Goal: Communication & Community: Answer question/provide support

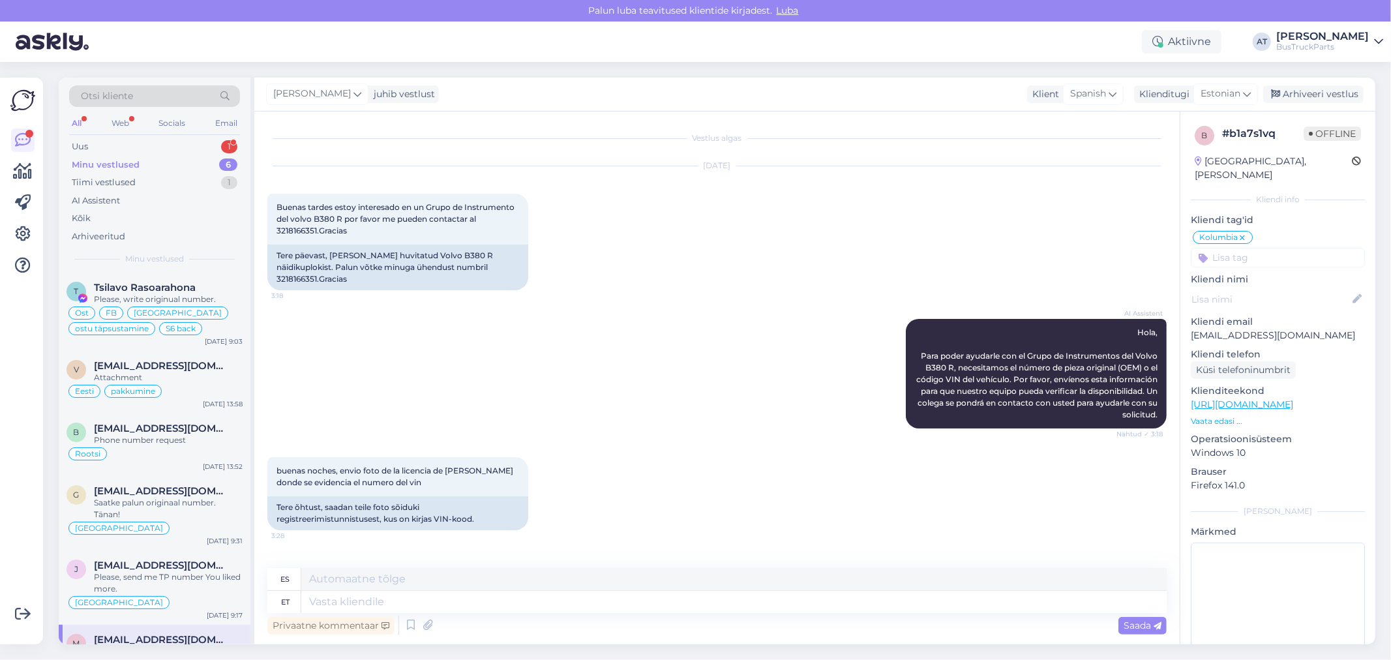
scroll to position [406, 0]
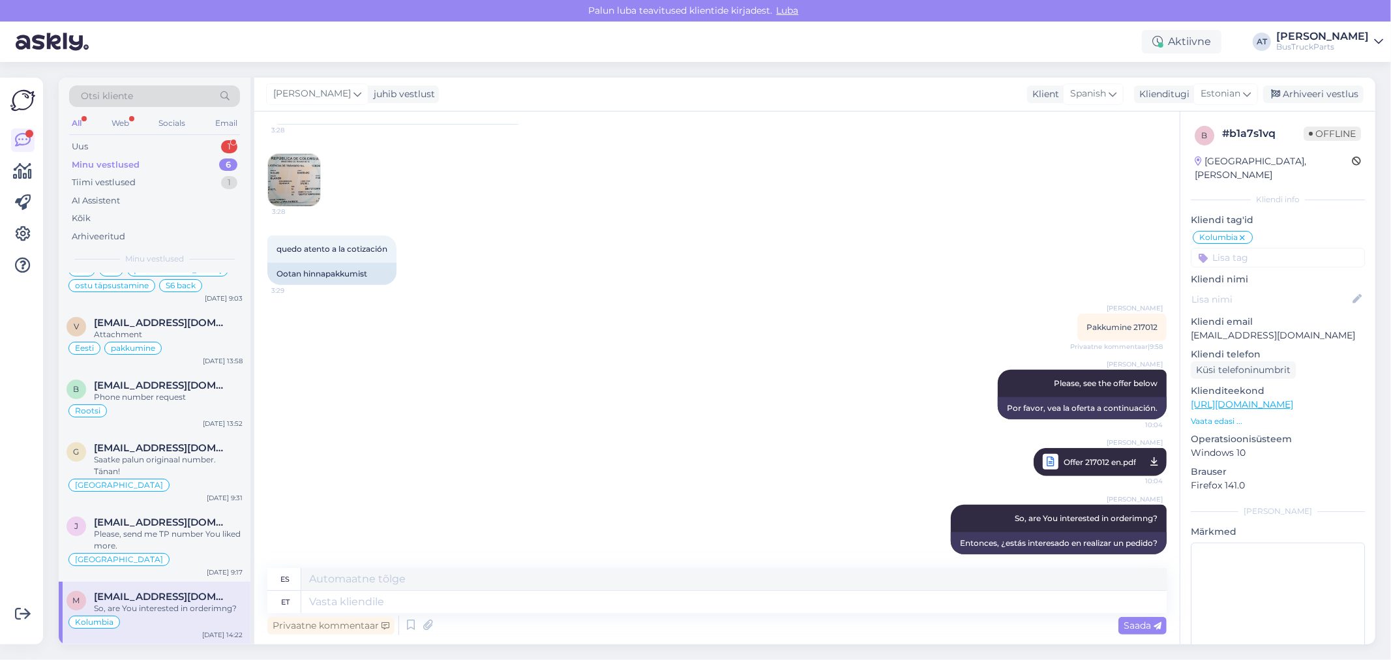
click at [107, 166] on div "Minu vestlused" at bounding box center [106, 164] width 68 height 13
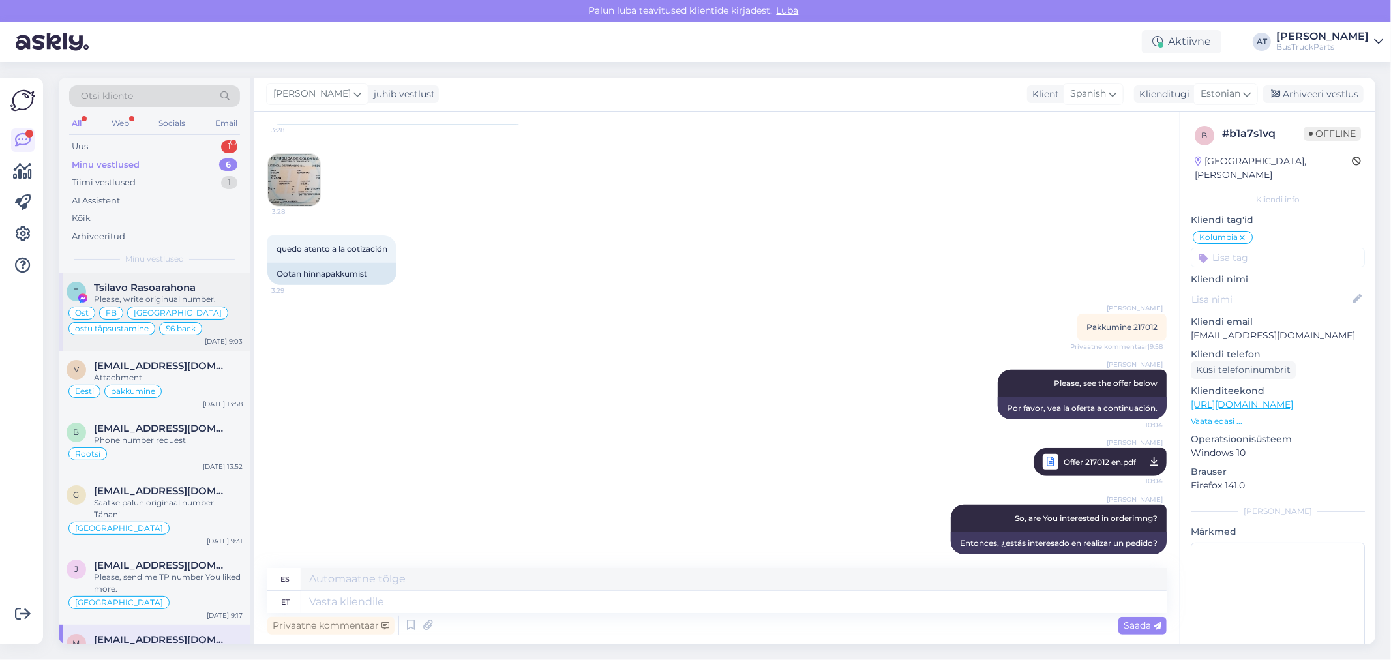
click at [181, 273] on div "T Tsilavo Rasoarahona Please, write originual number. Ost FB Madagaskar ostu tä…" at bounding box center [155, 312] width 192 height 78
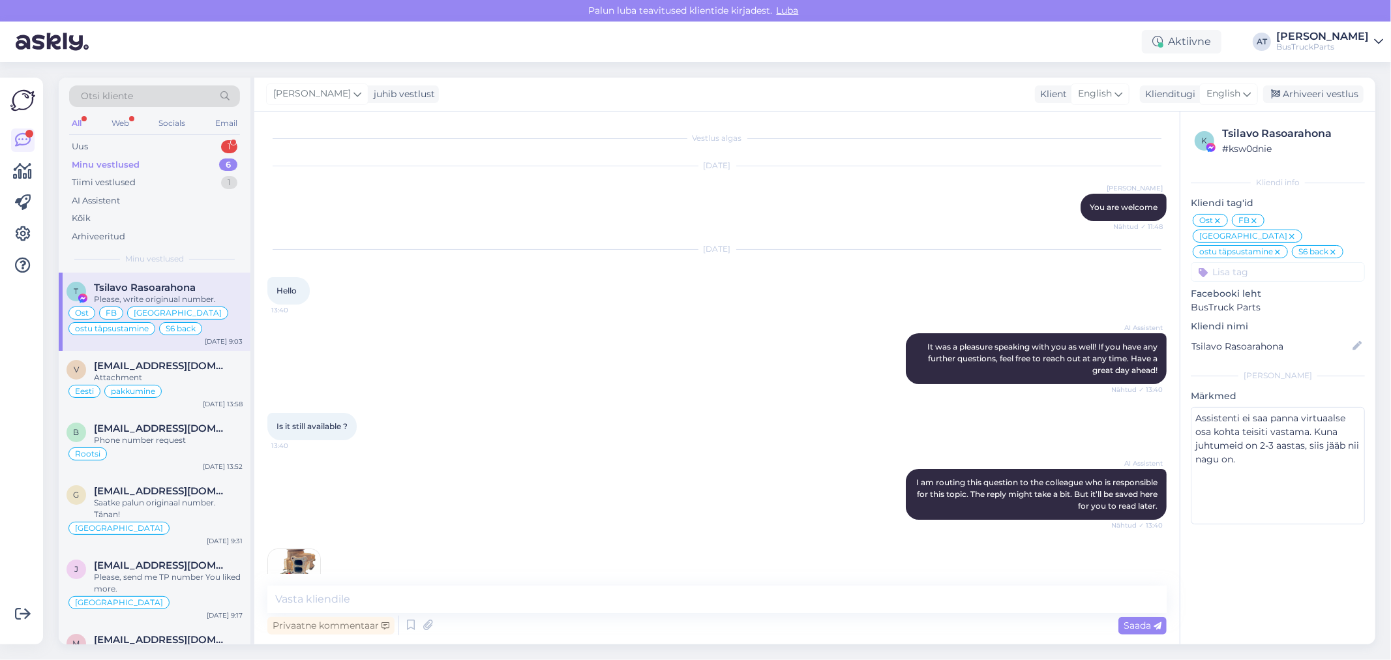
scroll to position [6101, 0]
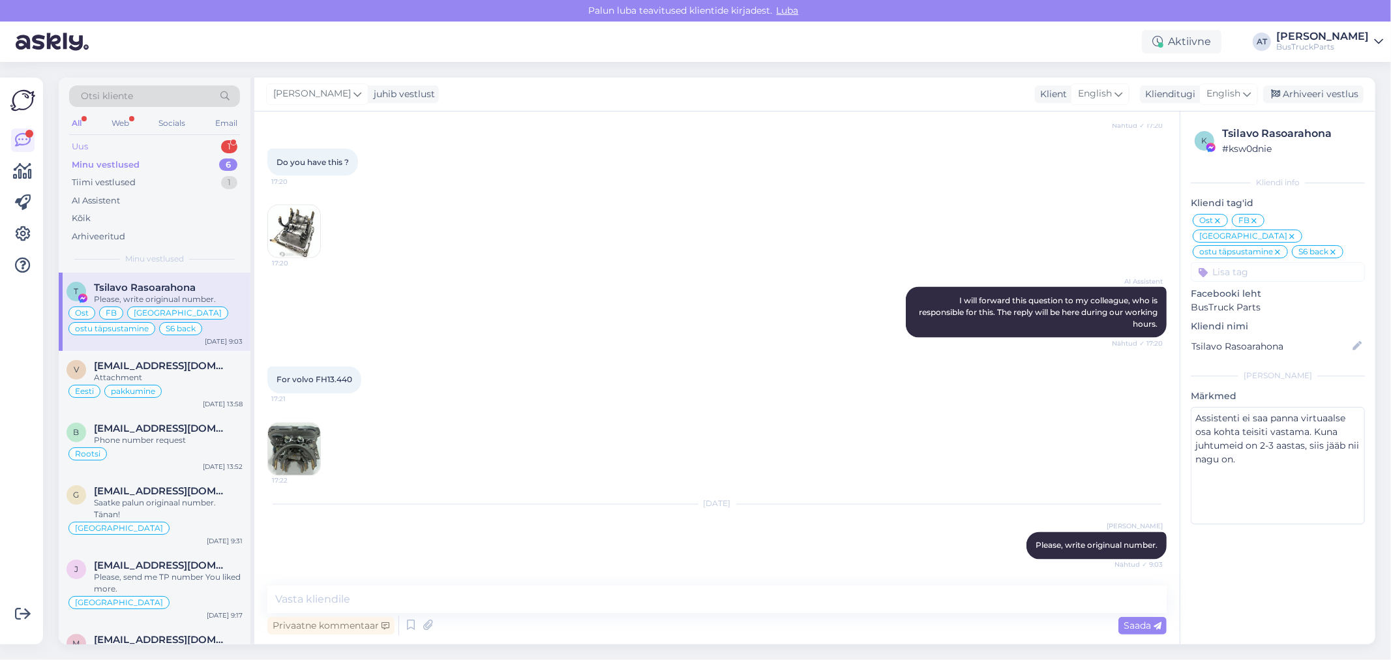
drag, startPoint x: 114, startPoint y: 149, endPoint x: 145, endPoint y: 150, distance: 30.7
click at [114, 150] on div "Uus 1" at bounding box center [154, 147] width 171 height 18
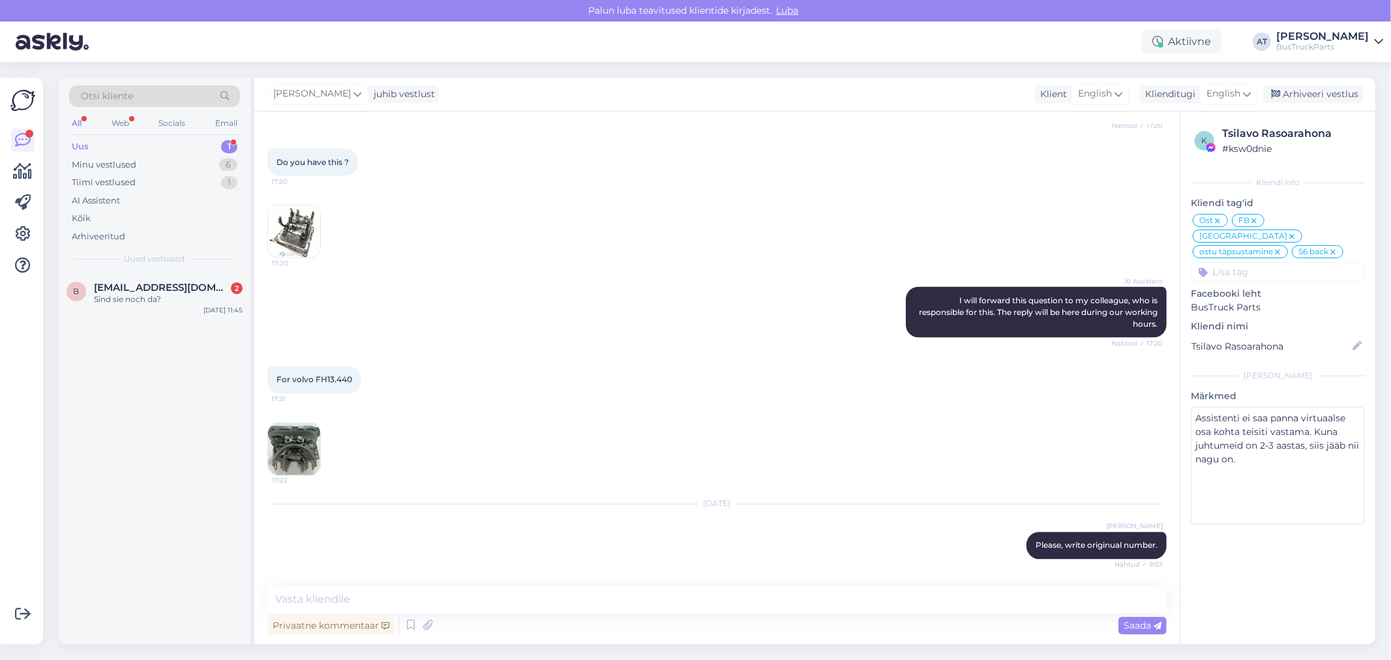
click at [115, 269] on div "Otsi kliente All Web Socials Email Uus 1 Minu vestlused 6 Tiimi vestlused 1 AI …" at bounding box center [155, 175] width 192 height 195
click at [125, 299] on div "Sind sie noch da?" at bounding box center [168, 299] width 149 height 12
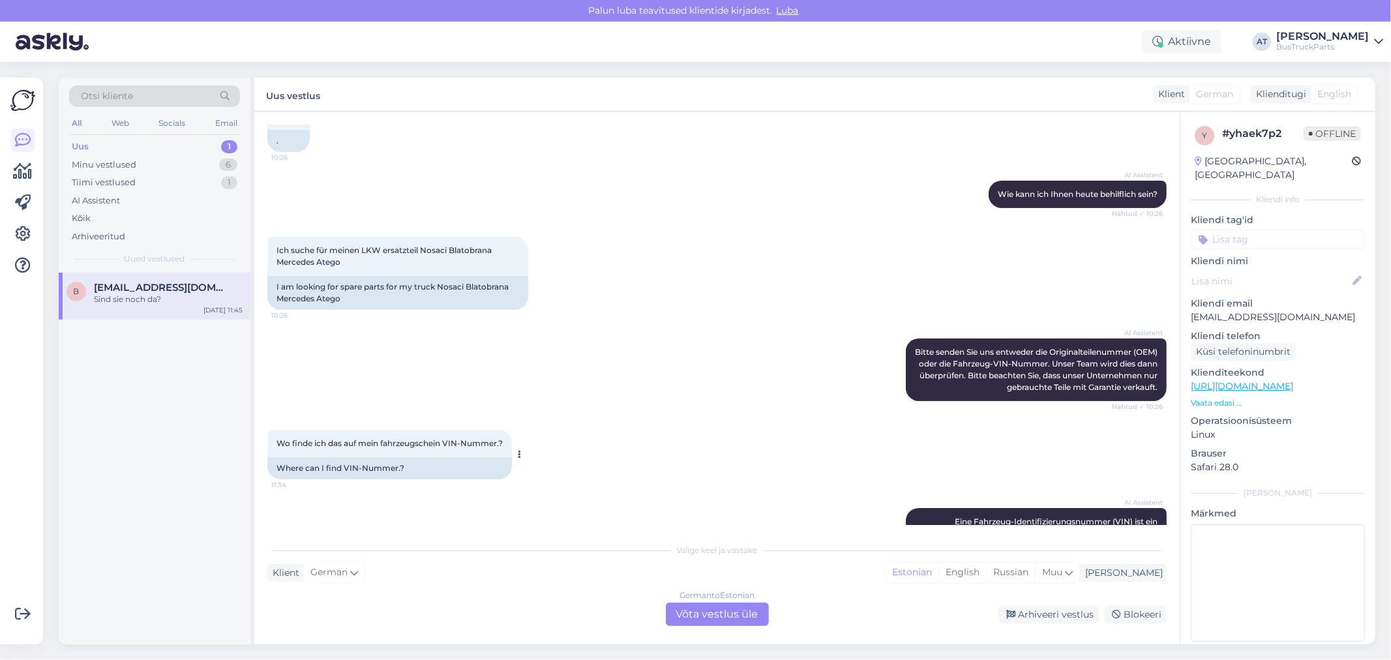
scroll to position [0, 0]
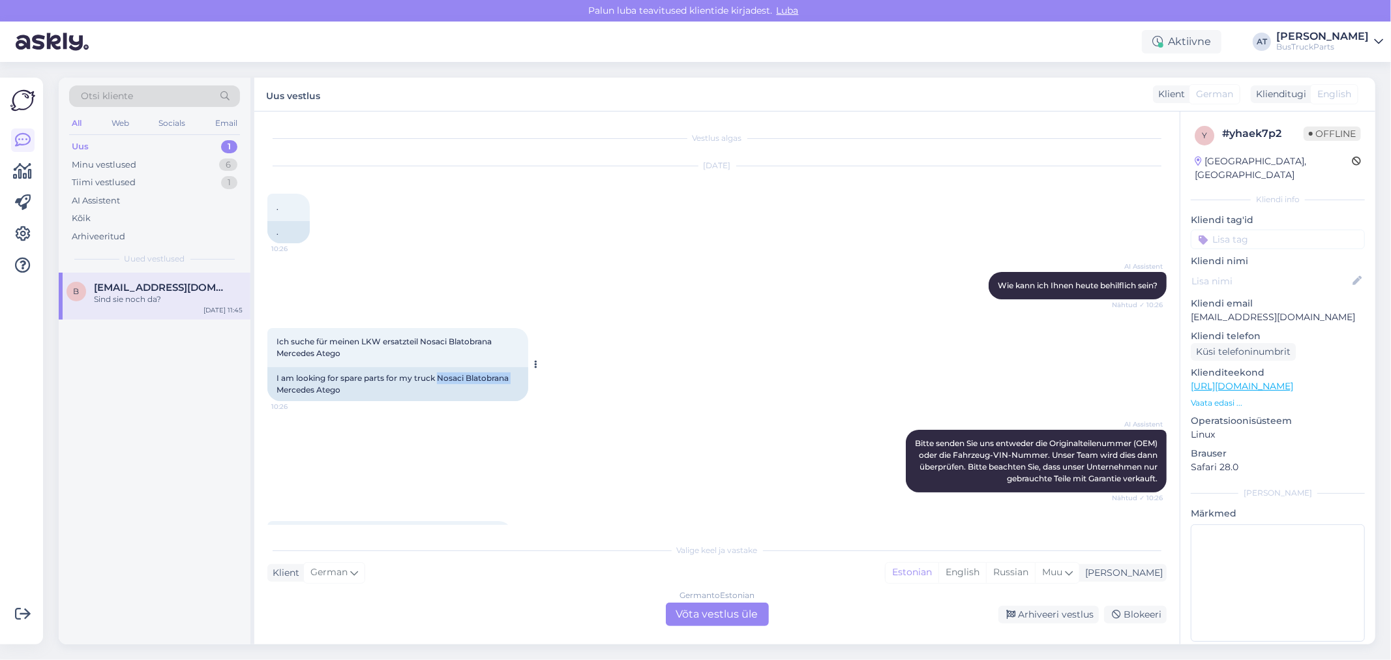
drag, startPoint x: 438, startPoint y: 377, endPoint x: 516, endPoint y: 381, distance: 78.3
click at [516, 381] on div "I am looking for spare parts for my truck Nosaci Blatobrana Mercedes Atego" at bounding box center [397, 384] width 261 height 34
copy div "Nosaci Blatobrana"
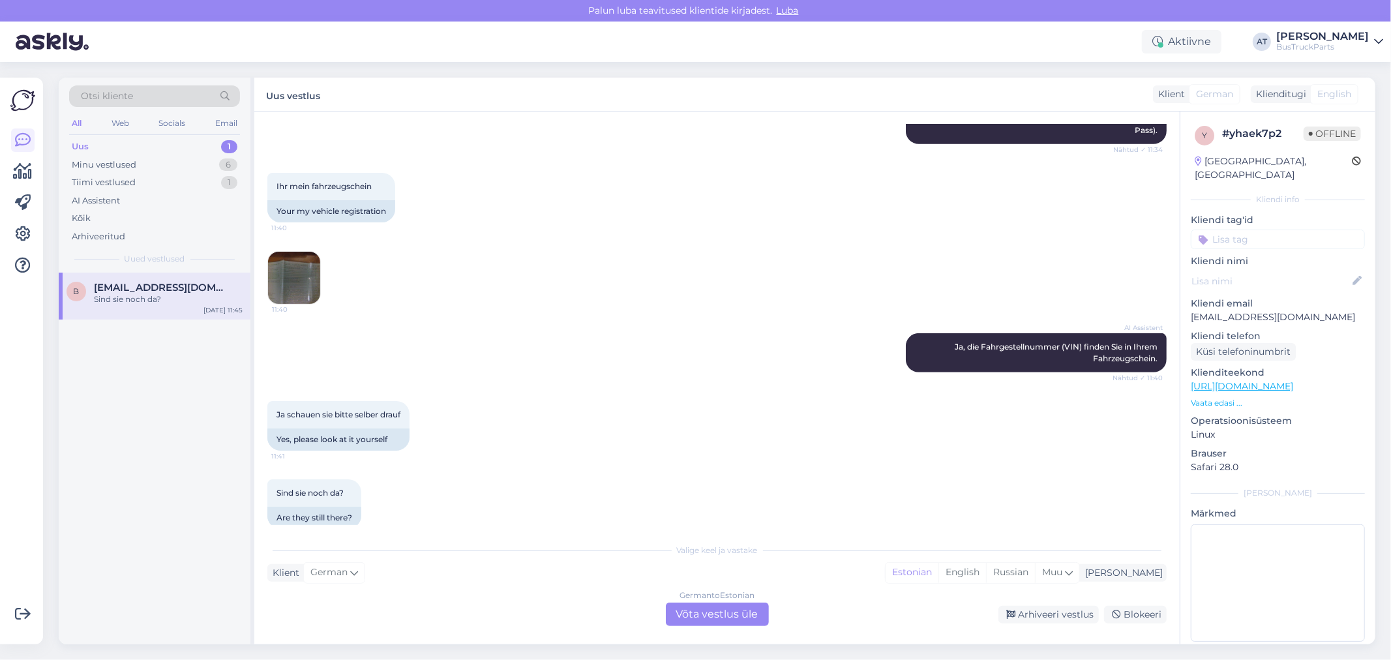
scroll to position [535, 0]
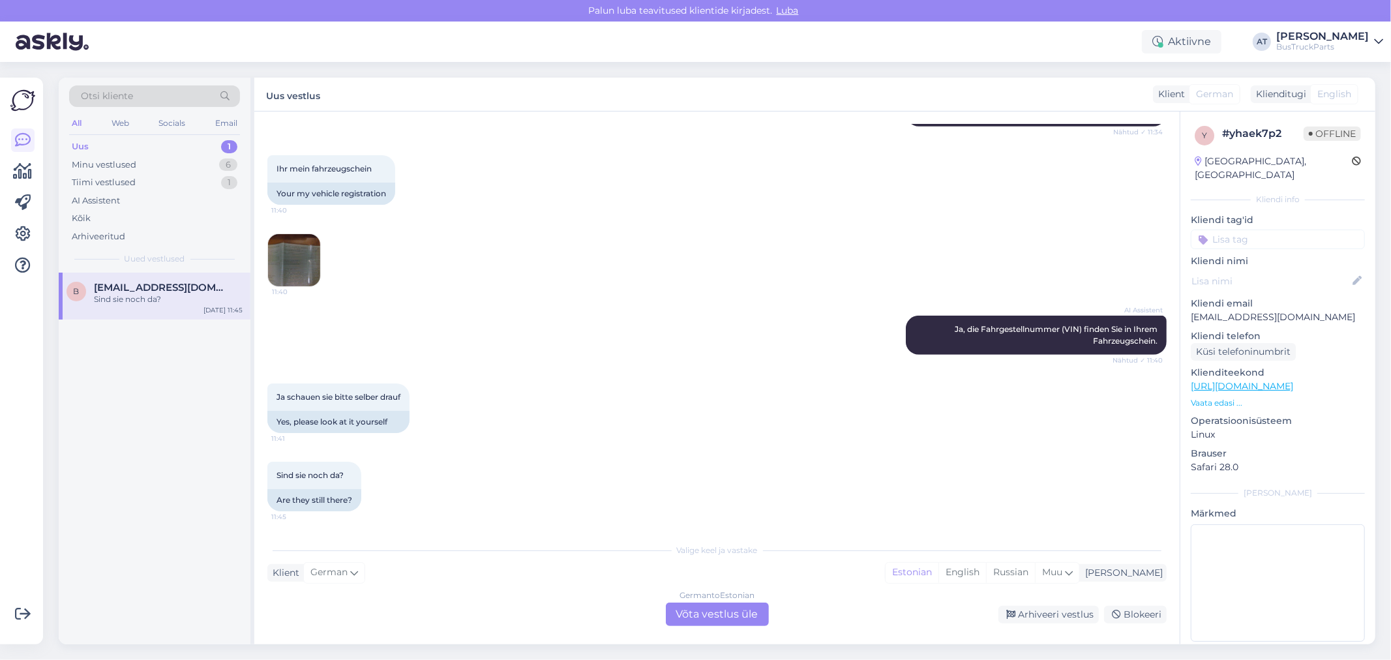
click at [289, 258] on img at bounding box center [294, 260] width 52 height 52
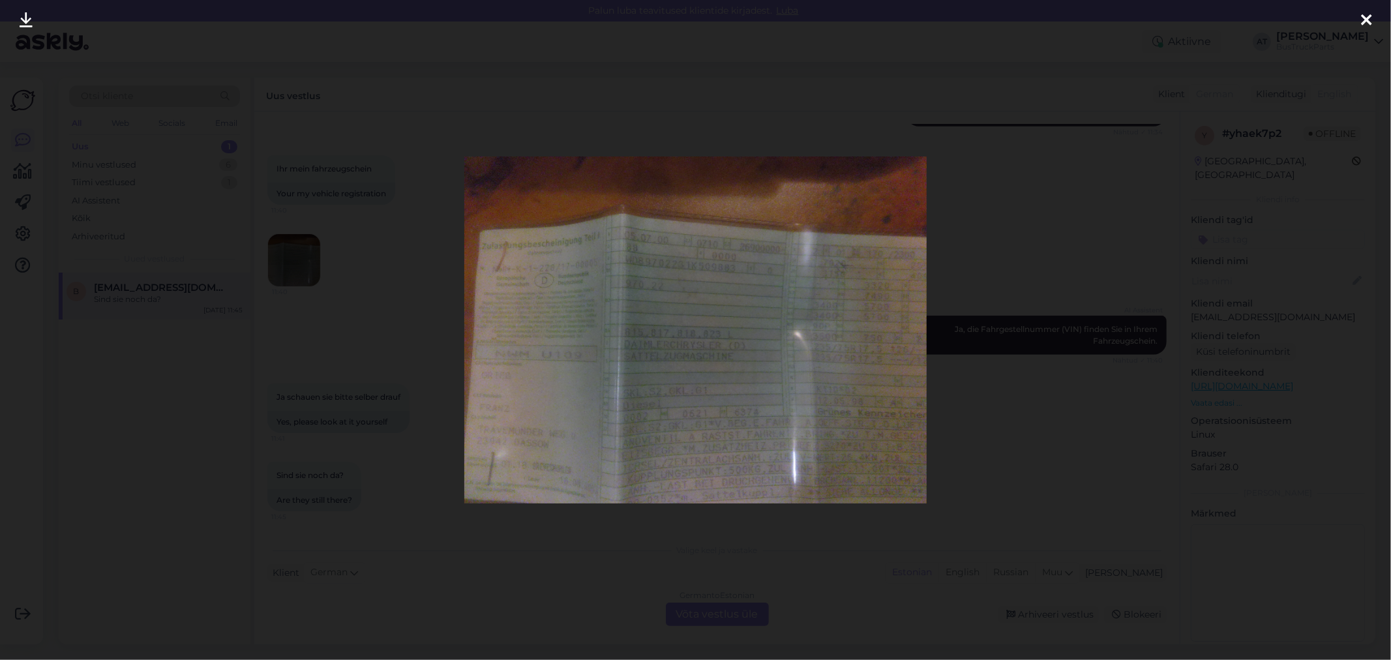
click at [987, 297] on div at bounding box center [695, 330] width 1391 height 660
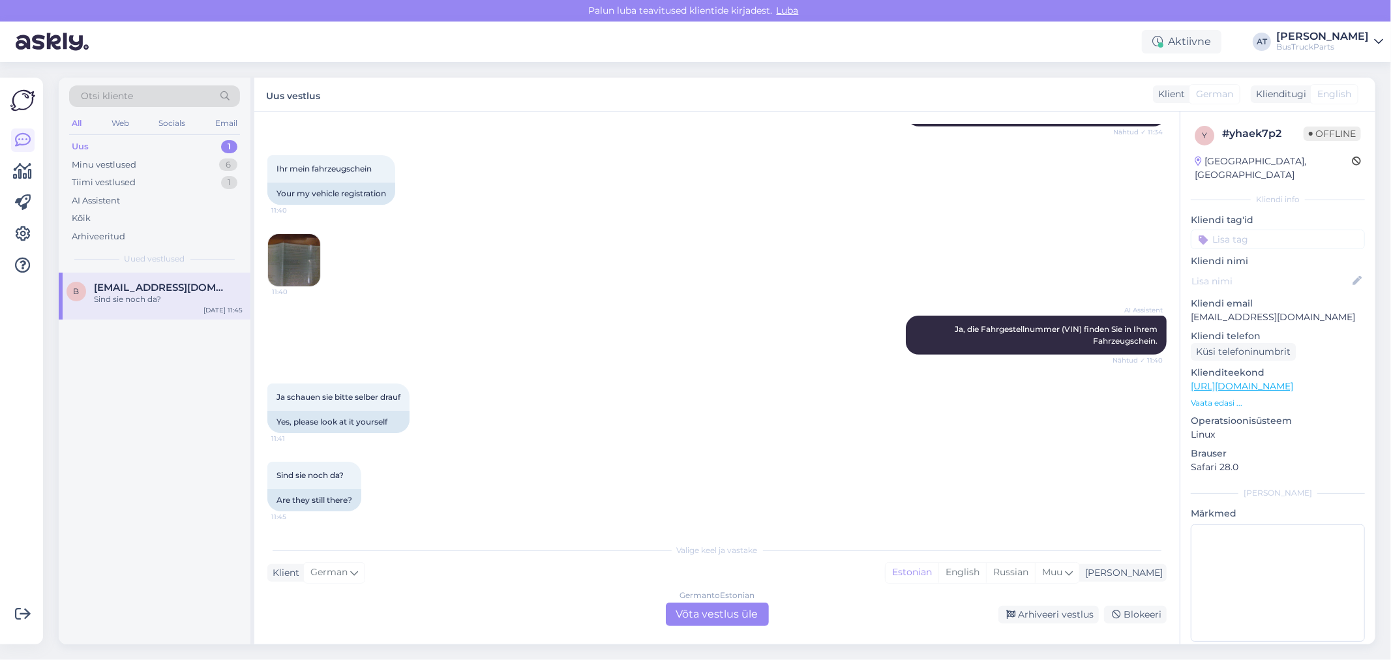
click at [685, 354] on div "AI Assistent Ja, die Fahrgestellnummer (VIN) finden Sie in Ihrem Fahrzeugschein…" at bounding box center [716, 335] width 899 height 68
click at [754, 610] on div "German to Estonian Võta vestlus üle" at bounding box center [717, 613] width 103 height 23
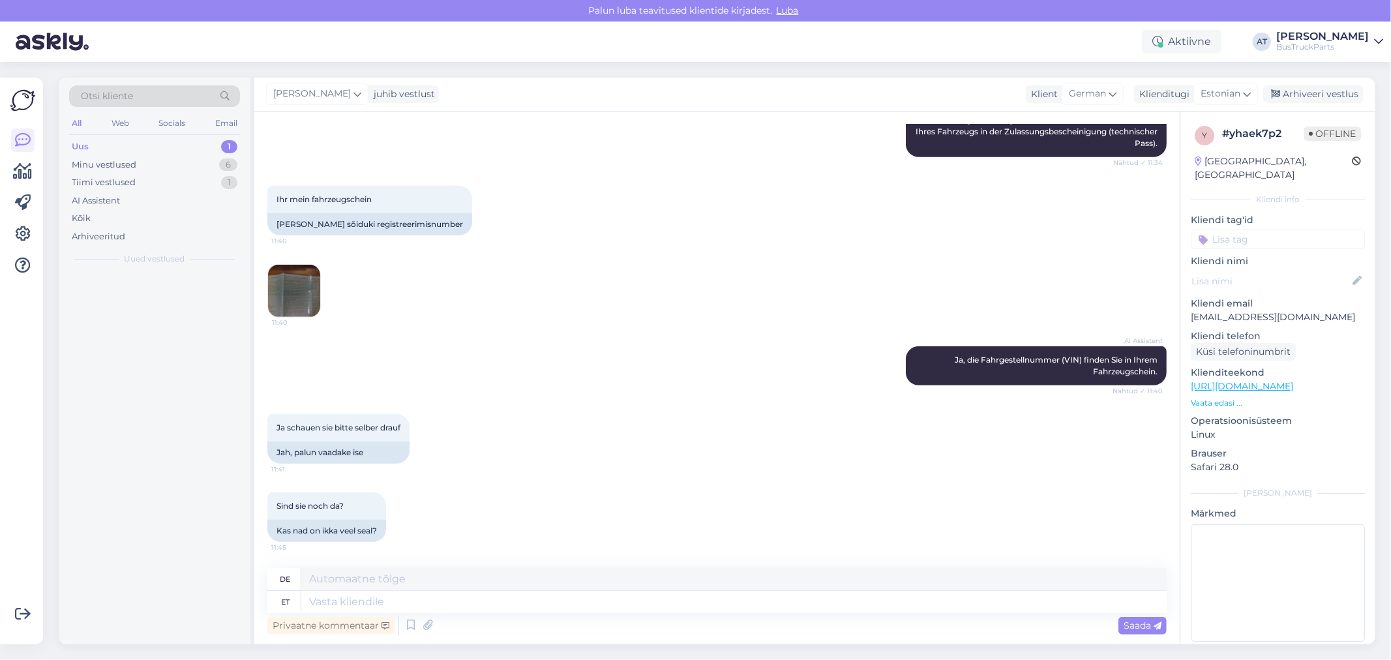
scroll to position [504, 0]
click at [705, 605] on textarea at bounding box center [733, 602] width 865 height 22
type textarea "If"
type textarea "Wenn"
type textarea "If YOu"
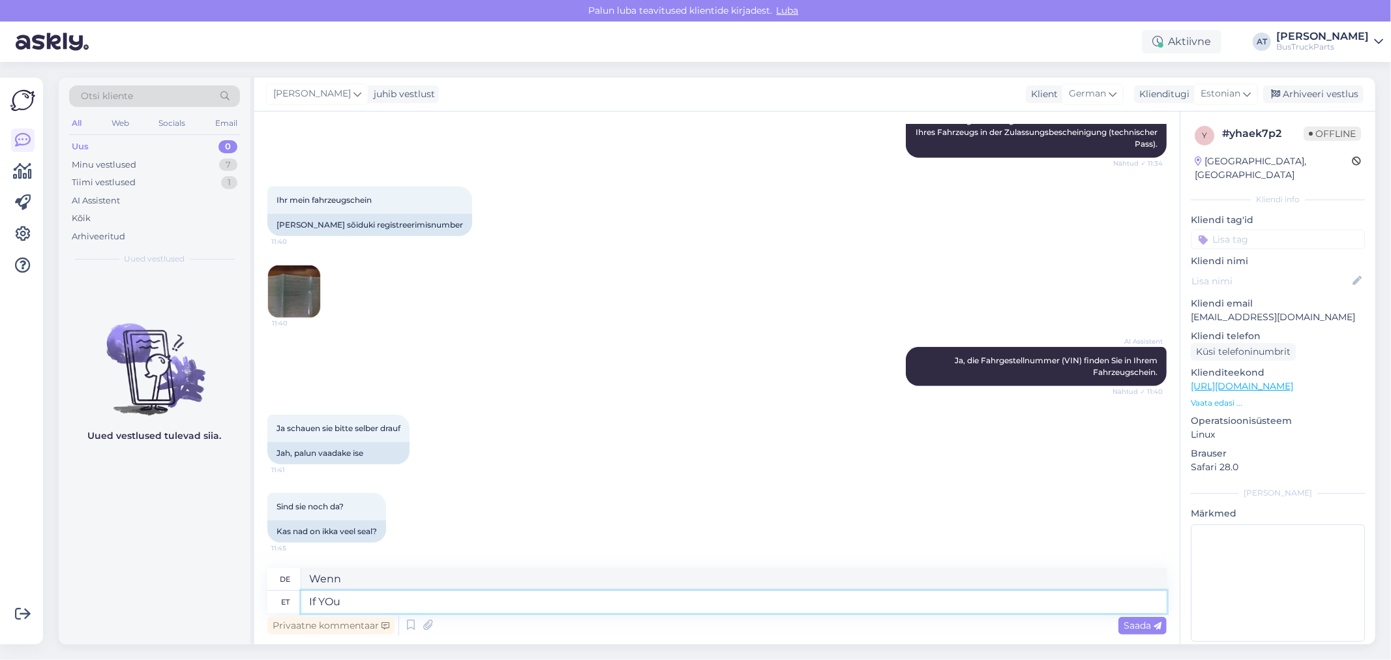
type textarea "Wenn du"
type textarea "If YOu could"
type textarea "Wenn du könntest"
type textarea "If YOu could end ui"
type textarea "Wenn du beenden könntest"
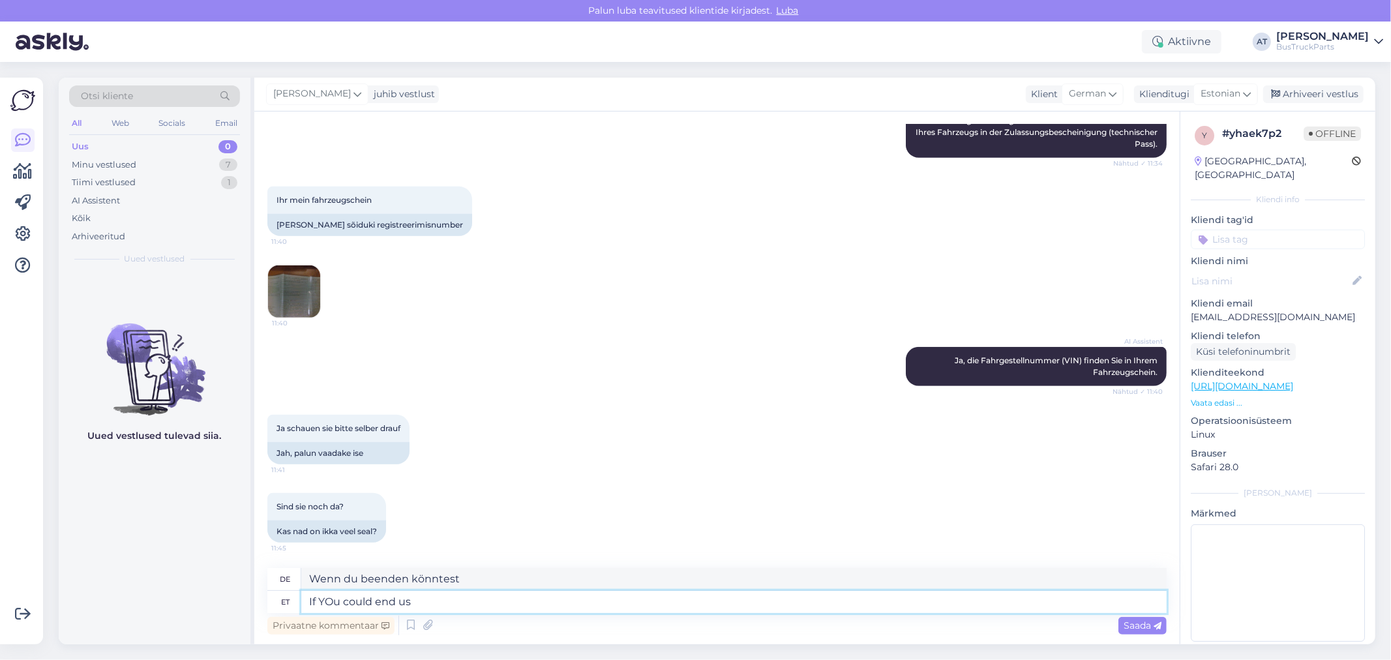
type textarea "If YOu could end us"
type textarea "Wenn du uns beenden könntest"
type textarea "If YOu could end us original nu"
type textarea "Wenn Sie uns originell beenden könnten"
type textarea "If YOu could end us original numbers o"
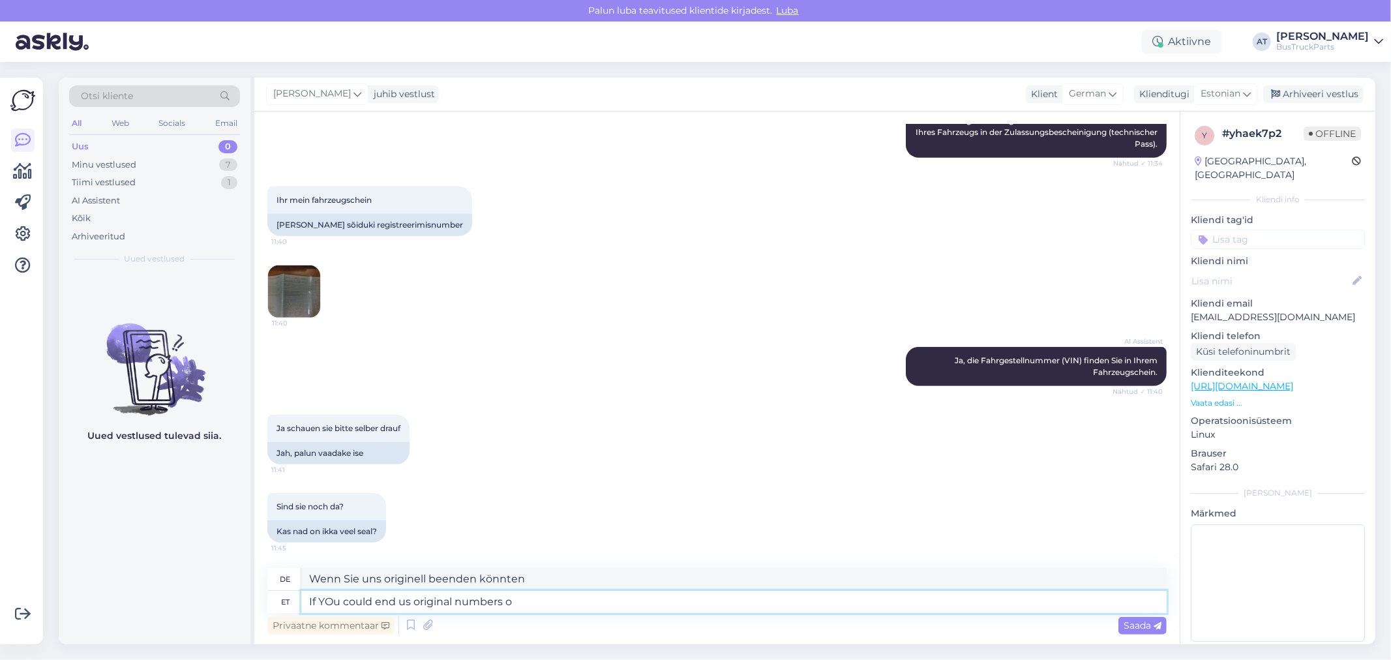
type textarea "Wenn Sie uns die Originalnummern mitteilen könnten"
type textarea "If YOu could end us original numbers of"
type textarea "Wenn Sie uns die ursprünglichen Zahlen von"
click at [597, 602] on textarea "If YOu could end us original numbers of" at bounding box center [733, 602] width 865 height 22
paste textarea "Fender Brackets"
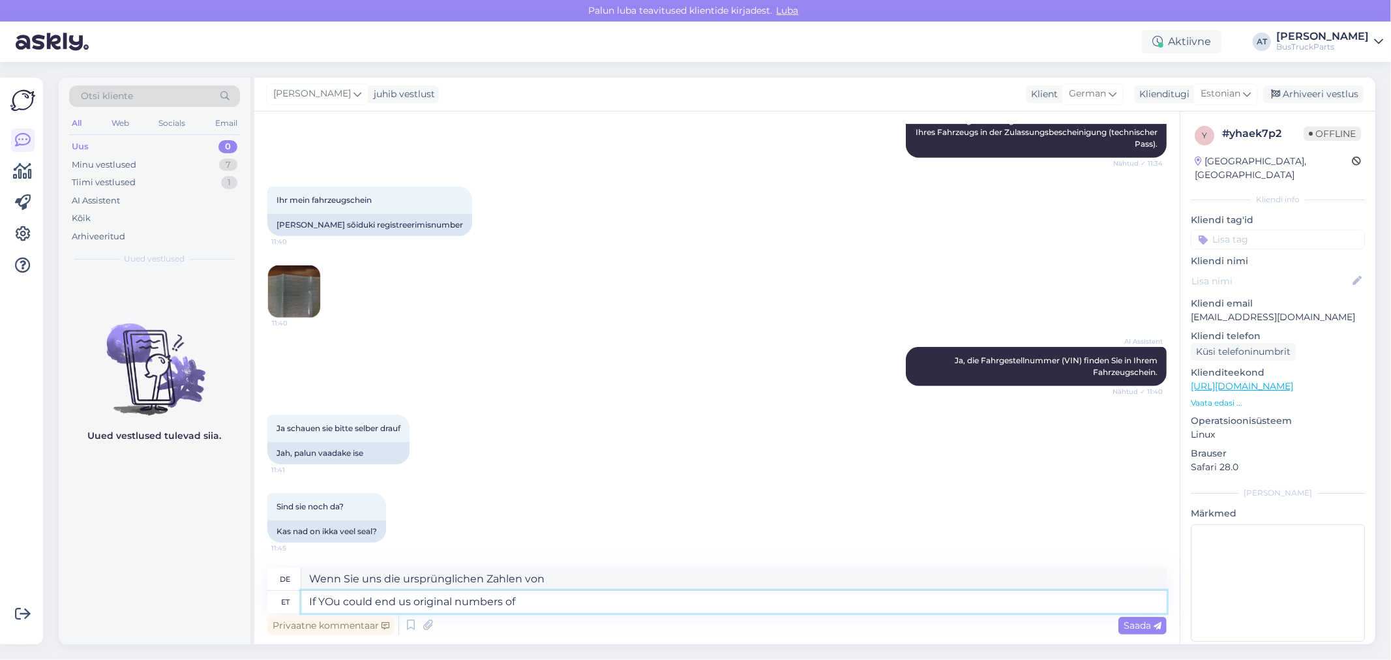
type textarea "If YOu could end us original numbers of Fender Brackets"
type textarea "Wenn Sie uns die Originalnummern der Kotflügelhalterungen mitteilen könnten"
type textarea "If YOu could end us original numbers of Fender Brackets - w"
type textarea "Wenn Sie uns die Originalnummern der Kotflügelhalterungen mitteilen könnten -"
type textarea "If YOu could end us original numbers of Fender Brackets - we"
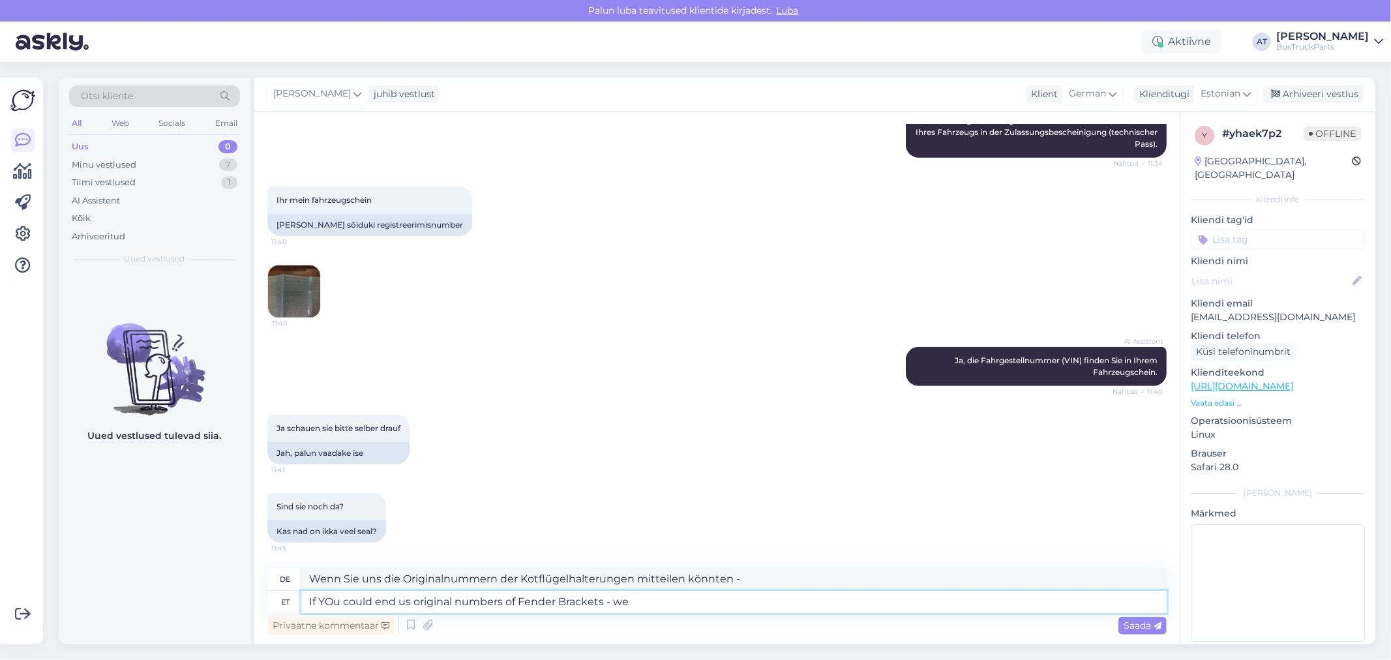
type textarea "Wenn Sie uns die Originalnummern der Kotflügelhalterungen zukommen lassen könnt…"
type textarea "If YOu could end us original numbers of Fender Brackets - we will"
type textarea "Wenn Sie uns die Originalnummern der Kotflügelhalterungen zukommen lassen könnt…"
type textarea "If YOu could end us original numbers of Fender Brackets - we will find th"
type textarea "Wenn Sie uns die Originalnummern der Kotflügelhalterungen mitteilen könnten, fi…"
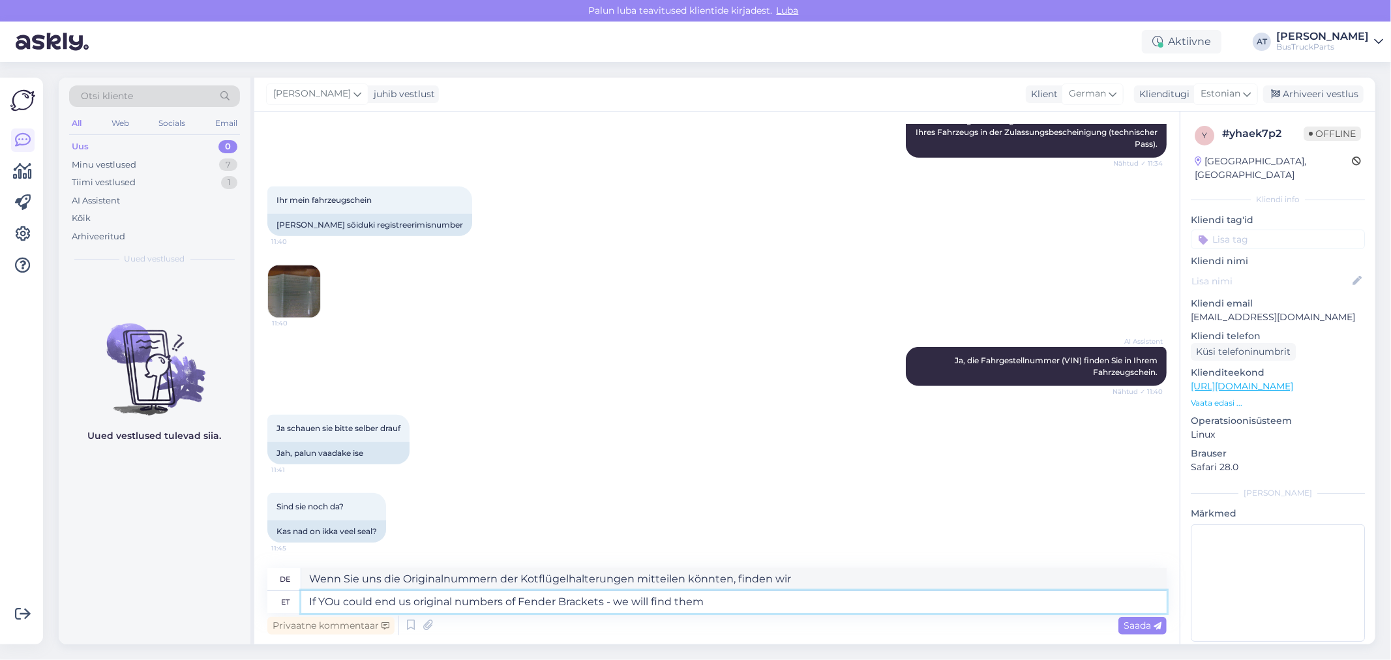
type textarea "If YOu could end us original numbers of Fender Brackets - we will find them"
type textarea "Wenn Sie uns die Originalnummern der Kotflügelhalterungen mitteilen könnten, we…"
type textarea "If YOu could end us original numbers of Fender Brackets - we will find"
type textarea "Wenn Sie uns die Originalnummern der Kotflügelhalterungen mitteilen könnten, fi…"
type textarea "If YOu could end us original numbers of Fender Brackets - we will"
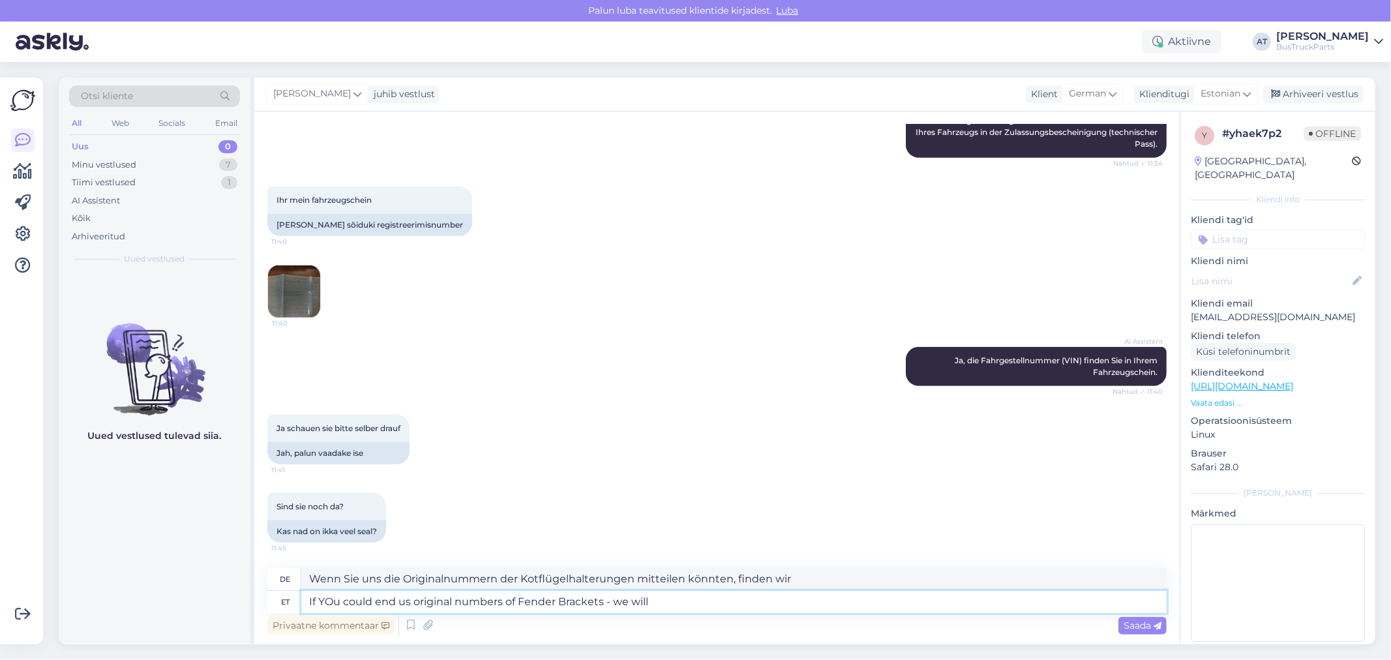
type textarea "Wenn Sie uns die Originalnummern der Kotflügelhalterungen zukommen lassen könnt…"
type textarea "If YOu could end us original numbers of Fender Brackets - we will check"
type textarea "Wenn Sie uns die Originalnummern der Kotflügelhalterungen mitteilen könnten, we…"
type textarea "If YOu could end us original numbers of Fender Brackets - we will check availa"
type textarea "Wenn Sie uns die Originalnummern der Kotflügelhalterungen mitteilen könnten, pr…"
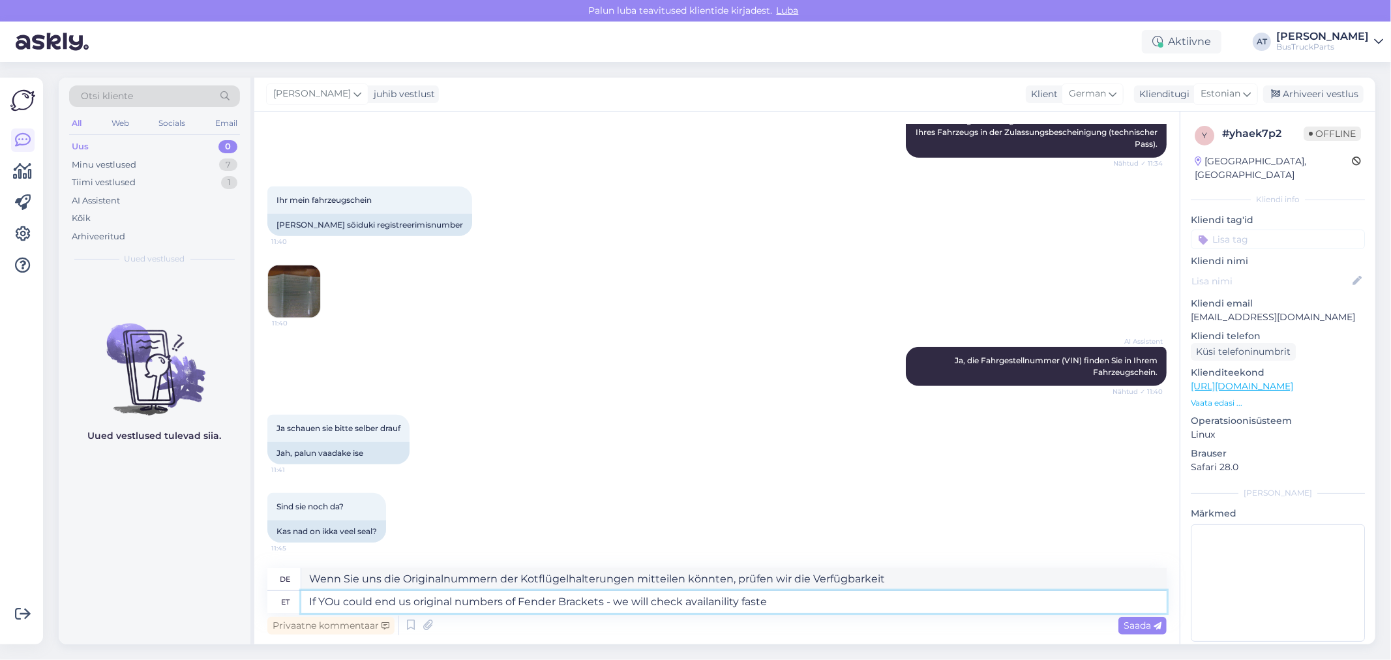
type textarea "If YOu could end us original numbers of Fender Brackets - we will check availan…"
type textarea "Wenn Sie uns die Originalnummern der Kotflügelhalterungen mitteilen könnten, wü…"
type textarea "If YOu could end us original numbers of Fender Brackets - we will check availan…"
type textarea "Wenn Sie uns die Originalnummern der Kotflügelhalterungen mitteilen könnten, kö…"
type textarea "If YOu could end us original numbers of Fender Brackets - we will check availan…"
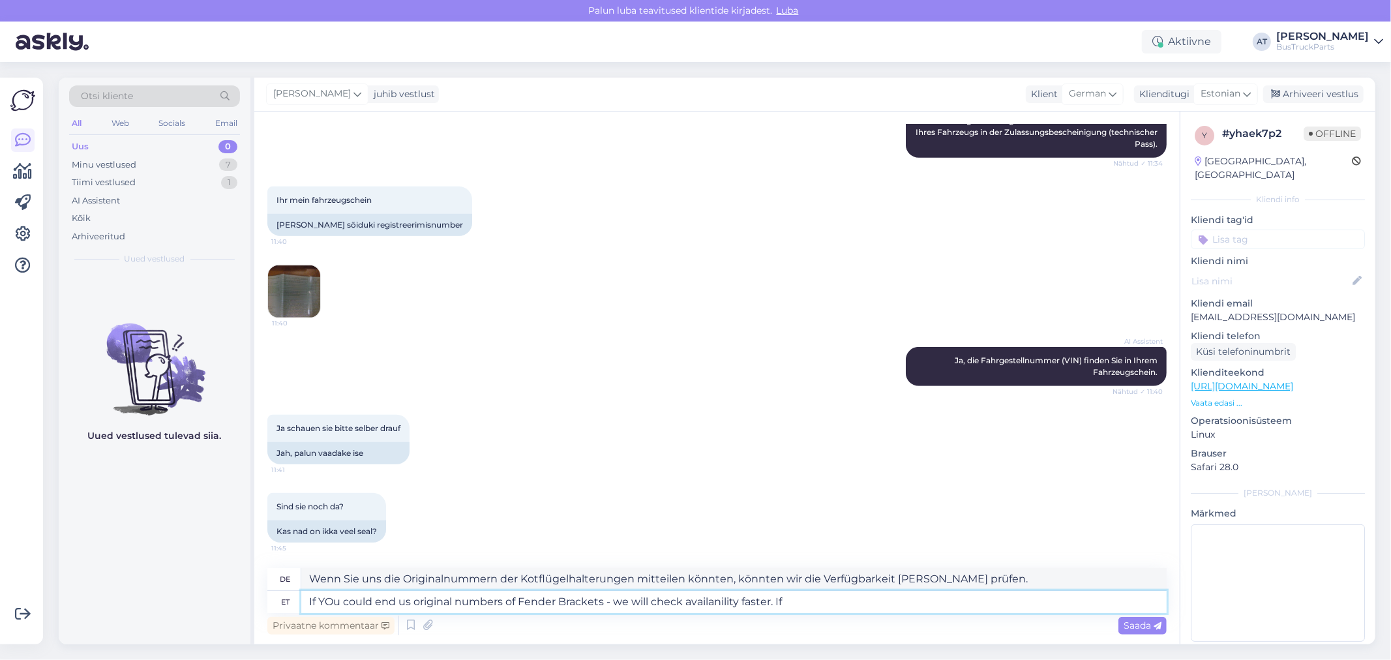
type textarea "Wenn Sie uns die Originalnummern der Kotflügelhalterungen mitteilen könnten, wü…"
type textarea "If YOu could end us original numbers of Fender Brackets - we will check availan…"
type textarea "Wenn Sie uns die Originalnummern der Kotflügelhalterungen mitteilen könnten, wü…"
type textarea "If YOu could end us original numbers of Fender Brackets - we will check availan…"
type textarea "Wenn Sie uns die Originalnummern der Kotflügelhalterungen mitteilen könnten, pr…"
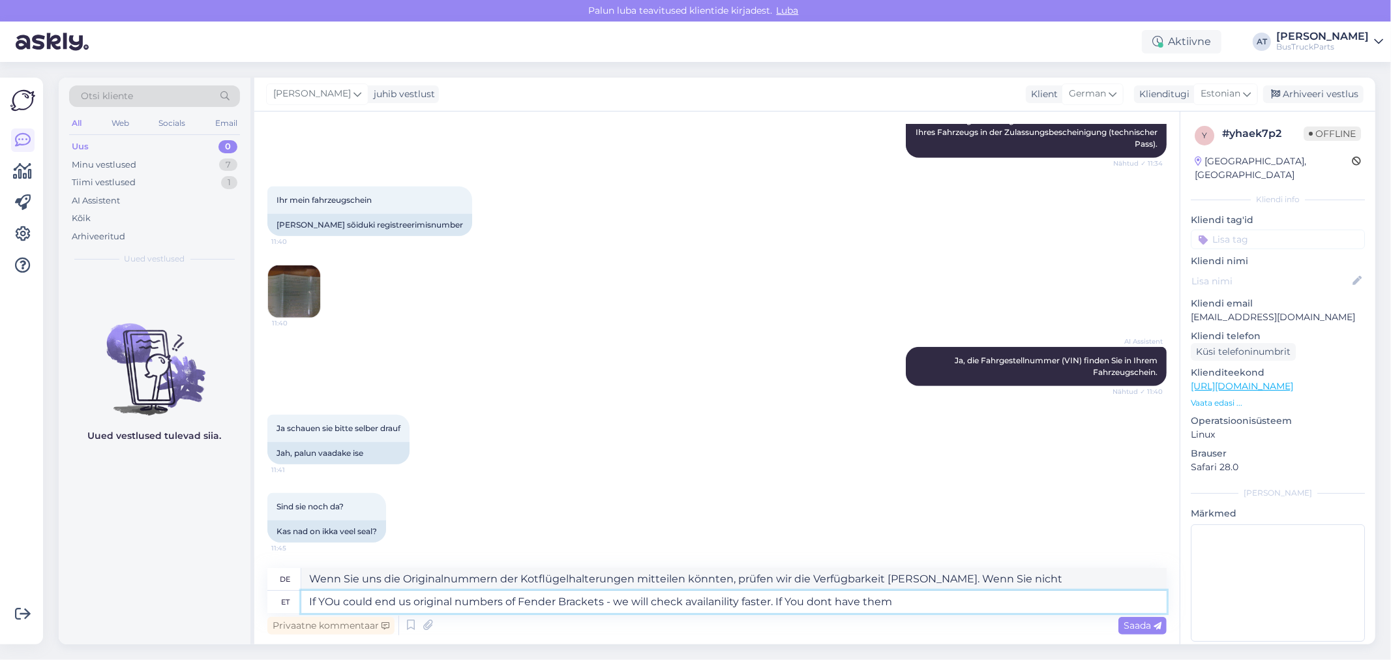
type textarea "If YOu could end us original numbers of Fender Brackets - we will check availan…"
type textarea "Wenn Sie uns die Originalnummern der Kotflügelhalterungen mitteilen könnten, pr…"
type textarea "If YOu could end us original numbers of Fender Brackets - we will check availan…"
type textarea "Wenn Sie uns die Originalnummern der Kotflügelhalterungen mitteilen könnten, wü…"
type textarea "If YOu could end us original numbers of Fender Brackets - we will check availan…"
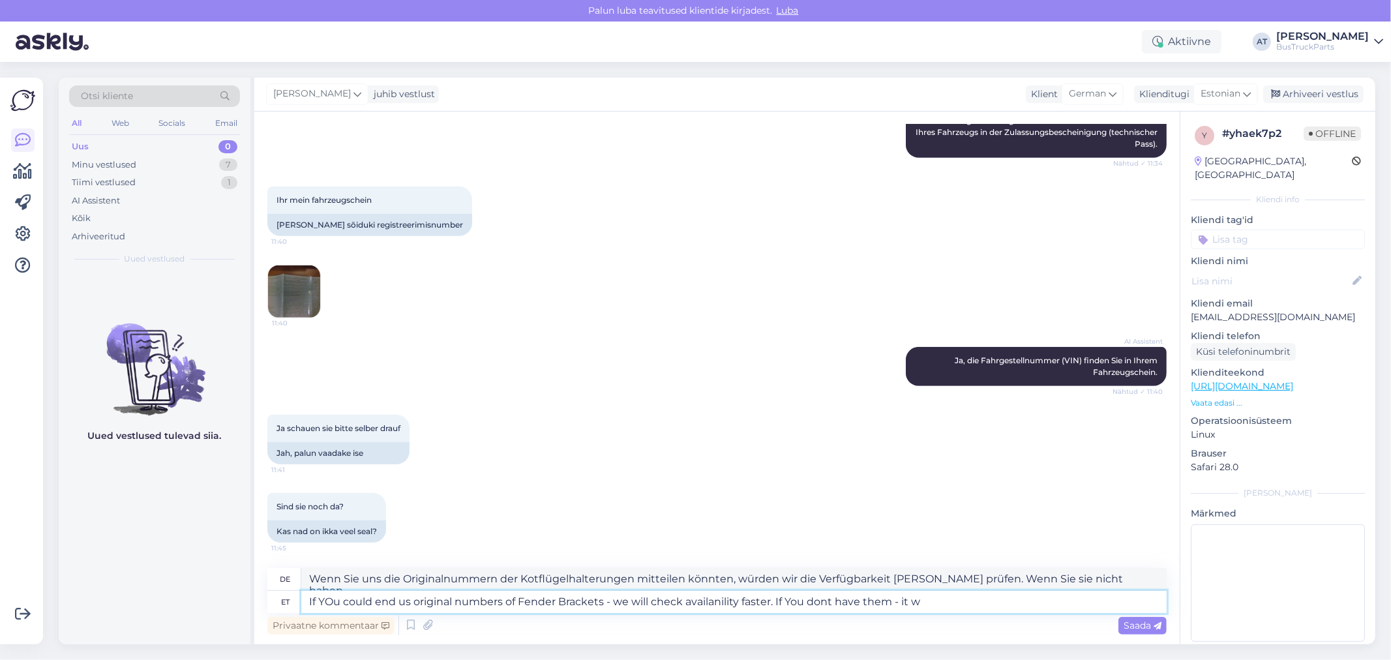
type textarea "Wenn Sie uns die Originalnummern der Kotflügelhalterungen mitteilen könnten, wü…"
type textarea "If YOu could end us original numbers of Fender Brackets - we will check availan…"
type textarea "Wenn Sie uns die Originalnummern der Kotflügelhalterungen mitteilen könnten, wü…"
type textarea "If YOu could end us original numbers of Fender Brackets - we will check availan…"
type textarea "Wenn Sie uns die Originalnummern der Kotflügelhalterungen mitteilen könnten, wü…"
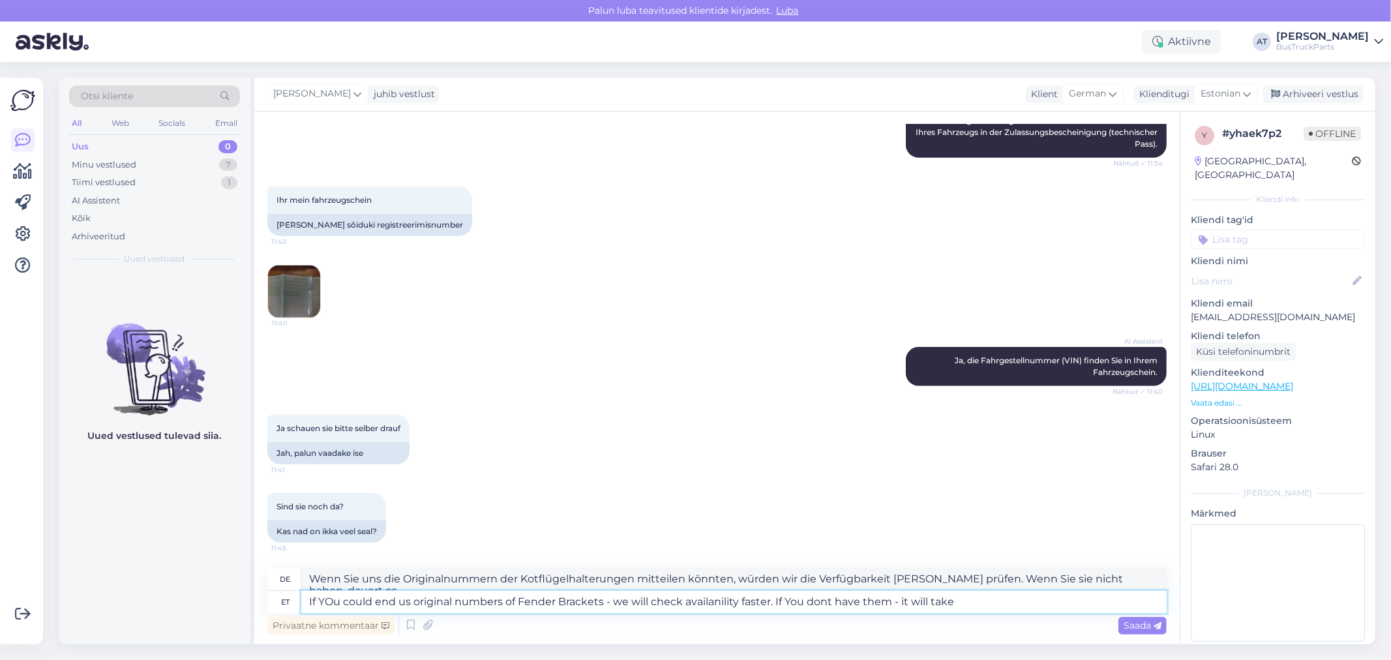
scroll to position [516, 0]
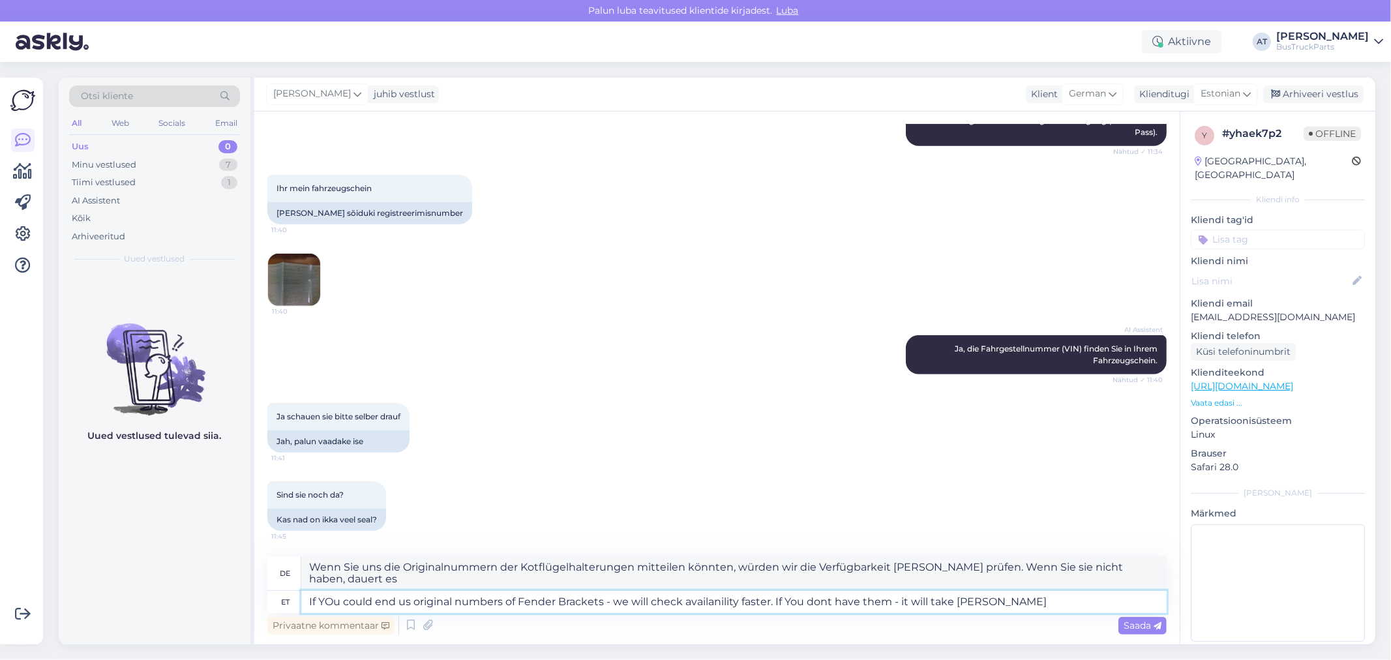
type textarea "If YOu could end us original numbers of Fender Brackets - we will check availan…"
type textarea "Wenn Sie uns die Originalnummern der Kotflügelhalterungen mitteilen könnten, wü…"
type textarea "If YOu could end us original numbers of Fender Brackets - we will check availan…"
click at [1135, 623] on span "Saada" at bounding box center [1142, 625] width 38 height 12
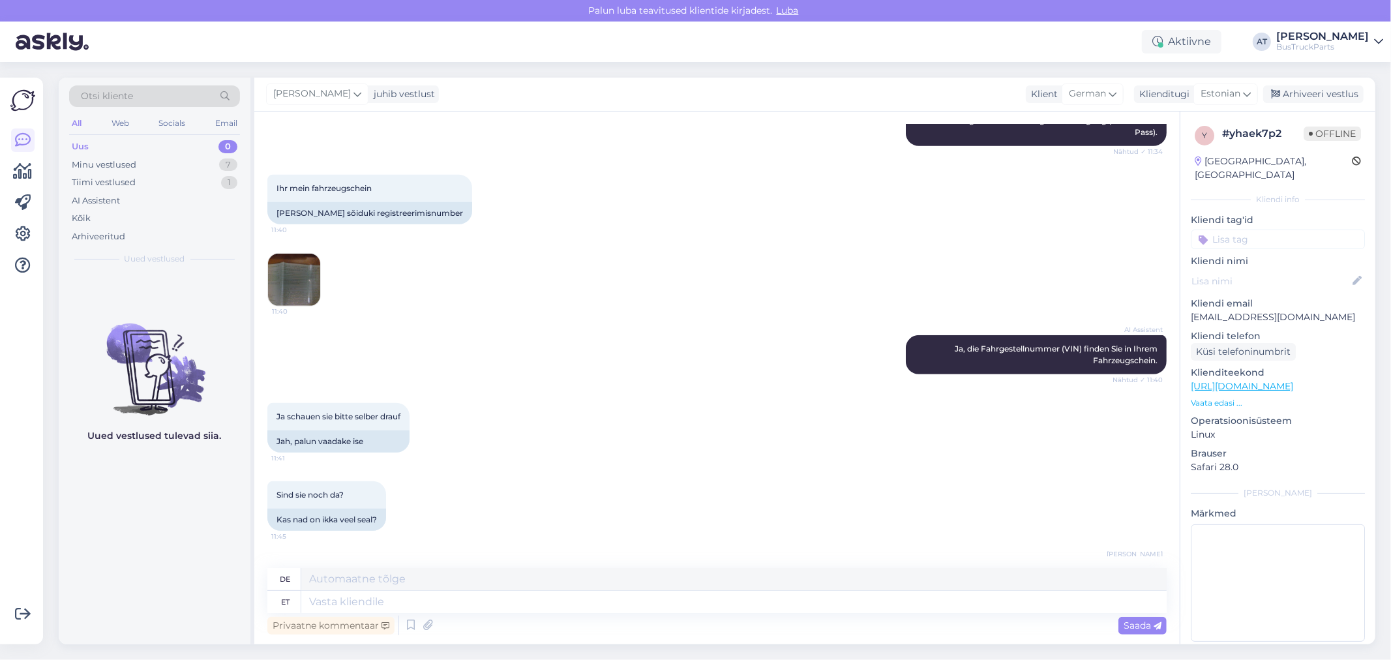
scroll to position [641, 0]
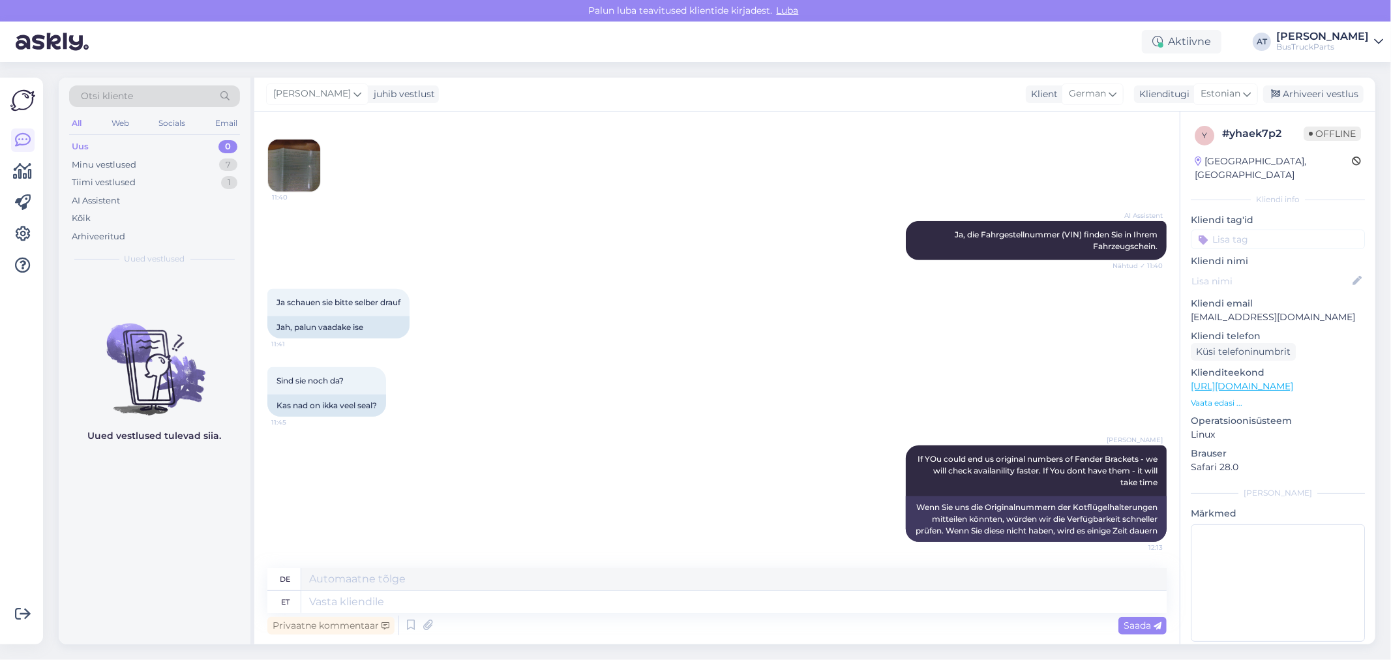
click at [291, 148] on img at bounding box center [294, 166] width 52 height 52
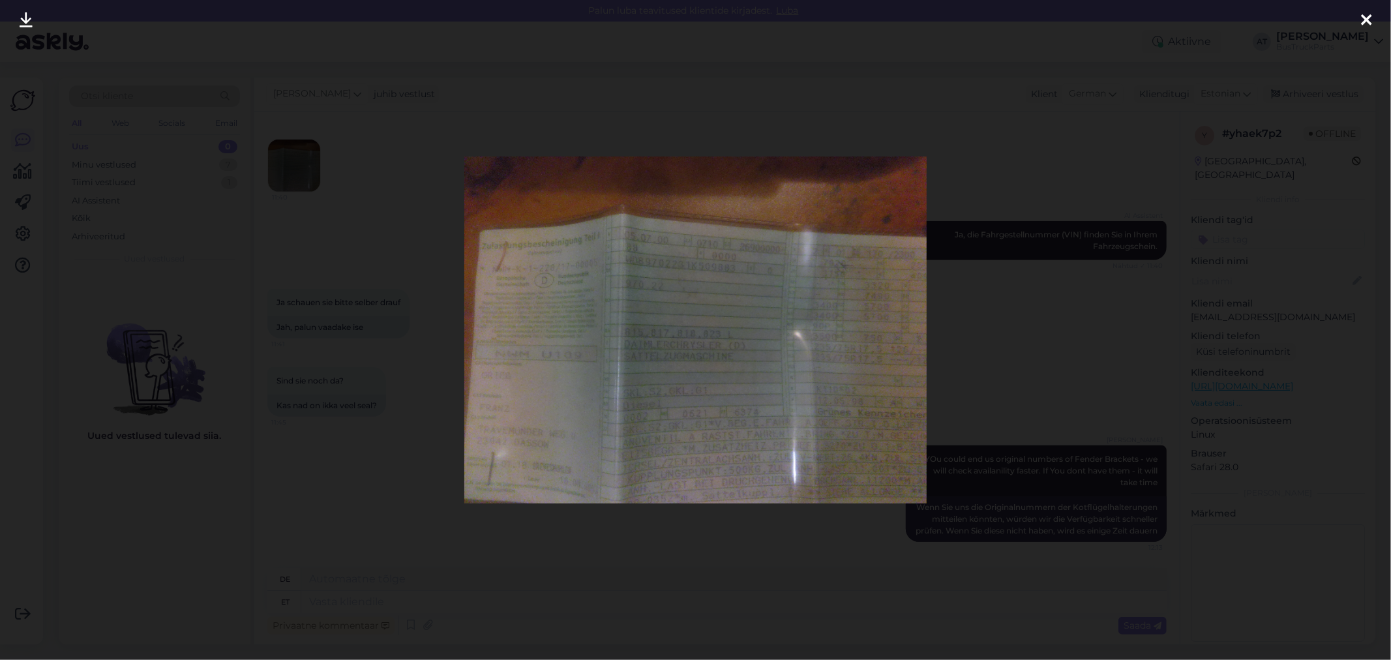
click at [25, 22] on icon at bounding box center [26, 20] width 13 height 17
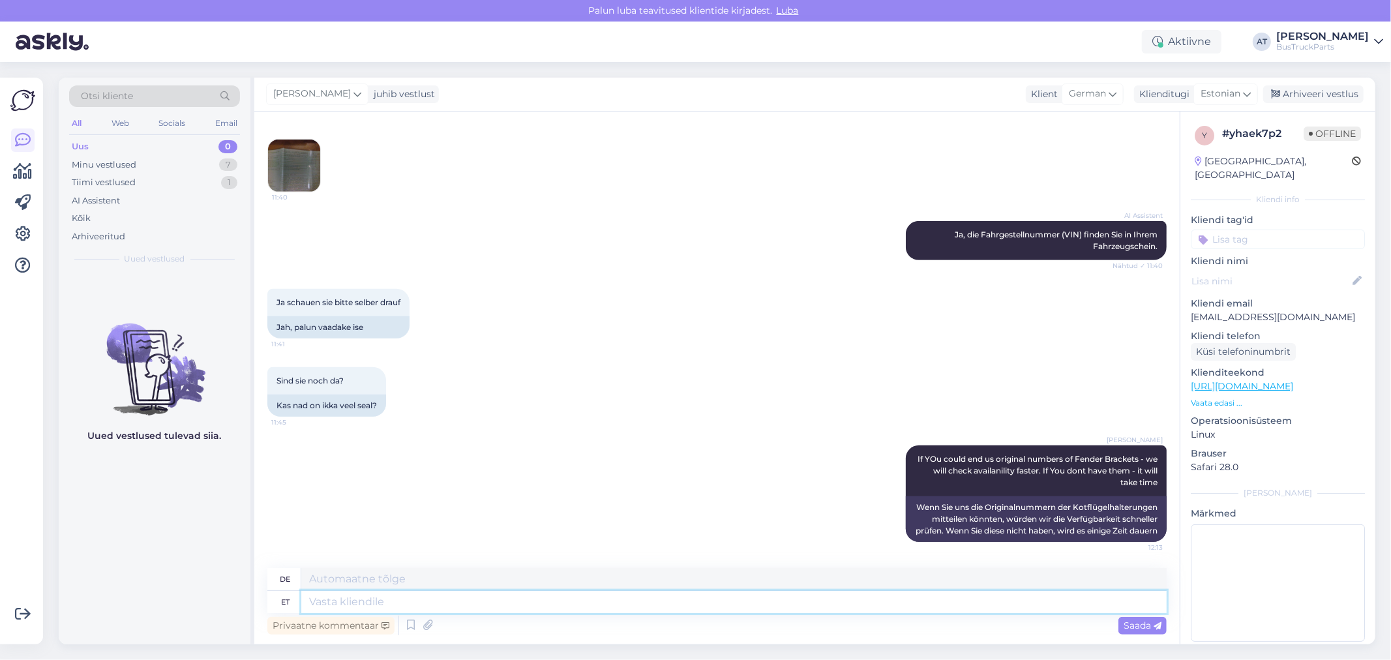
click at [728, 604] on textarea at bounding box center [733, 602] width 865 height 22
type textarea "for wh"
type textarea "für"
type textarea "for which"
type textarea "wofür"
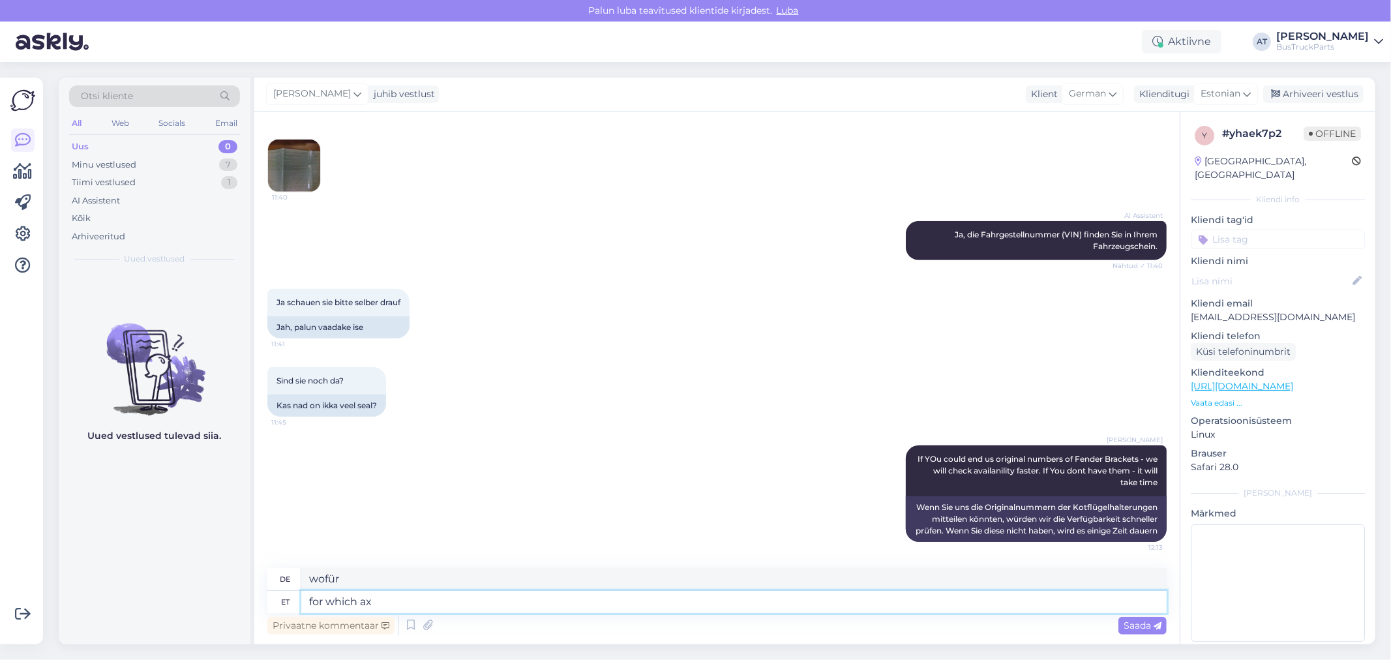
type textarea "for which axl"
type textarea "für die ein"
type textarea "for which axle Y"
type textarea "für welche Achse Y"
type textarea "for which axle You n"
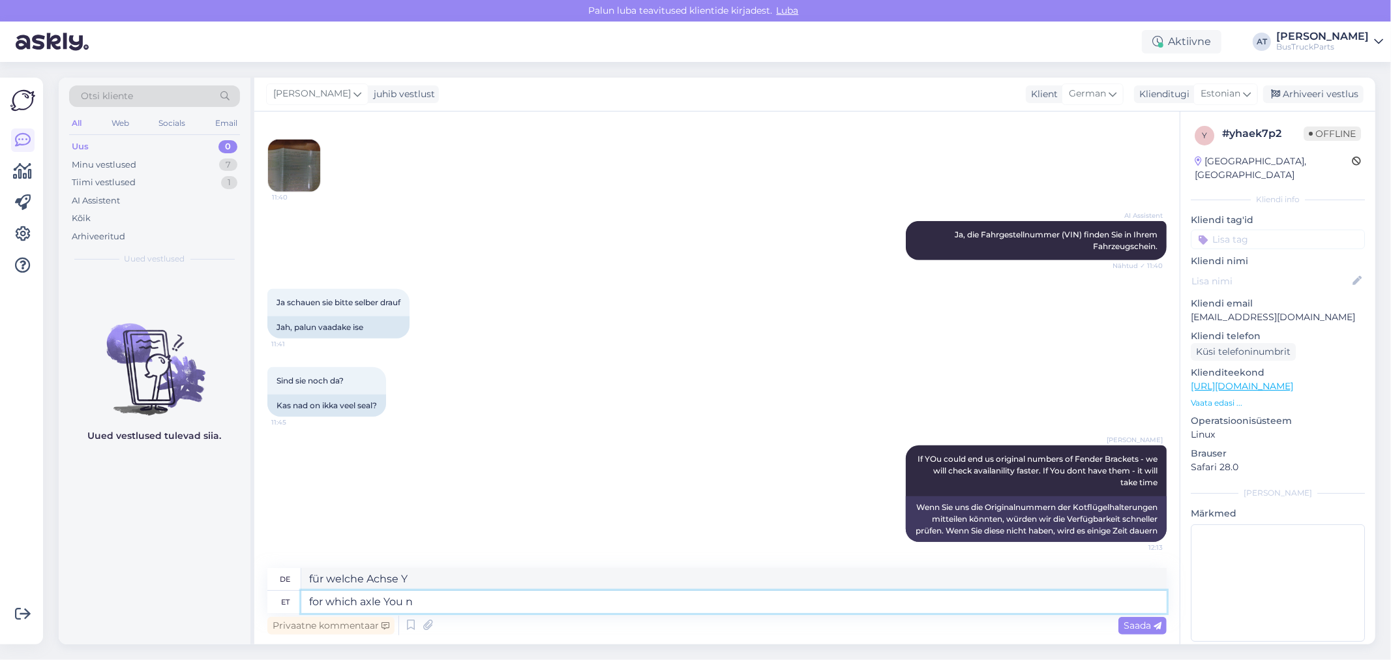
type textarea "für welche Achse Sie"
type textarea "for which axle You need th"
type textarea "für welche Achse benötigen Sie"
type textarea "for which axle You need them?"
type textarea "Für welche Achse brauchst du sie?"
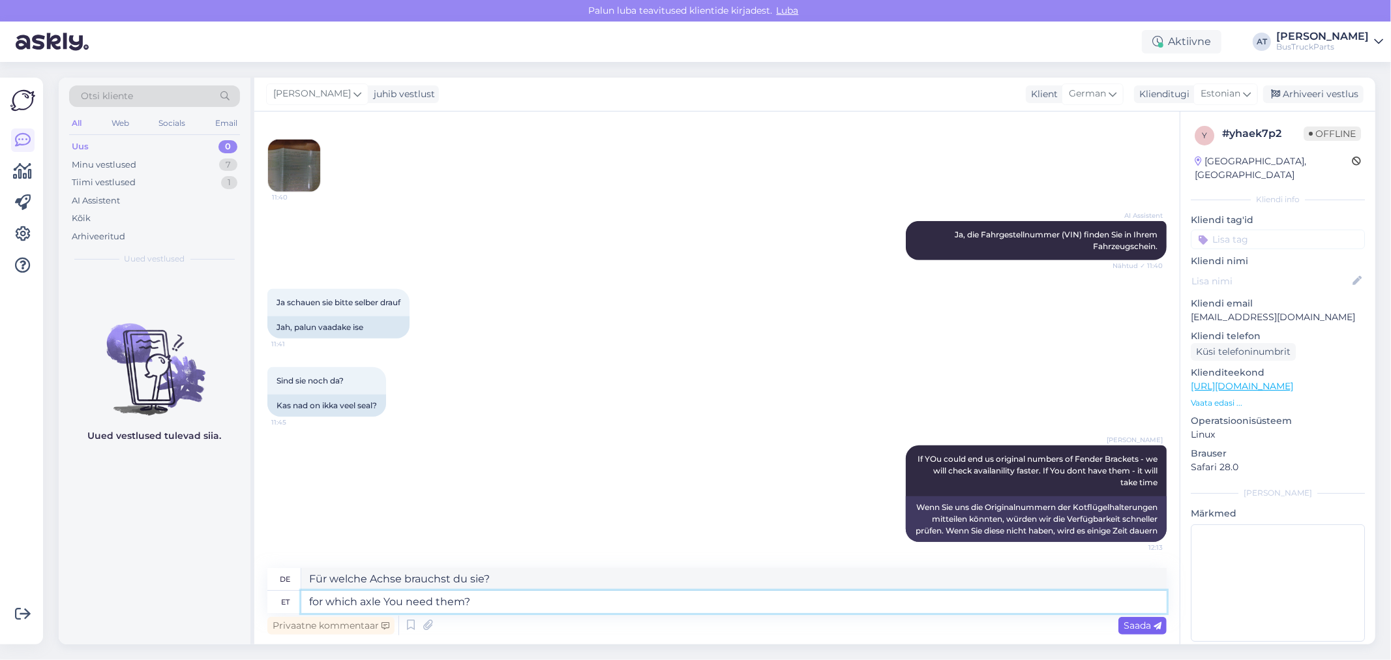
type textarea "for which axle You need them?"
click at [1148, 629] on span "Saada" at bounding box center [1142, 625] width 38 height 12
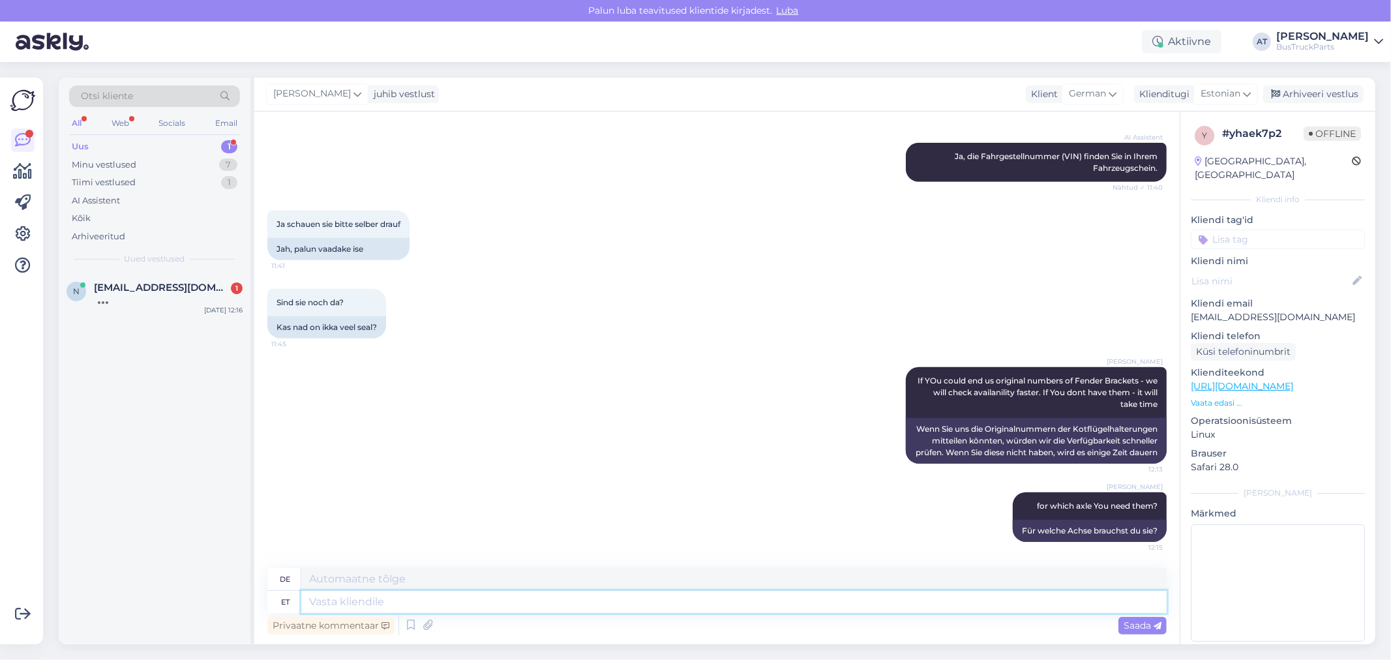
click at [765, 602] on textarea at bounding box center [733, 602] width 865 height 22
type textarea "This?"
type textarea "Das?"
paste textarea
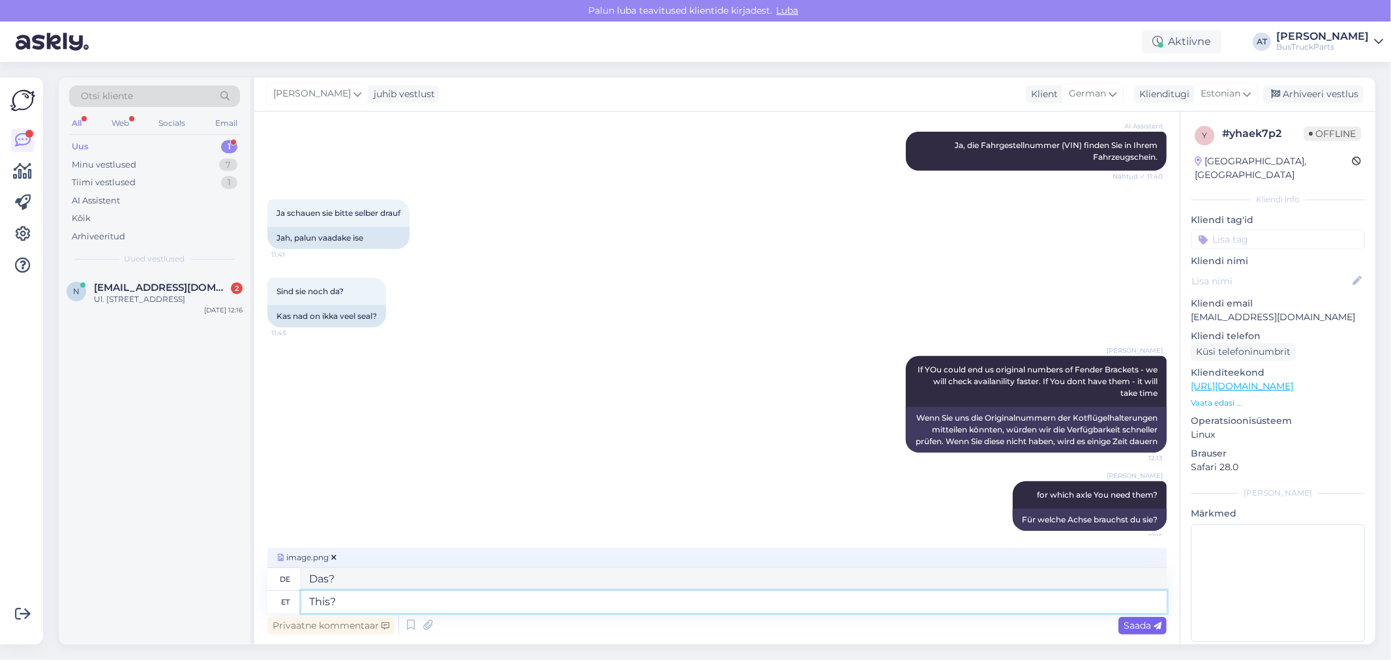
type textarea "This?"
click at [1157, 625] on icon at bounding box center [1157, 626] width 8 height 8
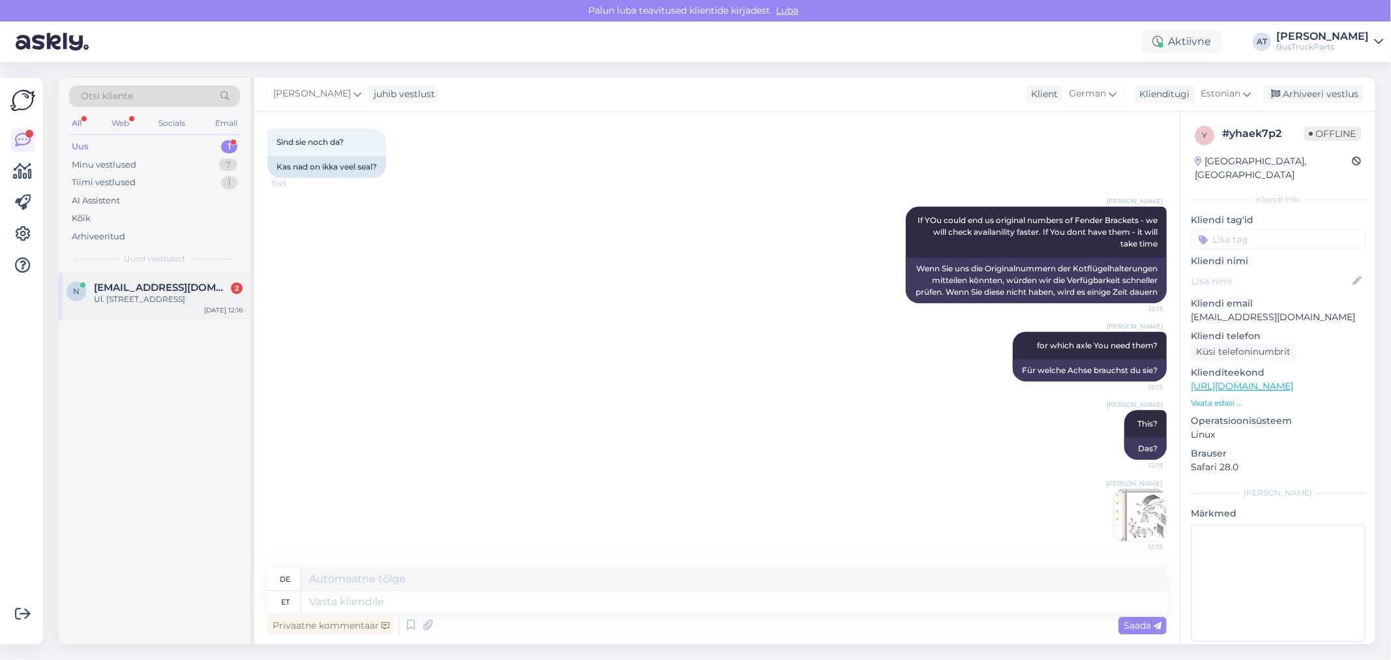
click at [111, 287] on span "[EMAIL_ADDRESS][DOMAIN_NAME]" at bounding box center [162, 288] width 136 height 12
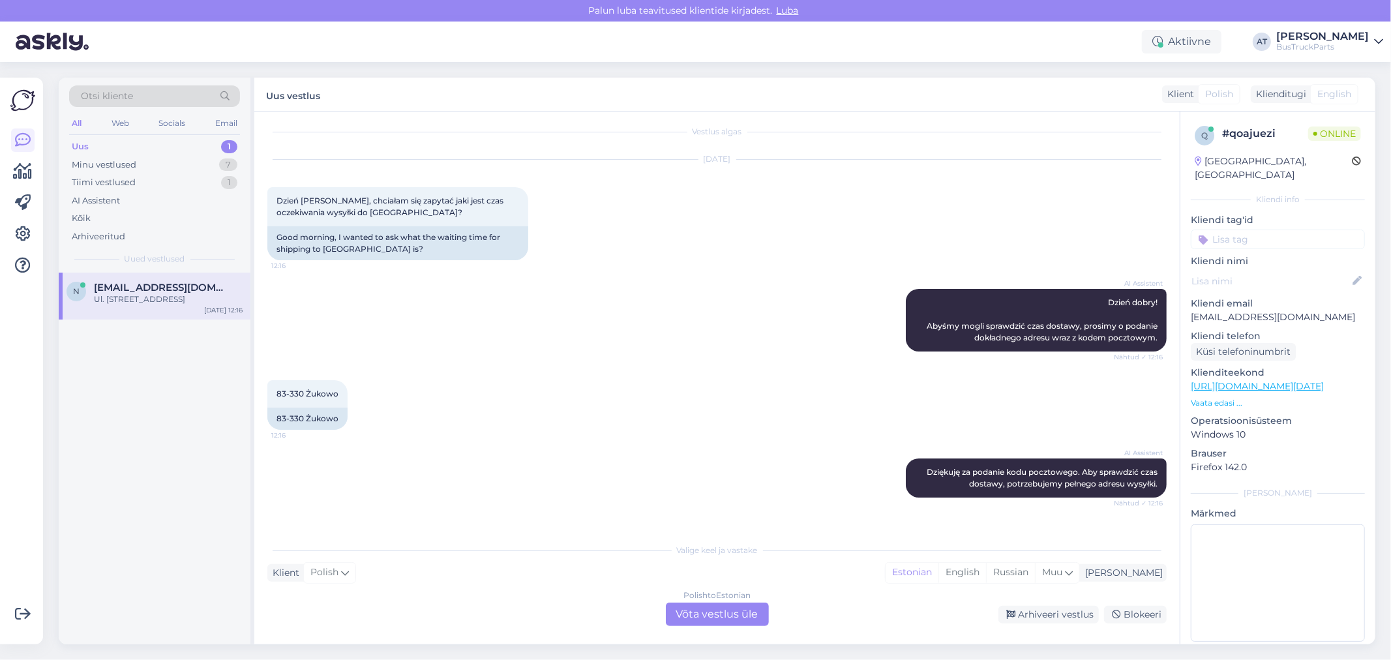
scroll to position [0, 0]
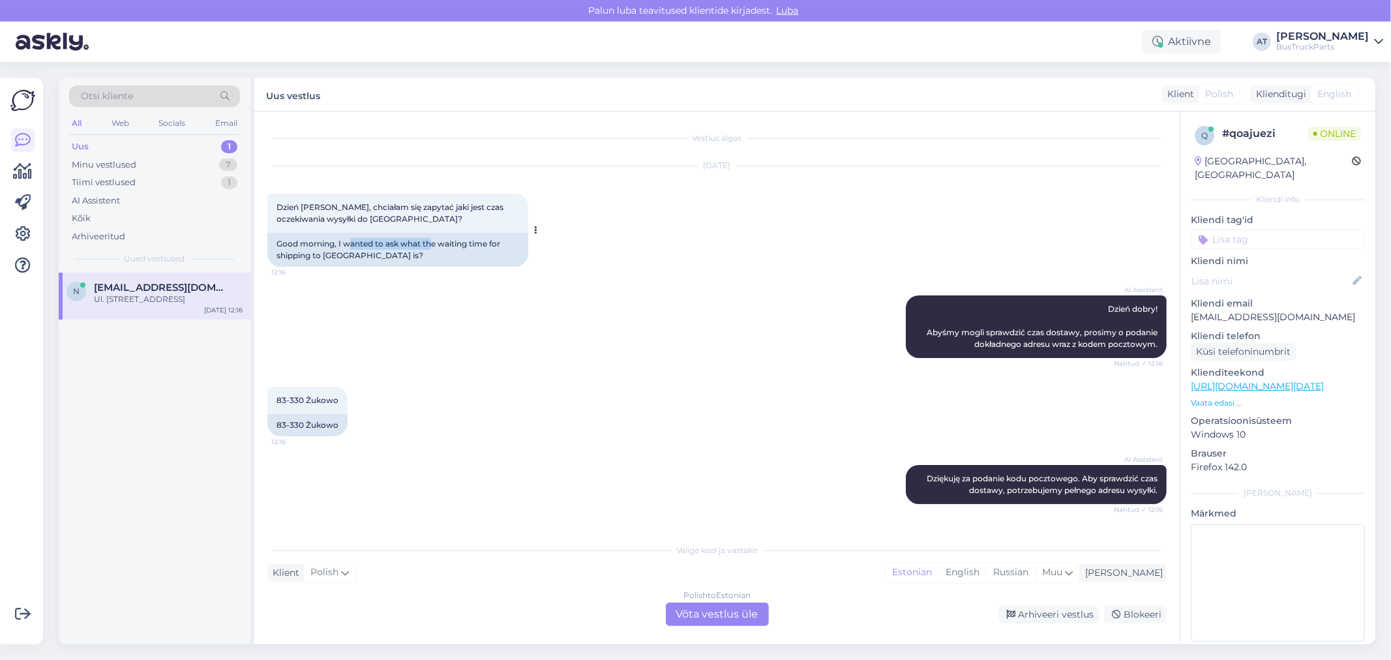
drag, startPoint x: 346, startPoint y: 248, endPoint x: 432, endPoint y: 249, distance: 86.1
click at [432, 249] on div "Good morning, I wanted to ask what the waiting time for shipping to [GEOGRAPHIC…" at bounding box center [397, 250] width 261 height 34
click at [439, 260] on div "Good morning, I wanted to ask what the waiting time for shipping to [GEOGRAPHIC…" at bounding box center [397, 250] width 261 height 34
click at [1204, 397] on p "Vaata edasi ..." at bounding box center [1278, 403] width 174 height 12
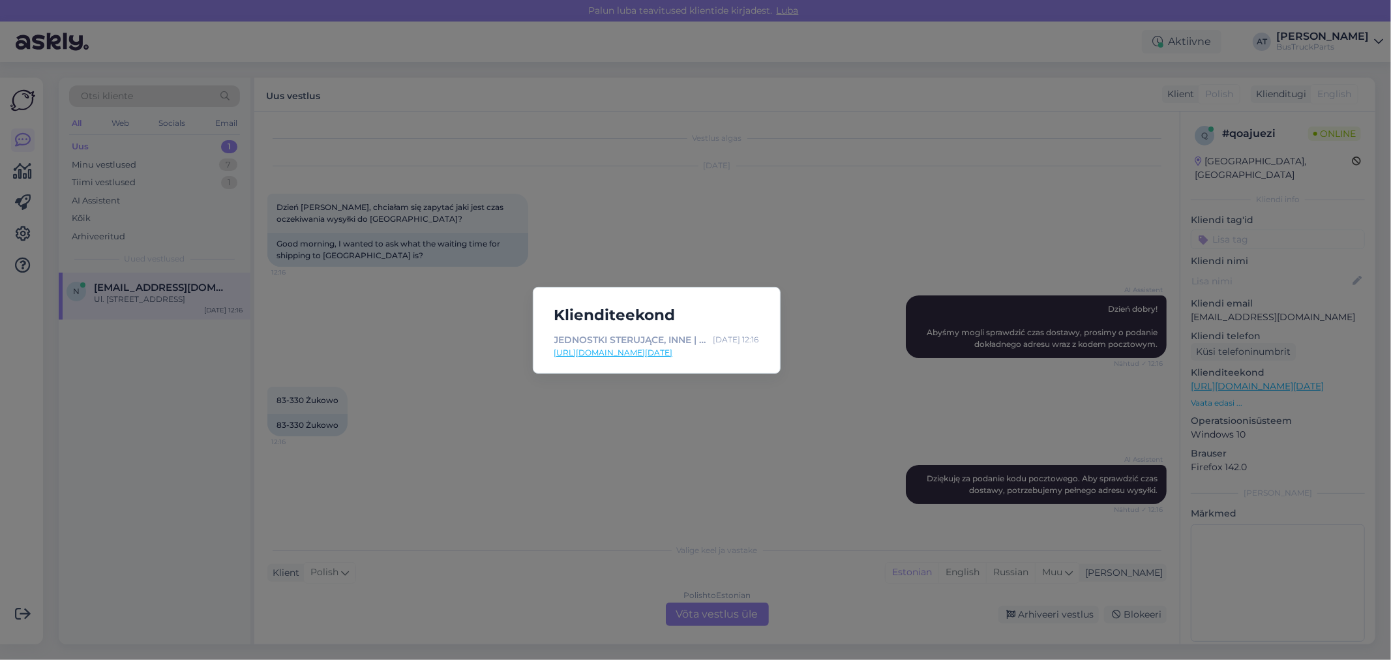
click at [732, 424] on div "Klienditeekond JEDNOSTKI STERUJĄCE, INNE | SOLARIS URBINO, ALPINO, VACANZA (199…" at bounding box center [695, 330] width 1391 height 660
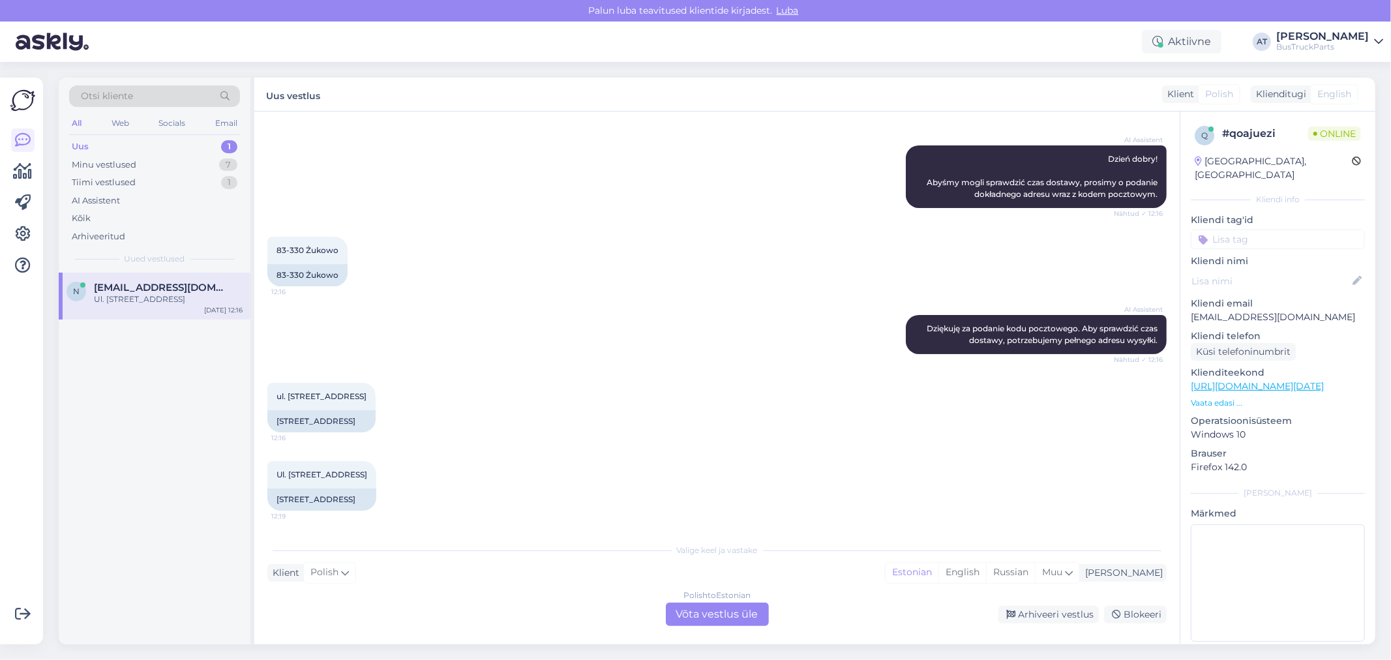
scroll to position [172, 0]
click at [706, 616] on div "Polish to Estonian Võta vestlus üle" at bounding box center [717, 613] width 103 height 23
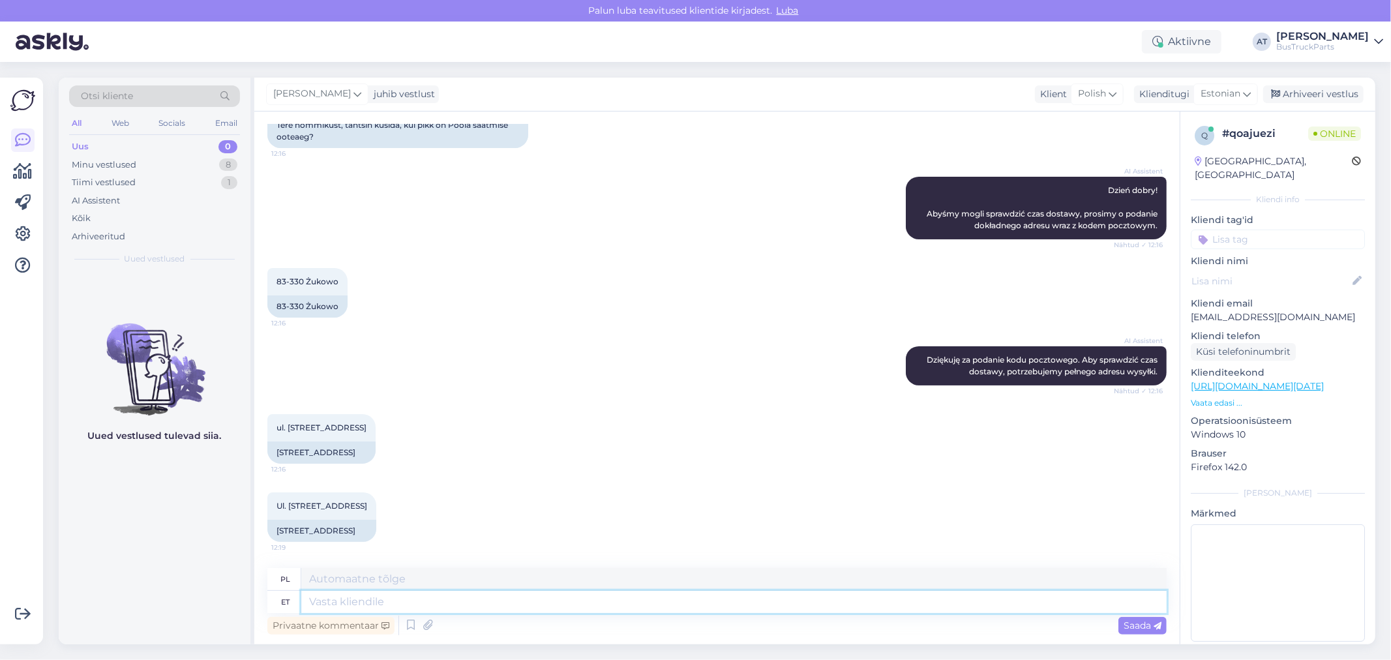
click at [616, 602] on textarea at bounding box center [733, 602] width 865 height 22
type textarea "Depends h"
type textarea "Zależy"
type textarea "Depends how"
type textarea "Zależy jak"
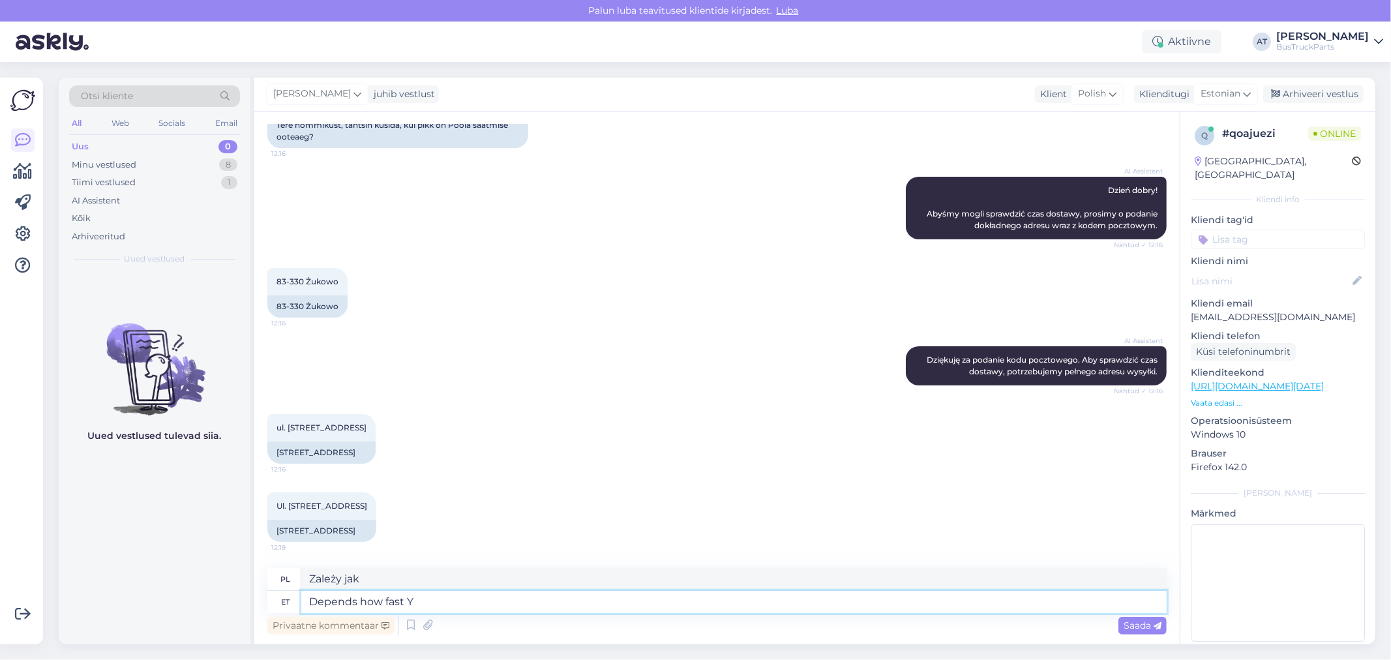
type textarea "Depends how fast YO"
type textarea "Zależy jak szybko"
type textarea "Depends how fast YOu ne"
type textarea "Zależy jak szybko jesteś"
type textarea "Depends how fast YOu need :"
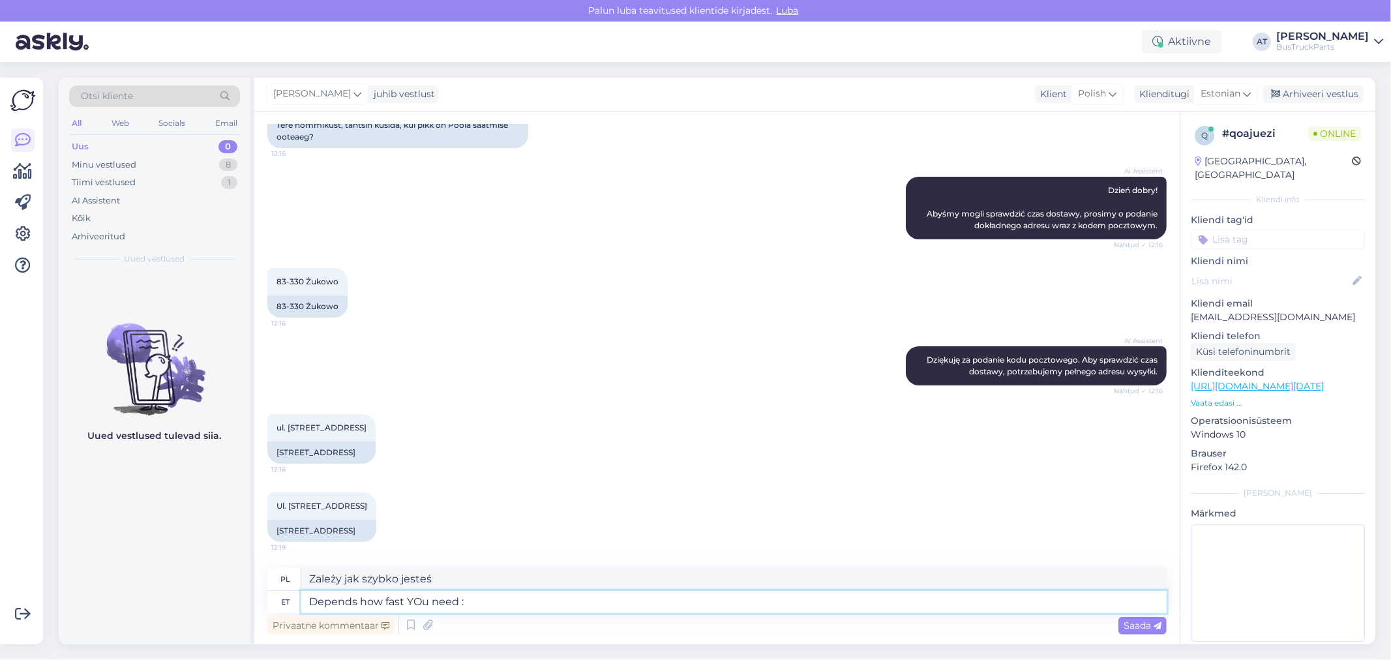
type textarea "Zależy jak szybko tego potrzebujesz"
type textarea "Depends how fast YOu need :)"
type textarea "Zależy jak szybko tego potrzebujesz :)"
click at [421, 602] on textarea "Depends how fast YOu need :)" at bounding box center [733, 602] width 865 height 22
click at [597, 612] on textarea "Depends how fast You need :)" at bounding box center [733, 602] width 865 height 22
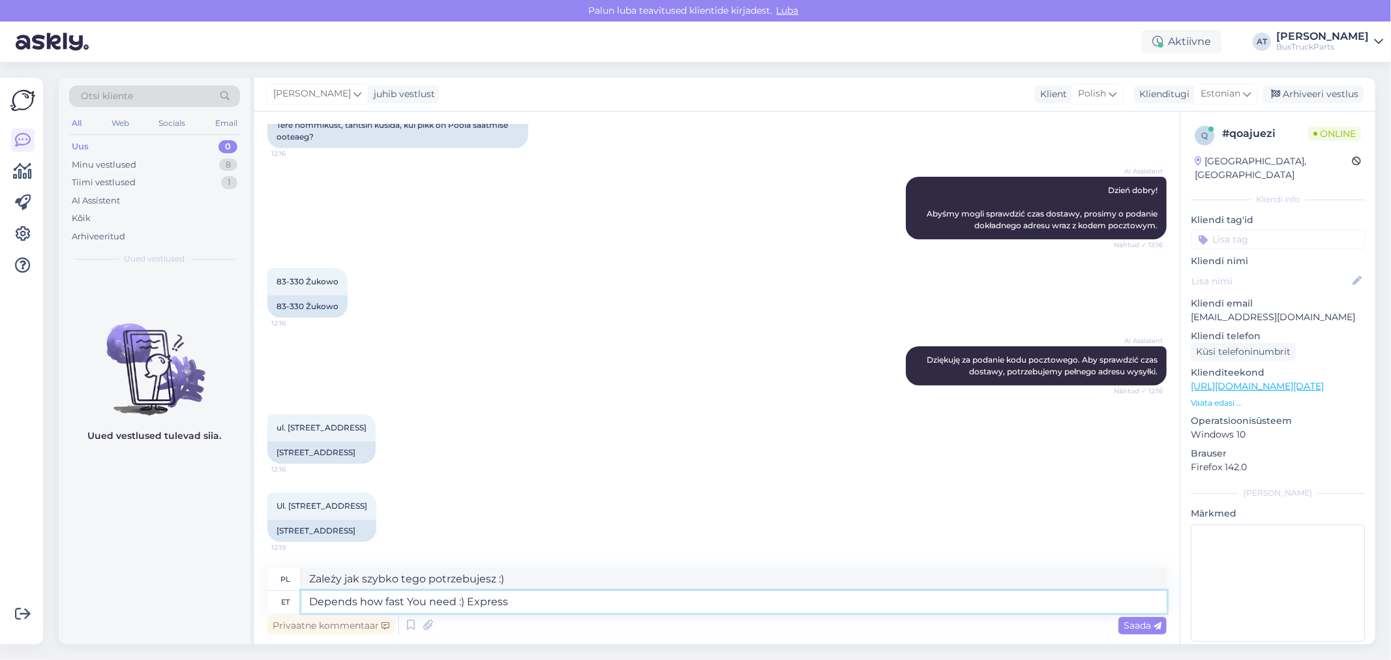
type textarea "Depends how fast You need :) Express d"
type textarea "Zależy jak szybko potrzebujesz :) Ekspresowo"
type textarea "Depends how fast You need :) Express delivery"
type textarea "Zależy jak szybko potrzebujesz :) Ekspresowa dostawa"
type textarea "Depends how fast You need :) Express delivery takes 1"
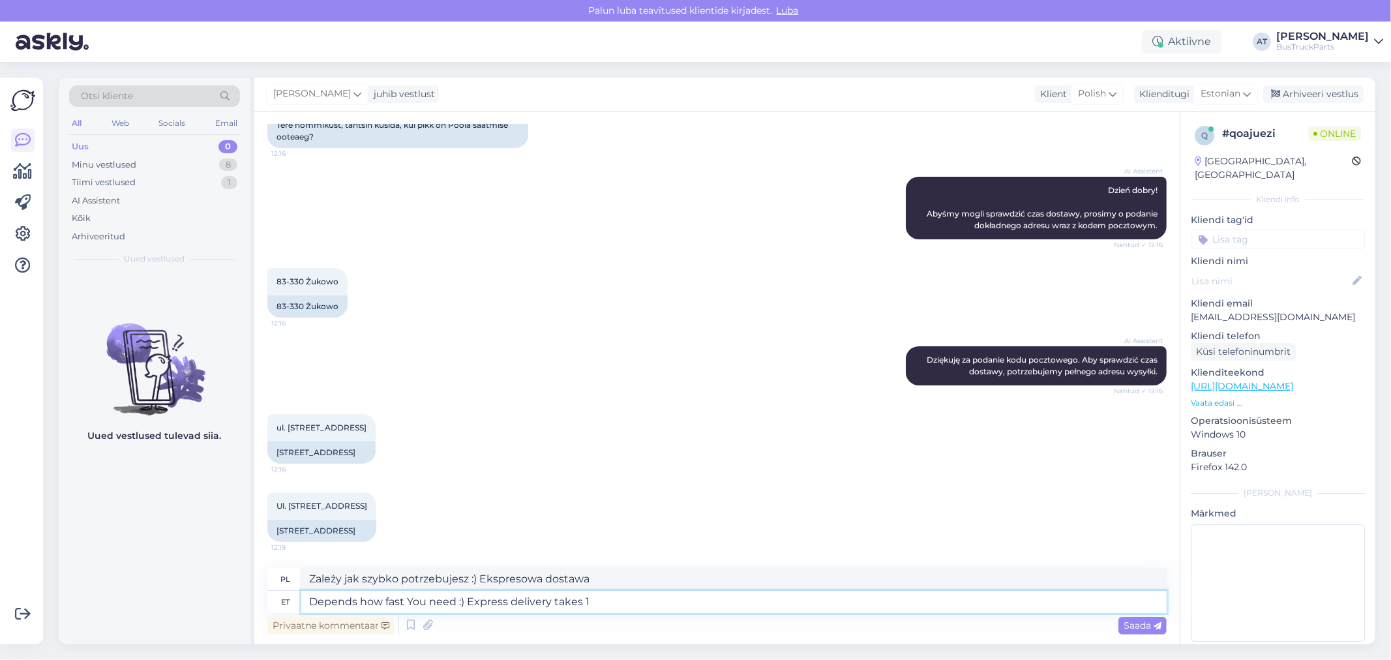
type textarea "Zależy jak szybko potrzebujesz :) Dostawa ekspresowa trwa"
type textarea "Depends how fast You need :) Express delivery takes 1"
type textarea "Zależy jak szybko potrzebujesz :) Ekspresowa dostawa zajmuje 1"
type textarea "Depends how fast You need :) Express delivery takes 1 working"
type textarea "Zależy jak szybko potrzebujesz :) Ekspresowa dostawa zajmuje 1 dzień roboczy"
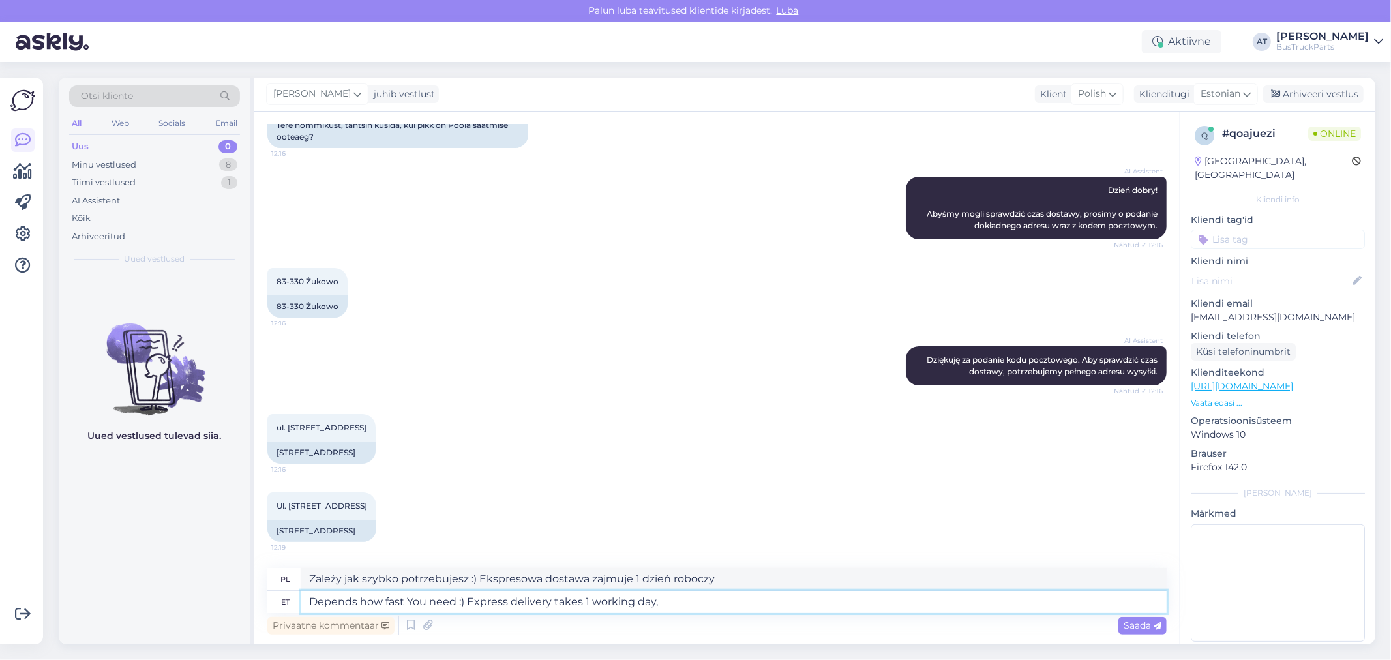
type textarea "Depends how fast You need :) Express delivery takes 1 working day,"
type textarea "Zależy jak szybko potrzebujesz :) Ekspresowa dostawa trwa 1 dzień roboczy,"
type textarea "Depends how fast You need :) Express delivery takes 1 working day, Standard"
type textarea "Zależy jak szybko potrzebujesz :) Ekspresowa dostawa trwa 1 dzień roboczy, stan…"
type textarea "Depends how fast You need :) Express delivery takes 1 working day, Standard del…"
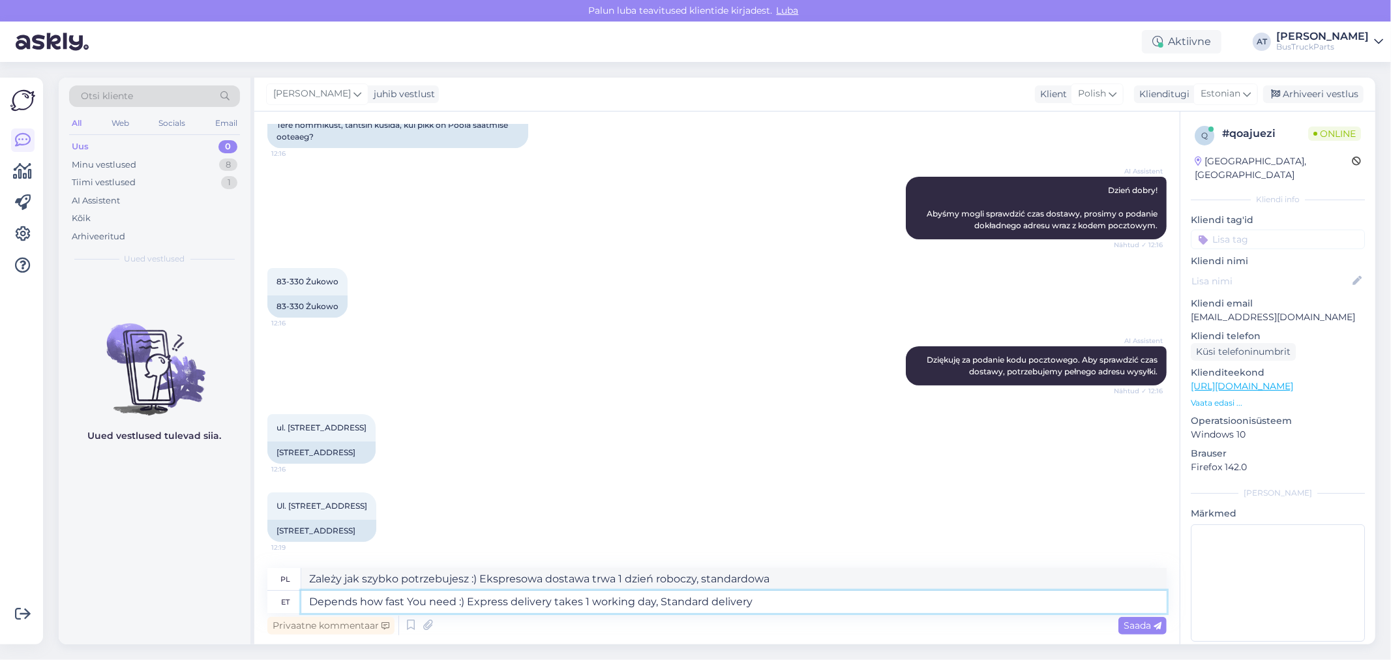
type textarea "Zależy jak szybko potrzebujesz :) Ekspresowa dostawa trwa 1 dzień roboczy, stan…"
type textarea "Depends how fast You need :) Express delivery takes 1 working day, Standard del…"
type textarea "Zależy jak szybko potrzebujesz :) Ekspresowa dostawa trwa 1 dzień roboczy, stan…"
type textarea "Depends how fast You need :) Express delivery takes 1 working day, Standard del…"
type textarea "Zależy jak szybko potrzebujesz :) Ekspresowa dostawa trwa 1 dzień roboczy, stan…"
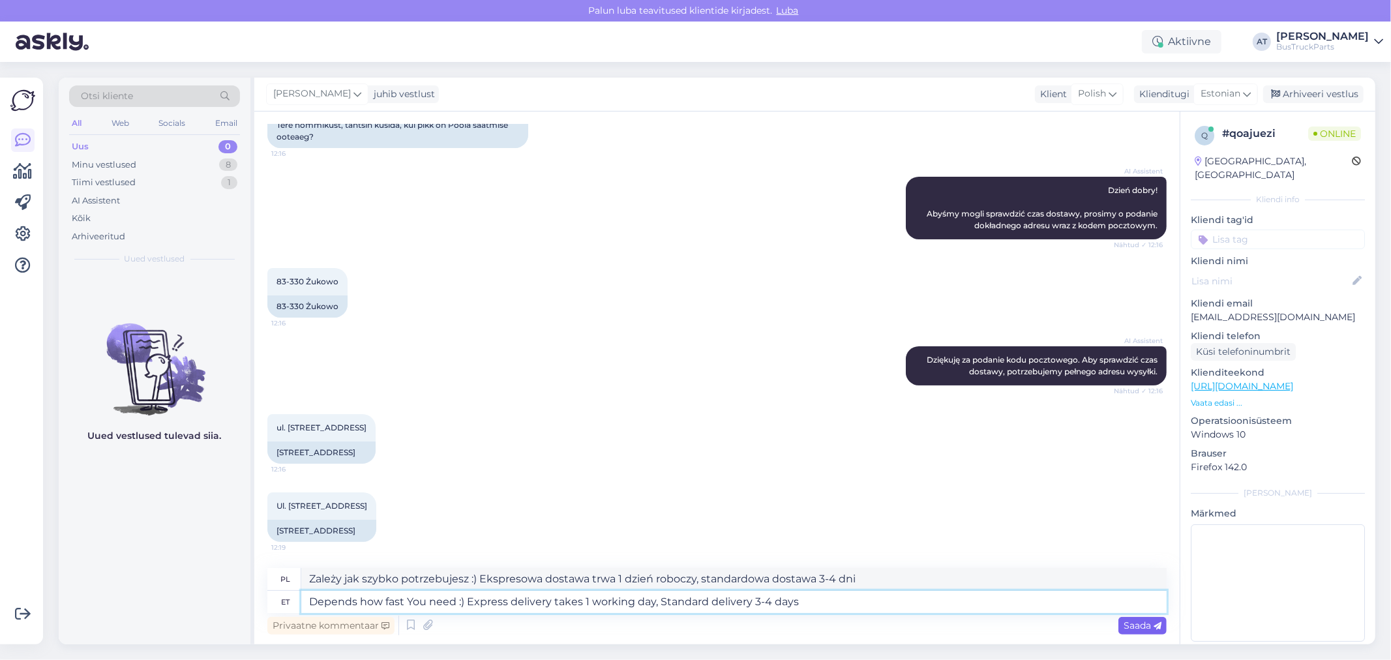
type textarea "Depends how fast You need :) Express delivery takes 1 working day, Standard del…"
click at [1141, 621] on span "Saada" at bounding box center [1142, 625] width 38 height 12
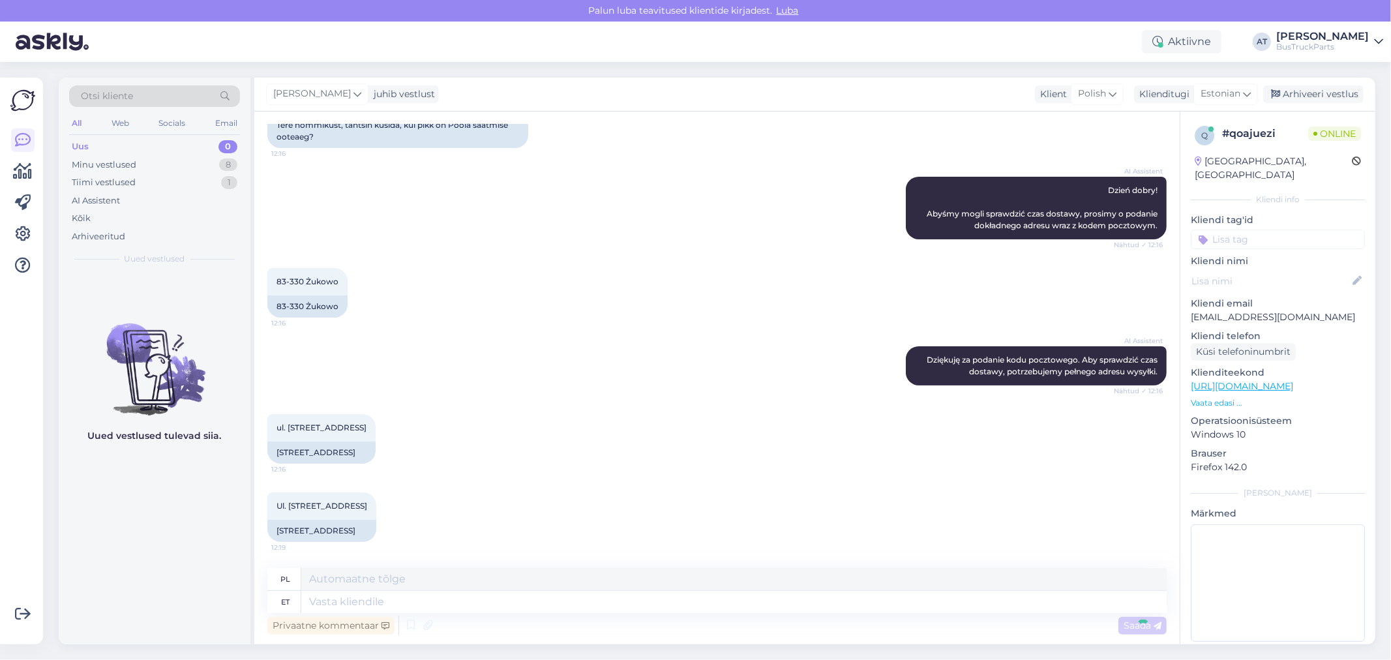
scroll to position [243, 0]
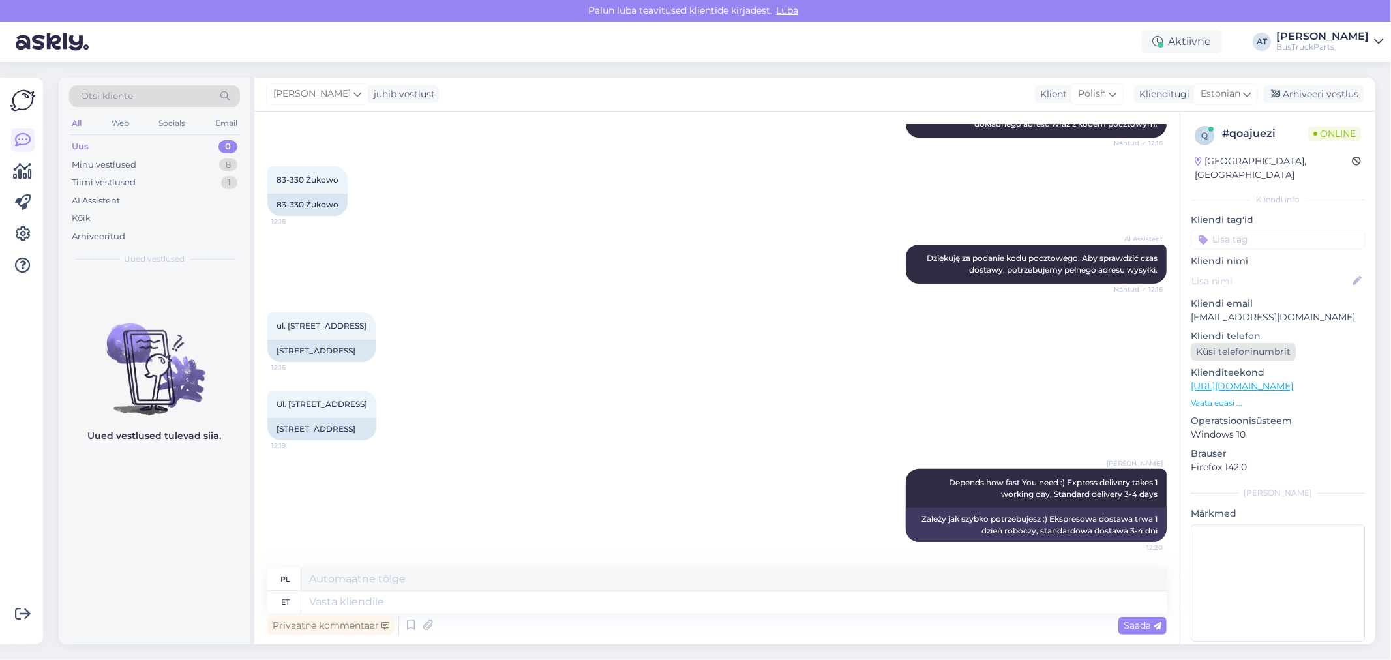
click at [1254, 343] on div "Küsi telefoninumbrit" at bounding box center [1243, 352] width 105 height 18
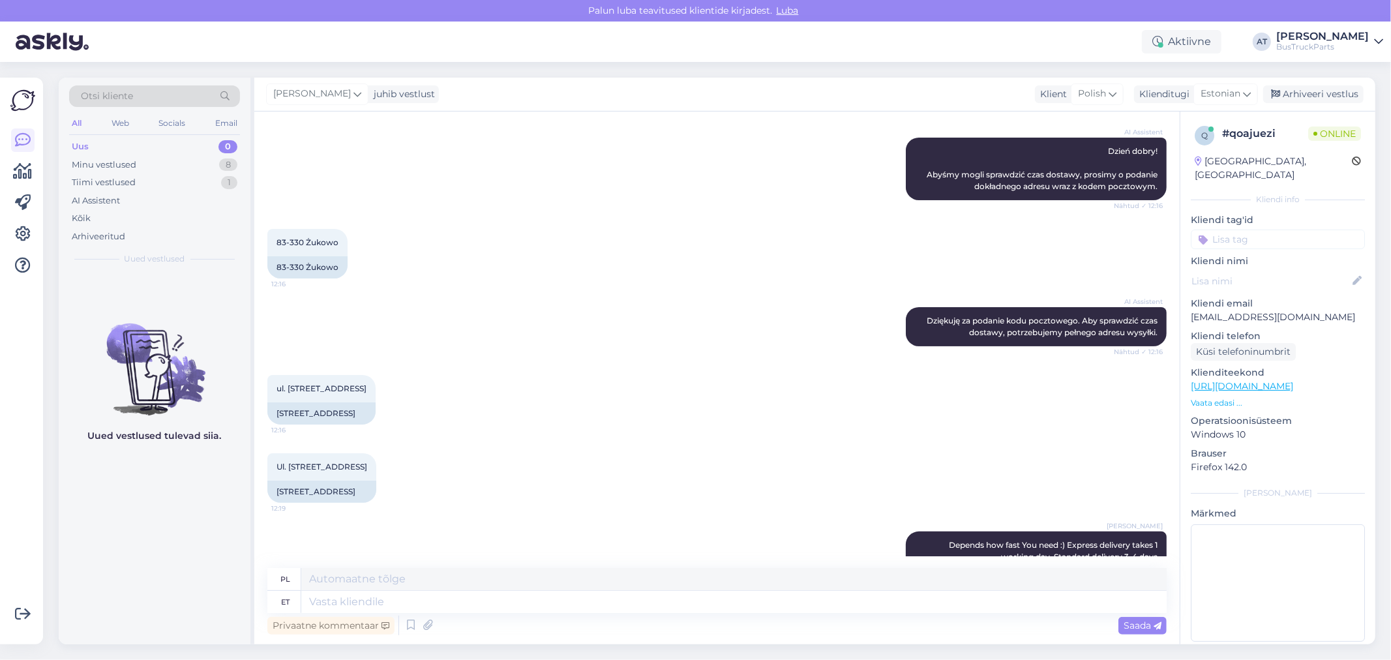
scroll to position [21, 0]
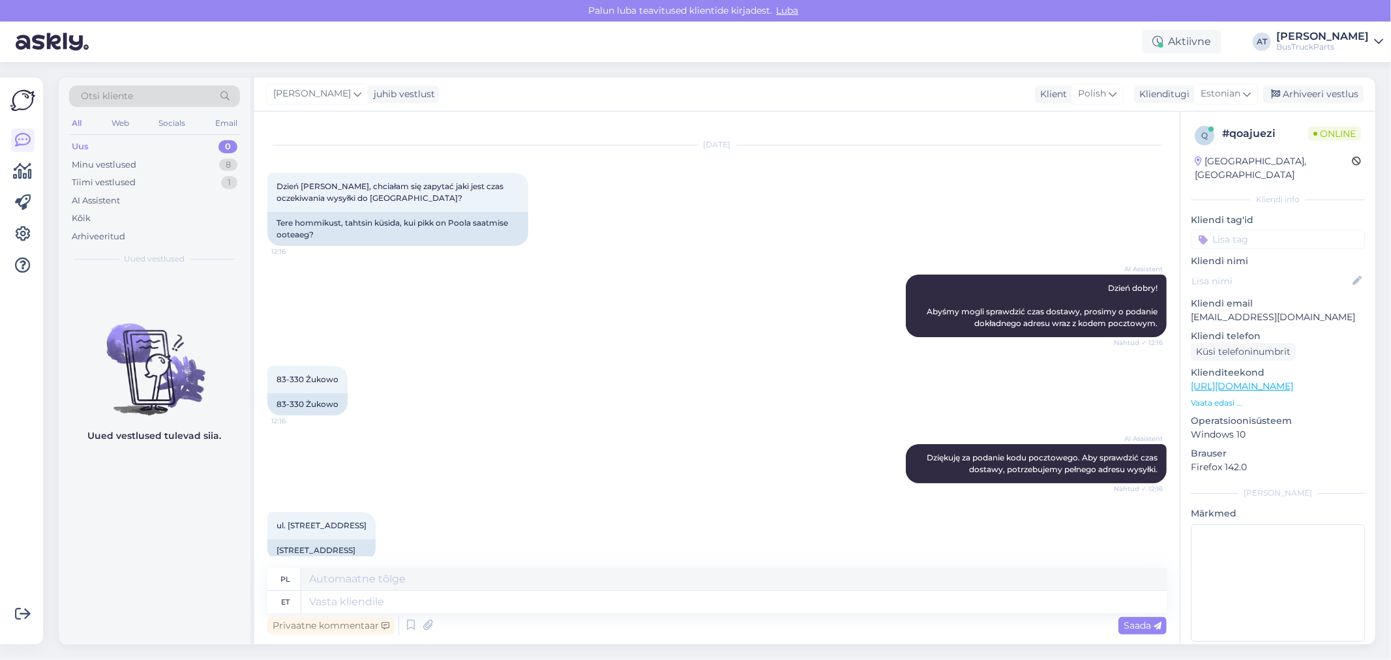
click at [1219, 397] on p "Vaata edasi ..." at bounding box center [1278, 403] width 174 height 12
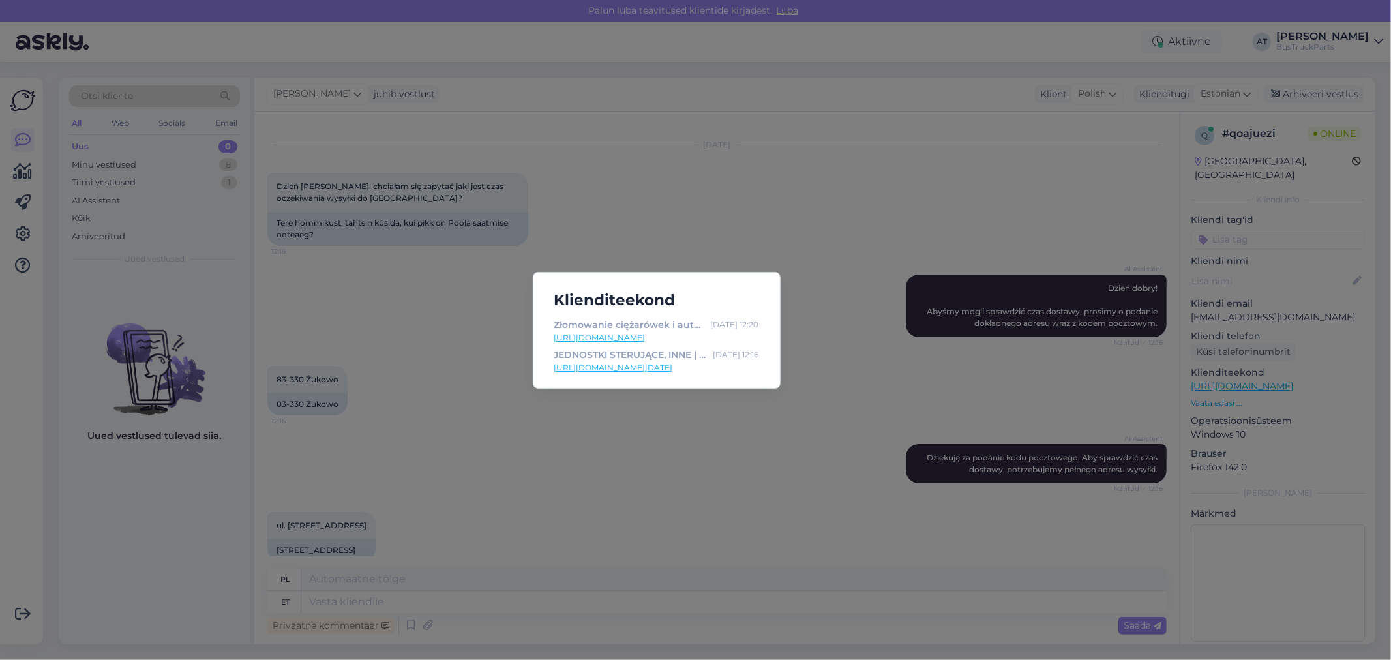
click at [576, 416] on div "Klienditeekond Złomowanie ciężarówek i autobusów & części zamienne | TruckParts…" at bounding box center [695, 330] width 1391 height 660
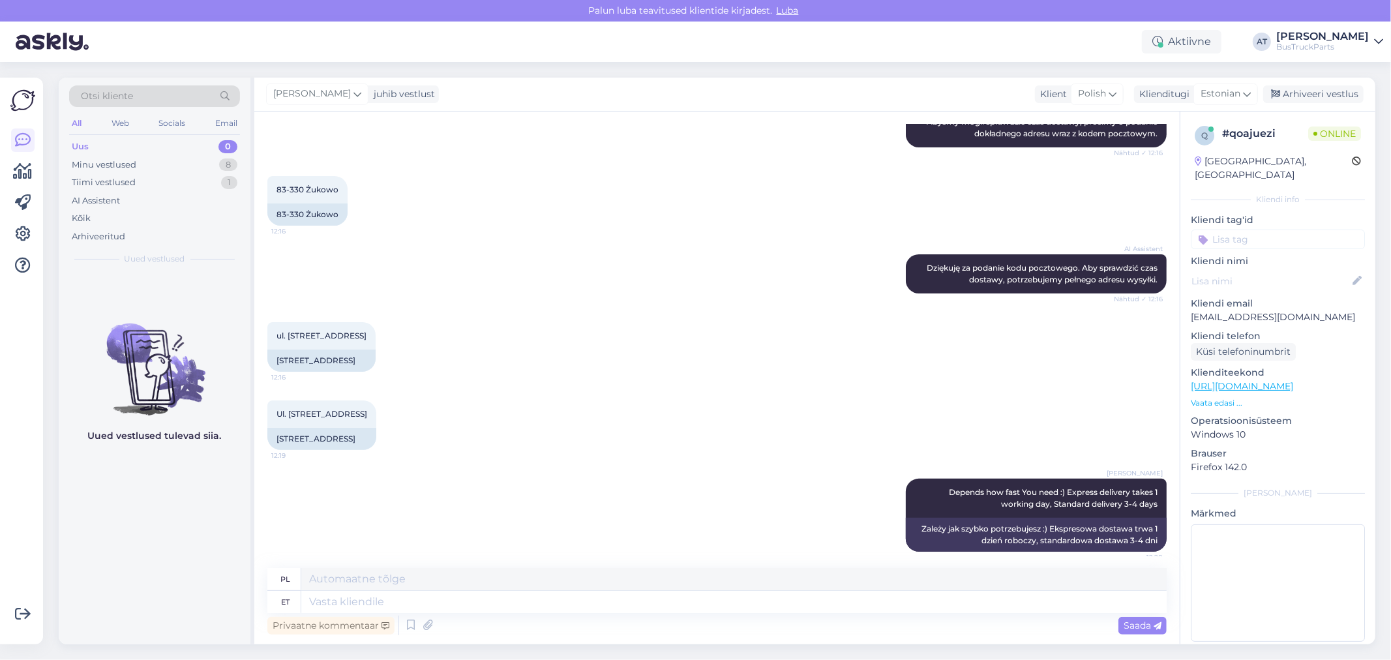
scroll to position [310, 0]
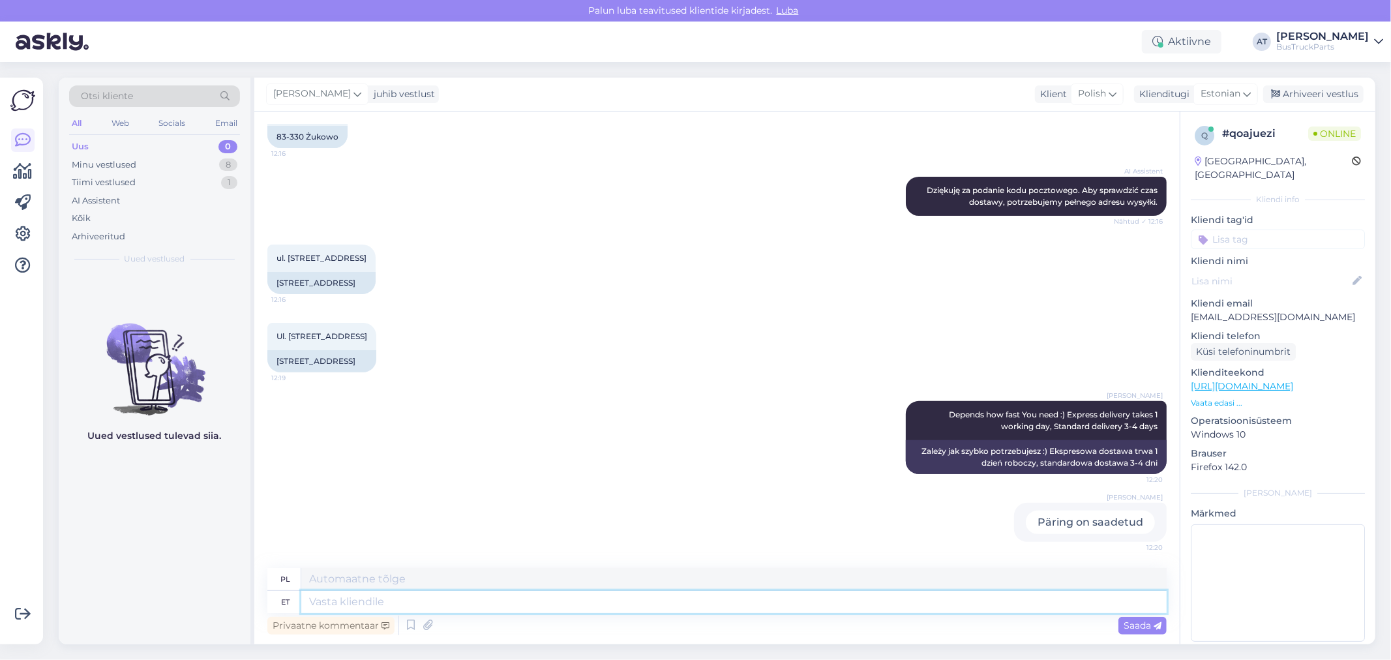
click at [657, 597] on textarea at bounding box center [733, 602] width 865 height 22
type textarea "We a"
type textarea "My"
type textarea "We are"
type textarea "Jesteśmy"
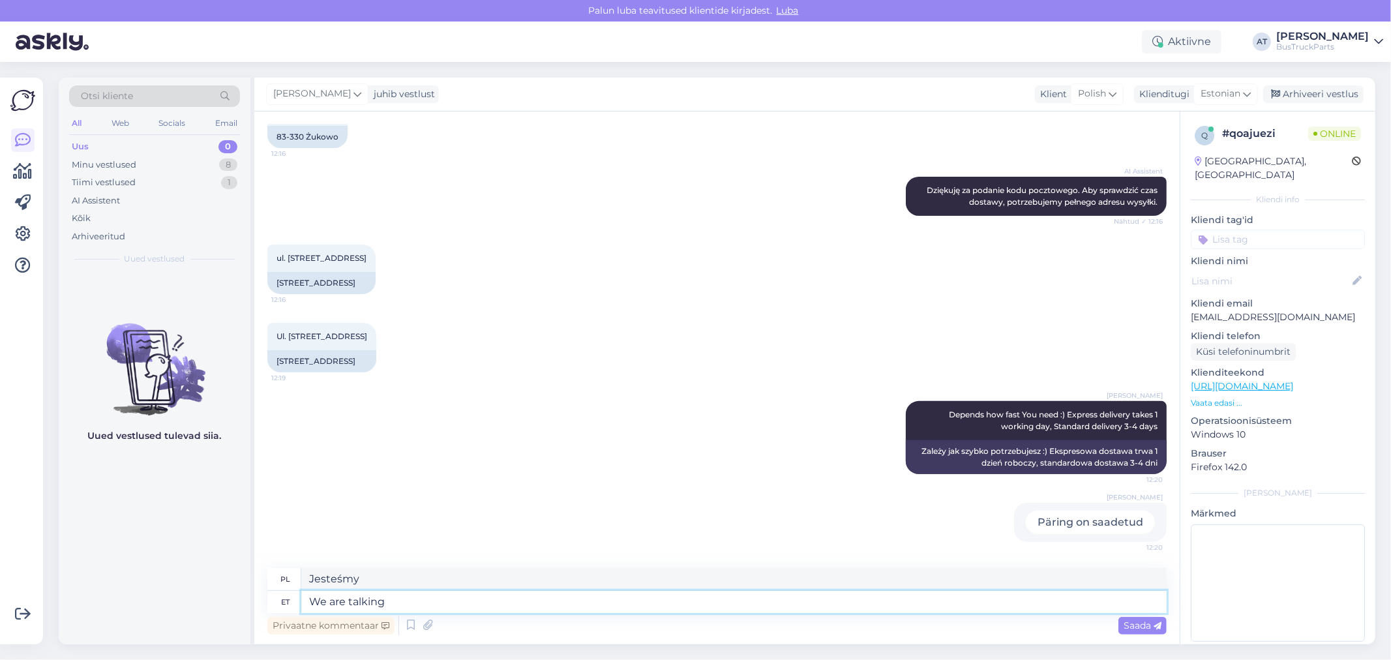
type textarea "We are talking a"
type textarea "Rozmawiamy."
paste textarea "0120301194 5320525 Ignition Control Module CUMMINS SOLARIS 2"
type textarea "We are talking about 0120301194 5320525 Ignition Control Module CUMMINS SOLARIS…"
type textarea "Mówimy o"
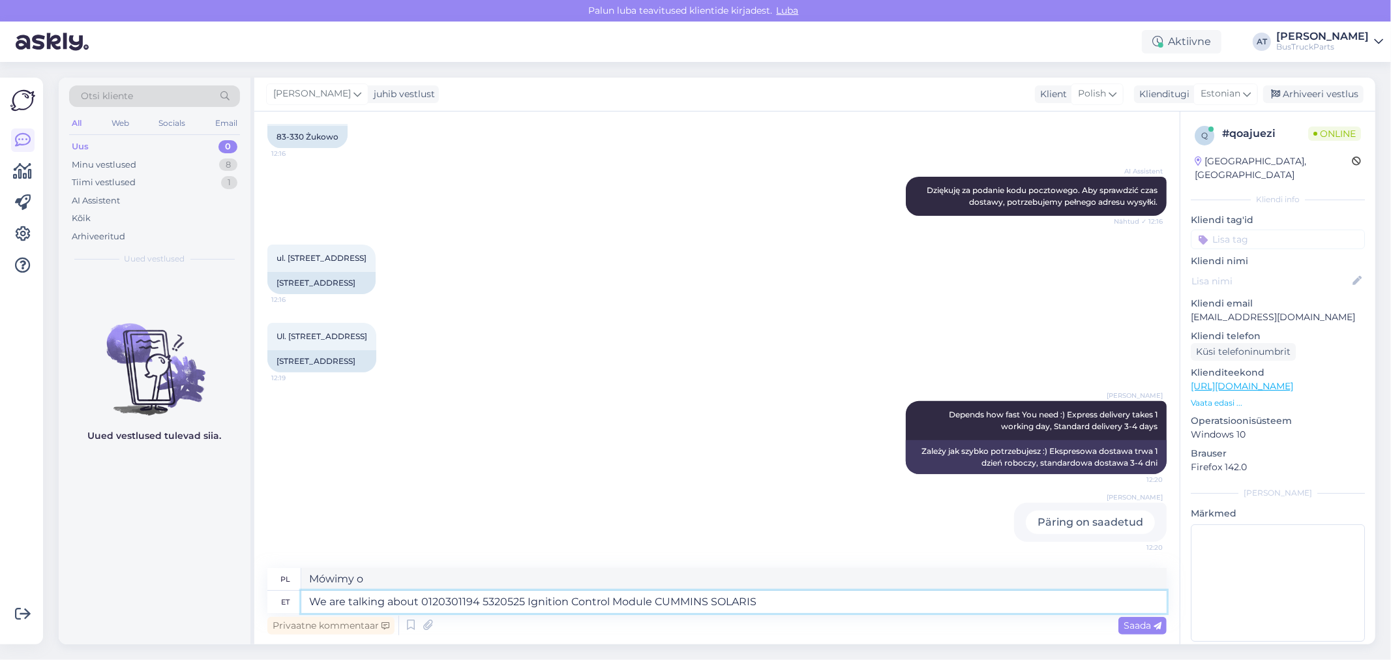
type textarea "We are talking about 0120301194 5320525 Ignition Control Module CUMMINS SOLARIS"
type textarea "Mówimy o module sterowania zapłonem 0120301194 5320525 CUMMINS SOLARIS"
type textarea "We are talking about 0120301194 5320525 Ignition Control Module CUMMINS SOLARIS…"
type textarea "Mówimy o module sterowania zapłonem 0120301194 5320525 CUMMINS SOLARIS,"
type textarea "We are talking about 0120301194 5320525 Ignition Control Module CUMMINS SOLARIS…"
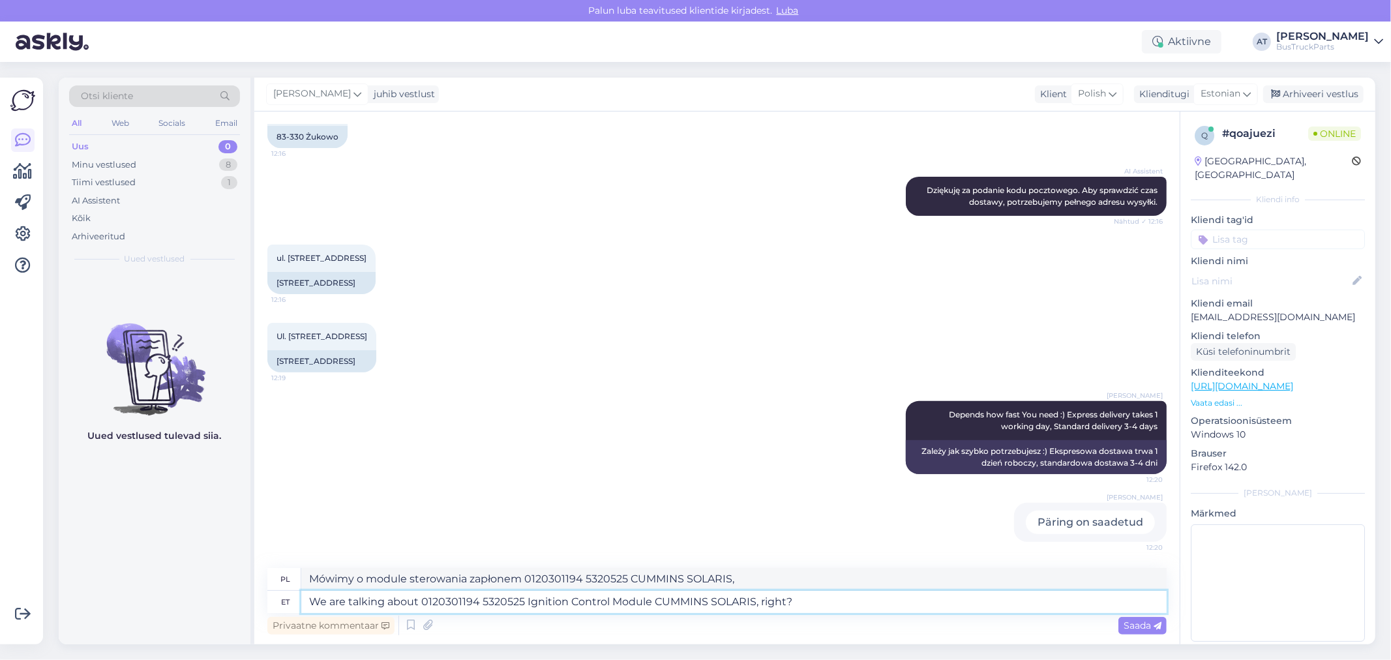
type textarea "Mówimy o module sterowania zapłonem 0120301194 5320525 CUMMINS SOLARIS, prawda?"
type textarea "We are talking about 0120301194 5320525 Ignition Control Module CUMMINS SOLARIS…"
click at [1131, 626] on span "Saada" at bounding box center [1142, 625] width 38 height 12
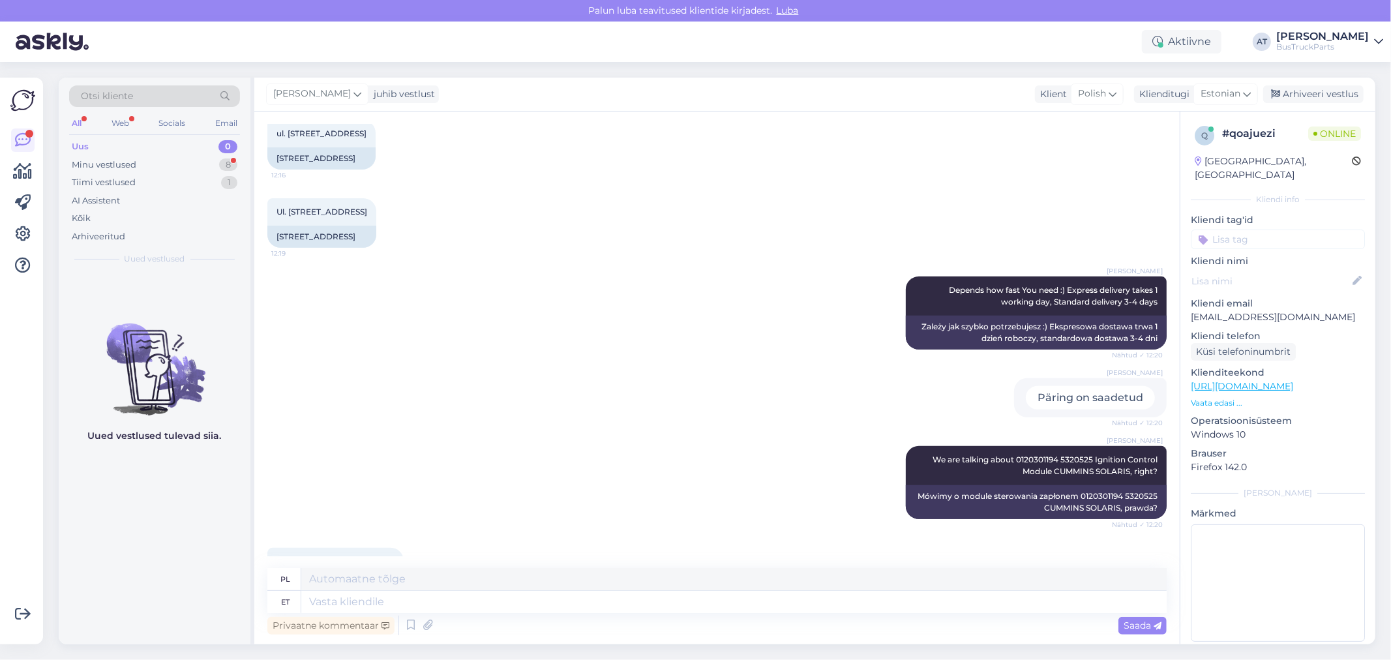
scroll to position [561, 0]
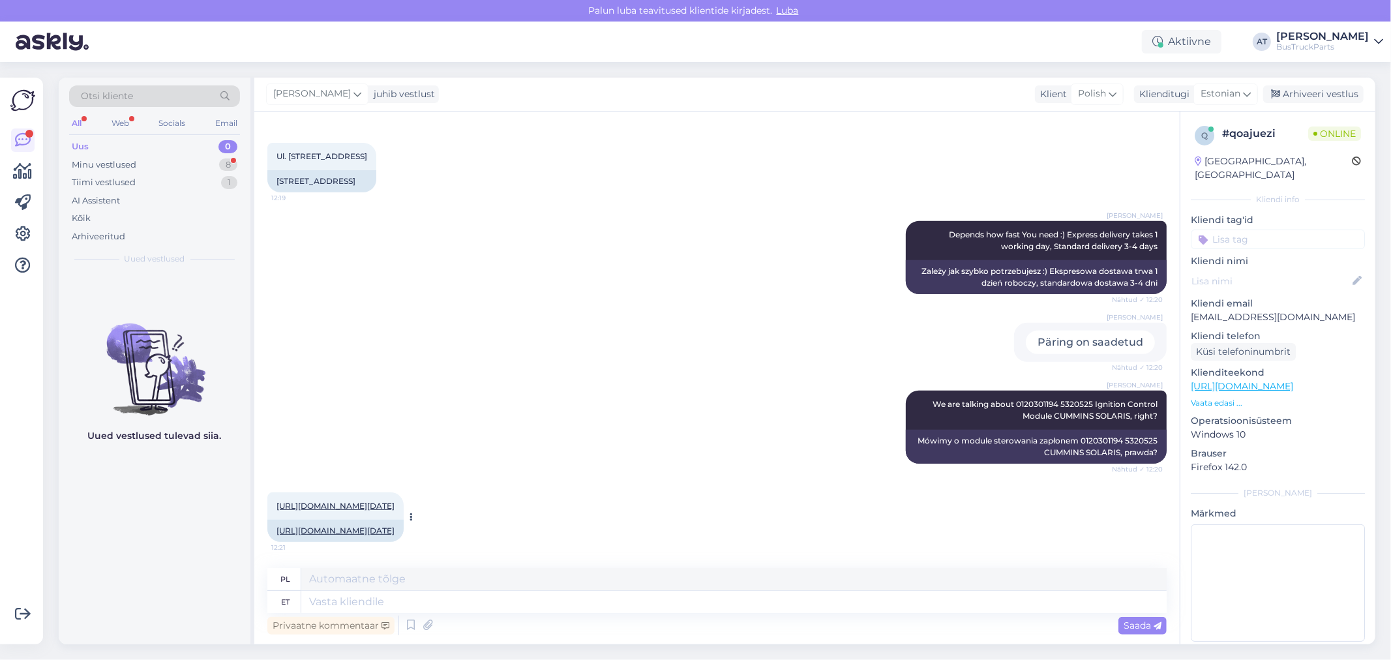
click at [390, 492] on div "[URL][DOMAIN_NAME][DATE] 12:21" at bounding box center [335, 505] width 136 height 27
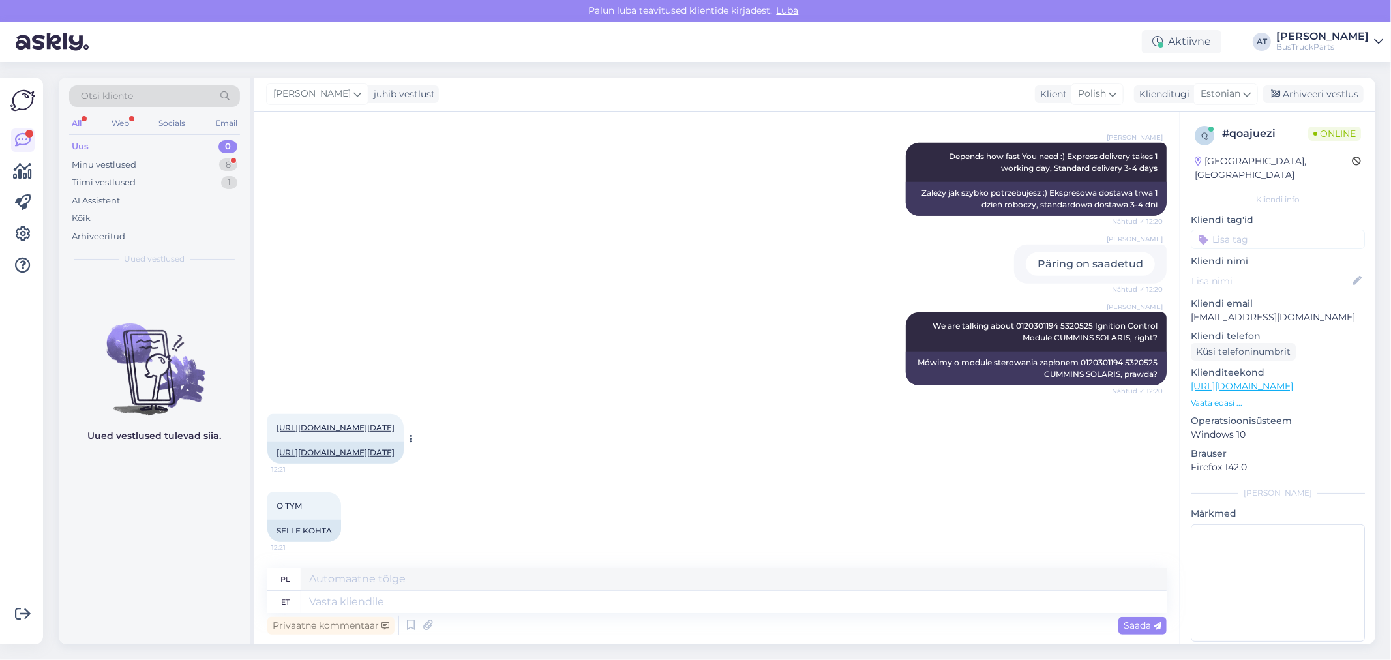
scroll to position [640, 0]
drag, startPoint x: 1320, startPoint y: 303, endPoint x: 1189, endPoint y: 306, distance: 131.1
click at [1189, 306] on div "q # qoajuezi Online [GEOGRAPHIC_DATA], Gdansk Kliendi info Kliendi tag'id Klien…" at bounding box center [1277, 386] width 195 height 550
copy p "[EMAIL_ADDRESS][DOMAIN_NAME]"
click at [535, 598] on textarea at bounding box center [733, 602] width 865 height 22
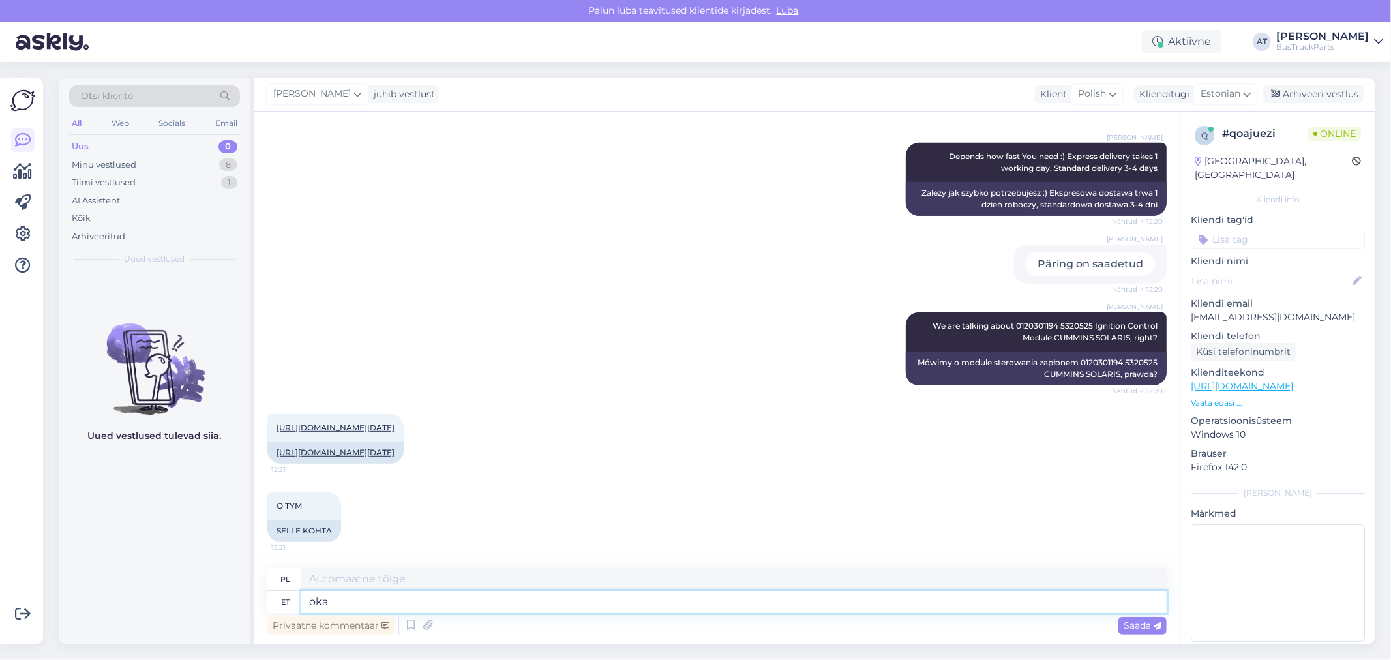
type textarea "okay"
type textarea "Dobra"
type textarea "okay"
click at [796, 601] on textarea "okay" at bounding box center [733, 602] width 865 height 22
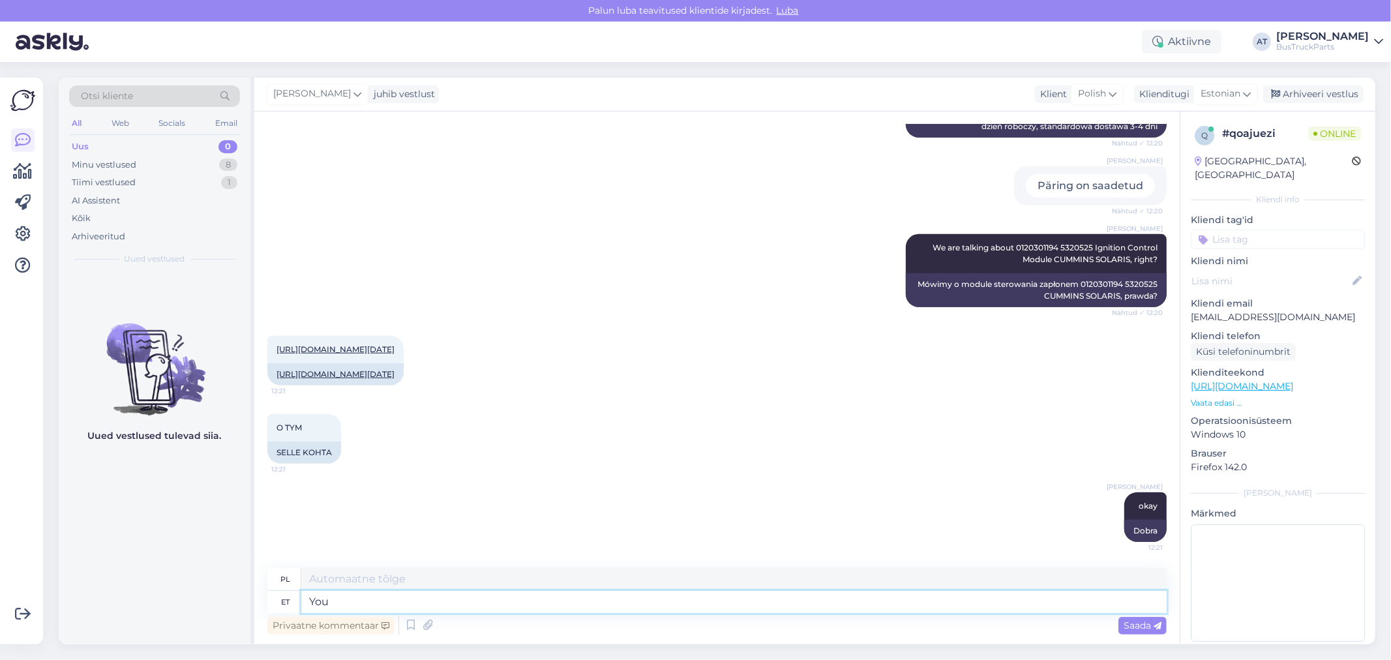
type textarea "You"
type textarea "[PERSON_NAME]"
type textarea "You want to"
type textarea "Chcesz"
type textarea "You want to buy"
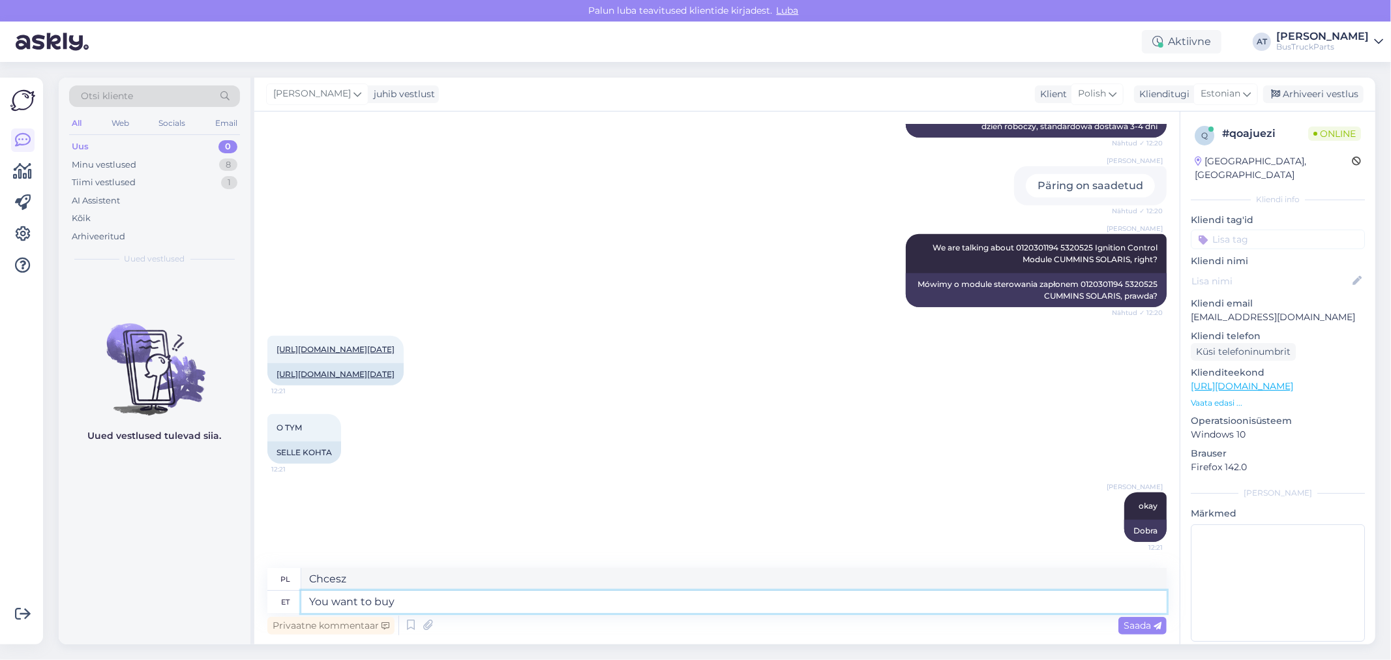
type textarea "[PERSON_NAME]"
type textarea "You want to buy like"
type textarea "[PERSON_NAME] jak"
type textarea "You want to buy like private"
type textarea "[PERSON_NAME] jako osoba prywatna"
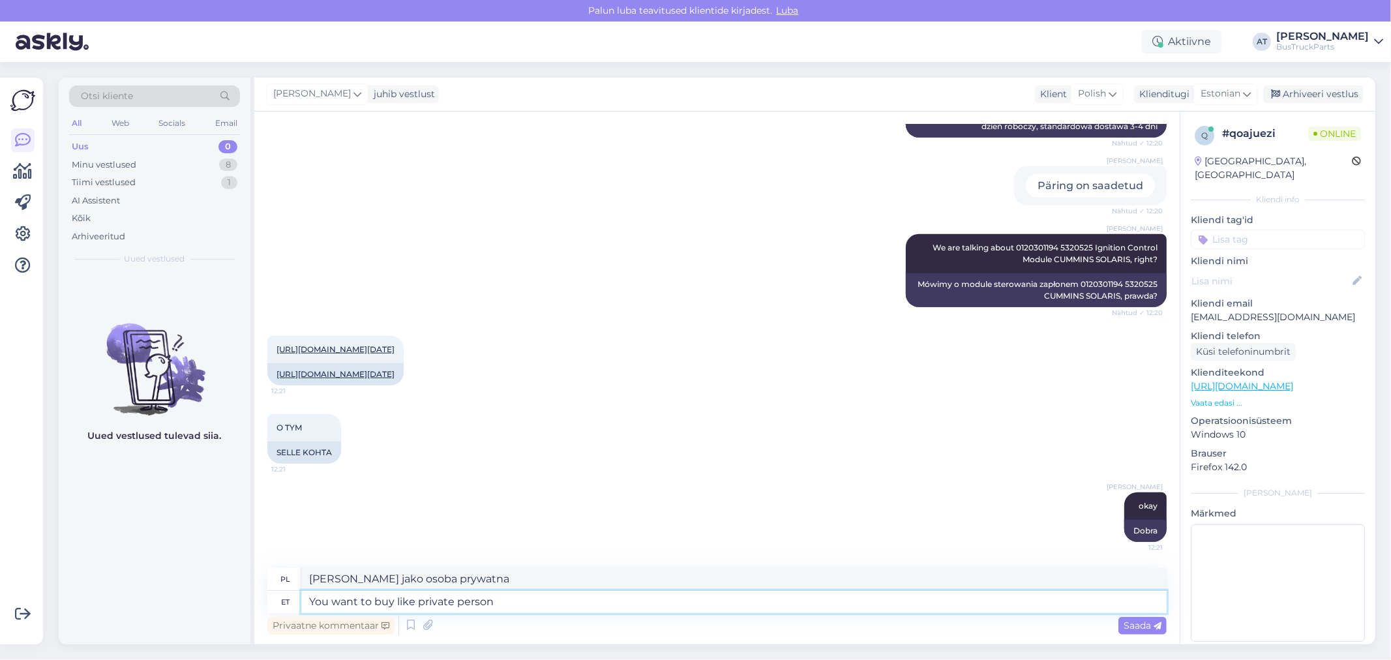
type textarea "You want to buy like private person?"
type textarea "[PERSON_NAME] kupić jak osoba prywatna?"
type textarea "You want to buy like private person?"
click at [1151, 620] on span "Saada" at bounding box center [1142, 625] width 38 height 12
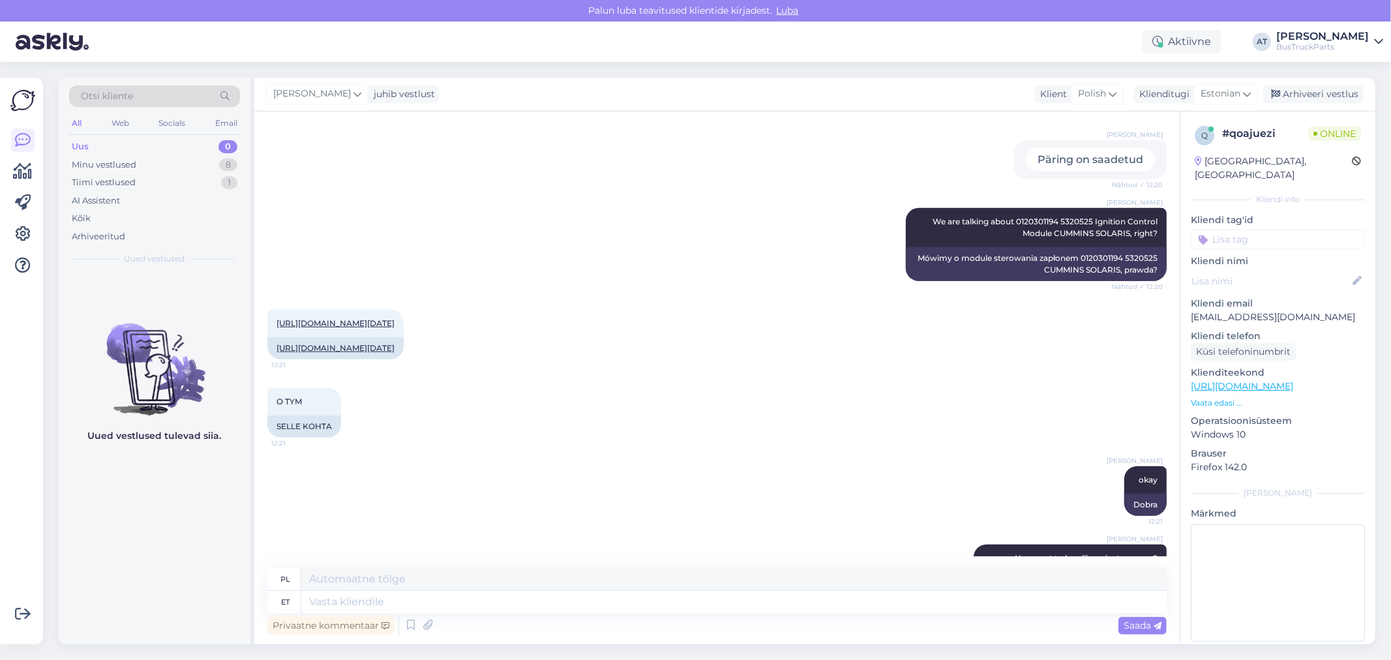
scroll to position [289, 0]
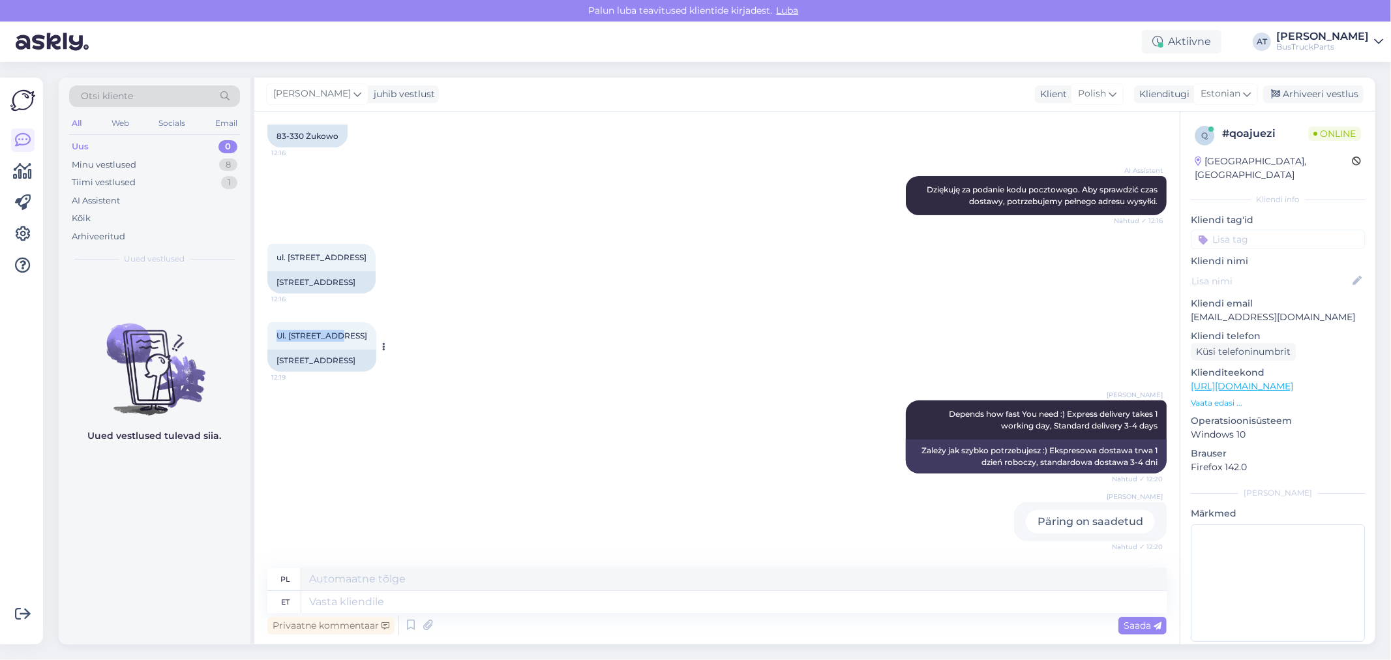
drag, startPoint x: 346, startPoint y: 331, endPoint x: 276, endPoint y: 338, distance: 70.1
click at [276, 338] on div "Ul. [STREET_ADDRESS] 12:19" at bounding box center [321, 335] width 109 height 27
copy span "Ul. [STREET_ADDRESS]"
click at [323, 340] on span "Ul. [STREET_ADDRESS]" at bounding box center [321, 336] width 91 height 10
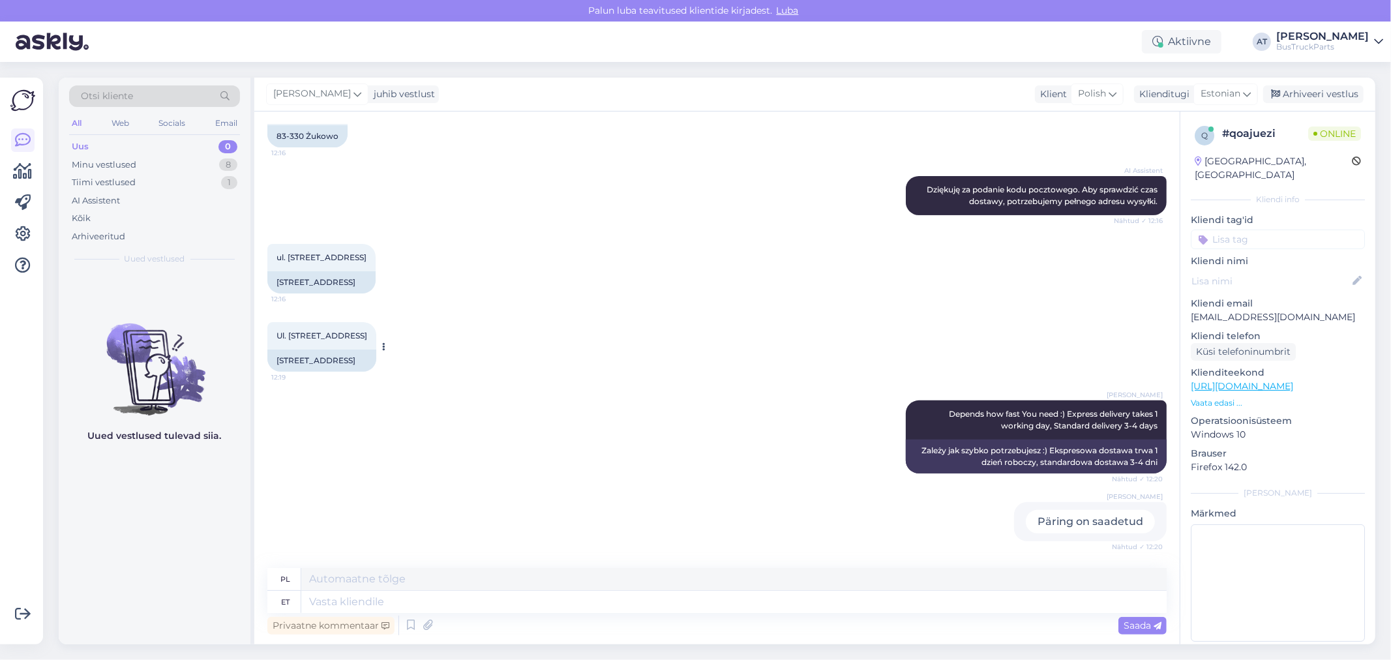
copy div "Żukowo 12:19"
drag, startPoint x: 303, startPoint y: 349, endPoint x: 275, endPoint y: 349, distance: 27.4
click at [275, 349] on div "Ul. [STREET_ADDRESS] 12:19" at bounding box center [321, 335] width 109 height 27
copy span "83-330"
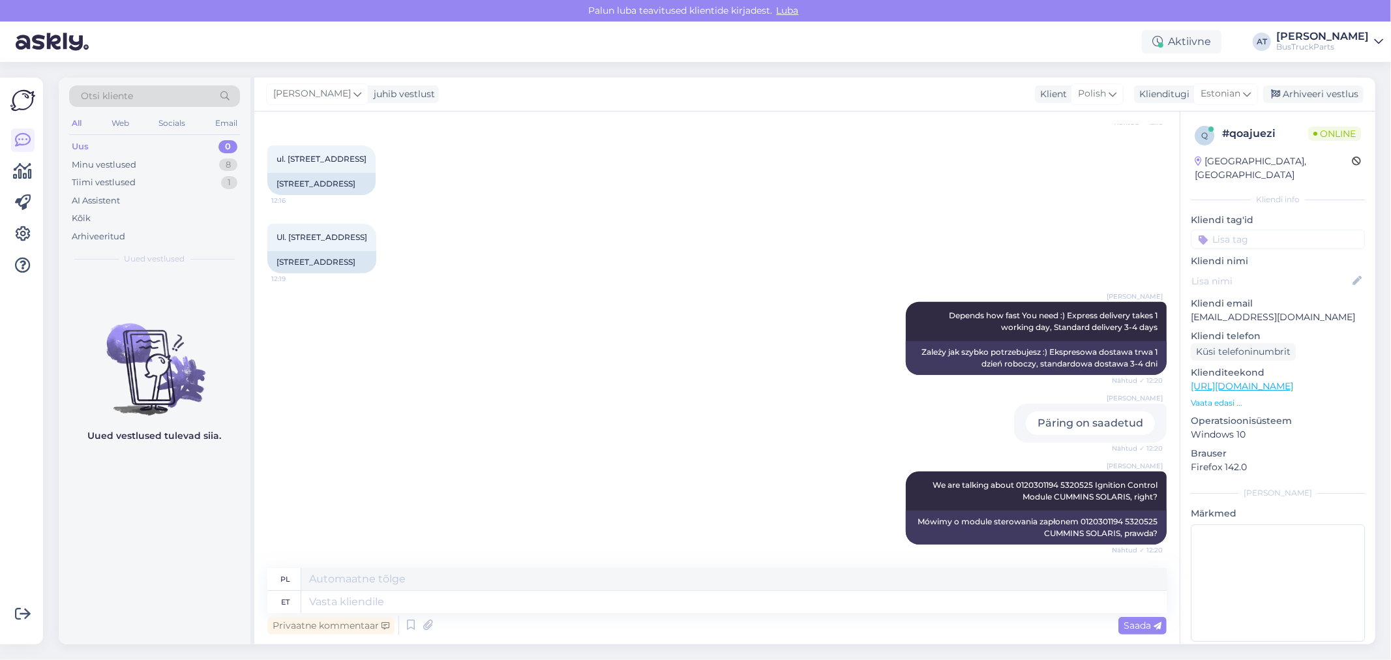
scroll to position [796, 0]
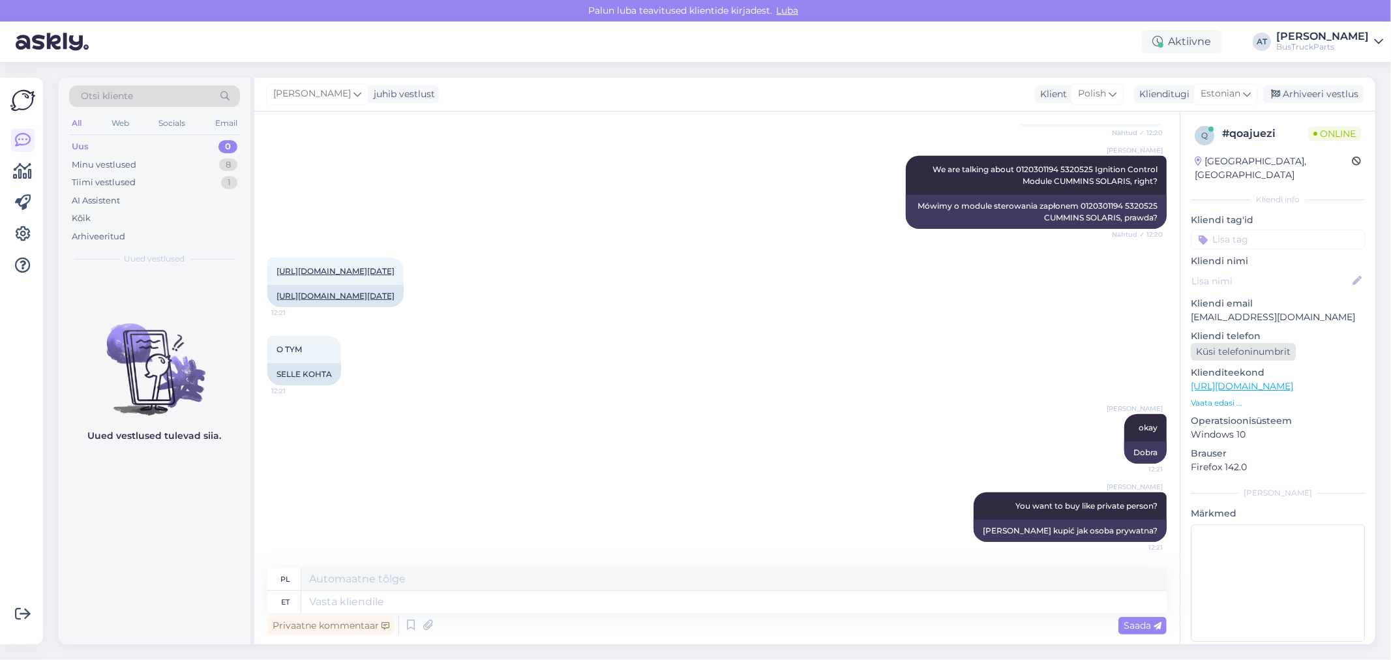
click at [1275, 343] on div "Küsi telefoninumbrit" at bounding box center [1243, 352] width 105 height 18
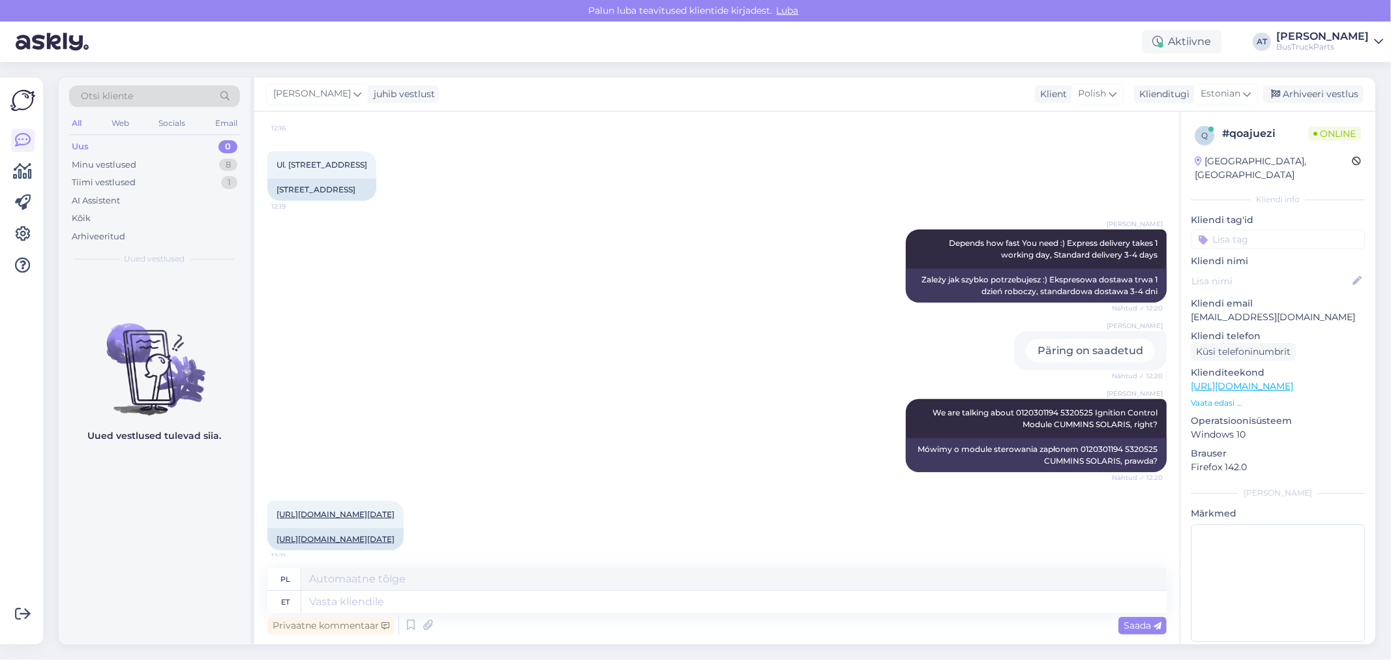
scroll to position [211, 0]
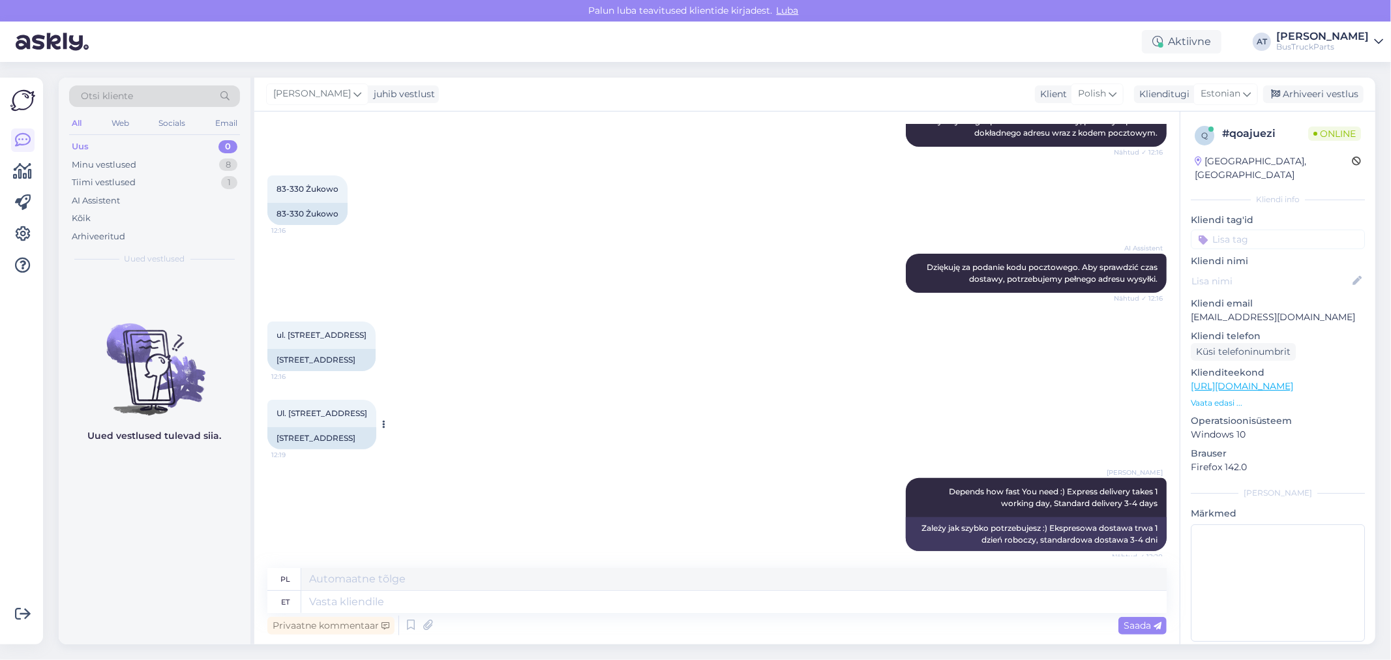
click at [303, 449] on div "[STREET_ADDRESS]" at bounding box center [321, 438] width 109 height 22
drag, startPoint x: 277, startPoint y: 446, endPoint x: 348, endPoint y: 458, distance: 72.1
click at [348, 449] on div "[STREET_ADDRESS]" at bounding box center [321, 438] width 109 height 22
copy div "[STREET_ADDRESS]"
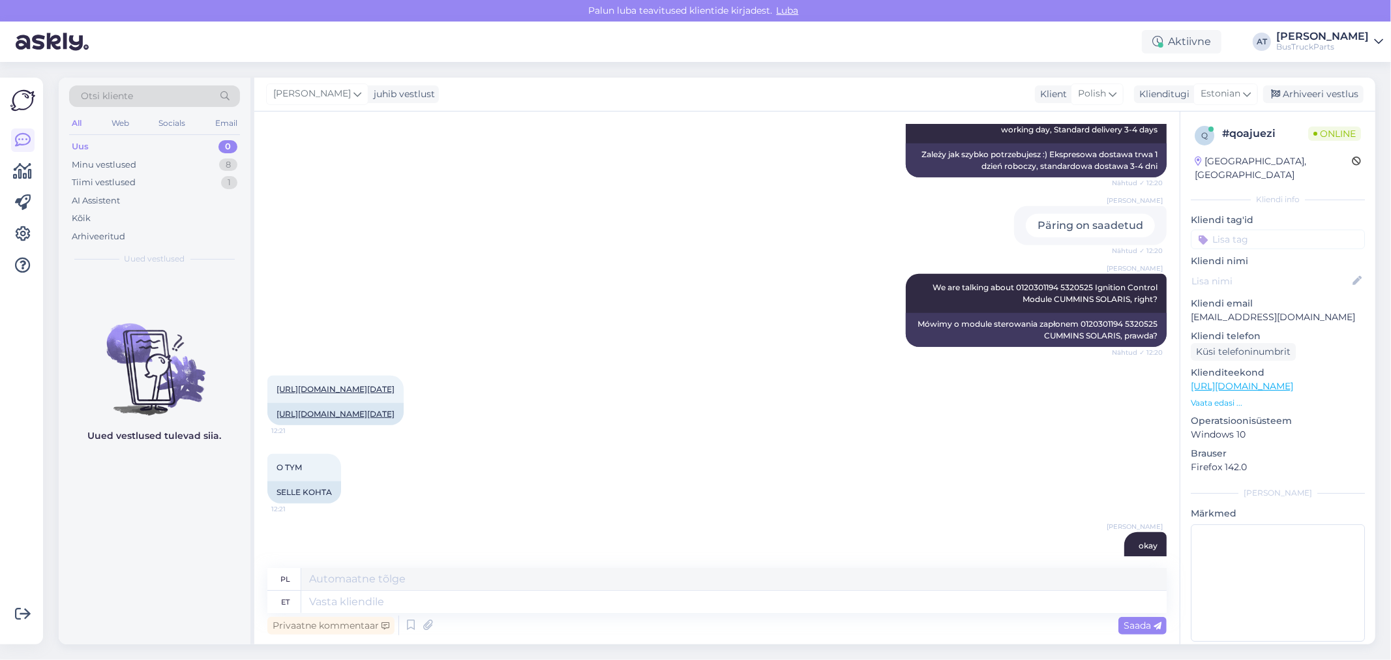
scroll to position [574, 0]
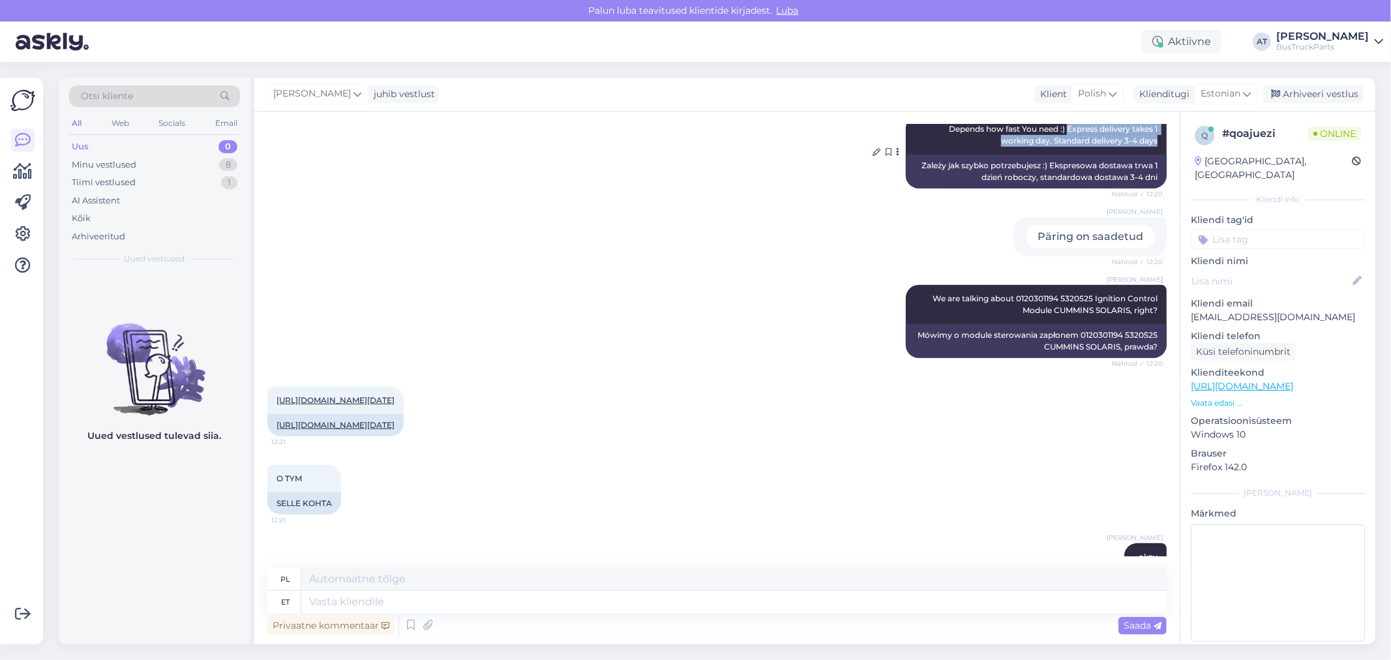
drag, startPoint x: 1054, startPoint y: 151, endPoint x: 1148, endPoint y: 164, distance: 94.8
click at [1148, 155] on div "[PERSON_NAME] Depends how fast You need :) Express delivery takes 1 working day…" at bounding box center [1036, 134] width 261 height 39
copy span "Express delivery takes 1 working day, Standard delivery 3-4 days"
click at [413, 594] on textarea at bounding box center [733, 602] width 865 height 22
paste textarea "Express delivery takes 1 working day, Standard delivery 3-4 days"
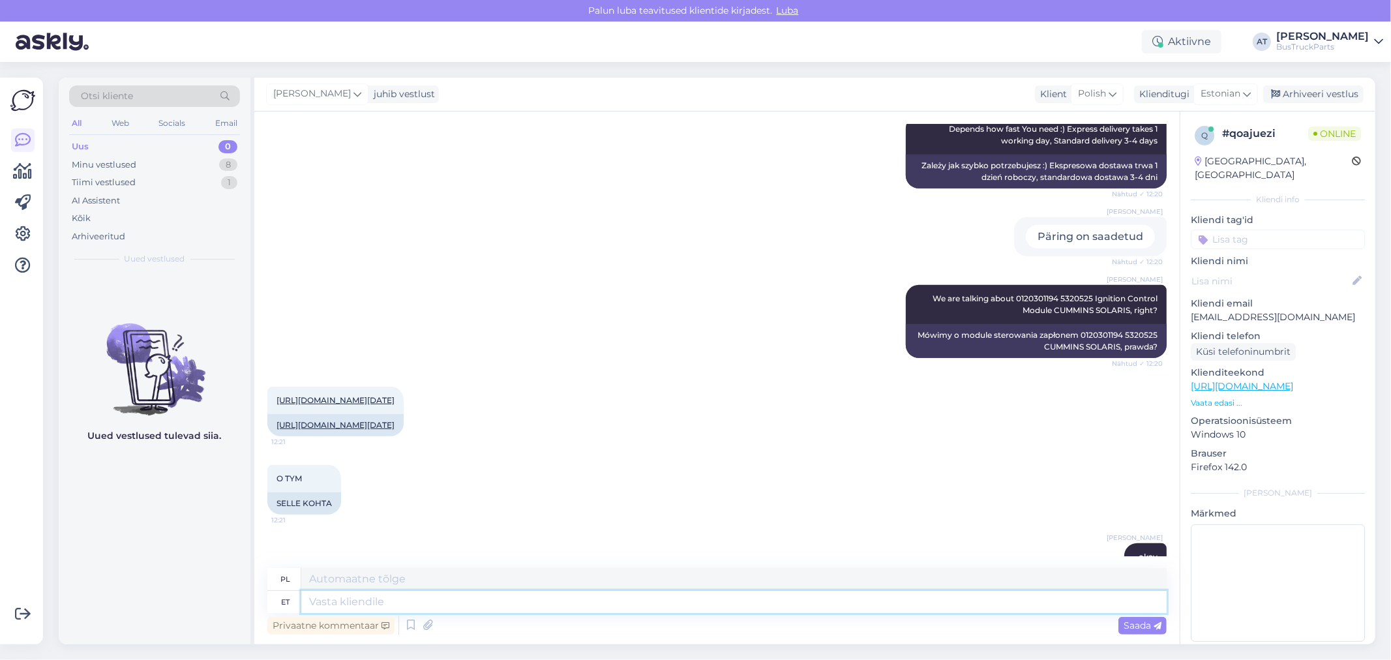
type textarea "Express delivery takes 1 working day, Standard delivery 3-4 days"
type textarea "Ekspresowa dostawa trwa 1 dzień roboczy, standardowa dostawa trwa 3-4 dni"
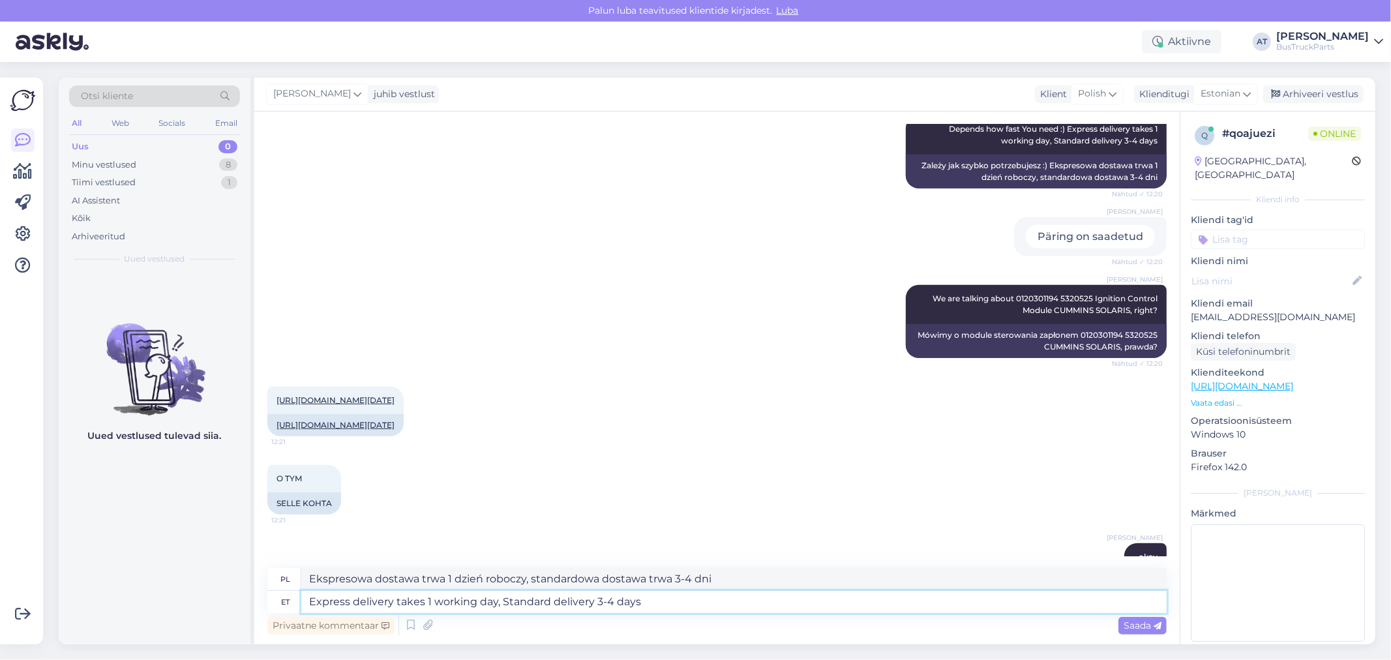
click at [501, 601] on textarea "Express delivery takes 1 working day, Standard delivery 3-4 days" at bounding box center [733, 602] width 865 height 22
type textarea "Express delivery takes 1 working day, Standard delivery 3-4 days"
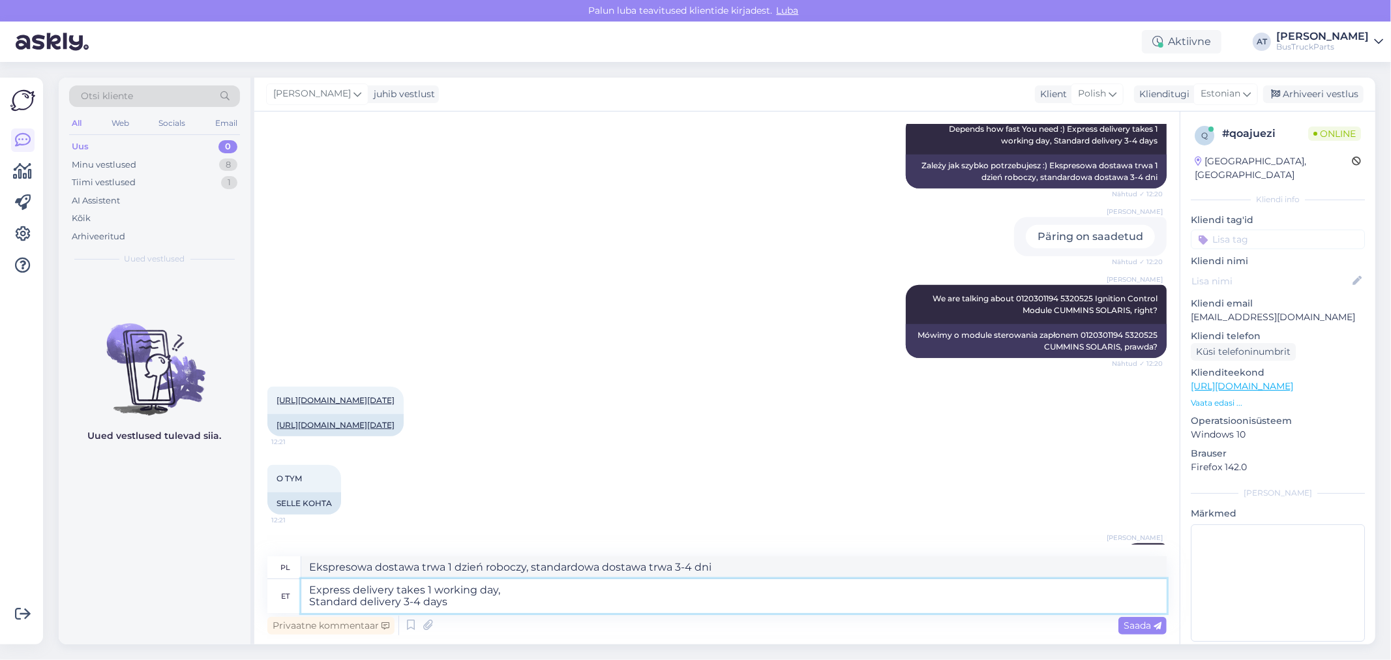
click at [499, 595] on textarea "Express delivery takes 1 working day, Standard delivery 3-4 days" at bounding box center [733, 596] width 865 height 34
type textarea "Ekspresowa dostawa trwa 1 dzień roboczy, standardowa dostawa 3-4 dni"
type textarea "Express delivery takes 1 working day price Standard delivery 3-4 days"
type textarea "Ekspresowa dostawa trwa 1 dzień roboczy. Cena dostawy standardowej 3-4 dni."
type textarea "Express delivery takes 1 working day price is 35 EUR Standard delivery 3-4 days"
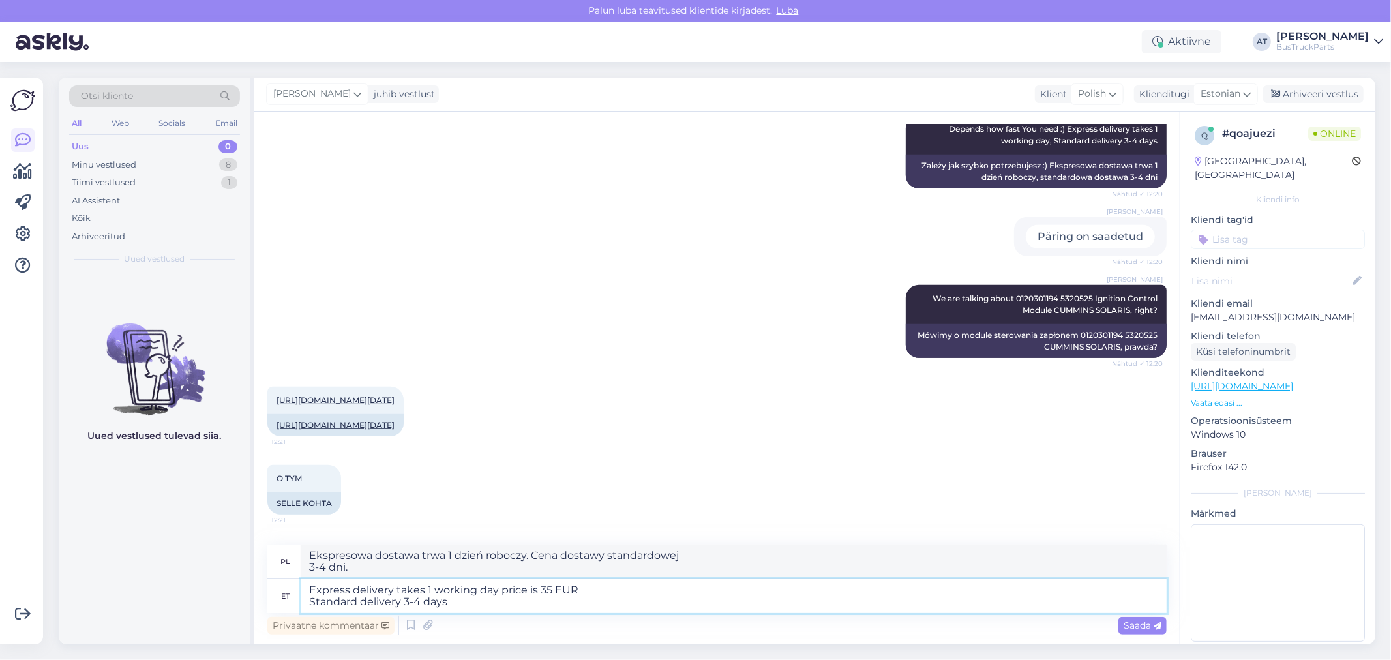
type textarea "Ekspresowa dostawa trwa 1 dzień roboczy. Cena wynosi 35 EUR. Dostawa 3-4 dni."
drag, startPoint x: 535, startPoint y: 588, endPoint x: 479, endPoint y: 587, distance: 56.7
click at [479, 587] on textarea "Express delivery takes 1 working day price is 35 EUR Standard delivery 3-4 days" at bounding box center [733, 596] width 865 height 34
click at [475, 598] on textarea "Express delivery takes 1 working day price is 35 EUR Standard delivery 3-4 days" at bounding box center [733, 596] width 865 height 34
click at [513, 587] on textarea "Express delivery takes 1 working day price is 35 EUR Standard delivery 3-4 days" at bounding box center [733, 596] width 865 height 34
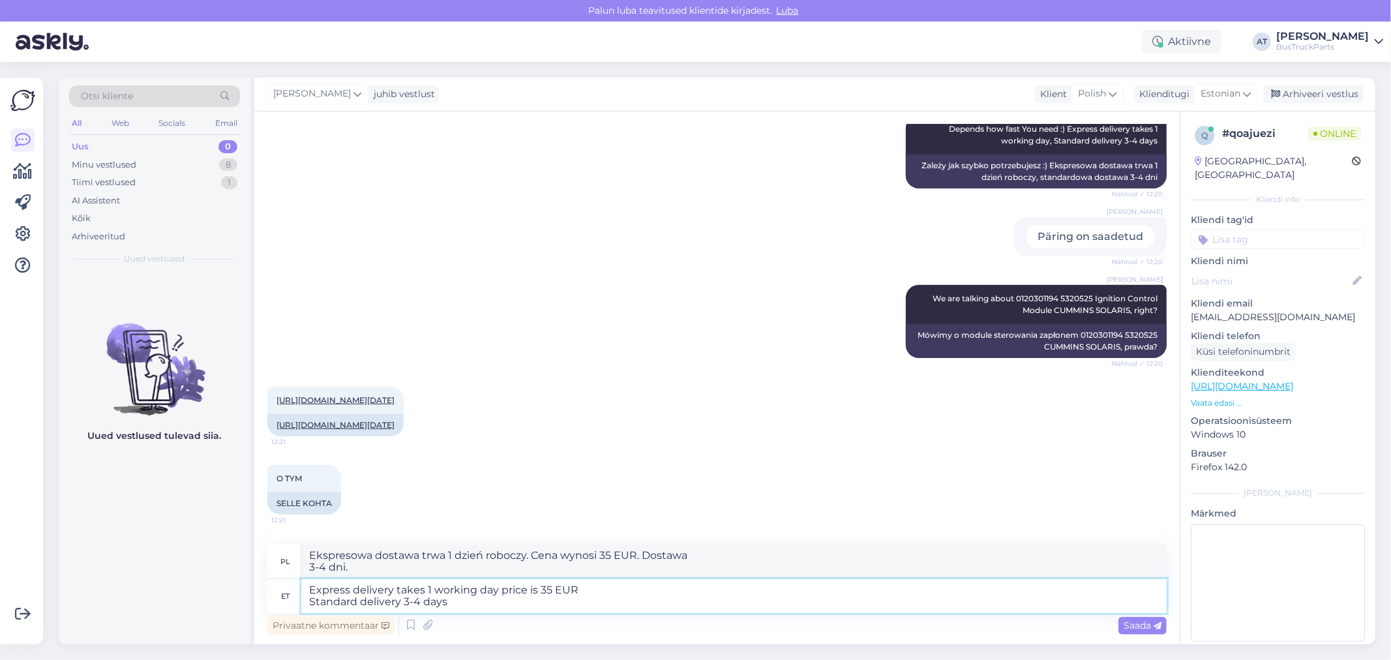
drag, startPoint x: 526, startPoint y: 595, endPoint x: 500, endPoint y: 589, distance: 26.1
click at [500, 589] on textarea "Express delivery takes 1 working day price is 35 EUR Standard delivery 3-4 days" at bounding box center [733, 596] width 865 height 34
click at [475, 604] on textarea "Express delivery takes 1 working day price is 35 EUR Standard delivery 3-4 days" at bounding box center [733, 596] width 865 height 34
paste textarea "price is"
type textarea "Express delivery takes 1 working day price is 35 EUR Standard delivery 3-4 days…"
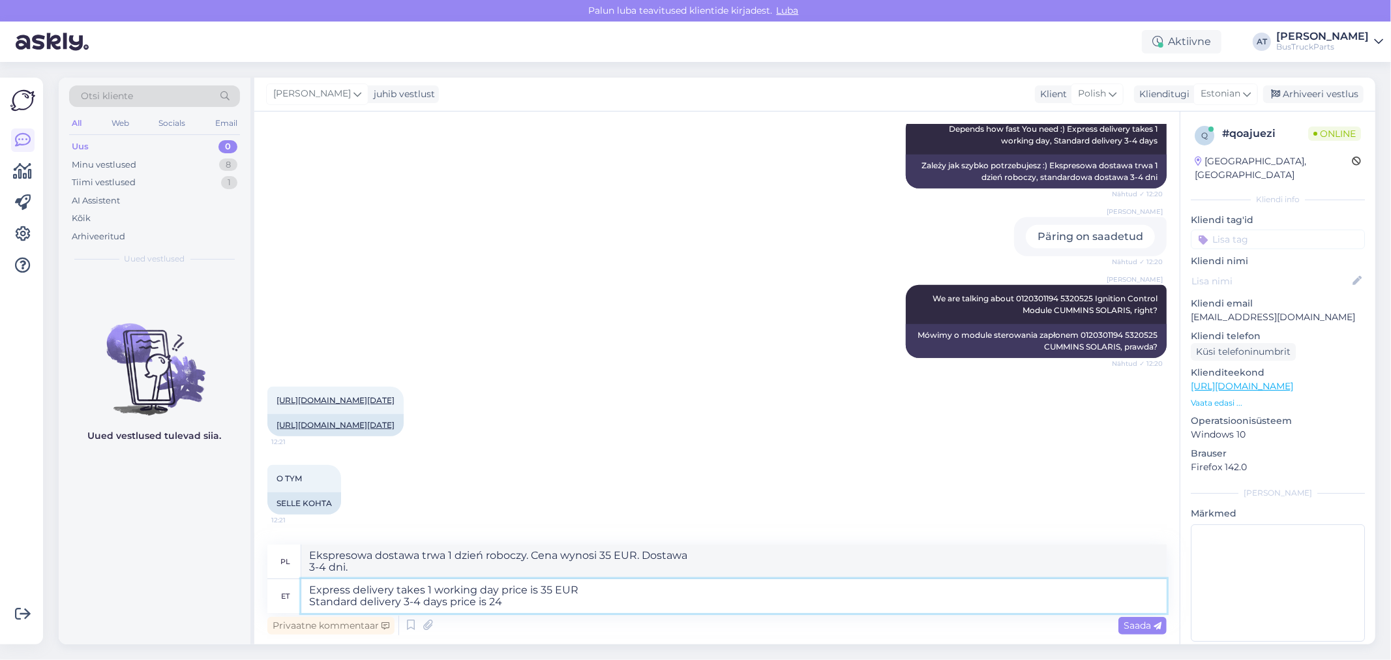
type textarea "Ekspresowa dostawa trwa 1 dzień roboczy, cena wynosi 35 EUR Dostawa standardowa…"
type textarea "Express delivery takes 1 working day price is 35 EUR Standard delivery 3-4 days…"
type textarea "Ekspresowa dostawa trwa 1 dzień roboczy, cena 35 EUR Standardowa dostawa trwa 3…"
type textarea "Express delivery takes 1 working day price is 35 EUR Standard delivery 3-4 days…"
click at [1129, 628] on span "Saada" at bounding box center [1142, 625] width 38 height 12
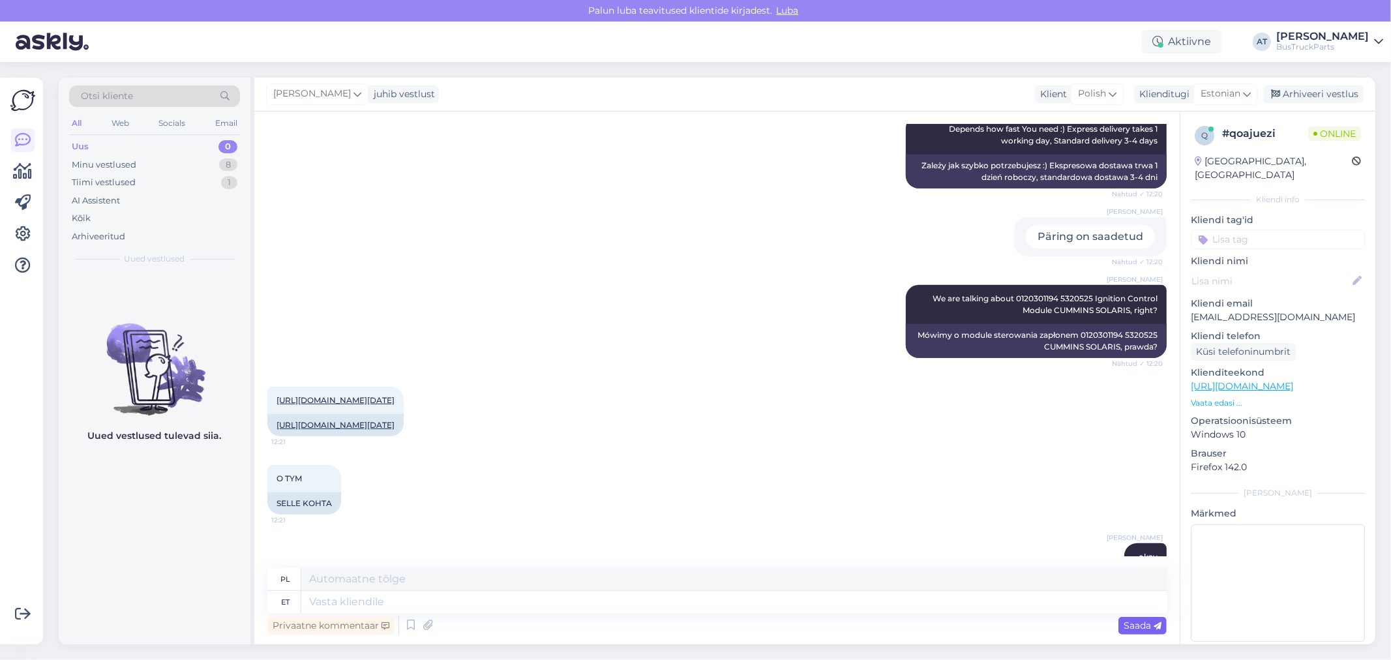
scroll to position [966, 0]
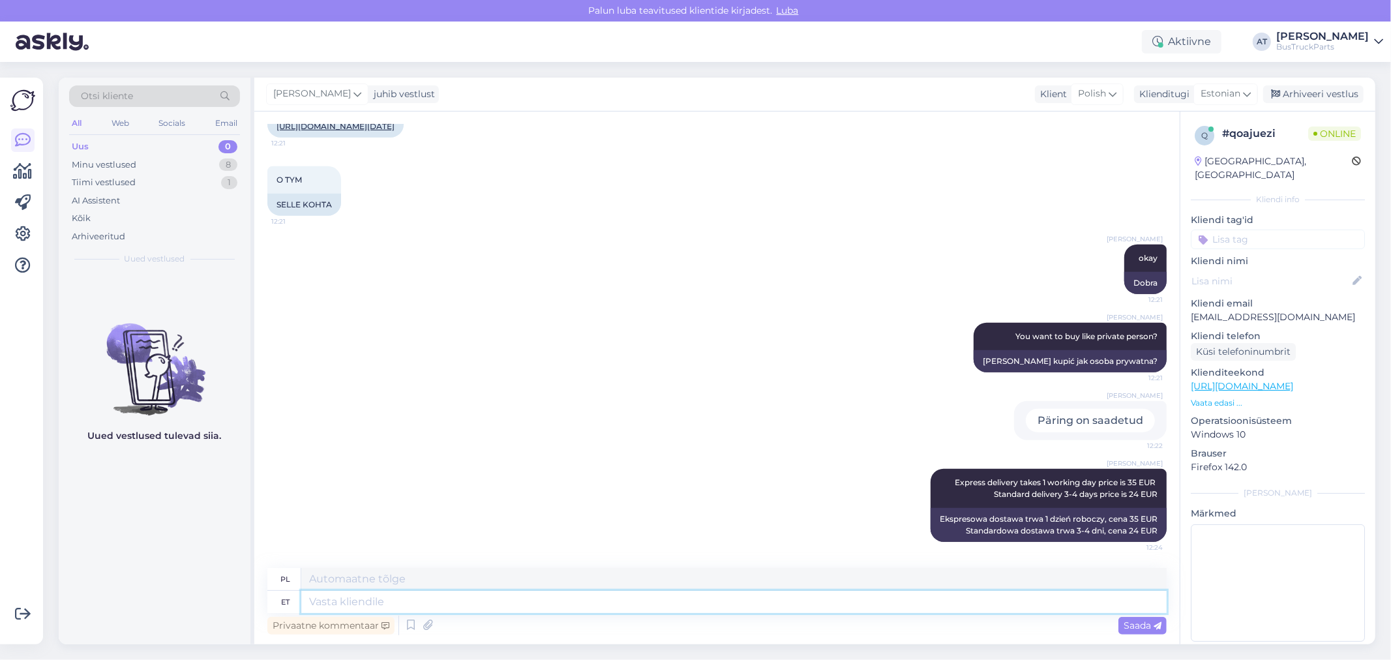
click at [956, 607] on textarea at bounding box center [733, 602] width 865 height 22
type textarea "+"
type textarea "+ VAT i"
type textarea "+ VAT"
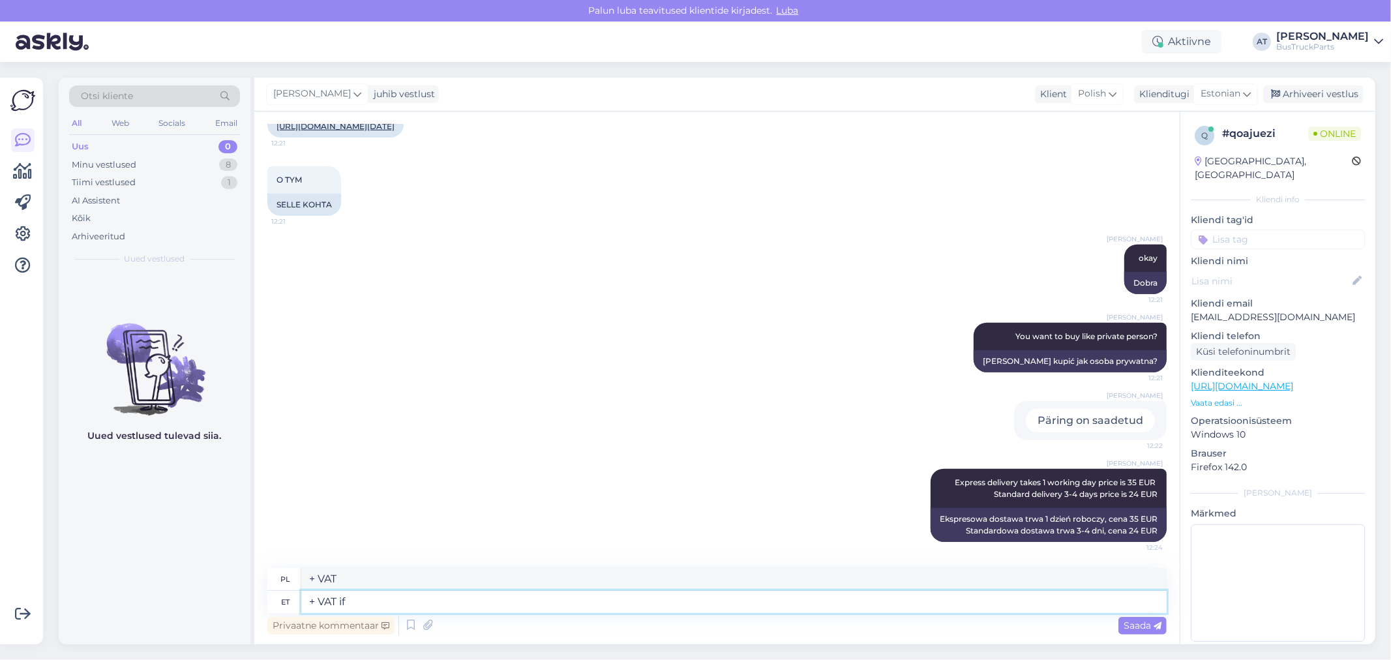
type textarea "+ VAT if"
type textarea "+ VAT jeśli"
type textarea "+ VAT if You buy"
type textarea "+ VAT jeśli kupisz"
type textarea "+ VAT if You buy like p"
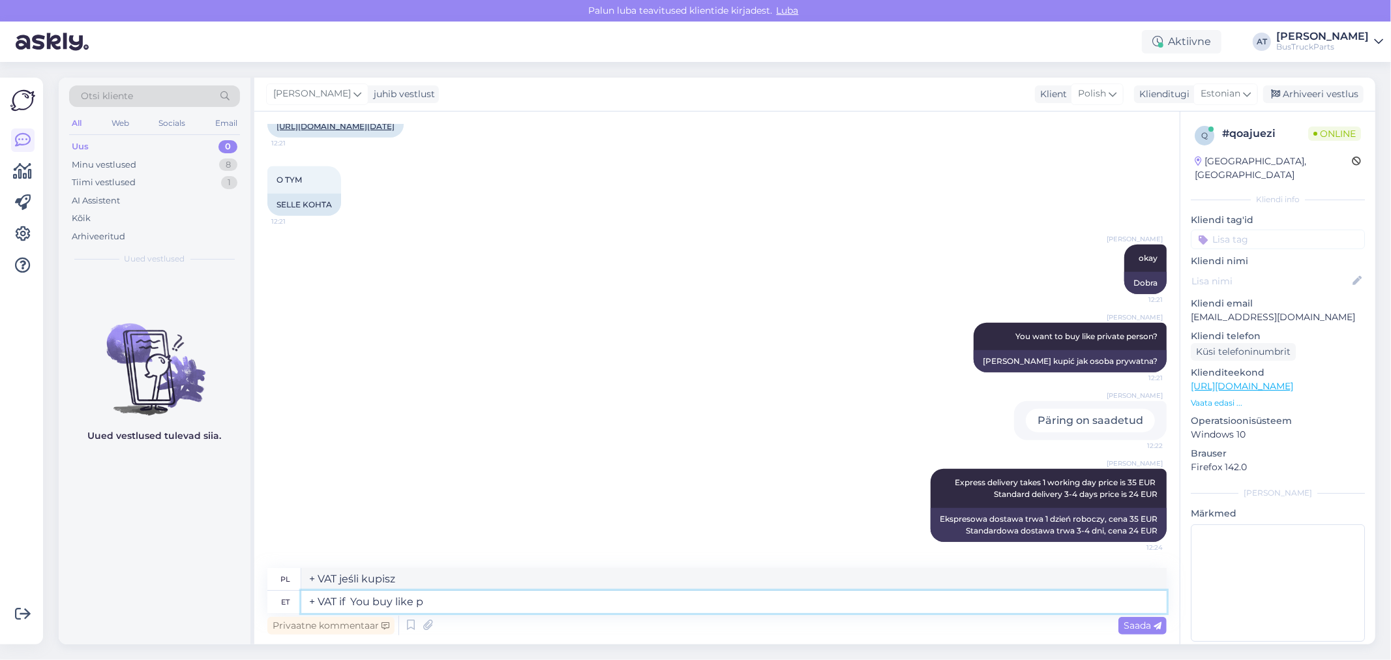
type textarea "+ VAT jeśli kupisz jak"
type textarea "+ VAT if You buy like private"
type textarea "+ VAT jeśli kupujesz jako osoba prywatna"
type textarea "+ VAT if You buy like private person"
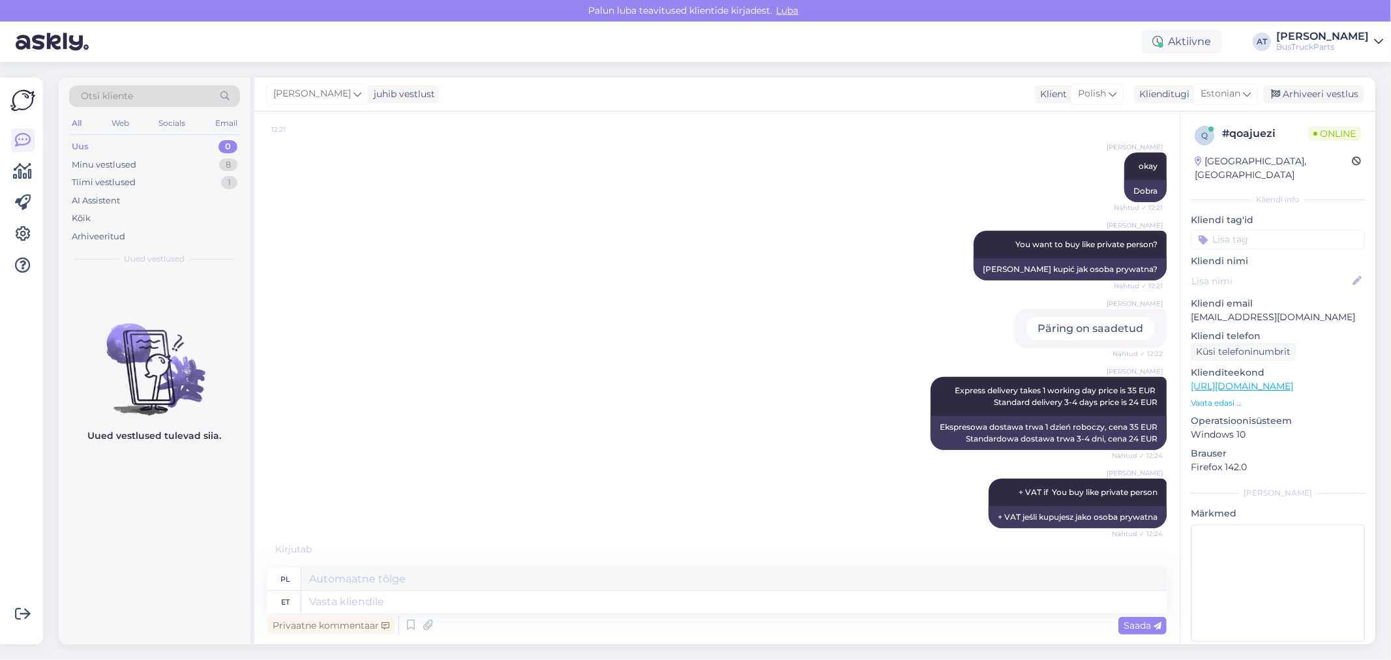
scroll to position [1121, 0]
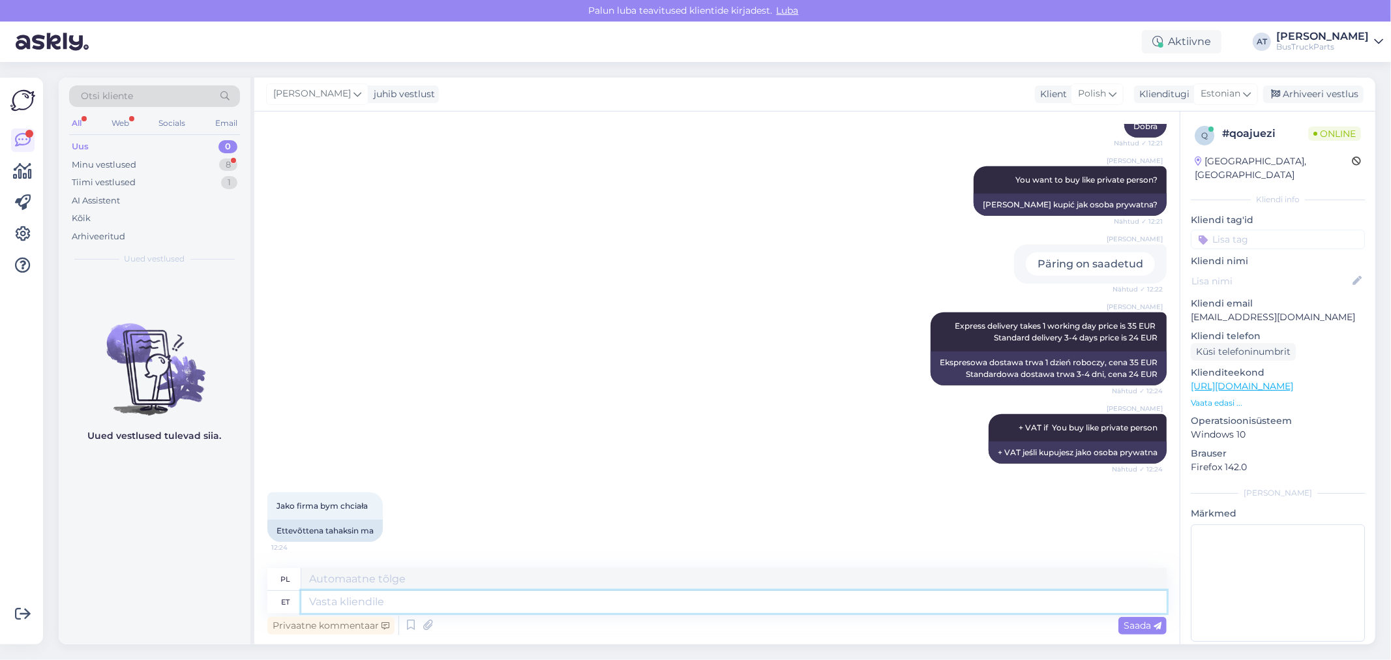
click at [944, 602] on textarea at bounding box center [733, 602] width 865 height 22
type textarea "Siis"
type textarea "Następnie"
type textarea "Siis palun"
type textarea "W takim razie proszę"
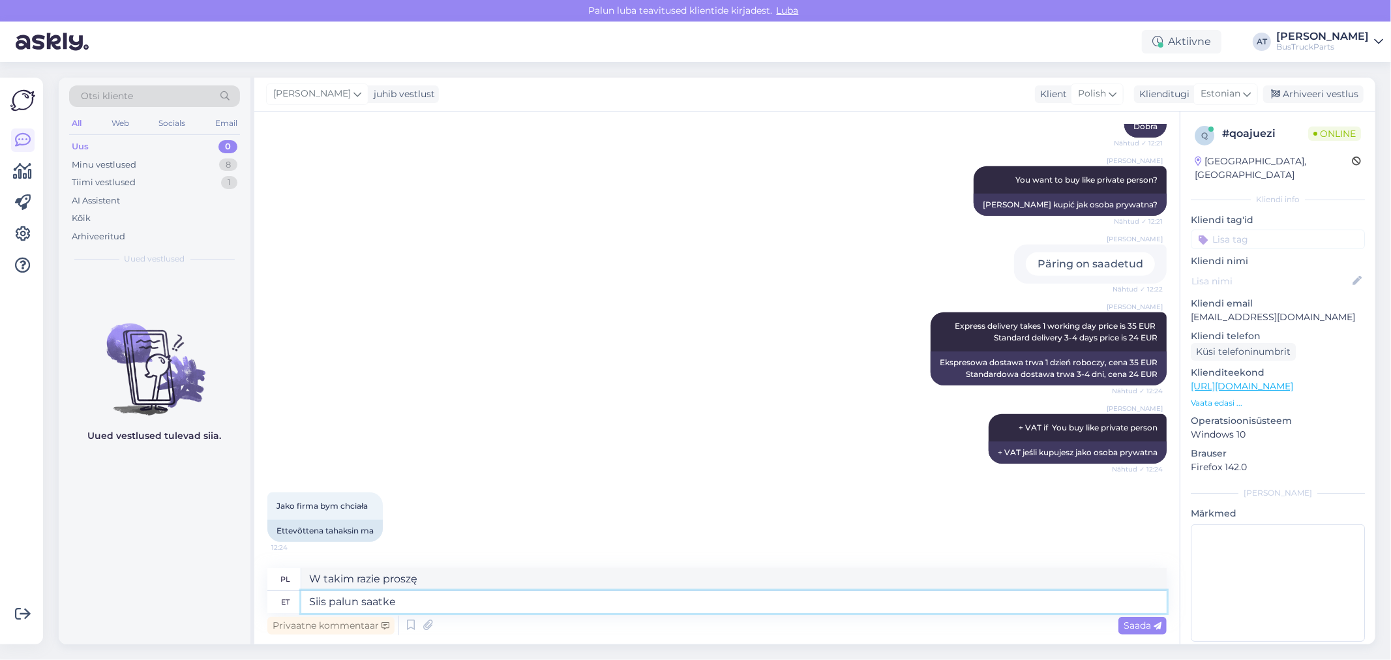
type textarea "Siis palun saatke"
type textarea "Proszę o przesłanie"
type textarea "Siis palun saatke VAT num"
type textarea "Następnie proszę o przesłanie VAT"
type textarea "Siis palun saatke VAT number"
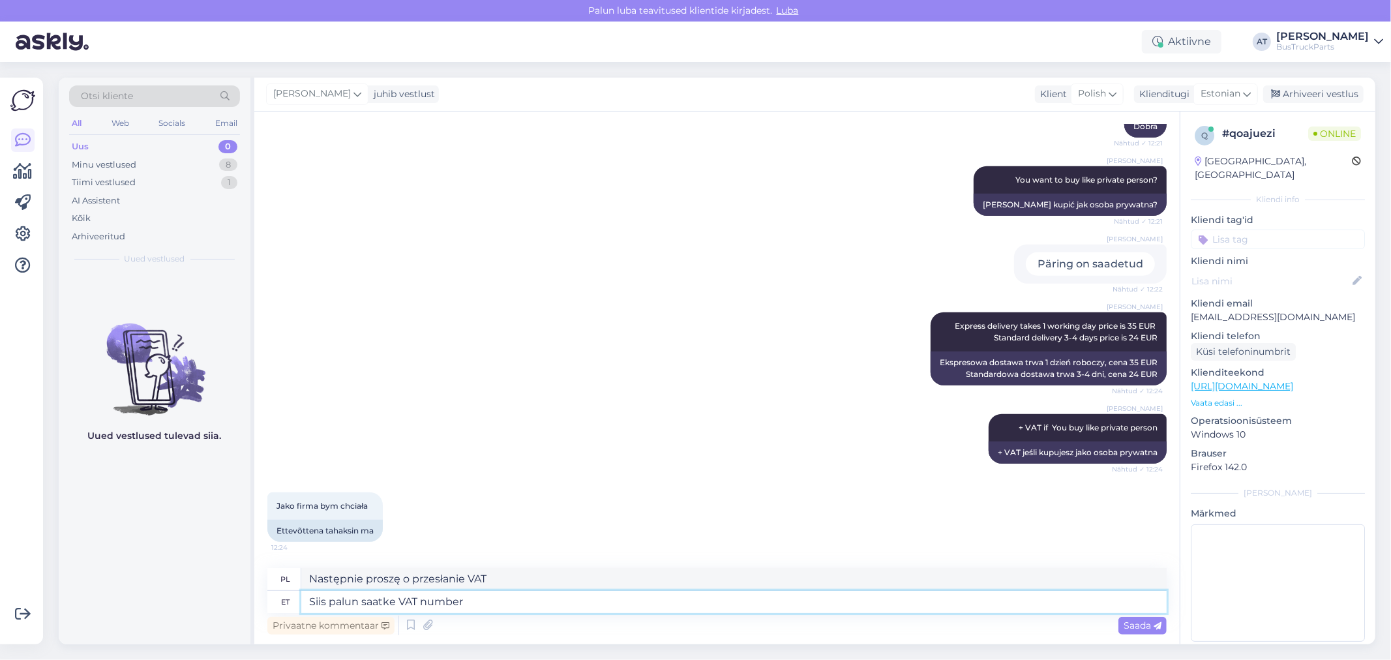
type textarea "Następnie proszę o przesłanie numeru VAT"
type textarea "Siis palun saatke VAT number"
click at [1129, 618] on div "Saada" at bounding box center [1142, 626] width 48 height 18
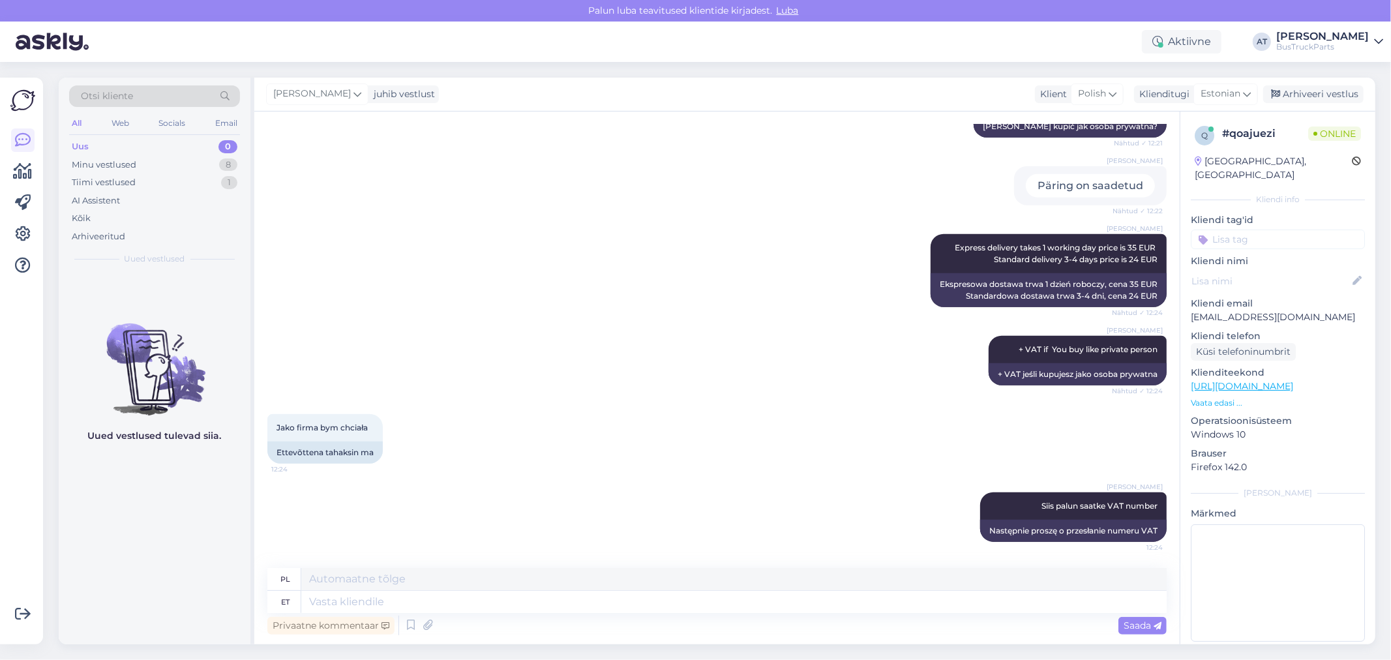
scroll to position [1200, 0]
click at [994, 594] on textarea at bounding box center [733, 602] width 865 height 22
click at [557, 602] on textarea at bounding box center [733, 602] width 865 height 22
type textarea "Phone n"
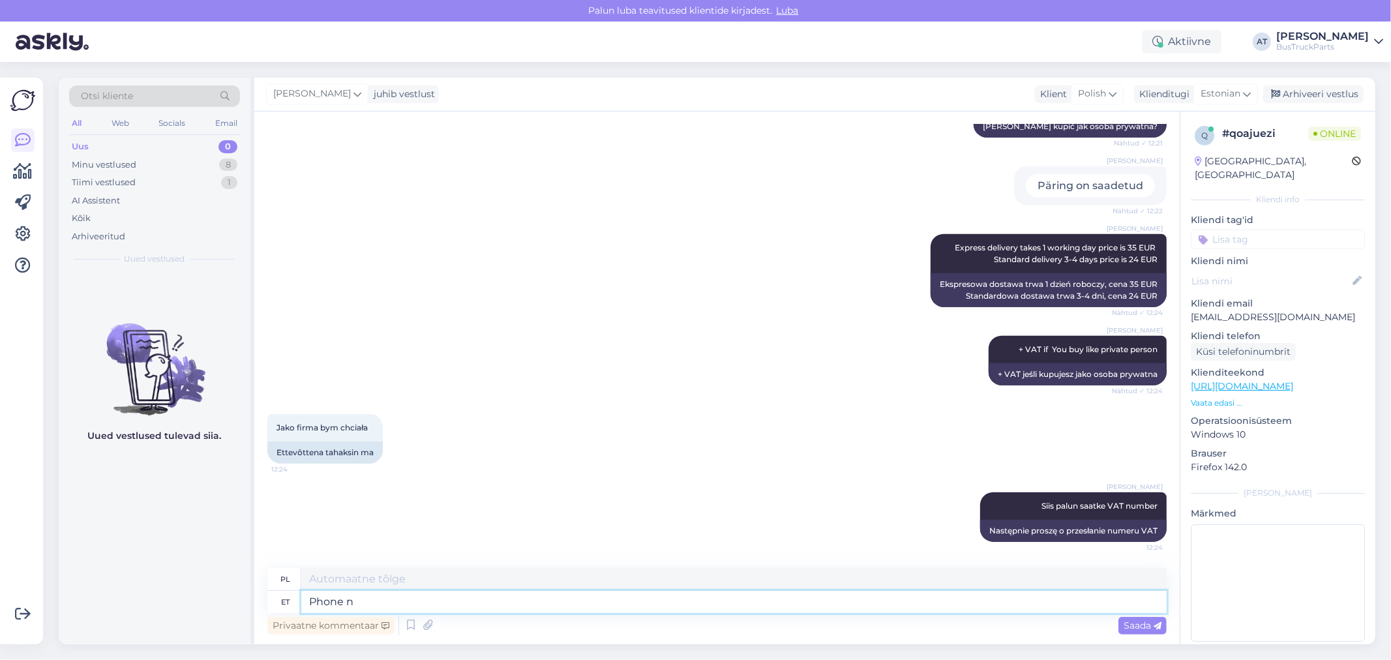
type textarea "Telefon"
type textarea "Phone number"
type textarea "Numer telefonu"
type textarea "Phone number and"
type textarea "Numer telefonu i"
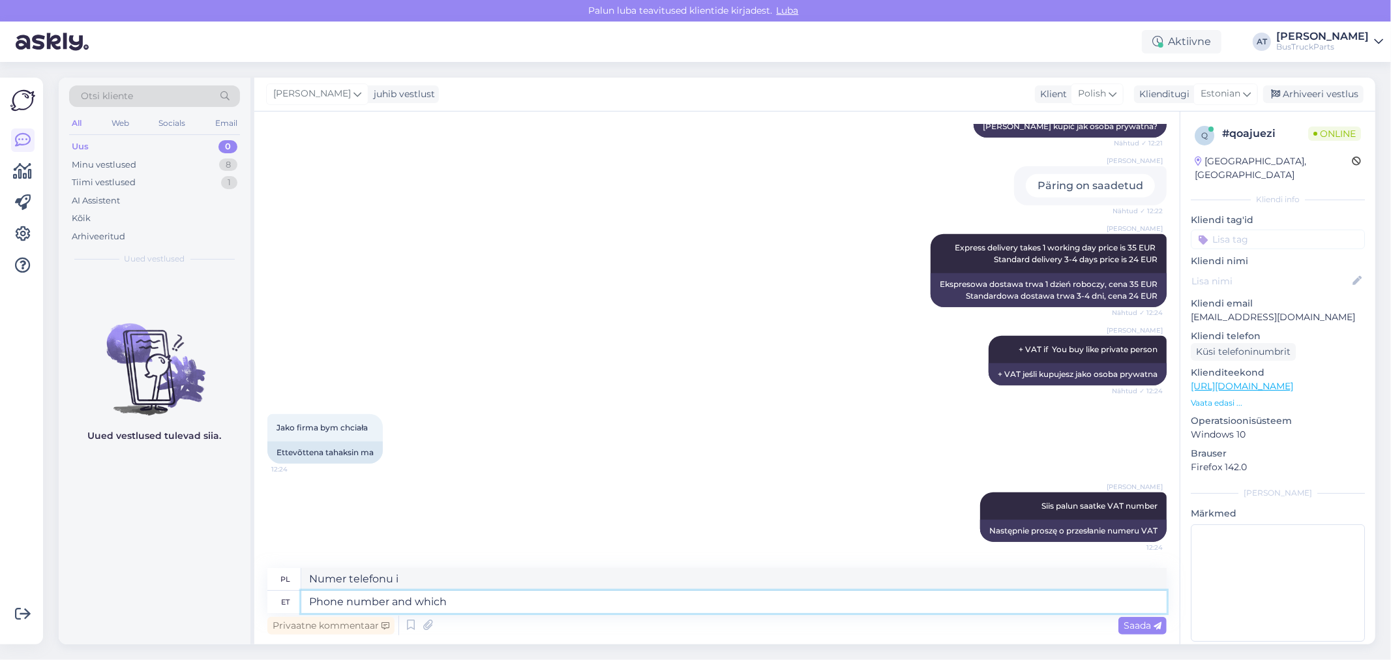
type textarea "Phone number and which"
type textarea "Numer telefonu i który"
type textarea "Phone number and which shipping"
type textarea "Numer telefonu i rodzaj wysyłki"
type textarea "Phone number and which shipping method"
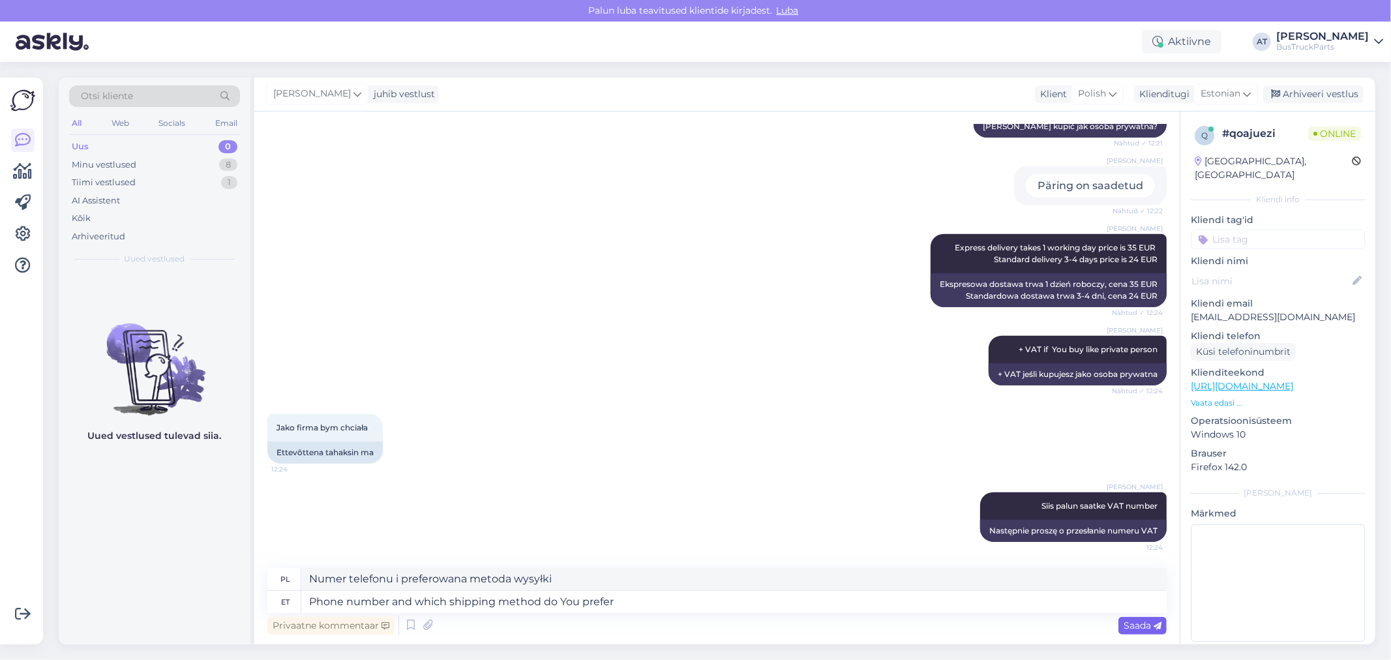
click at [1135, 625] on span "Saada" at bounding box center [1142, 625] width 38 height 12
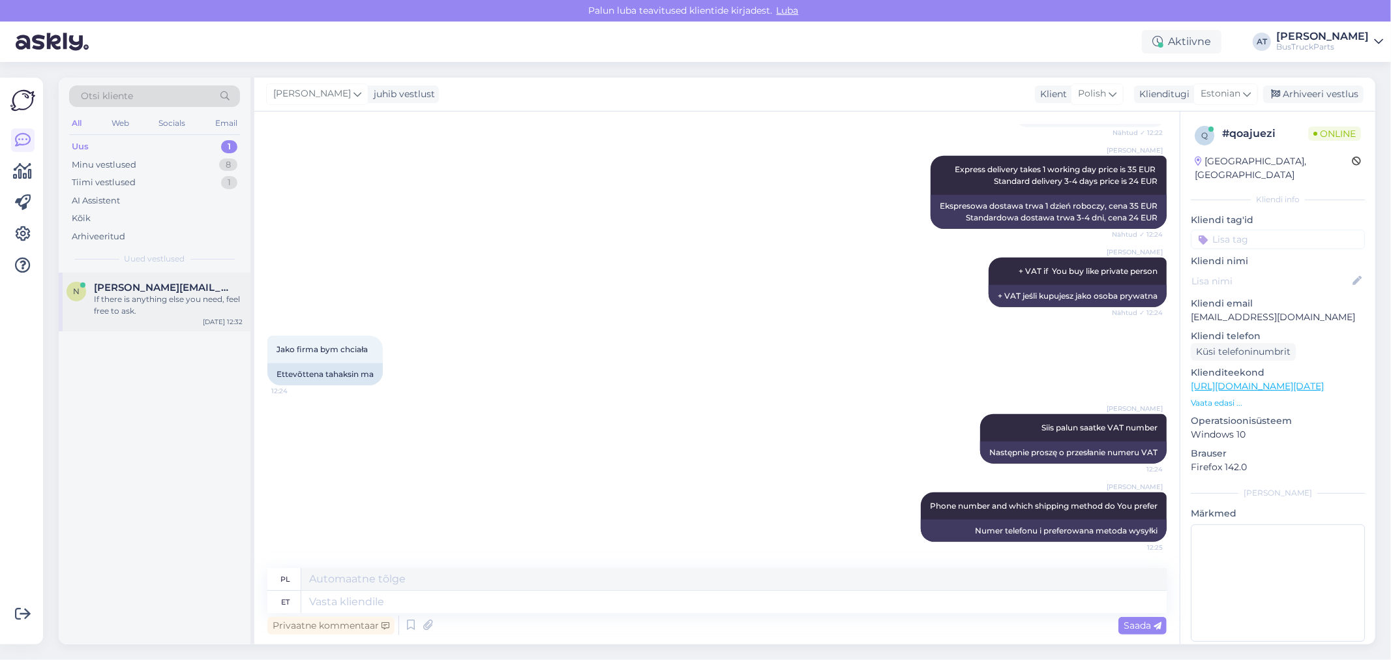
click at [164, 303] on div "If there is anything else you need, feel free to ask." at bounding box center [168, 304] width 149 height 23
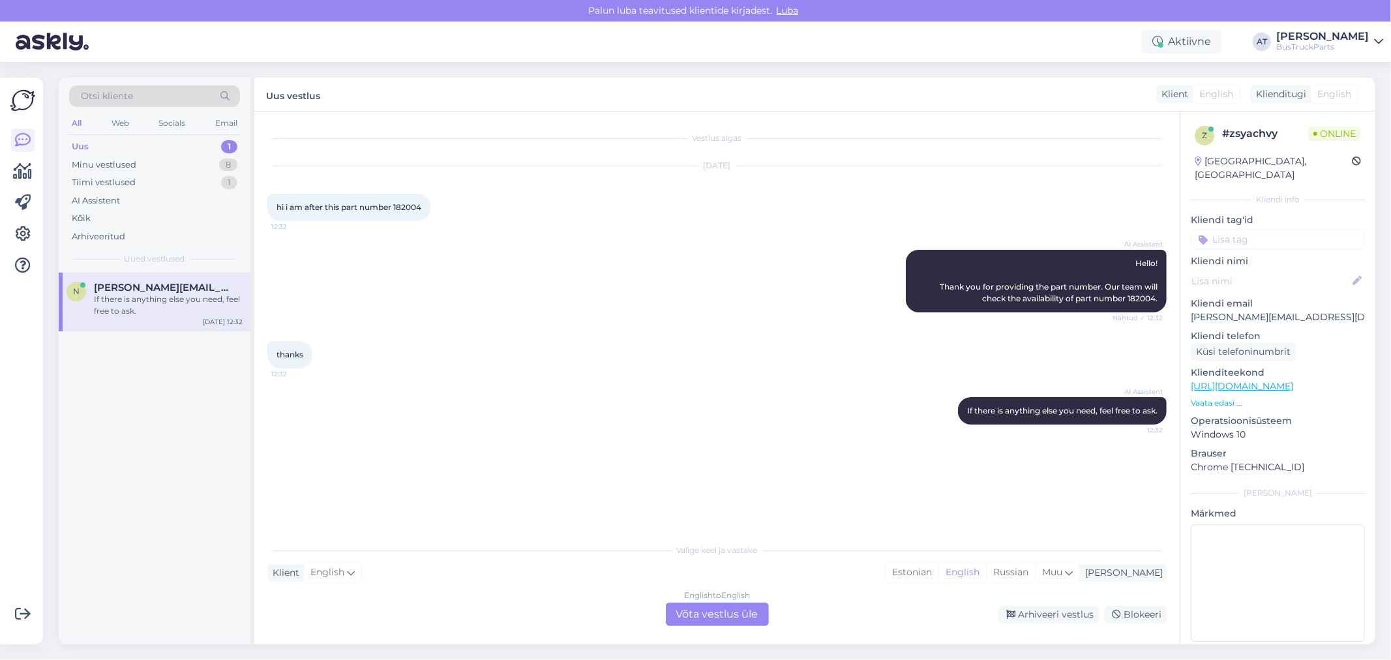
click at [411, 211] on span "hi i am after this part number 182004" at bounding box center [348, 207] width 145 height 10
click at [411, 206] on span "hi i am after this part number 182004" at bounding box center [348, 207] width 145 height 10
copy div "182004 12:32"
click at [1228, 397] on p "Vaata edasi ..." at bounding box center [1278, 403] width 174 height 12
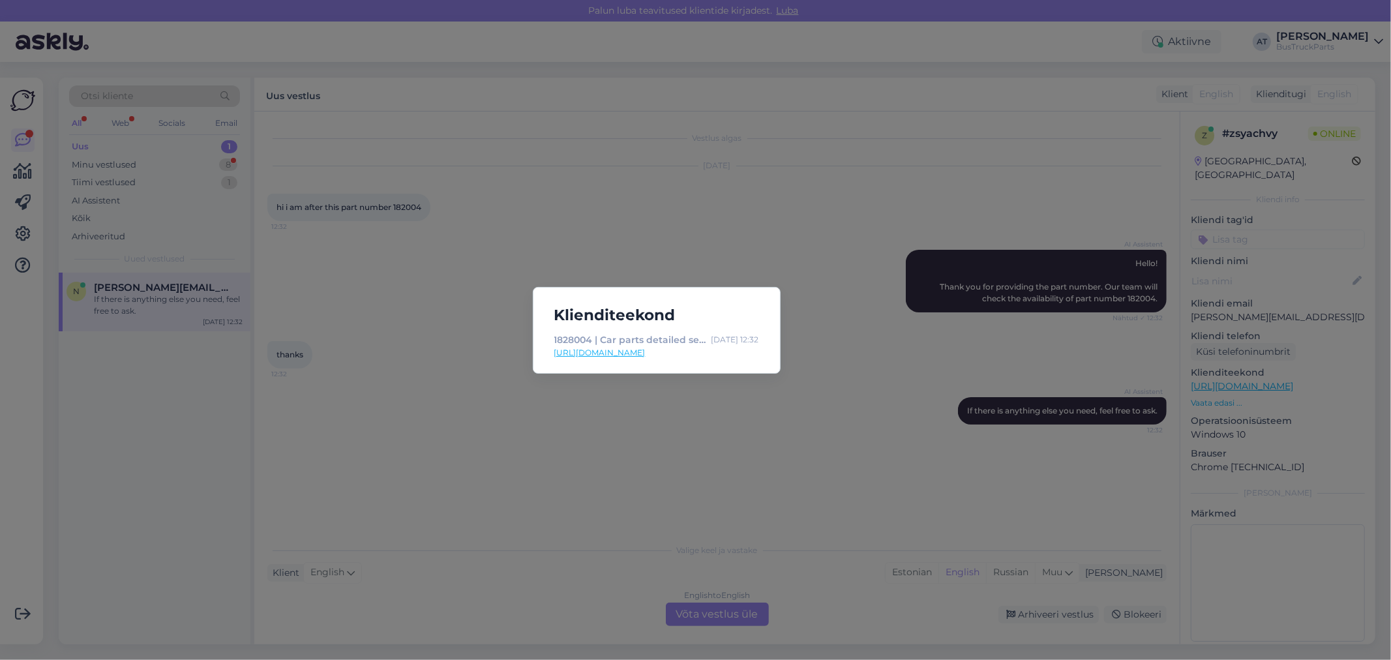
click at [939, 498] on div "Klienditeekond 1828004 | Car parts detailed search | TruckParts [GEOGRAPHIC_DAT…" at bounding box center [695, 330] width 1391 height 660
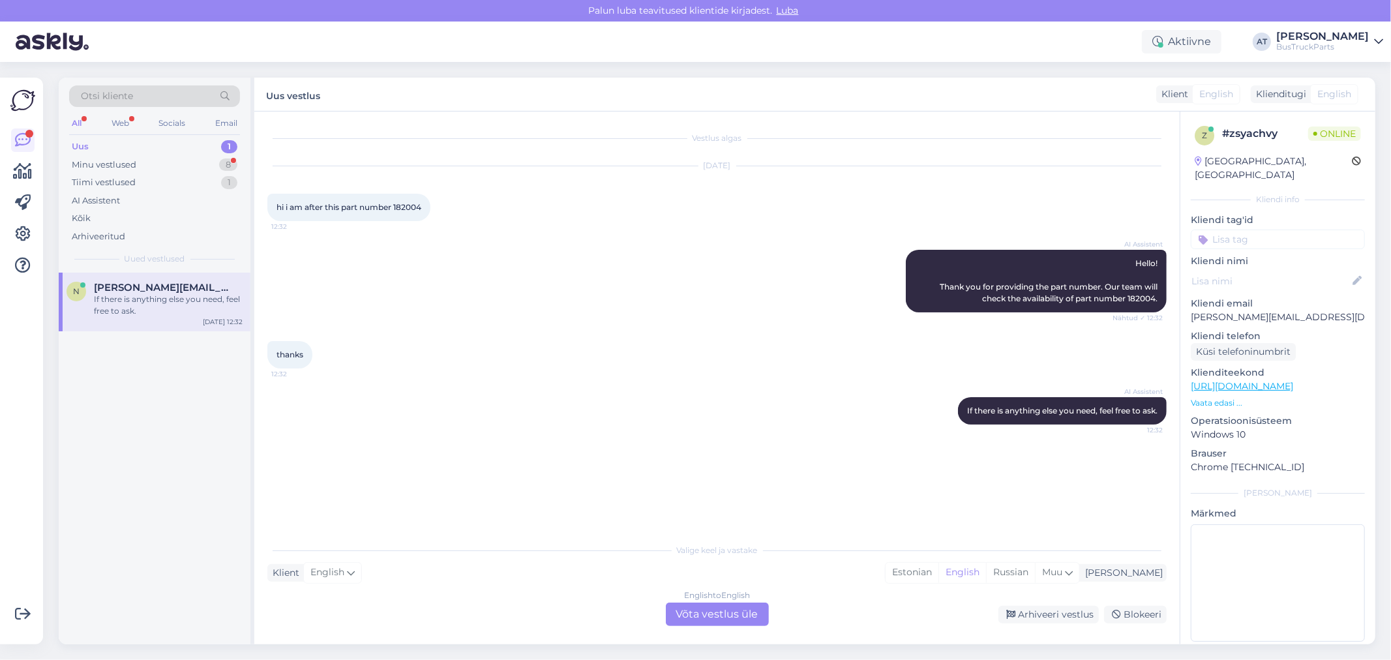
click at [735, 604] on div "English to English Võta vestlus üle" at bounding box center [717, 613] width 103 height 23
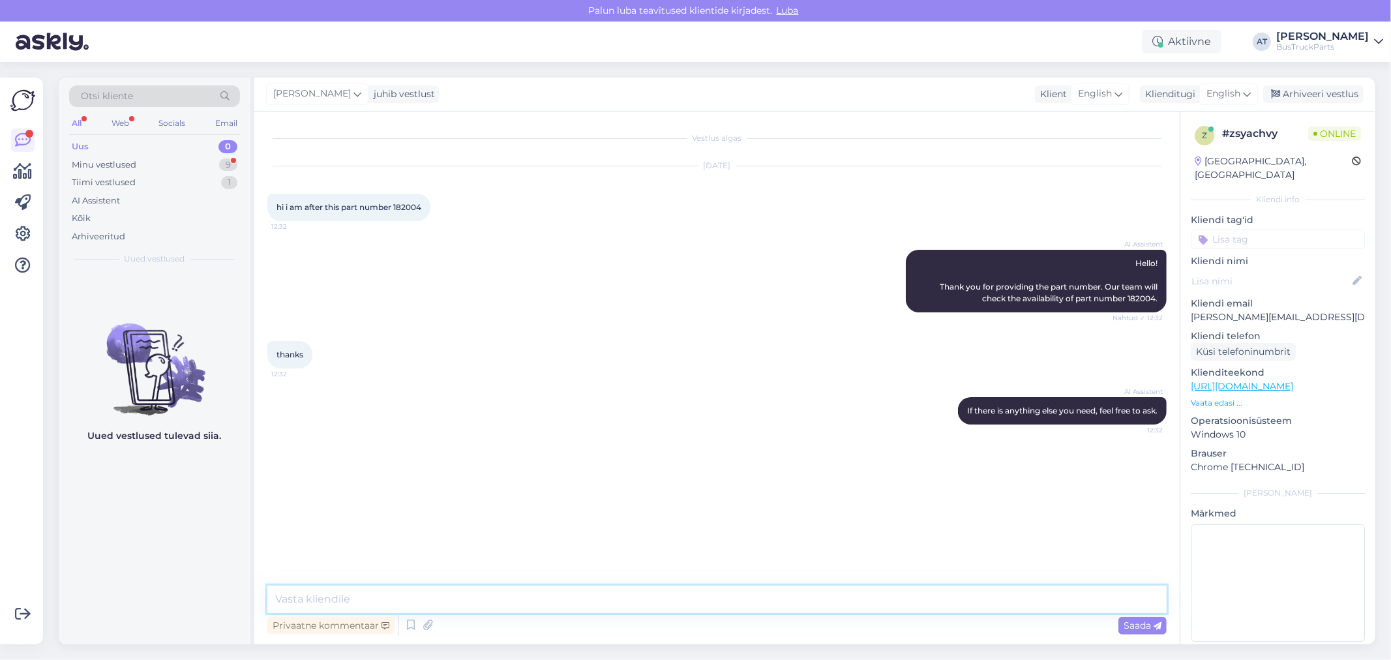
click at [721, 597] on textarea at bounding box center [716, 599] width 899 height 27
paste textarea "182004"
click at [1254, 380] on link "[URL][DOMAIN_NAME]" at bounding box center [1242, 386] width 102 height 12
click at [1230, 397] on p "Vaata edasi ..." at bounding box center [1278, 403] width 174 height 12
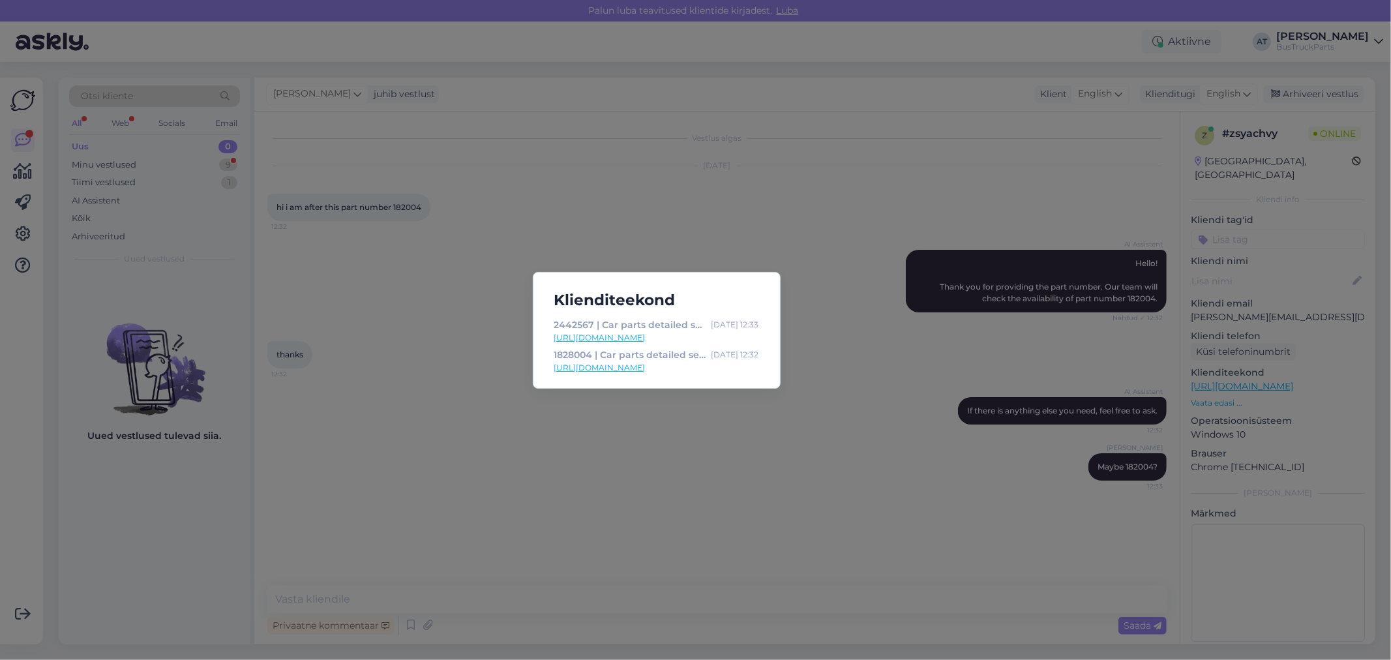
drag, startPoint x: 1031, startPoint y: 494, endPoint x: 1037, endPoint y: 502, distance: 10.7
click at [1031, 494] on div "Klienditeekond 2442567 | Car parts detailed search | TruckParts [GEOGRAPHIC_DAT…" at bounding box center [695, 330] width 1391 height 660
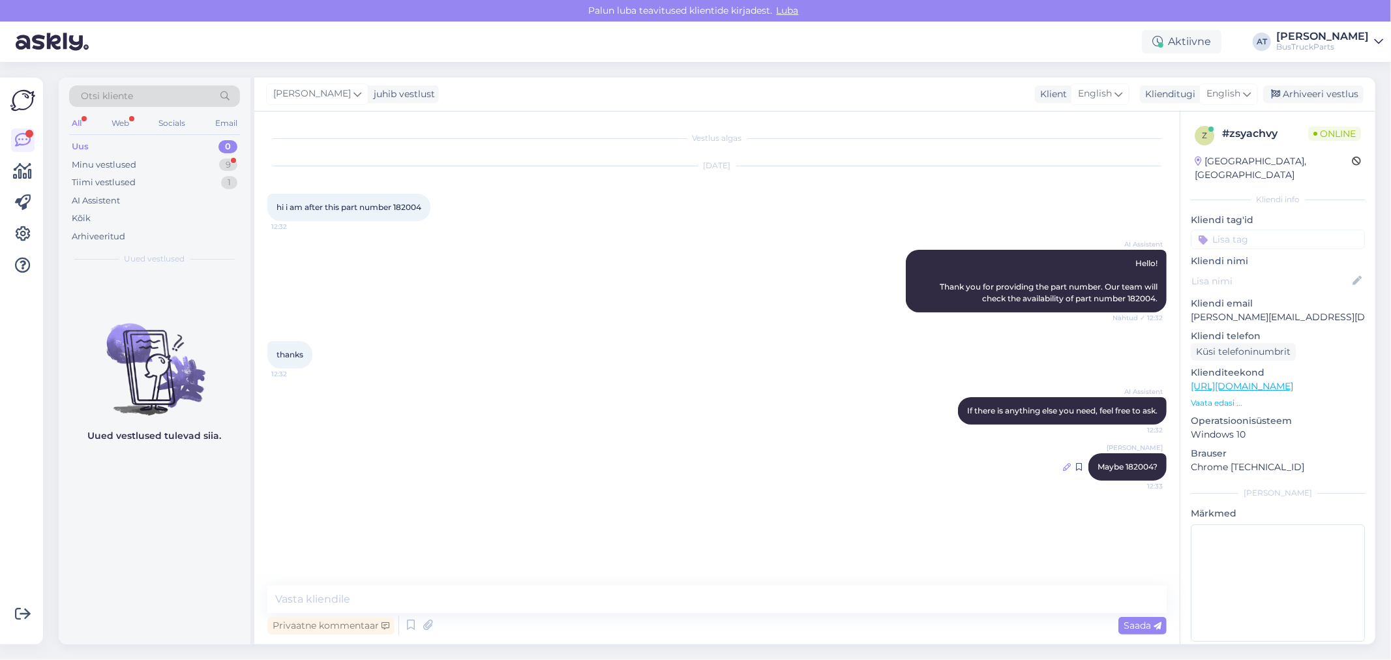
click at [1065, 464] on icon at bounding box center [1067, 467] width 8 height 8
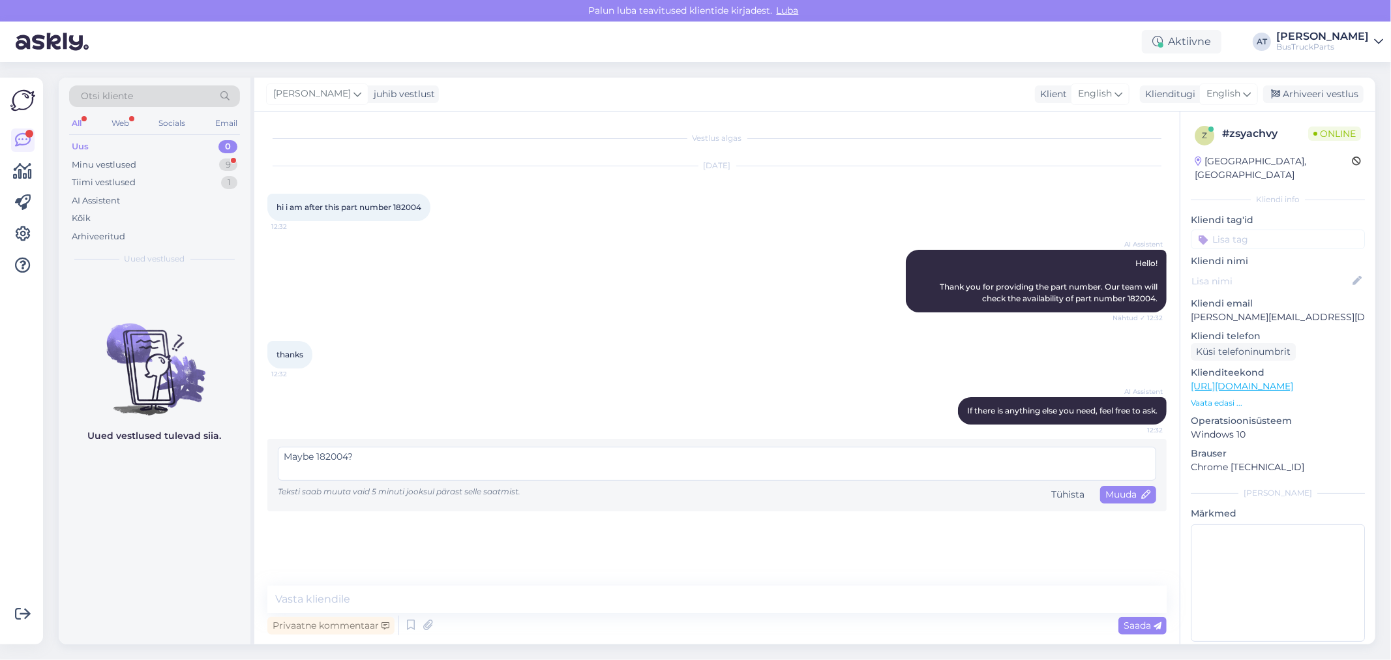
click at [336, 453] on textarea "Maybe 182004?" at bounding box center [717, 464] width 878 height 34
click at [1129, 496] on span "Muuda" at bounding box center [1128, 494] width 46 height 12
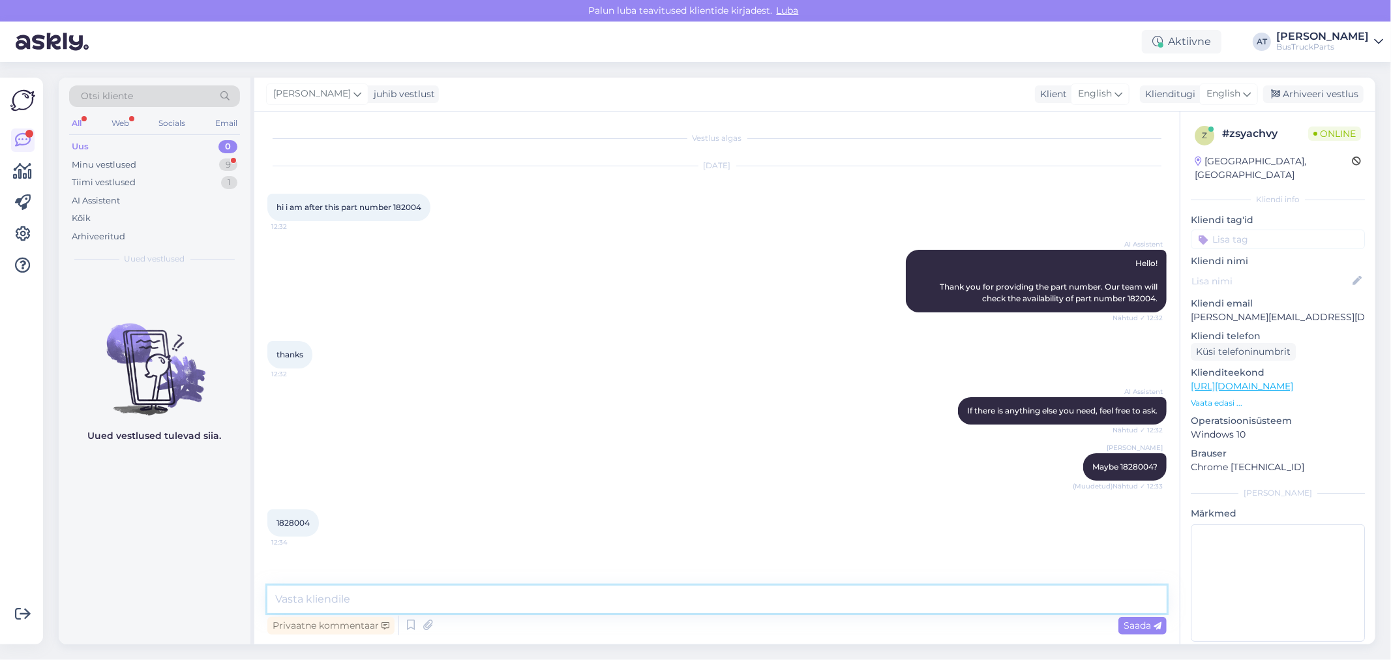
click at [512, 599] on textarea at bounding box center [716, 599] width 899 height 27
paste textarea
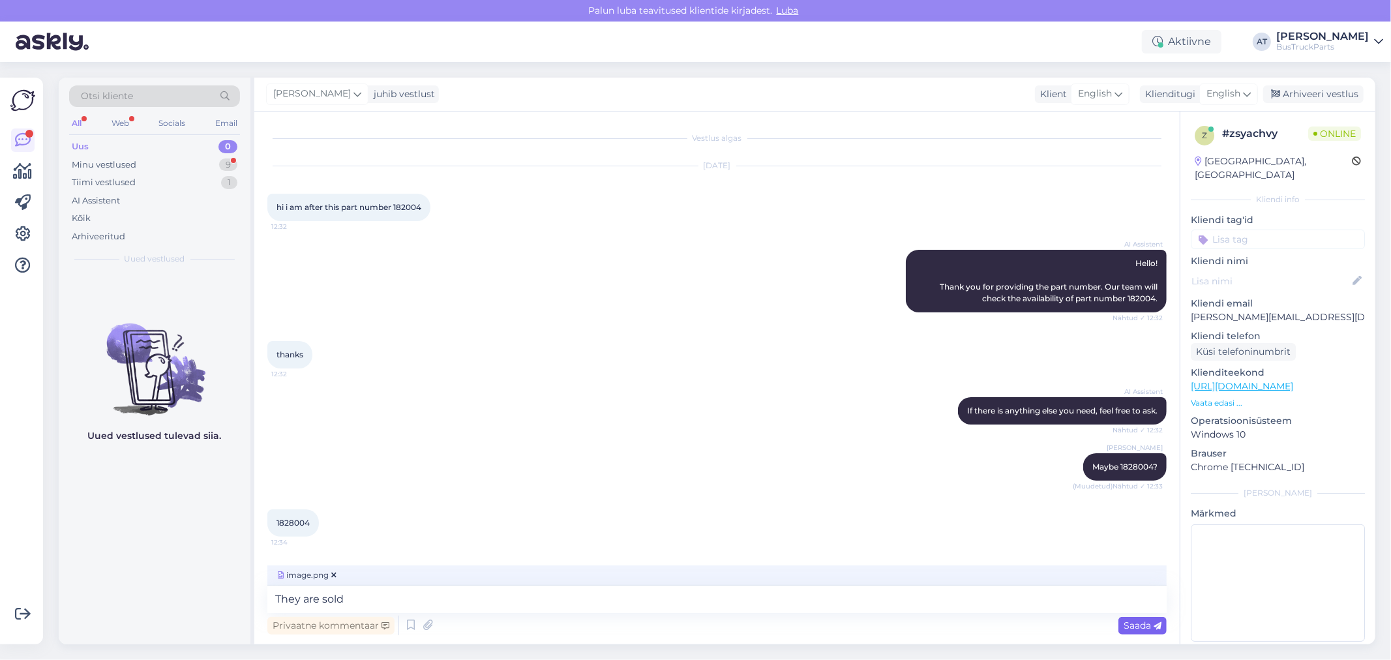
click at [1153, 626] on icon at bounding box center [1157, 626] width 8 height 8
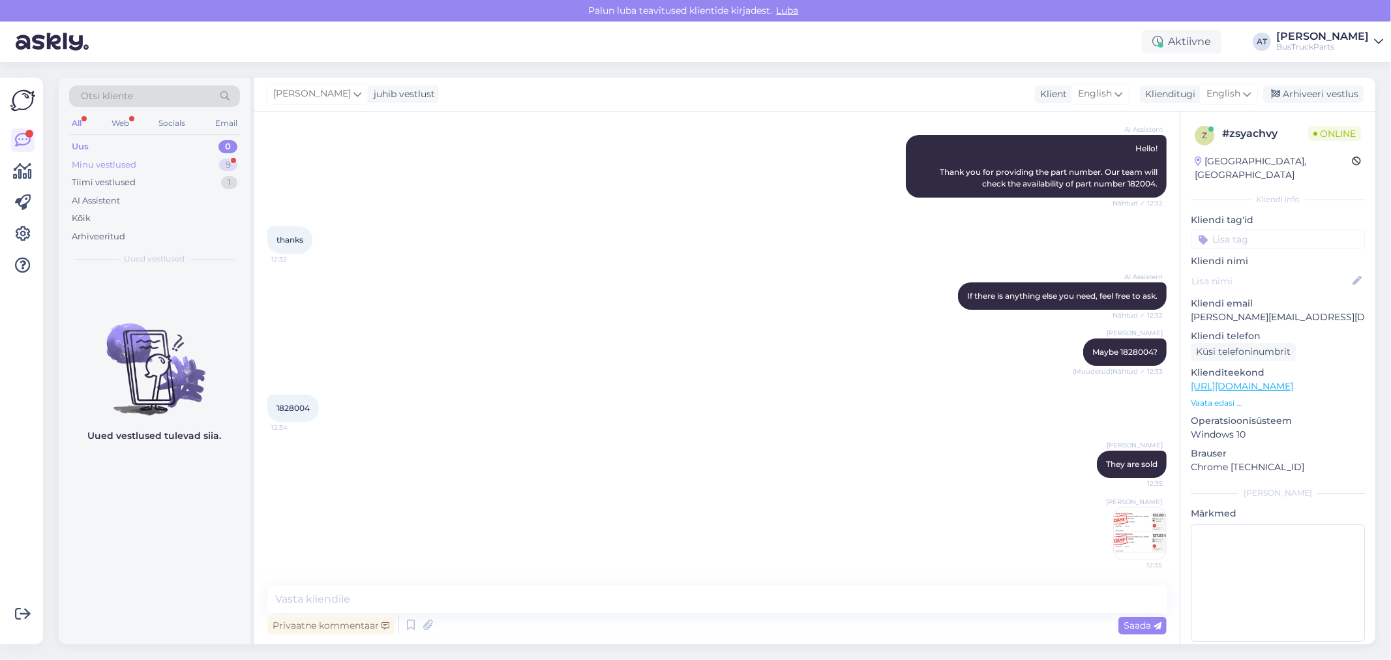
click at [185, 163] on div "Minu vestlused 9" at bounding box center [154, 165] width 171 height 18
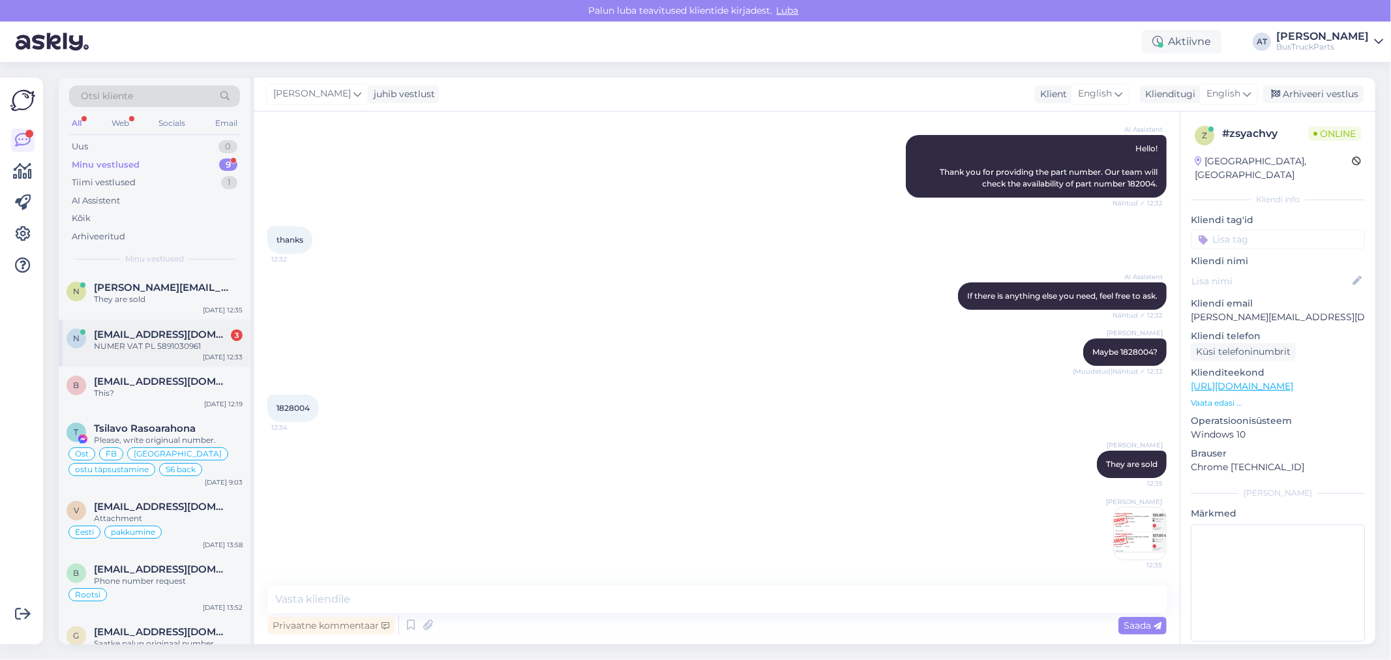
click at [147, 331] on span "[EMAIL_ADDRESS][DOMAIN_NAME]" at bounding box center [162, 335] width 136 height 12
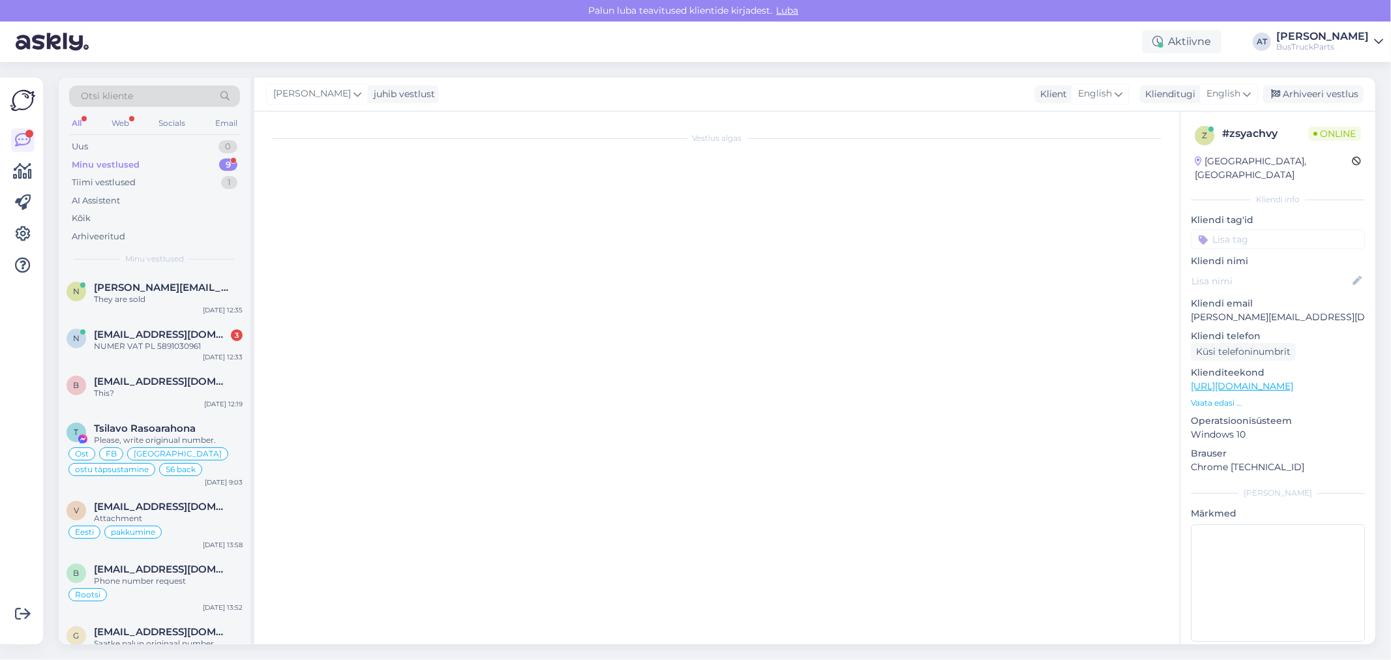
scroll to position [1582, 0]
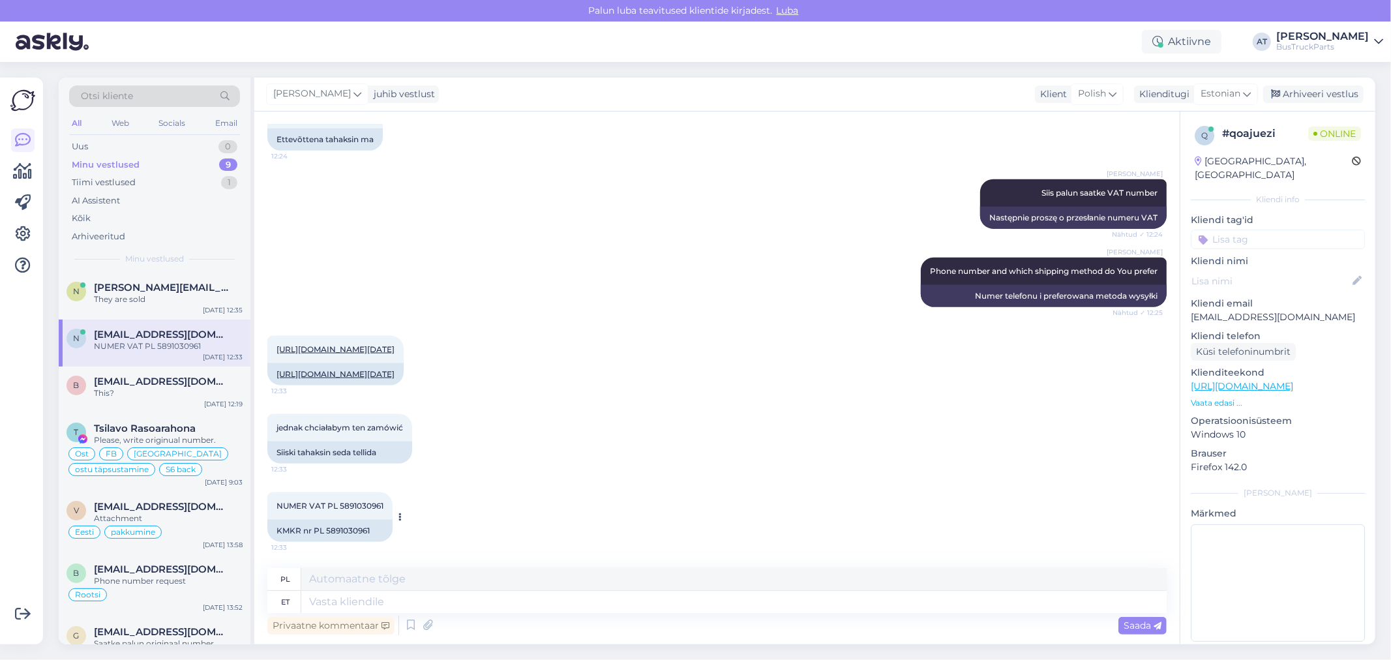
click at [357, 535] on div "KMKR nr PL 5891030961" at bounding box center [329, 531] width 125 height 22
click at [370, 369] on link "[URL][DOMAIN_NAME][DATE]" at bounding box center [335, 374] width 118 height 10
click at [400, 601] on textarea at bounding box center [733, 602] width 865 height 22
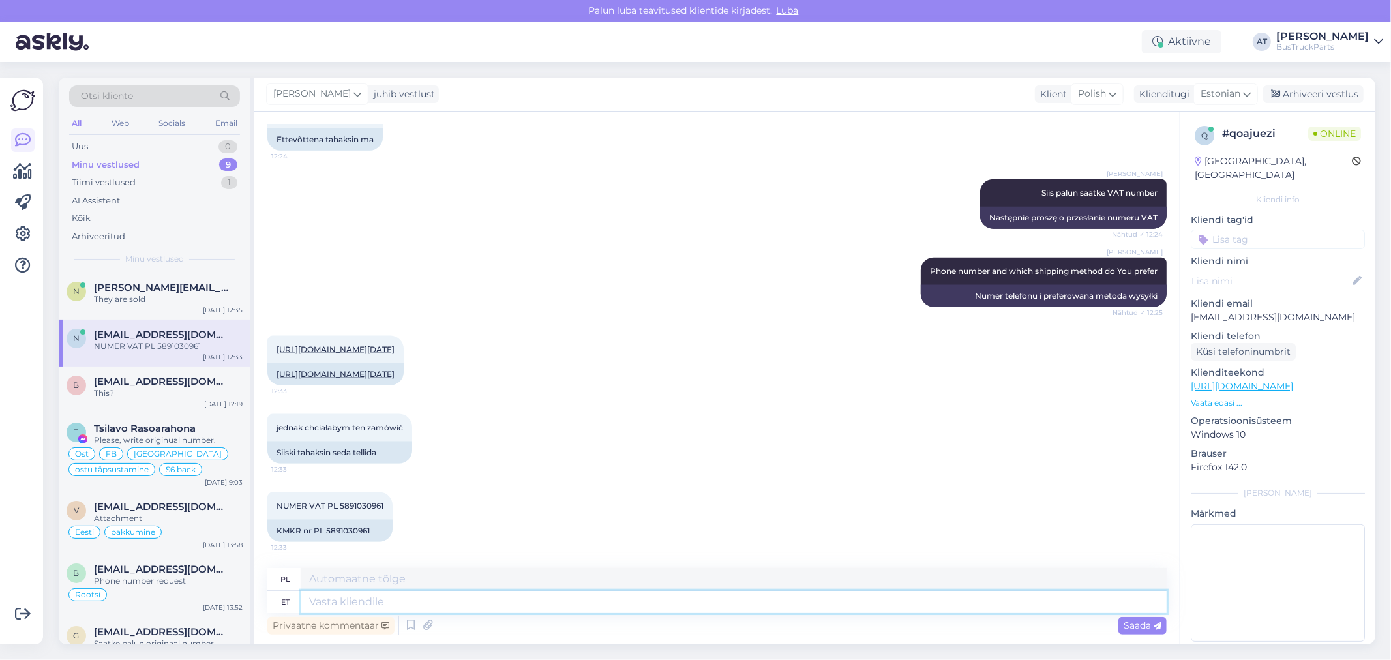
click at [455, 597] on textarea at bounding box center [733, 602] width 865 height 22
click at [1139, 621] on span "Saada" at bounding box center [1142, 625] width 38 height 12
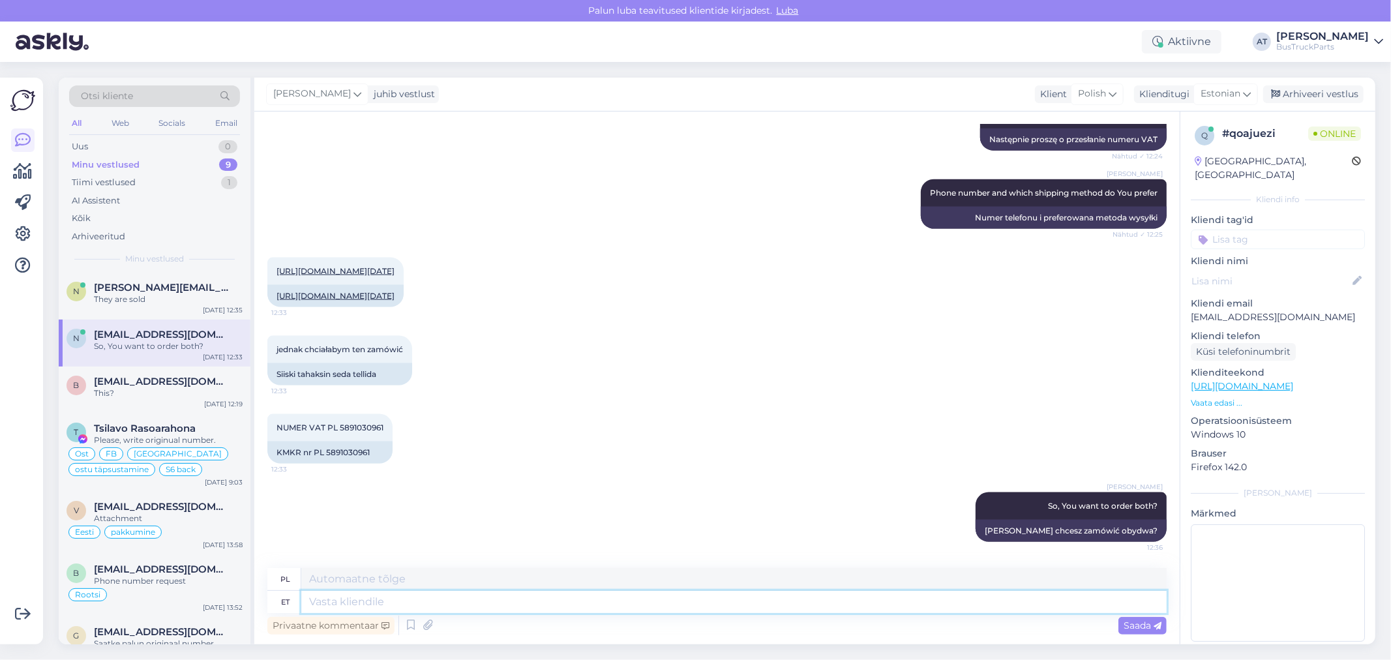
click at [892, 604] on textarea at bounding box center [733, 602] width 865 height 22
click at [363, 453] on div "KMKR nr PL 5891030961" at bounding box center [329, 452] width 125 height 22
copy div "5891030961"
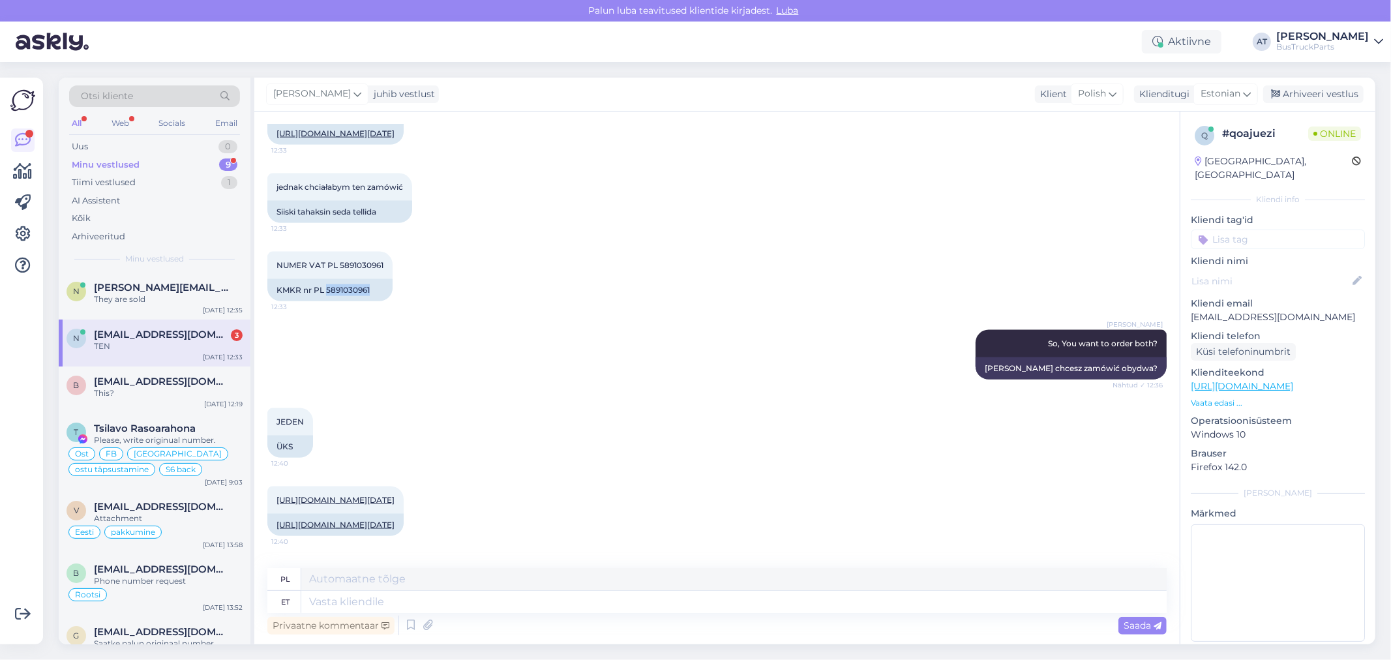
scroll to position [1966, 0]
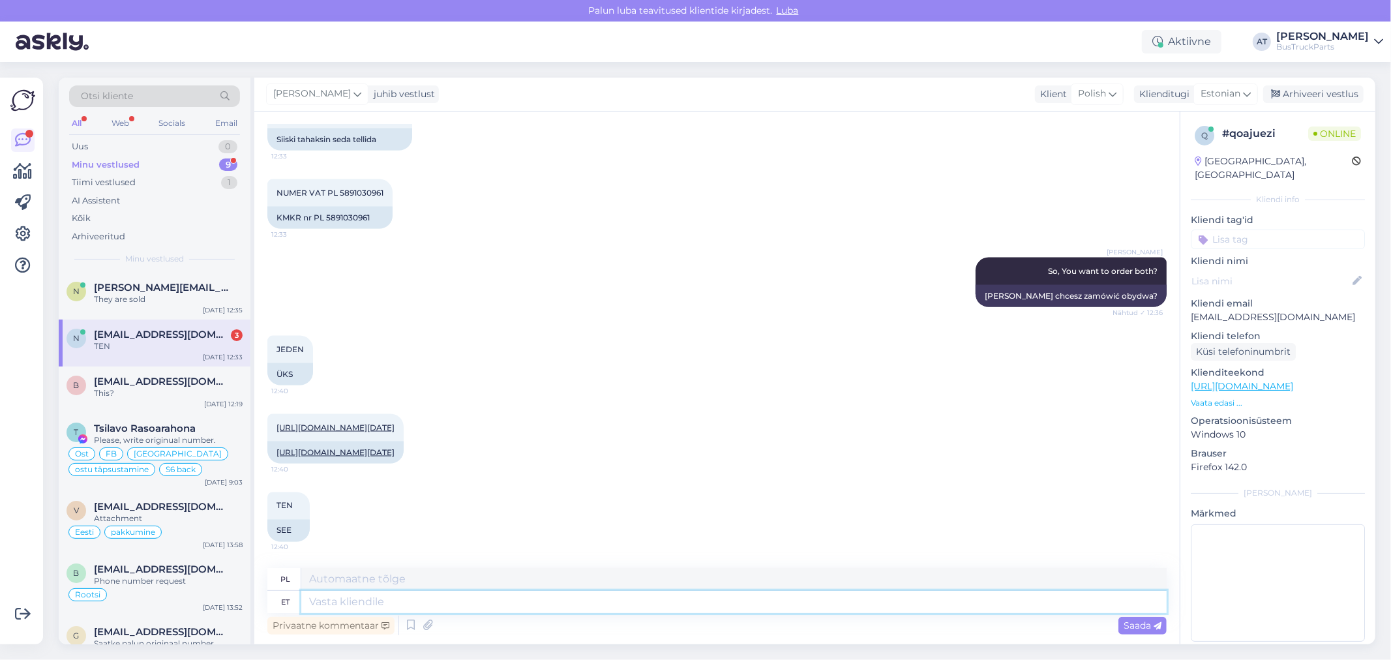
click at [577, 595] on textarea at bounding box center [733, 602] width 865 height 22
click at [728, 604] on textarea at bounding box center [733, 602] width 865 height 22
click at [1138, 621] on span "Saada" at bounding box center [1142, 625] width 38 height 12
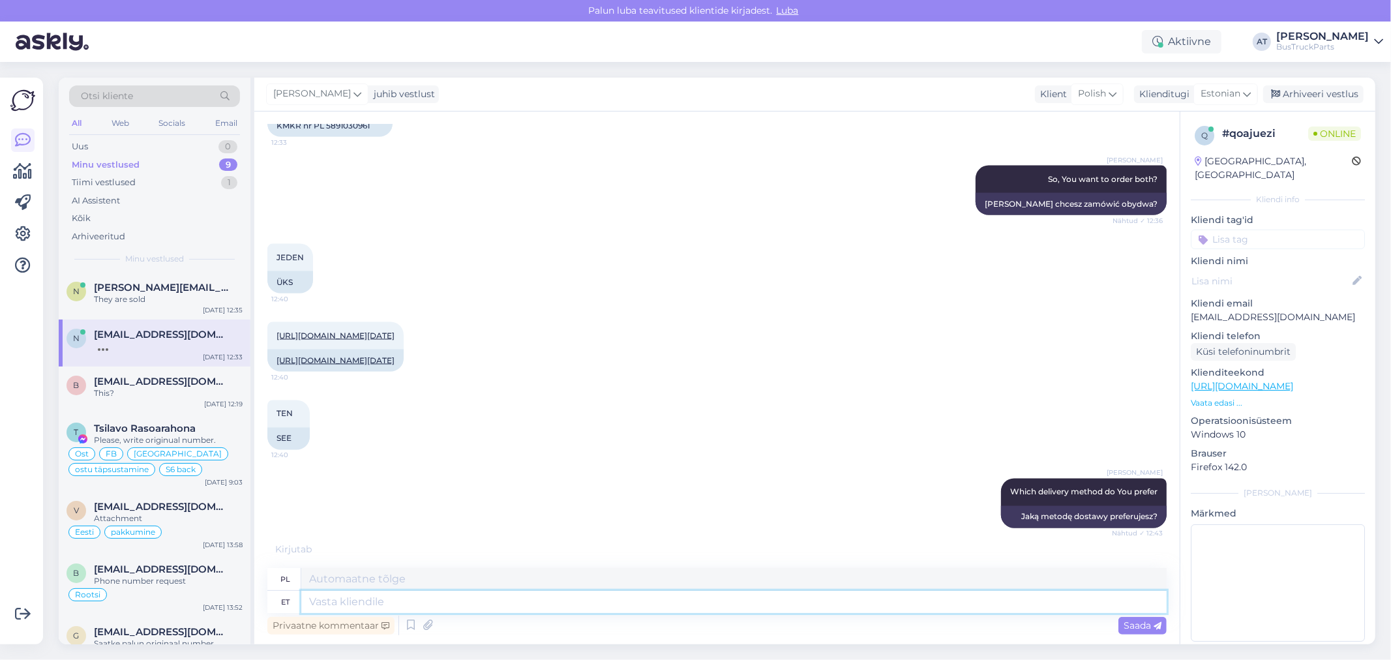
click at [526, 601] on textarea at bounding box center [733, 602] width 865 height 22
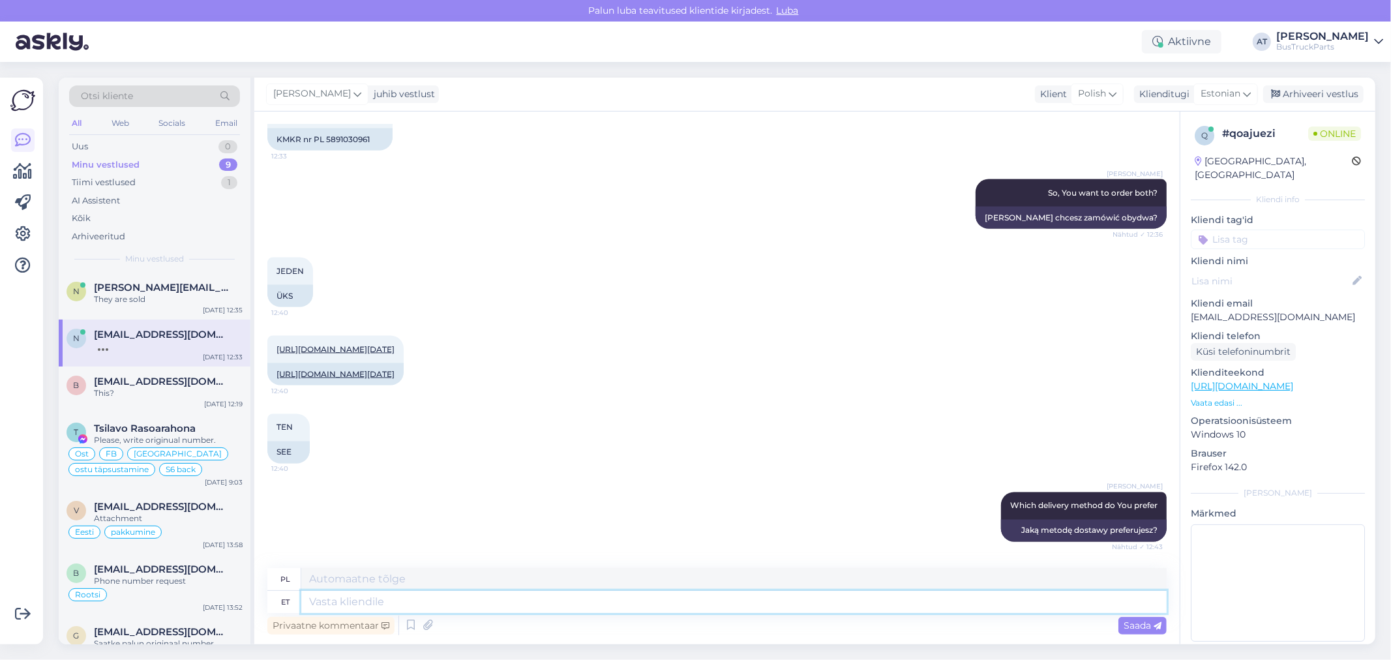
scroll to position [2122, 0]
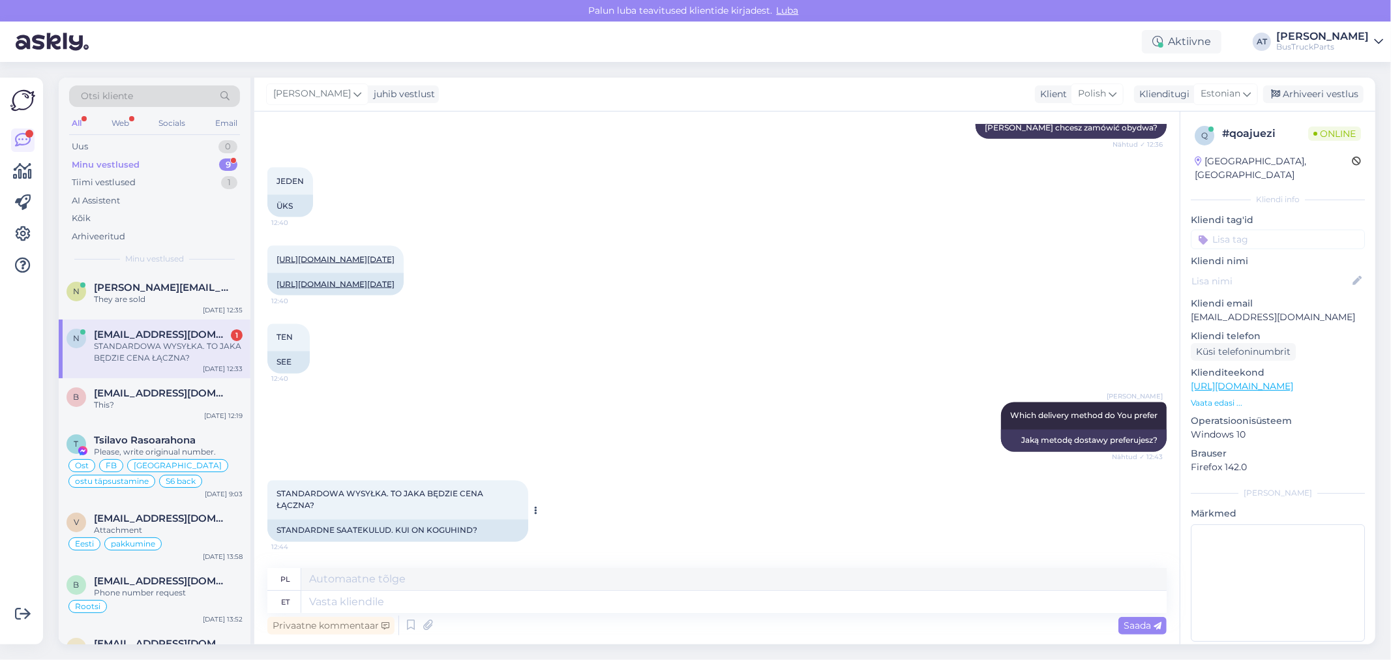
click at [488, 537] on div "STANDARDNE SAATEKULUD. KUI ON KOGUHIND?" at bounding box center [397, 531] width 261 height 22
click at [476, 591] on textarea at bounding box center [733, 602] width 865 height 22
paste textarea "Please find our official offer attached — it serves as the basis for the advanc…"
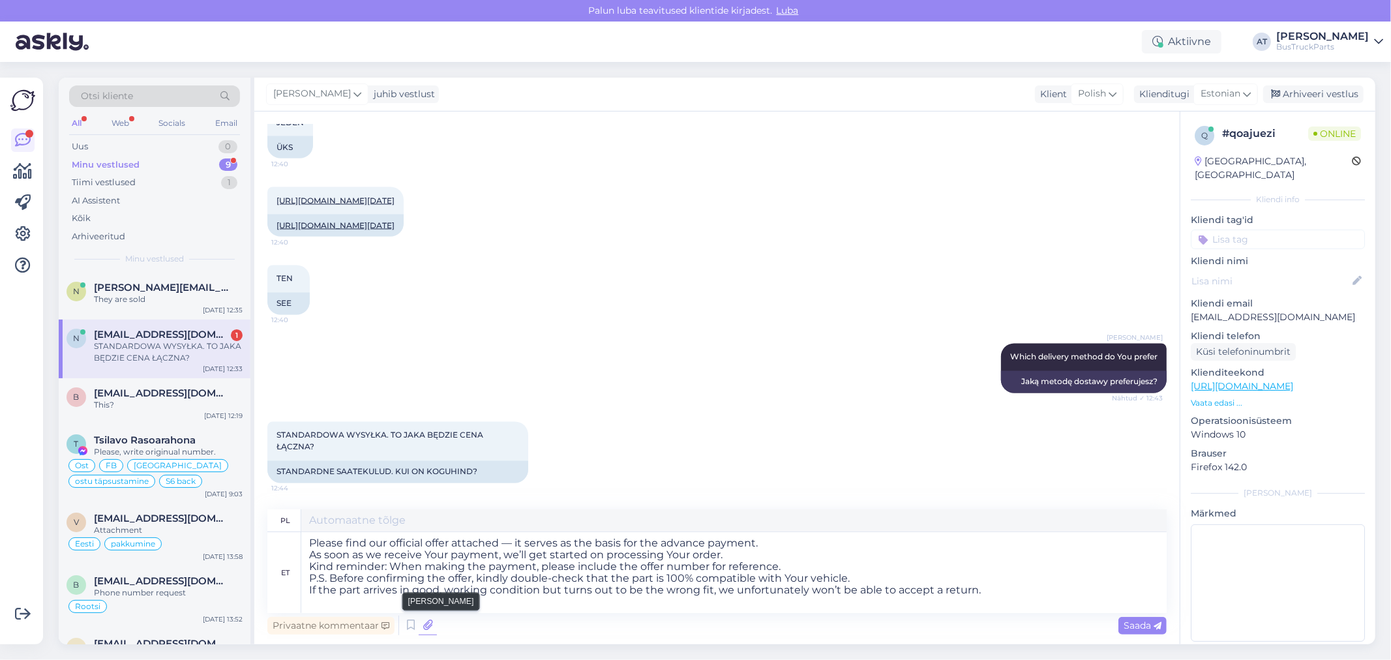
click at [431, 623] on icon at bounding box center [428, 626] width 18 height 20
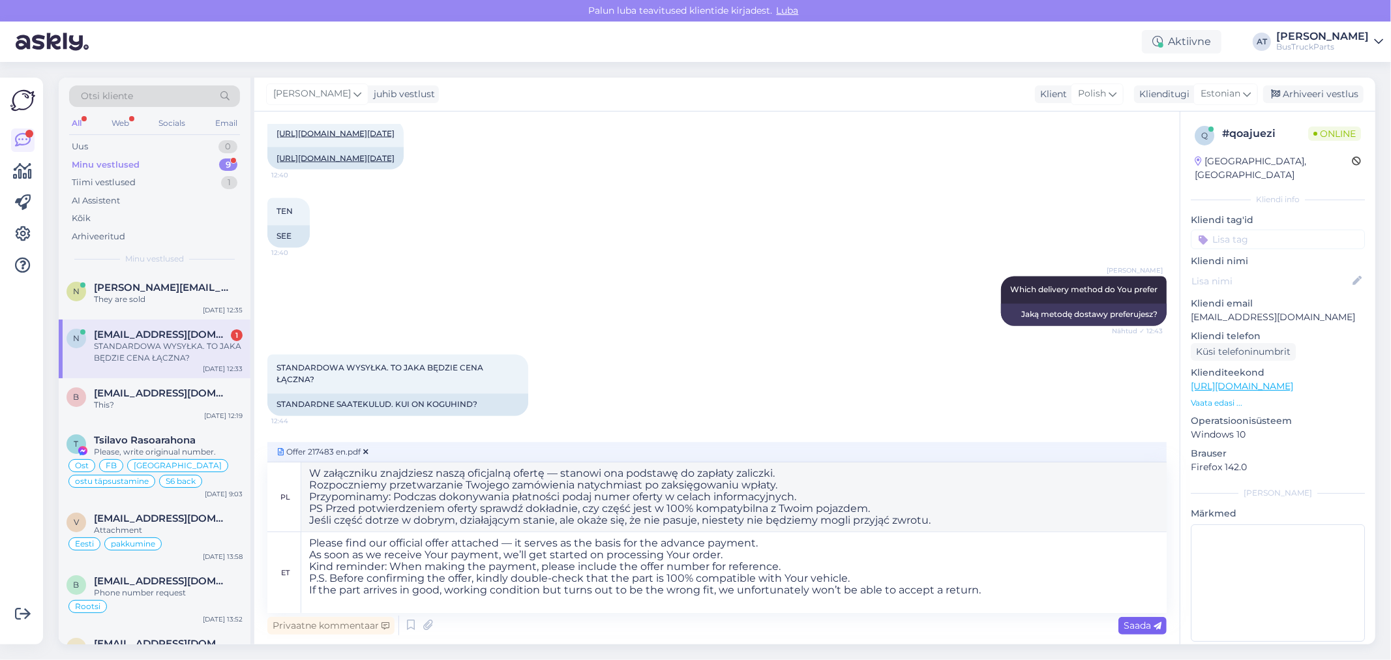
click at [1149, 621] on span "Saada" at bounding box center [1142, 625] width 38 height 12
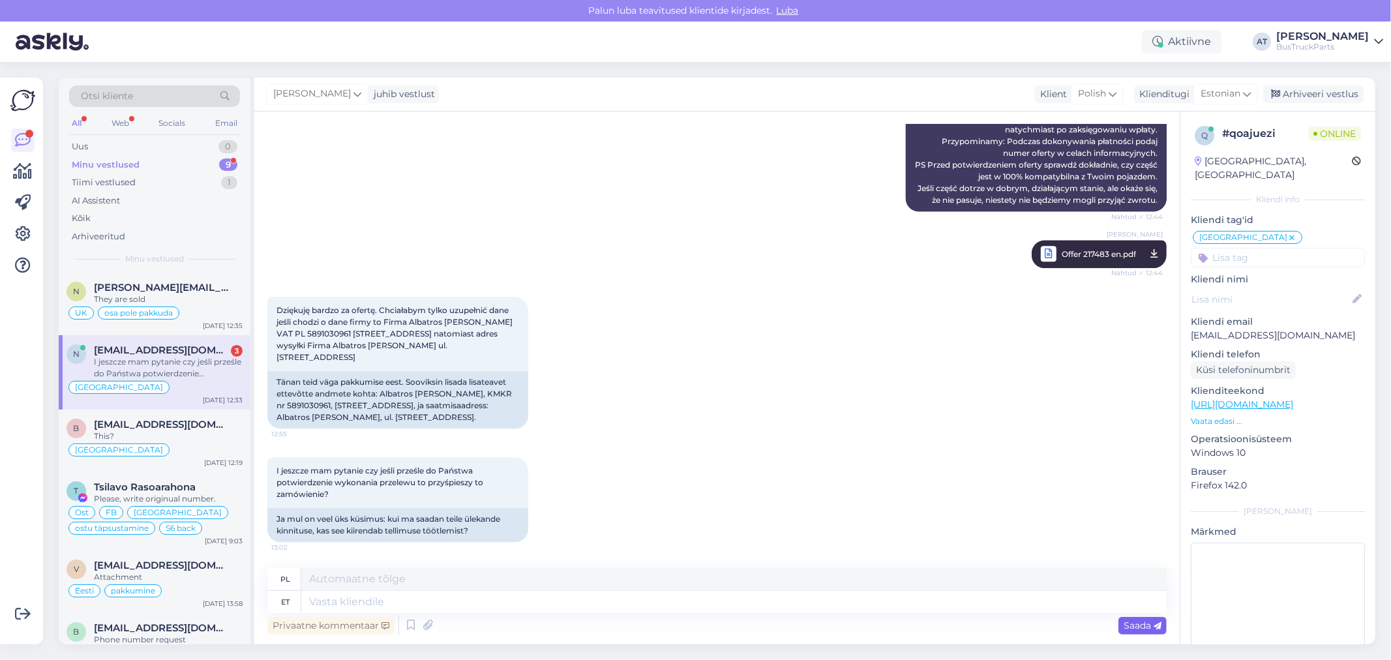
scroll to position [2778, 0]
click at [666, 444] on div "I jeszcze mam pytanie czy jeśli prześle do Państwa potwierdzenie wykonania prze…" at bounding box center [716, 499] width 899 height 113
click at [1221, 361] on div "Küsi telefoninumbrit" at bounding box center [1243, 370] width 105 height 18
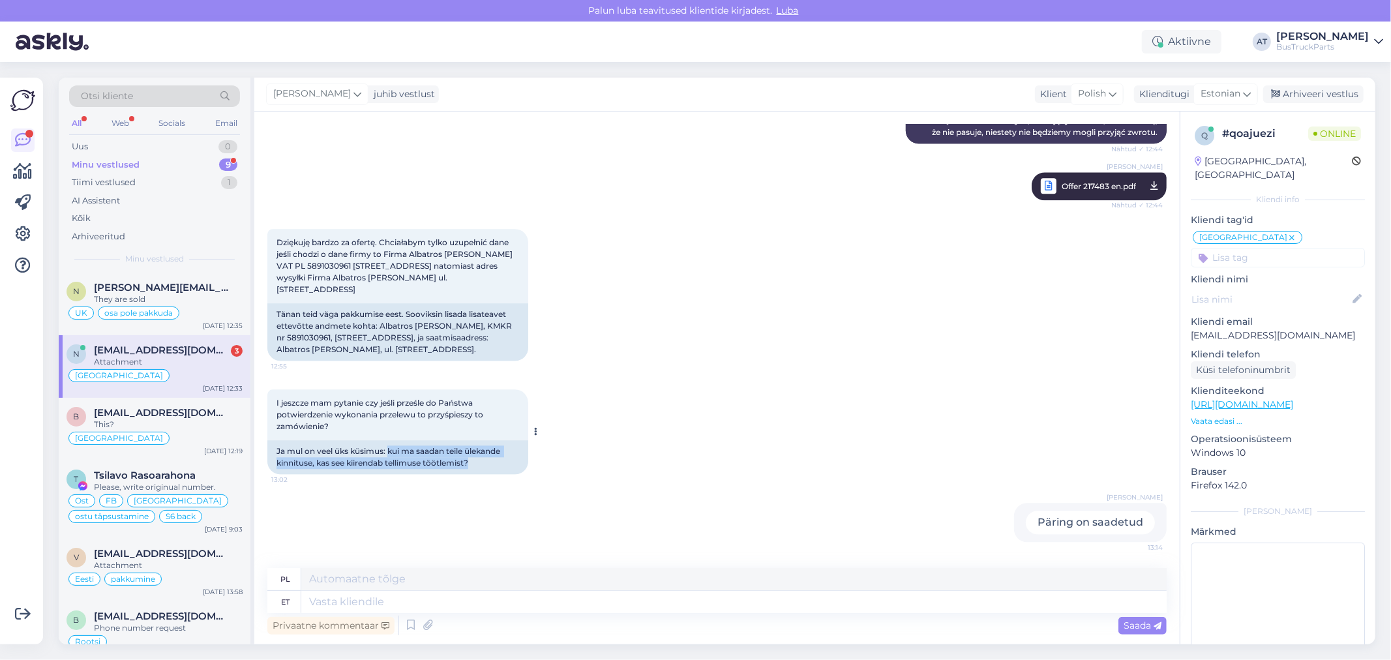
drag, startPoint x: 389, startPoint y: 453, endPoint x: 470, endPoint y: 461, distance: 81.3
click at [470, 461] on div "Ja mul on veel üks küsimus: kui ma saadan teile ülekande kinnituse, kas see kii…" at bounding box center [397, 457] width 261 height 34
copy div "kui ma saadan teile ülekande kinnituse, kas see kiirendab tellimuse töötlemist?"
click at [450, 596] on textarea at bounding box center [733, 602] width 865 height 22
paste textarea "kui ma saadan teile ülekande kinnituse, kas see kiirendab tellimuse töötlemist?"
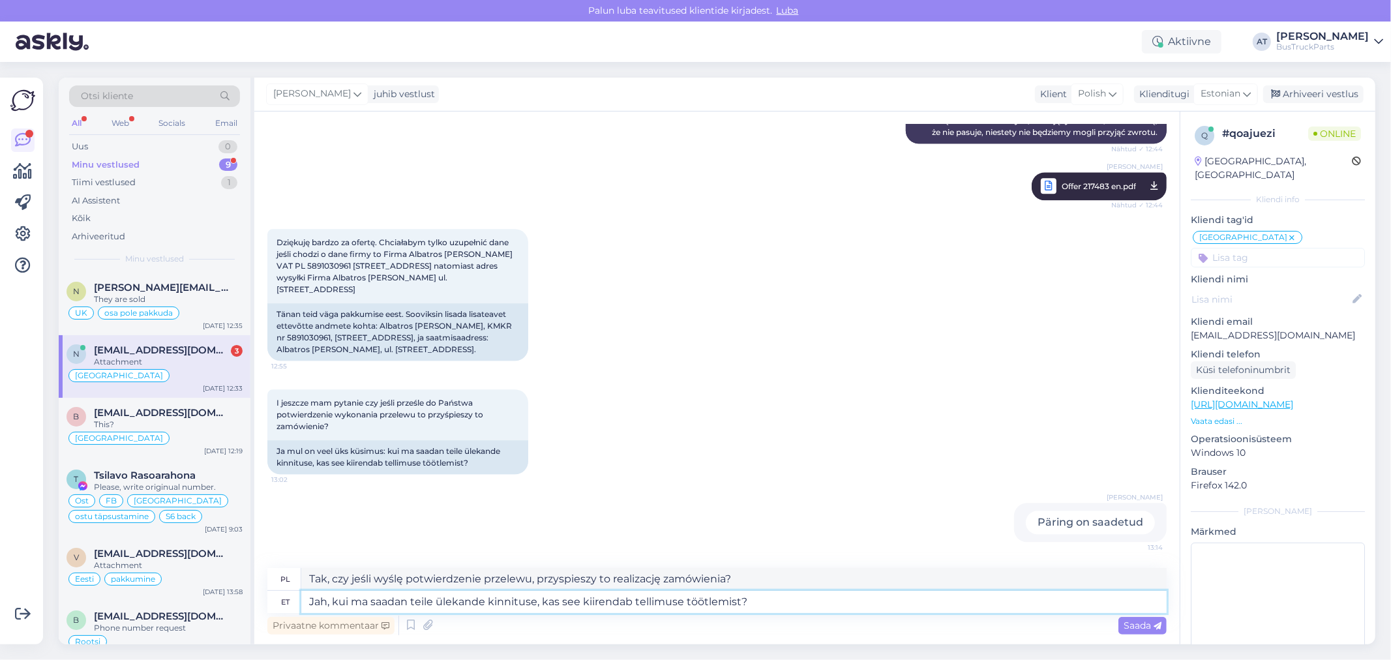
click at [363, 601] on textarea "Jah, kui ma saadan teile ülekande kinnituse, kas see kiirendab tellimuse töötle…" at bounding box center [733, 602] width 865 height 22
click at [383, 597] on textarea "Jah, [PERSON_NAME] teile ülekande kinnituse, kas see kiirendab tellimuse töötle…" at bounding box center [733, 602] width 865 height 22
click at [409, 597] on textarea "Jah, [PERSON_NAME] teile ülekande kinnituse, kas see kiirendab tellimuse töötle…" at bounding box center [733, 602] width 865 height 22
drag, startPoint x: 516, startPoint y: 605, endPoint x: 497, endPoint y: 603, distance: 18.4
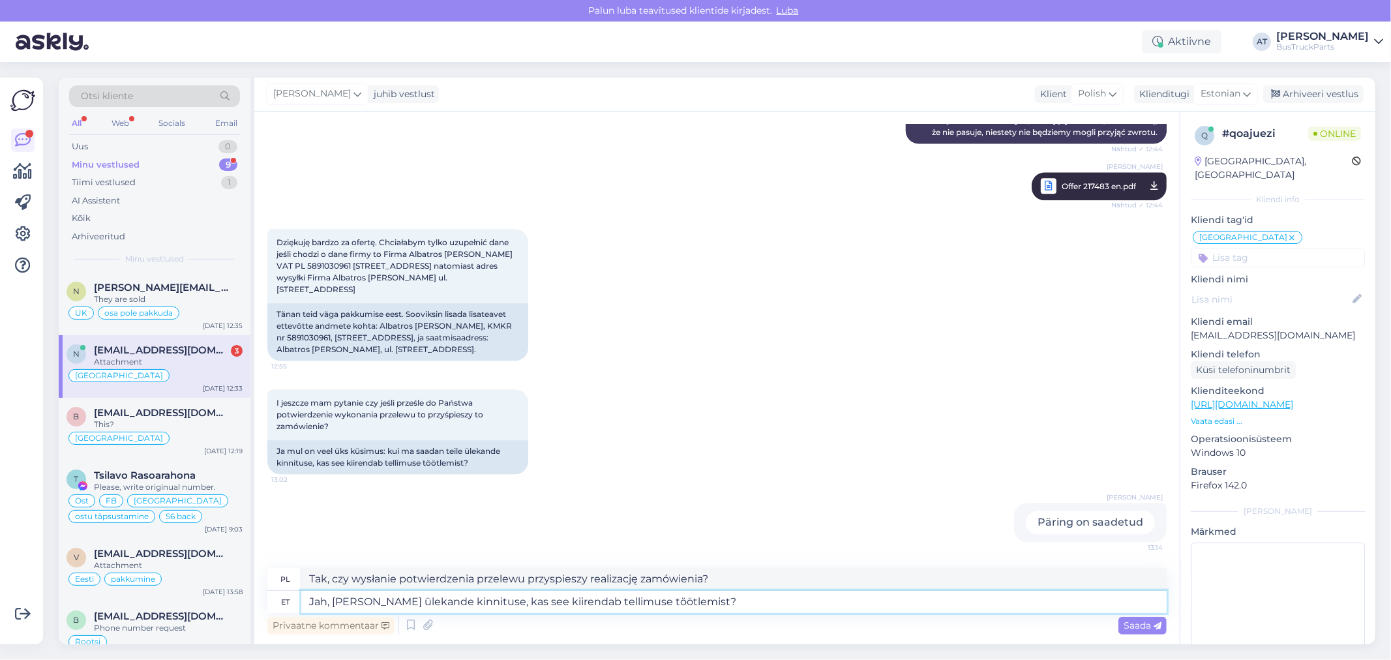
click at [497, 603] on textarea "Jah, [PERSON_NAME] ülekande kinnituse, kas see kiirendab tellimuse töötlemist?" at bounding box center [733, 602] width 865 height 22
click at [778, 597] on textarea "Jah, [PERSON_NAME] ülekande kinnituse - see kiirendab tellimuse töötlemist?" at bounding box center [733, 602] width 865 height 22
click at [1138, 623] on span "Saada" at bounding box center [1142, 625] width 38 height 12
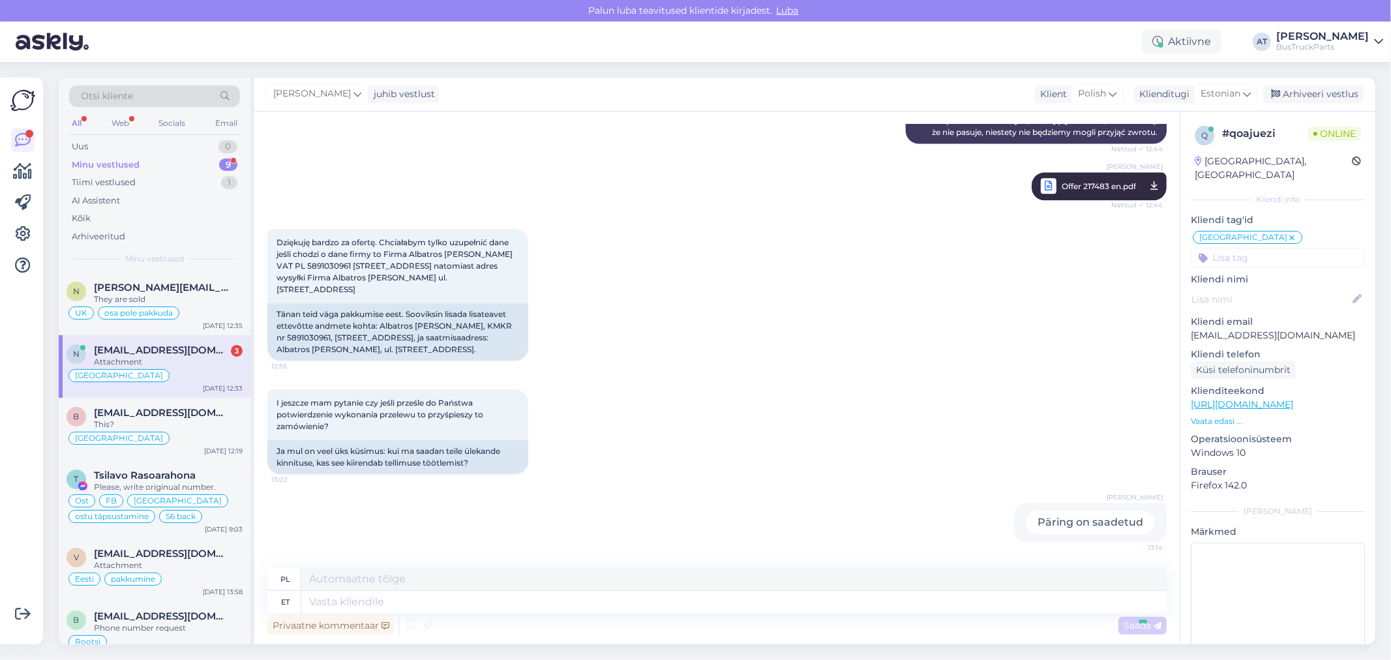
scroll to position [2947, 0]
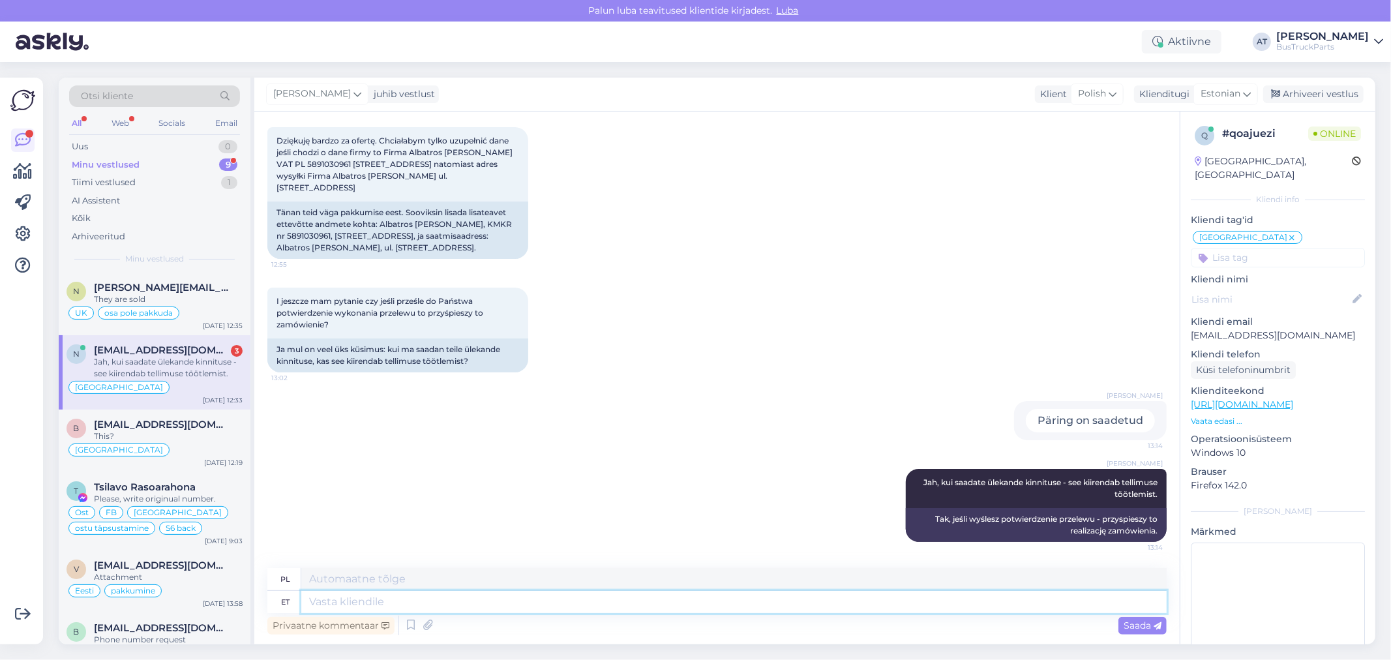
click at [1030, 604] on textarea at bounding box center [733, 602] width 865 height 22
click at [694, 601] on textarea at bounding box center [733, 602] width 865 height 22
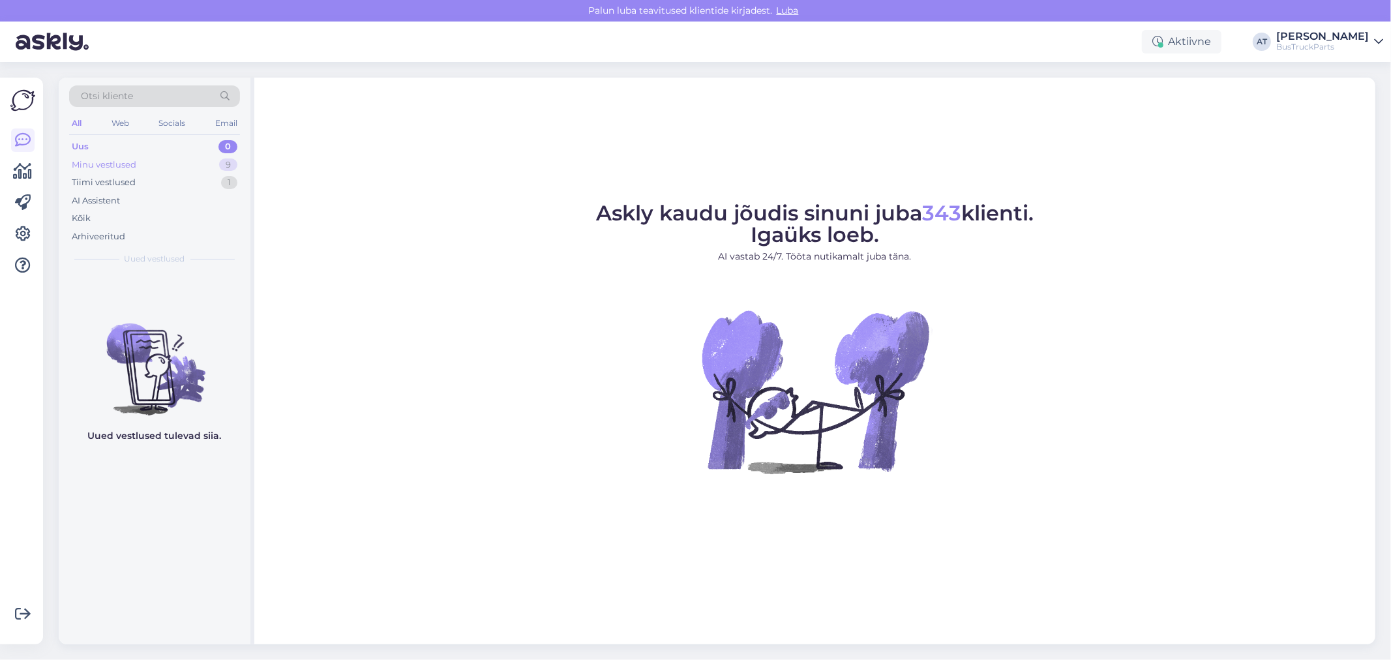
click at [132, 161] on div "Minu vestlused" at bounding box center [104, 164] width 65 height 13
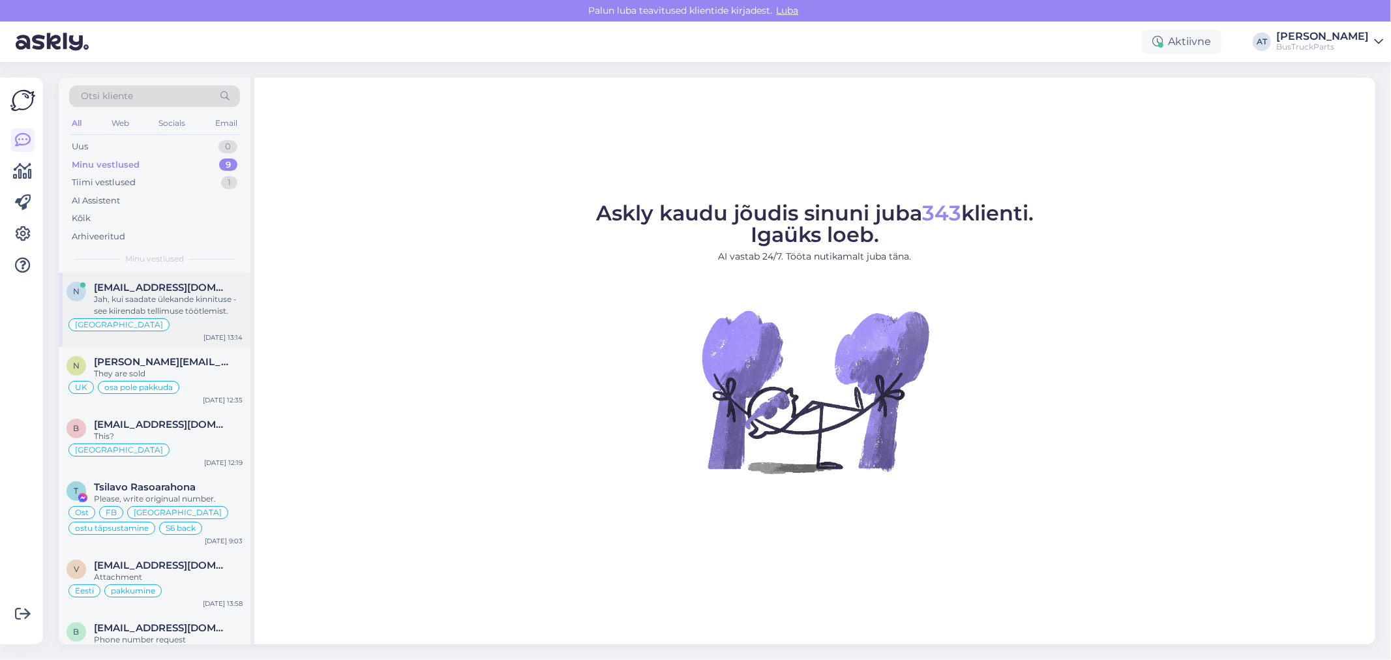
click at [138, 313] on div "Jah, kui saadate ülekande kinnituse - see kiirendab tellimuse töötlemist." at bounding box center [168, 304] width 149 height 23
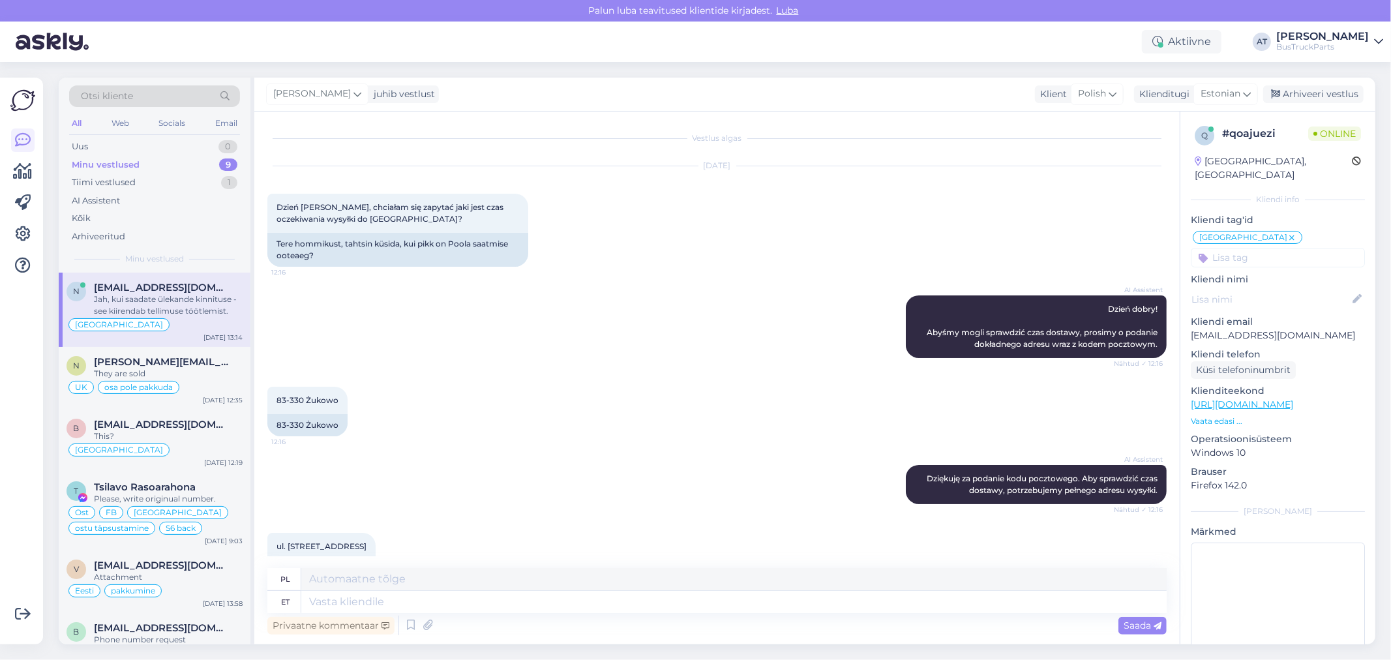
scroll to position [2947, 0]
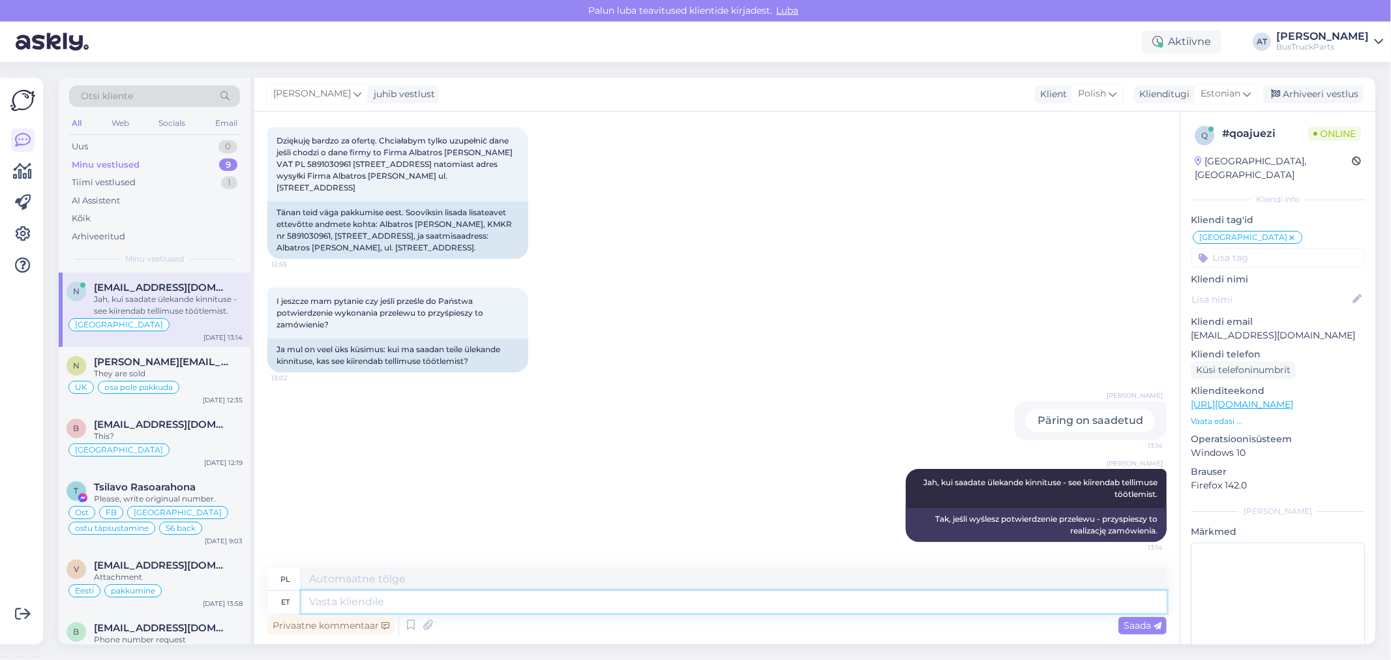
click at [883, 600] on textarea at bounding box center [733, 602] width 865 height 22
click at [539, 600] on textarea at bounding box center [733, 602] width 865 height 22
type textarea "Is p"
type textarea "Ojciec"
type textarea "Is phone nu"
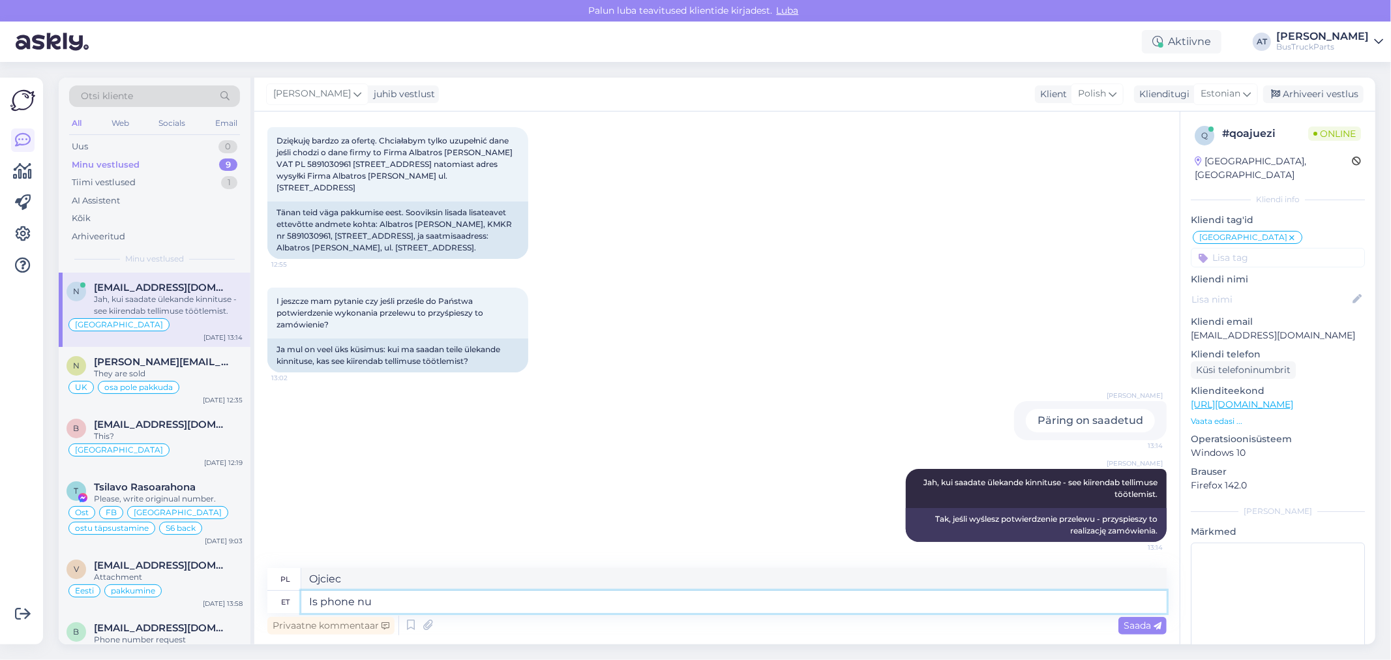
type textarea "Czy to telefon?"
type textarea "Is phone numbe"
type textarea "To jest numer telefonu"
paste textarea "+48586819174"
type textarea "Is phone numbe +48586819174"
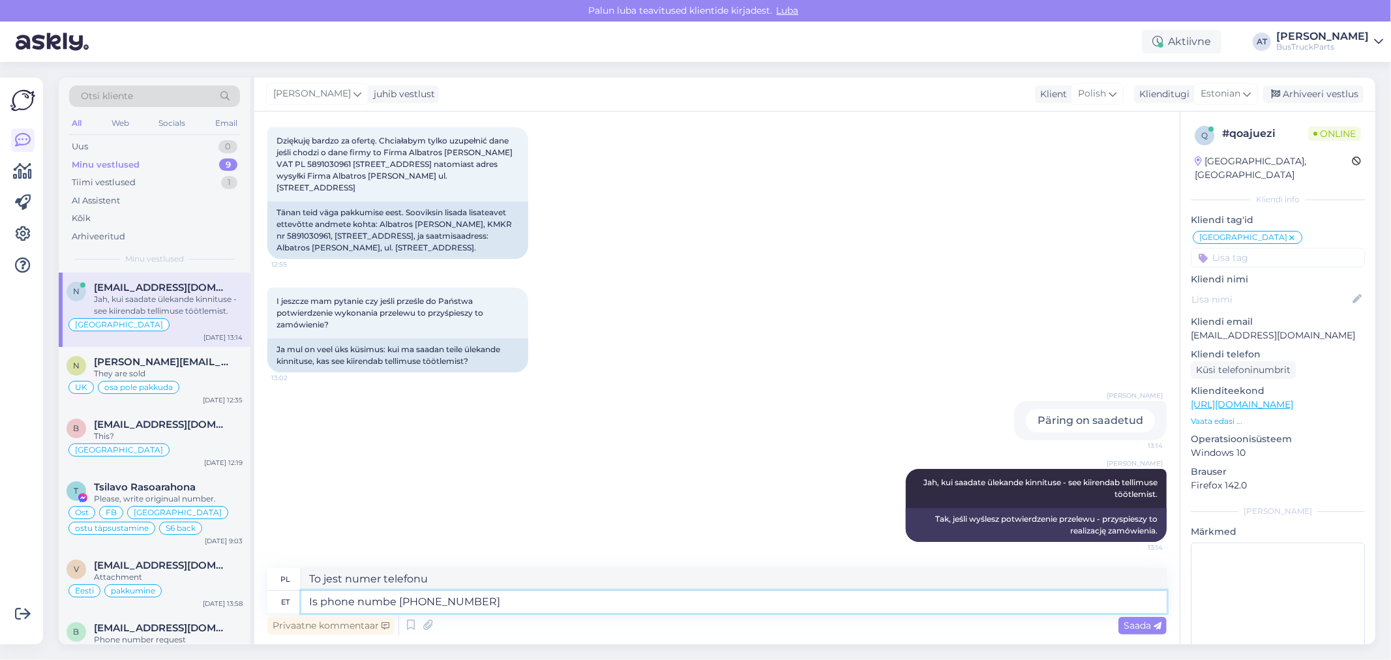
type textarea "Numer telefonu to +48586819174"
type textarea "Is phone numbe +48586819174 corre"
type textarea "Czy numer telefonu +48586819174 jest poprawny?"
click at [322, 595] on textarea "Is phone numbe +48586819174 correct?" at bounding box center [733, 602] width 865 height 22
type textarea "Is contact phone numbe +48586819174 correct?"
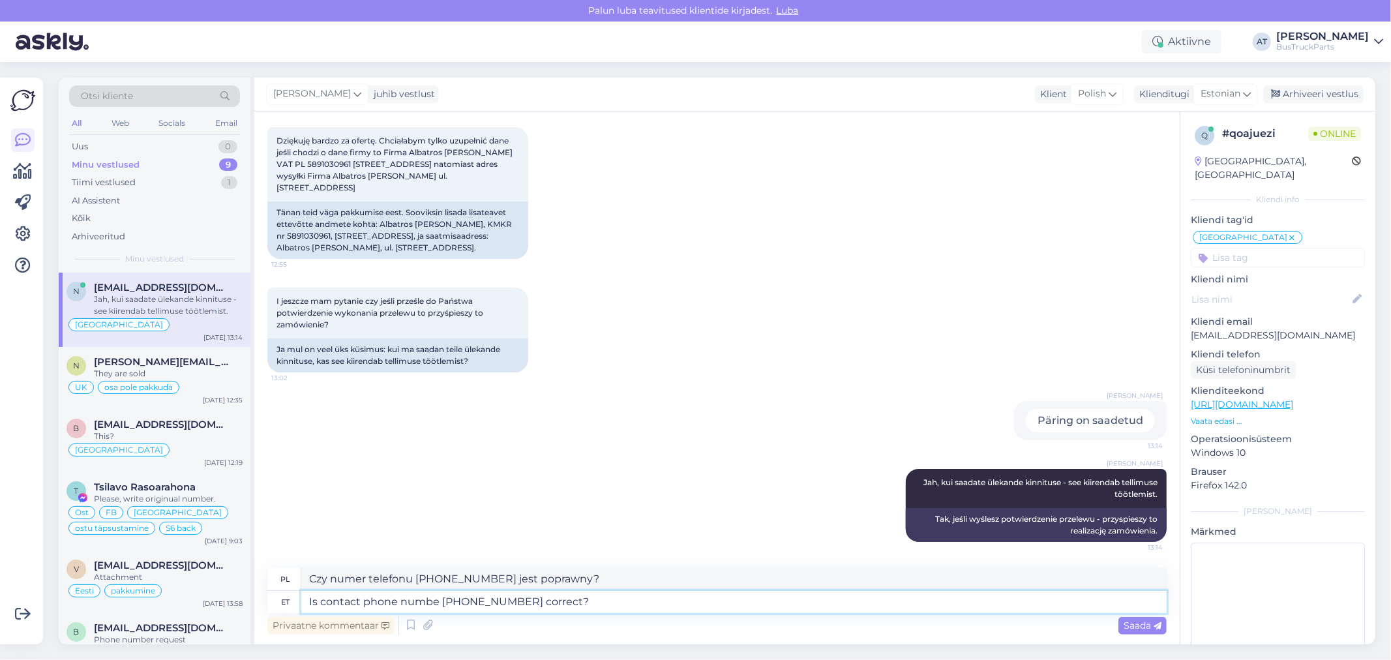
type textarea "Czy numer telefonu kontaktowego +48586819174 jest poprawny?"
type textarea "Is contact phone numbe +48586819174 correct?"
click at [1156, 627] on icon at bounding box center [1157, 626] width 8 height 8
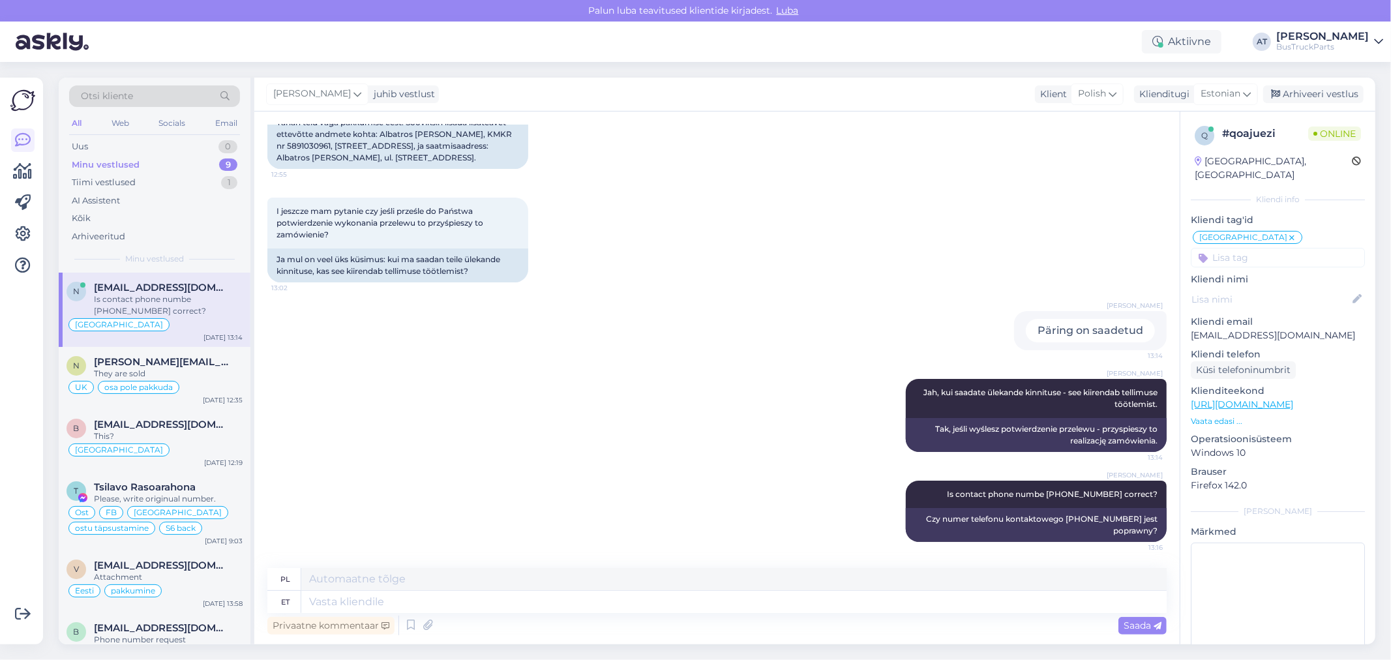
scroll to position [2964, 0]
click at [344, 169] on div "Tänan teid väga pakkumise eest. Sooviksin lisada lisateavet ettevõtte andmete k…" at bounding box center [397, 139] width 261 height 57
drag, startPoint x: 343, startPoint y: 217, endPoint x: 336, endPoint y: 229, distance: 13.8
click at [336, 169] on div "Tänan teid väga pakkumise eest. Sooviksin lisada lisateavet ettevõtte andmete k…" at bounding box center [397, 139] width 261 height 57
copy div "Albatros Mieczysław Tryba, ul. Dworcowa 24, 83-330 Żukowo"
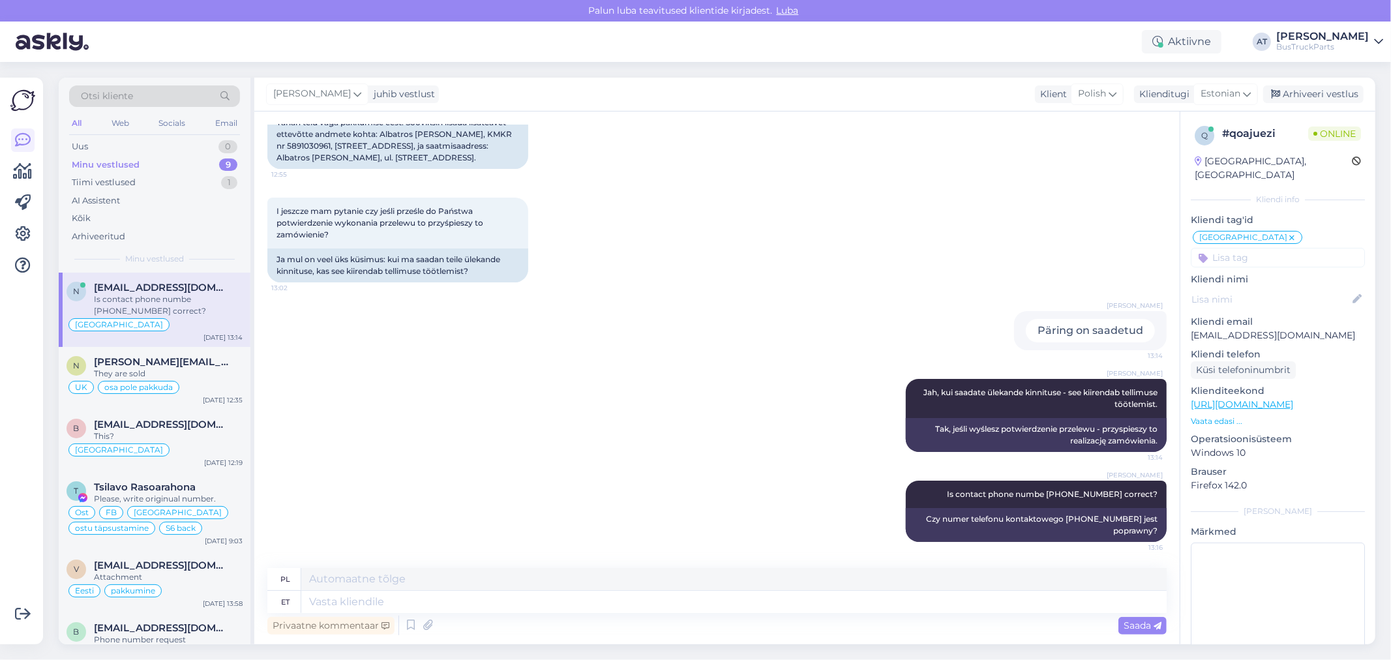
scroll to position [3036, 0]
click at [454, 610] on textarea at bounding box center [733, 602] width 865 height 22
type textarea "Addresses"
type textarea "Adresy"
type textarea "Addresses noted :"
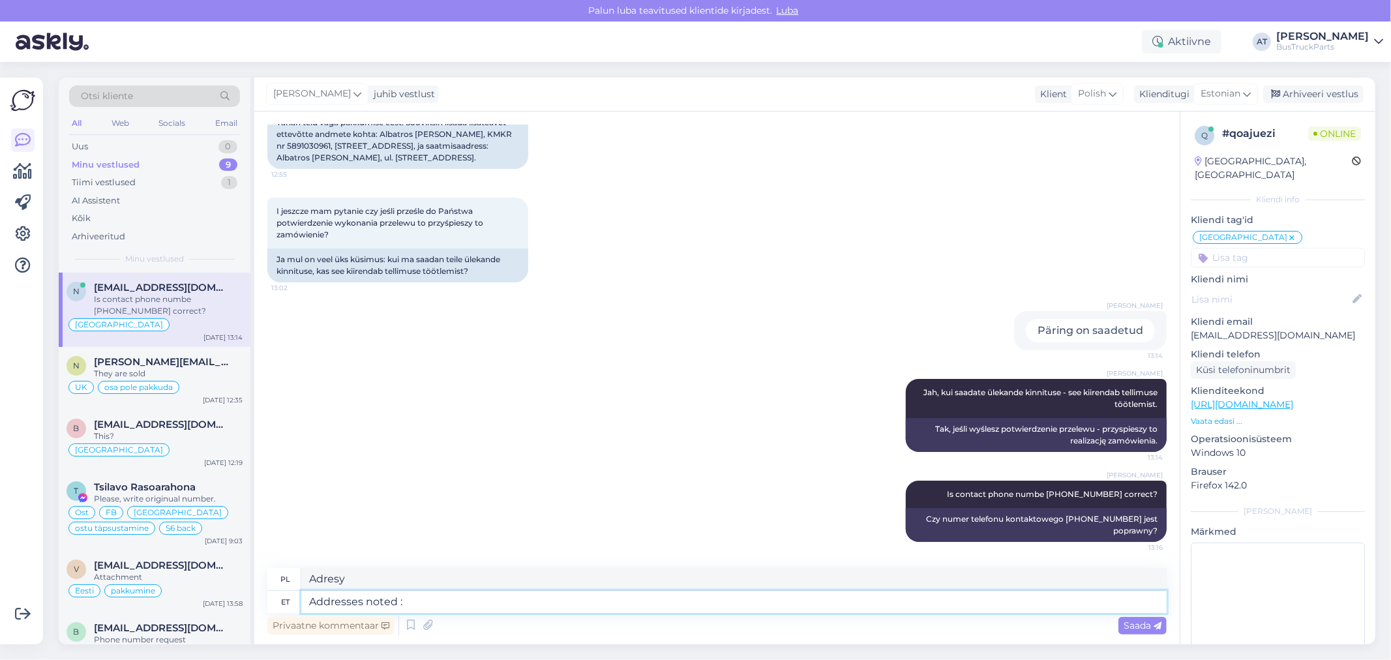
type textarea "Zanotowane adresy"
type textarea "Addresses noted :)"
type textarea "Adresy zanotowane :)"
type textarea "Addresses noted :)"
click at [1137, 623] on span "Saada" at bounding box center [1142, 625] width 38 height 12
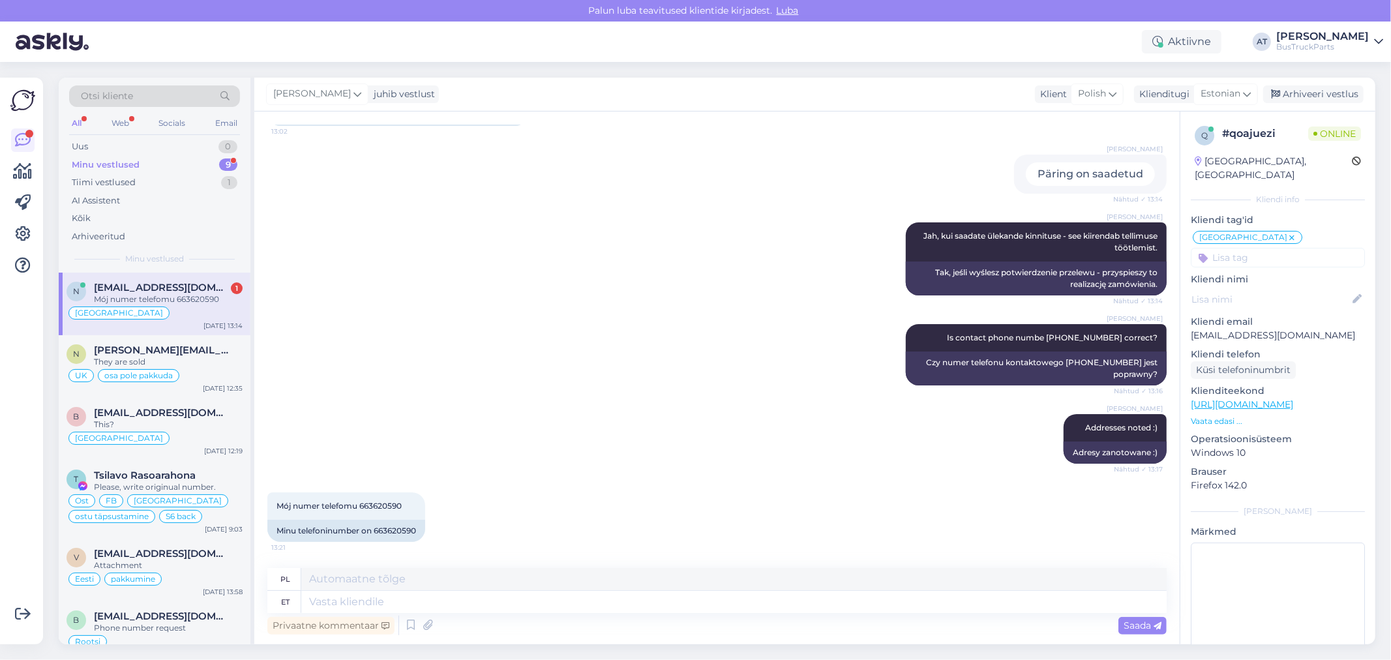
scroll to position [3193, 0]
click at [399, 529] on div "Minu telefoninumber on 663620590" at bounding box center [346, 531] width 158 height 22
copy div "663620590"
click at [627, 600] on textarea at bounding box center [733, 602] width 865 height 22
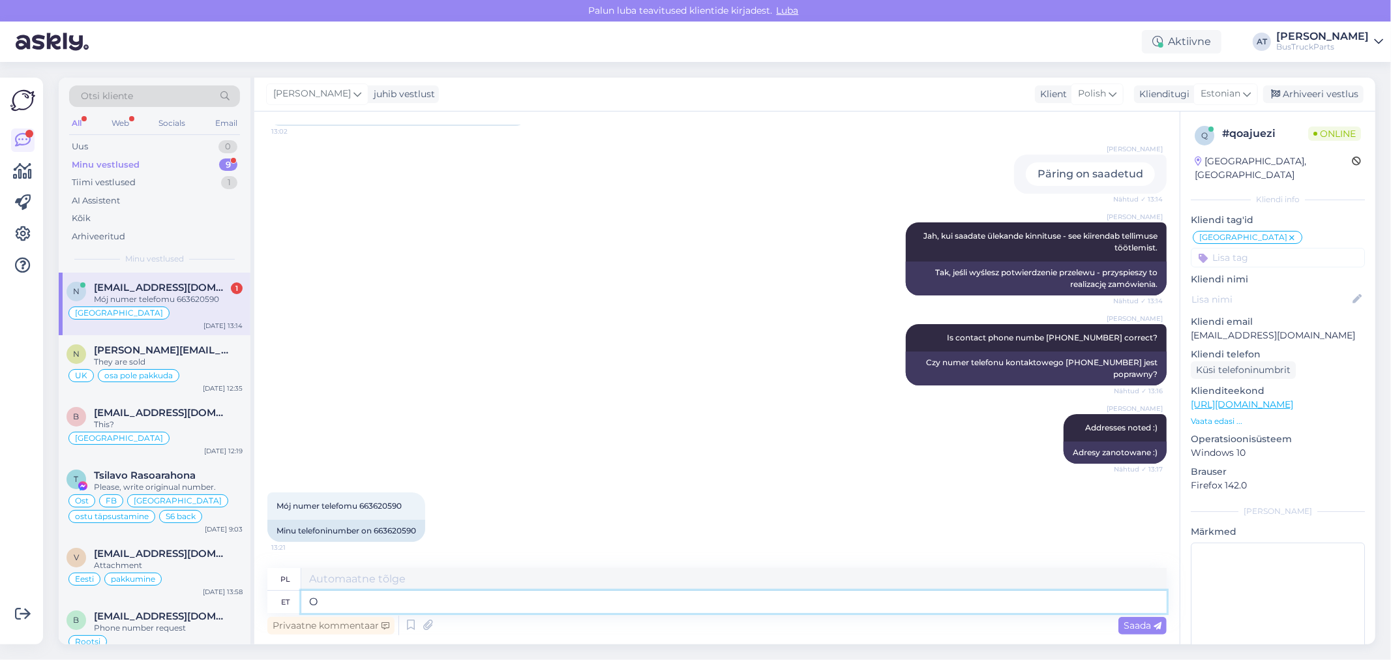
scroll to position [3207, 0]
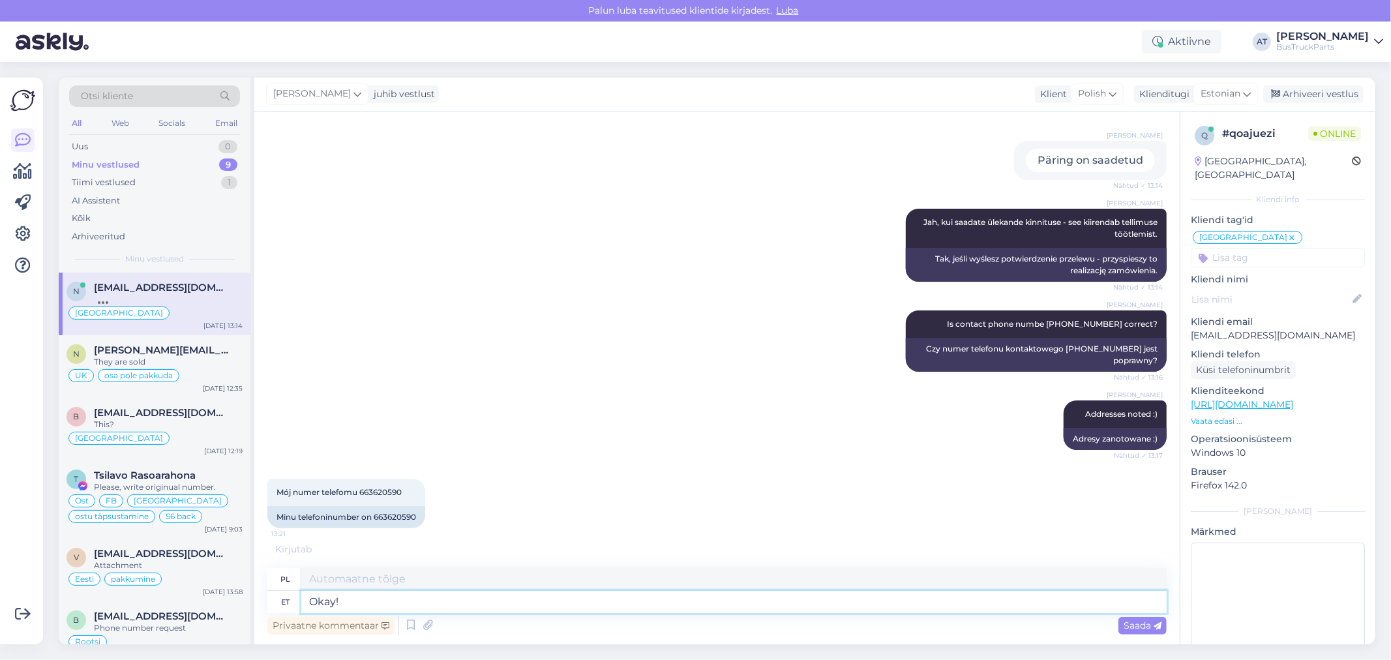
type textarea "Okay!"
type textarea "Dobra!"
type textarea "Okay! T"
type textarea "Dobrze! T"
type textarea "Okay!"
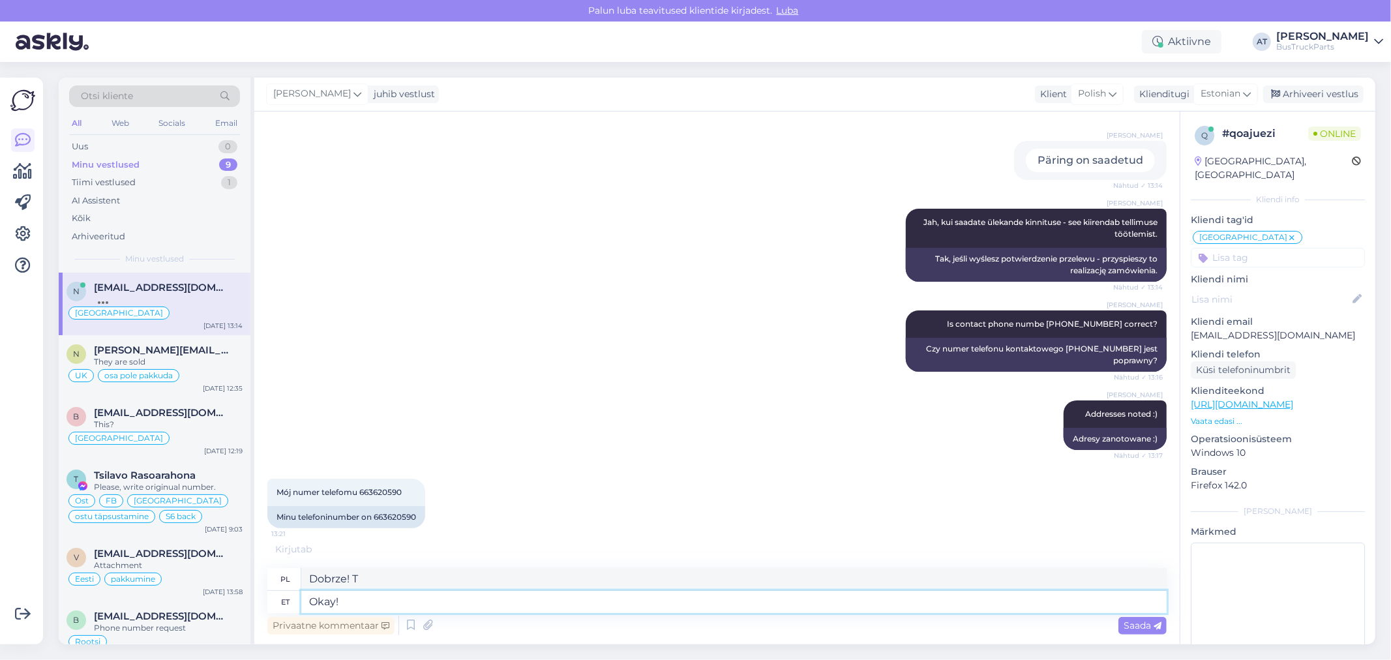
type textarea "Dobra!"
type textarea "Okay! Phoi"
type textarea "Okej! Phoi"
type textarea "Okay! Phone n"
type textarea "Okej! Telefon"
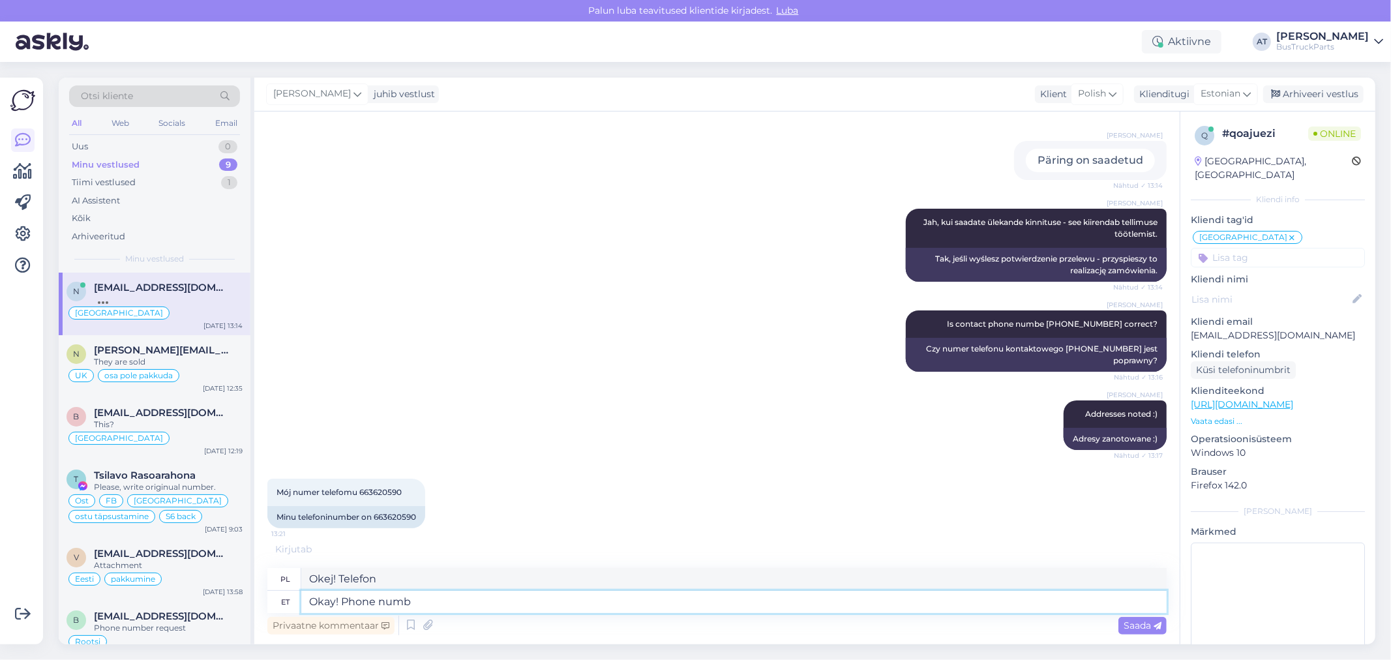
scroll to position [3271, 0]
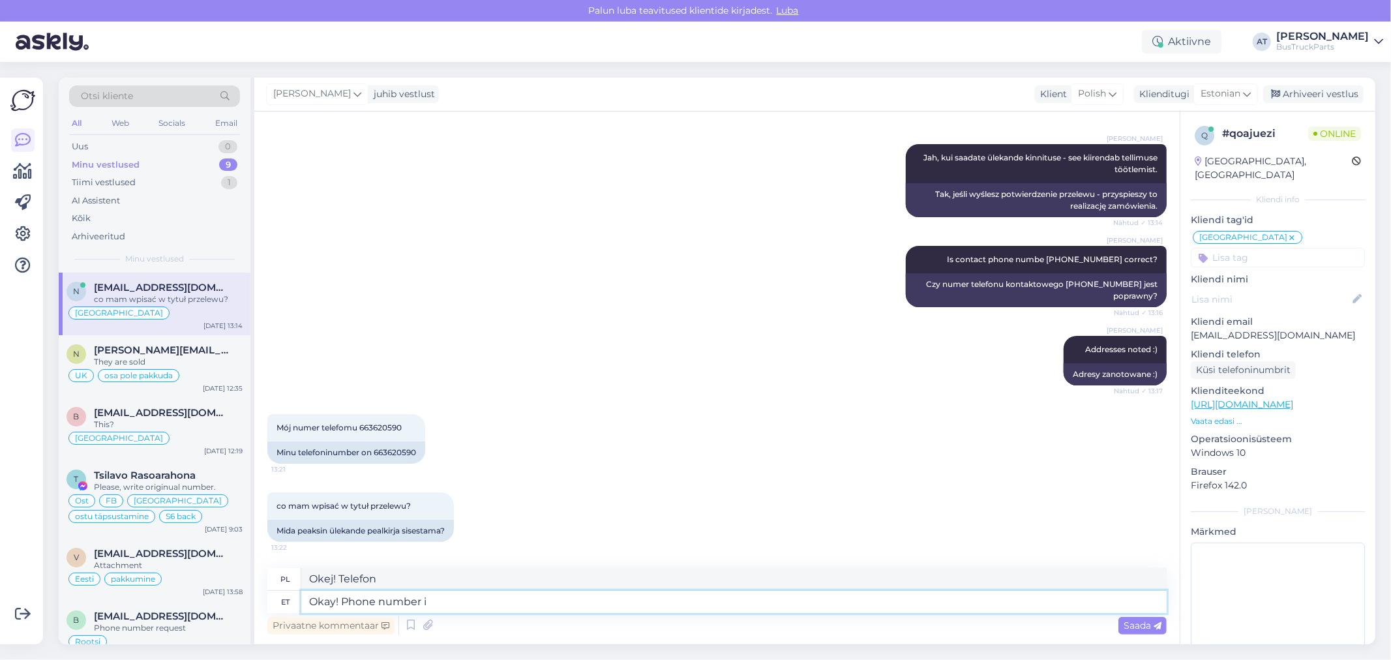
type textarea "Okay! Phone number is"
type textarea "Ok! Numer telefonu"
type textarea "Okay! Phone number is"
type textarea "Ok! Numer telefonu to"
type textarea "Okay! Phone number is also n"
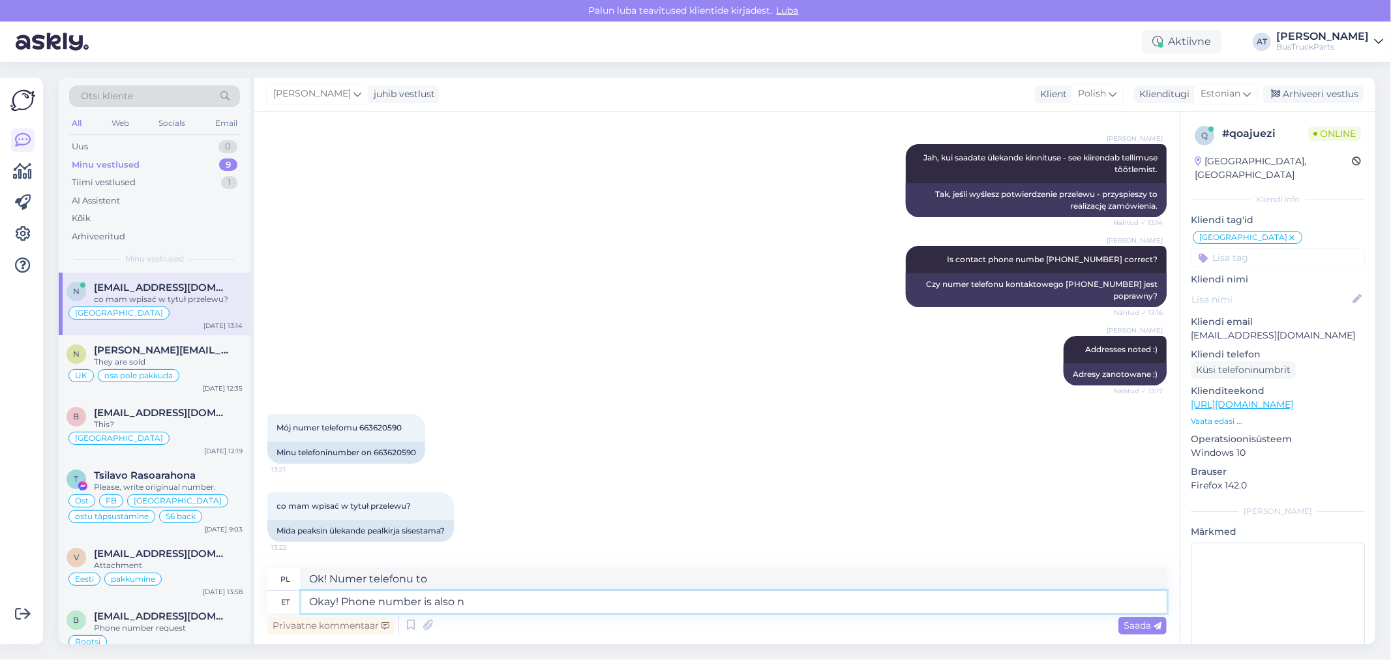
type textarea "Ok! Numer telefonu też jest"
type textarea "Okay! Phone number is also noted"
type textarea "Dobrze! Numer telefonu również jest zapisany"
type textarea "Okay! Phone number is also noted"
click at [1158, 628] on icon at bounding box center [1157, 626] width 8 height 8
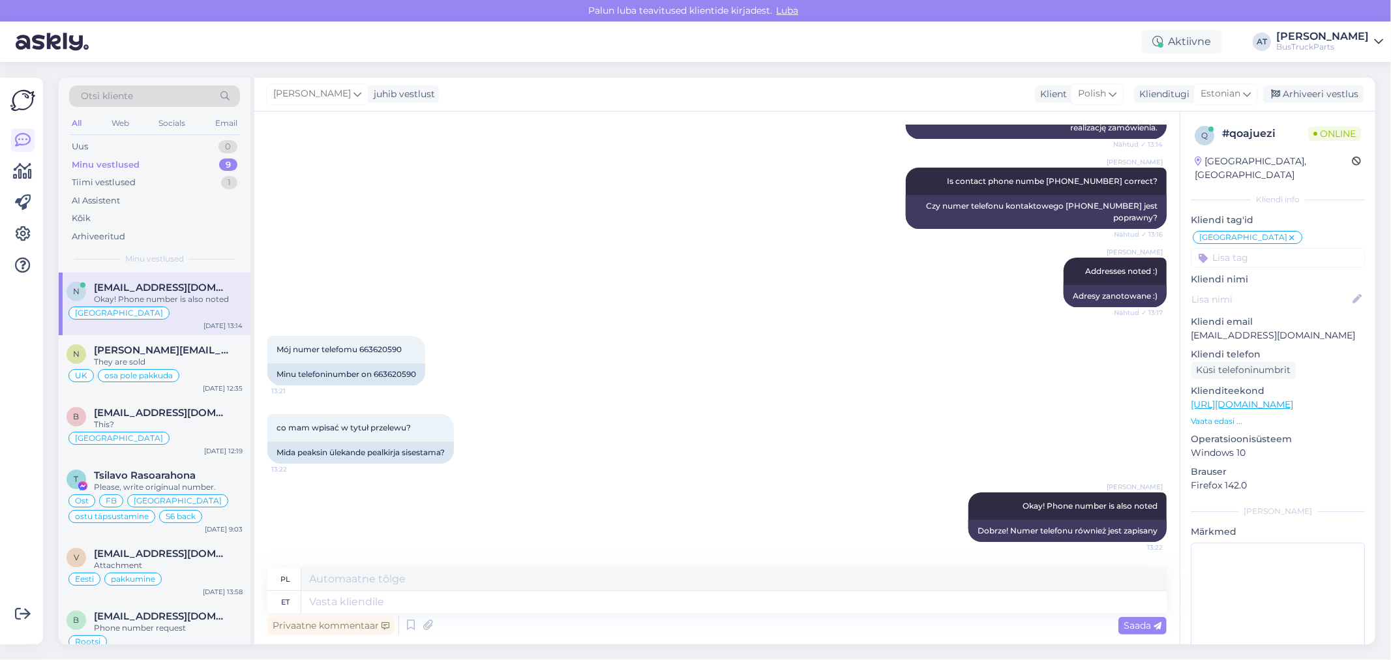
scroll to position [3349, 0]
click at [520, 596] on textarea at bounding box center [733, 602] width 865 height 22
type textarea "O"
type textarea "Please, w"
type textarea "Proszę, w"
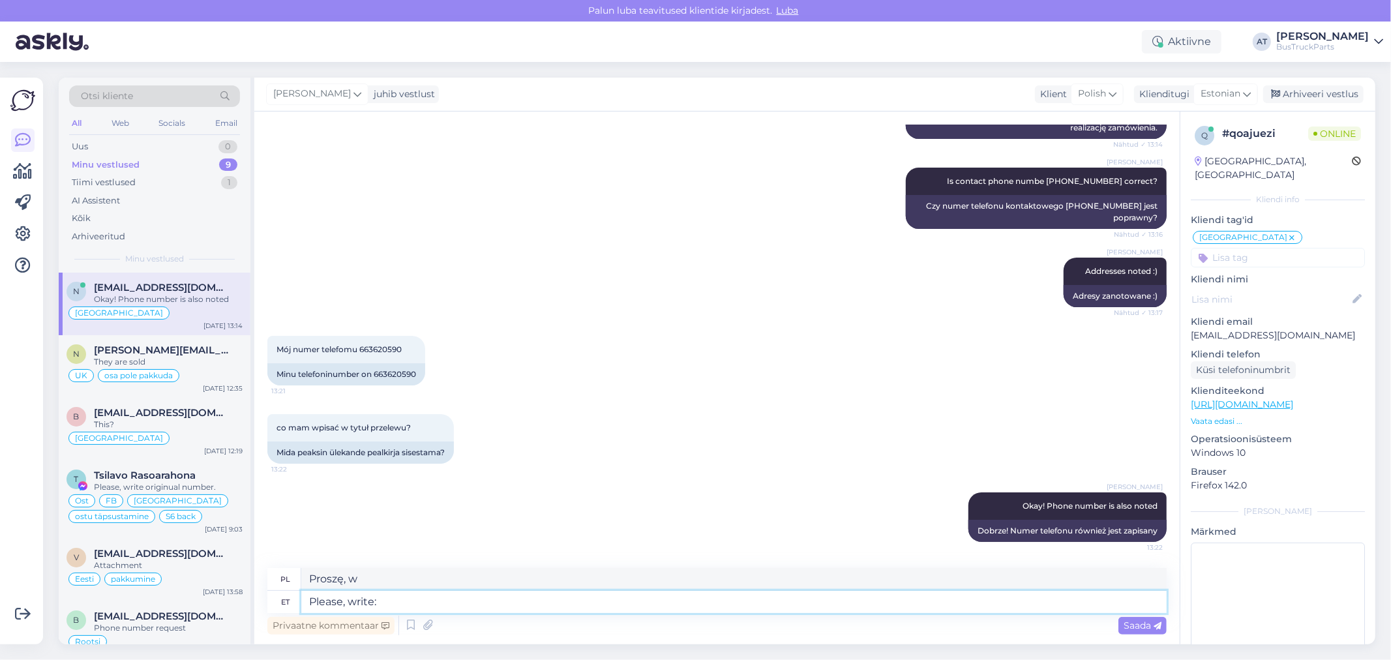
type textarea "Please, write:"
type textarea "Proszę napisać:"
type textarea "Please, write: "O"
type textarea "Proszę napisać: „O"
type textarea "Please, write: "Offer"
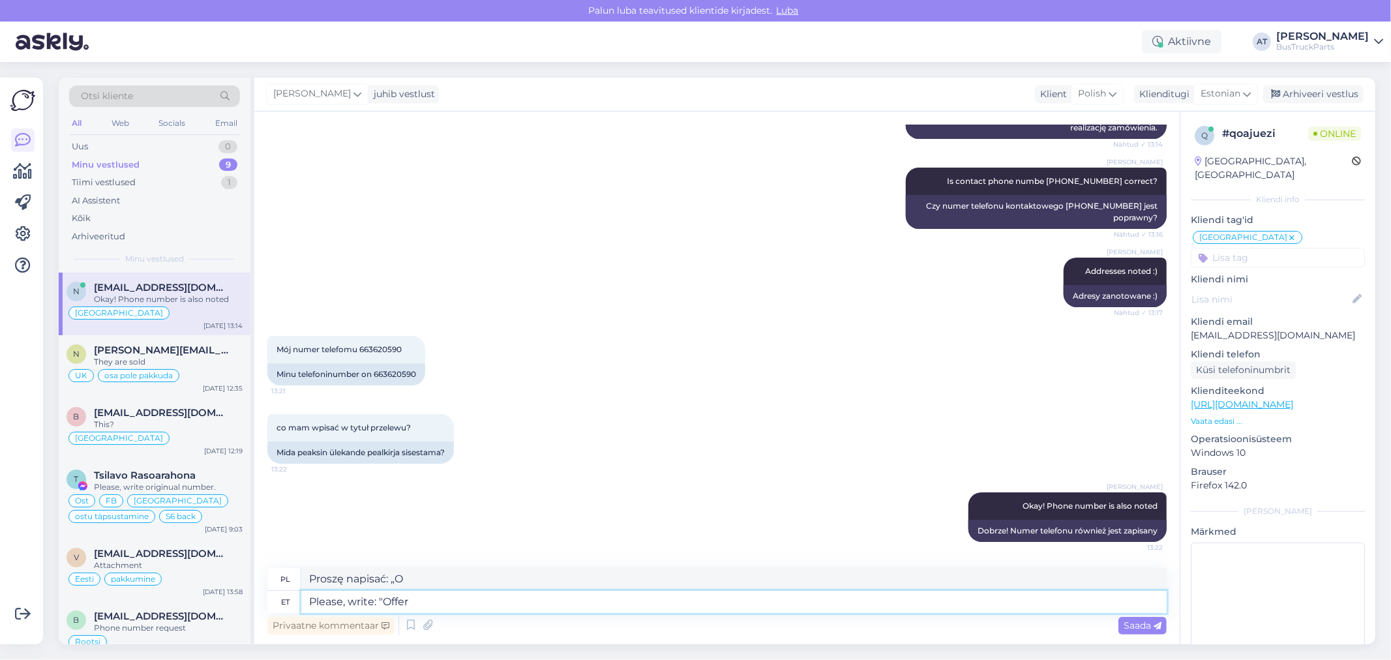
type textarea "Proszę napisać: „Oferta"
paste textarea "217483"
type textarea "Please, write: "Offer 21748"
type textarea "Proszę napisać: „Oferta 21748"
type textarea "Please, write: "Offer 217483"
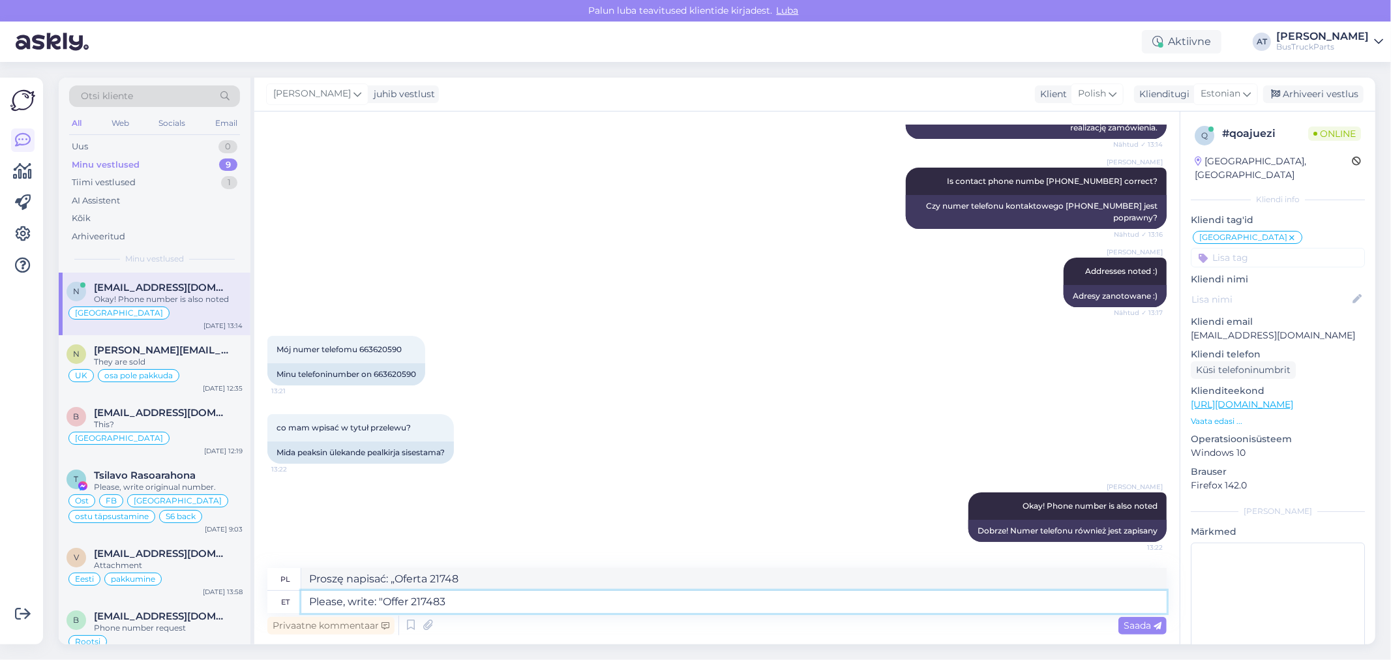
type textarea "Proszę napisać: „Oferta 217483"
type textarea "Please, write: "Offer 217483""
type textarea "Proszę wpisać: „Oferta 217483”"
type textarea "Please, write: "Offer 217483""
click at [1151, 627] on span "Saada" at bounding box center [1142, 625] width 38 height 12
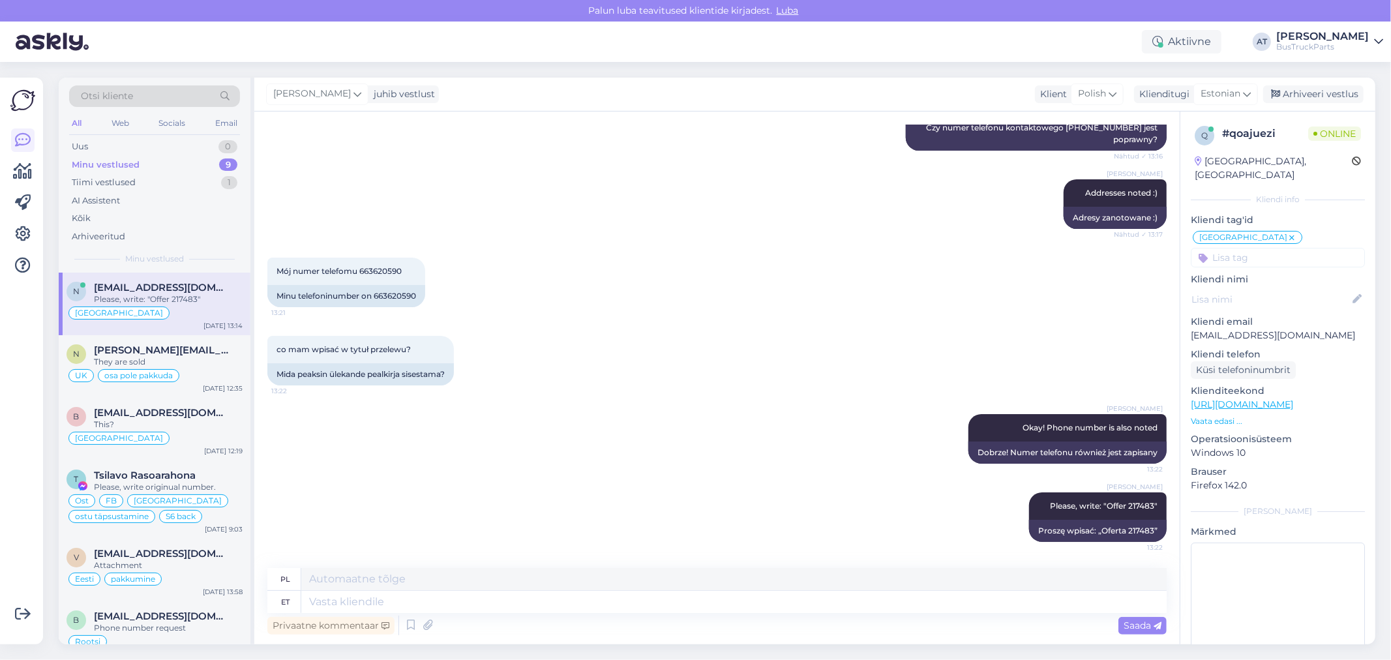
scroll to position [3427, 0]
click at [780, 603] on textarea at bounding box center [733, 602] width 865 height 22
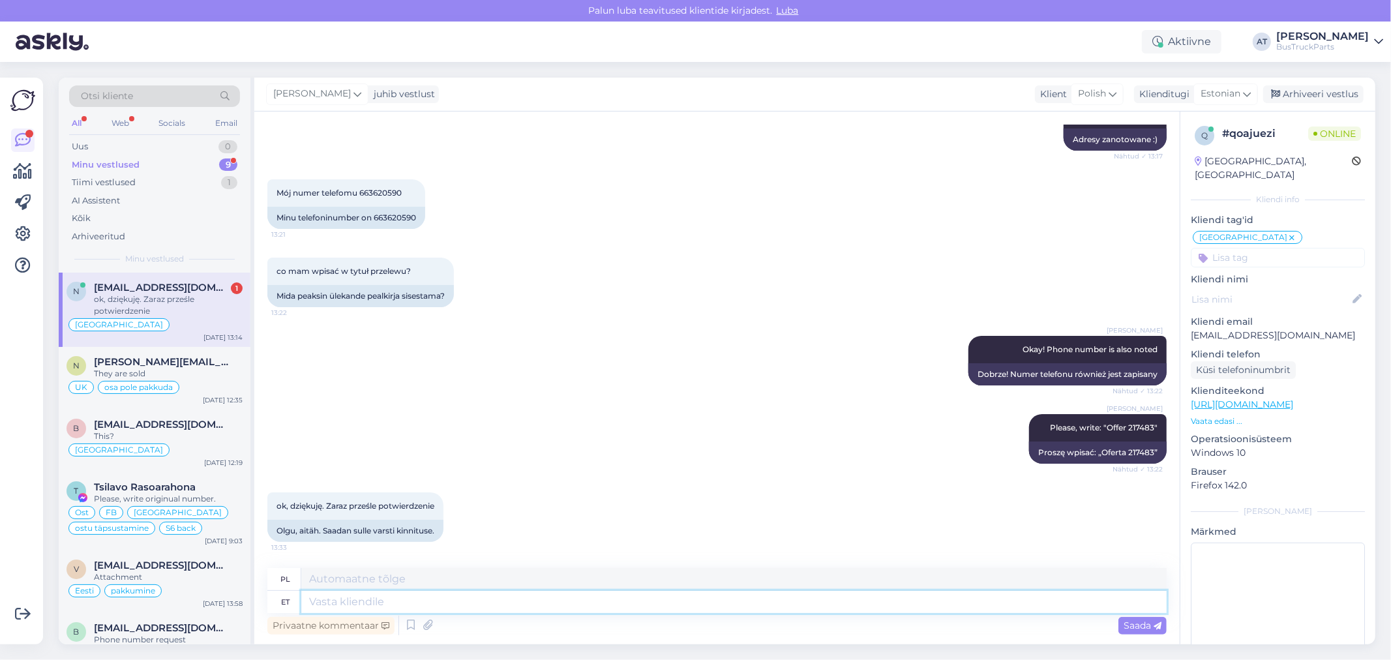
scroll to position [3505, 0]
click at [483, 602] on textarea at bounding box center [733, 602] width 865 height 22
type textarea "Okay!"
type textarea "Dobra!"
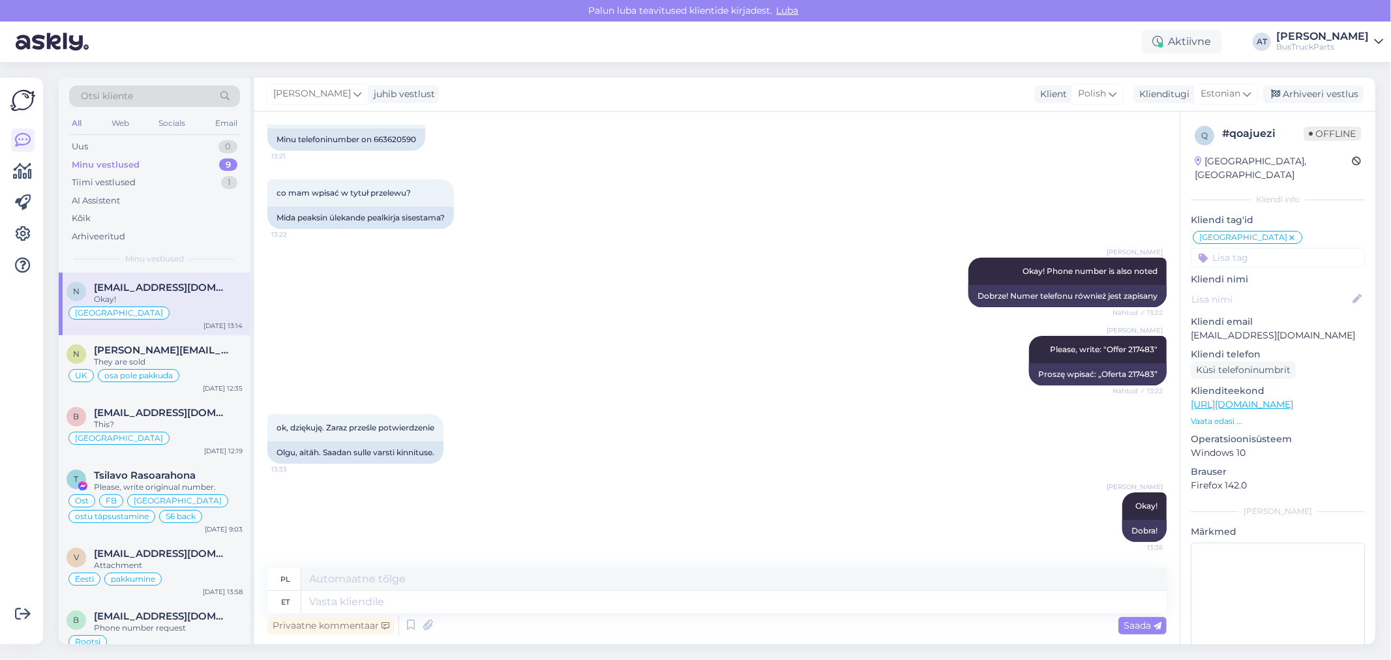
click at [157, 172] on div "Minu vestlused 9" at bounding box center [154, 165] width 171 height 18
click at [155, 165] on div "Minu vestlused 9" at bounding box center [154, 165] width 171 height 18
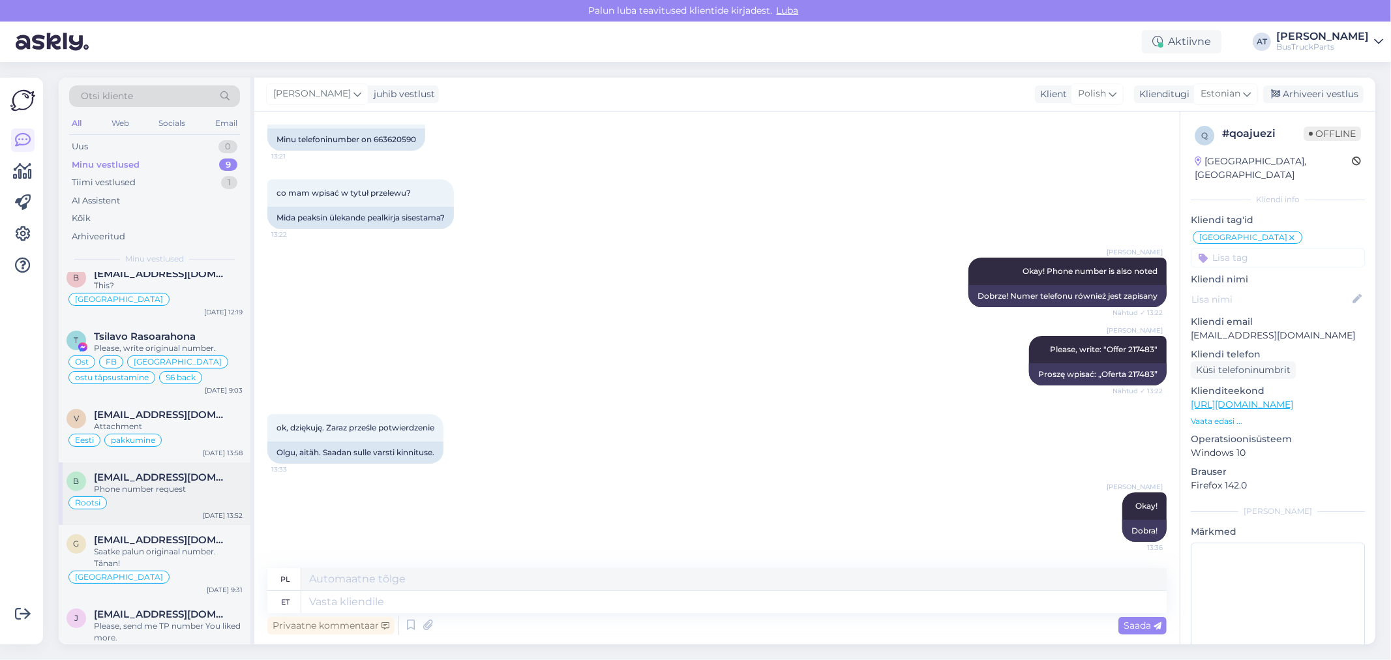
scroll to position [231, 0]
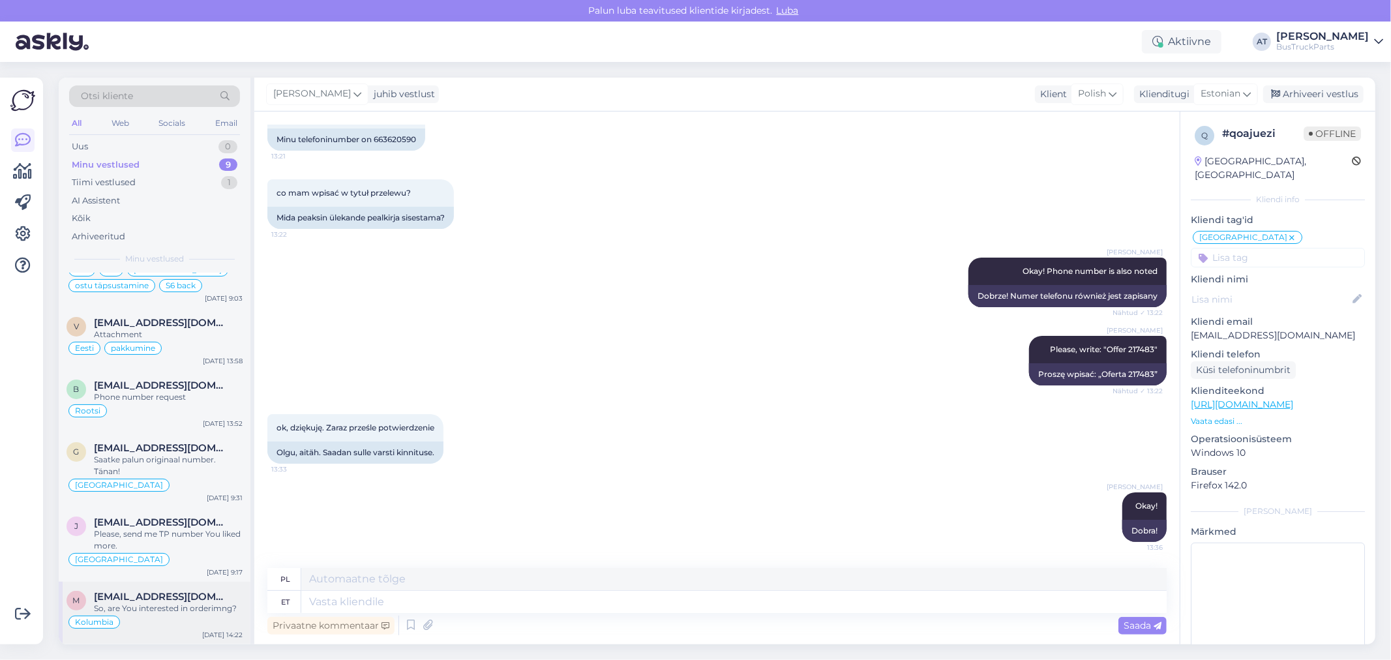
click at [177, 614] on div "Kolumbia" at bounding box center [155, 622] width 176 height 16
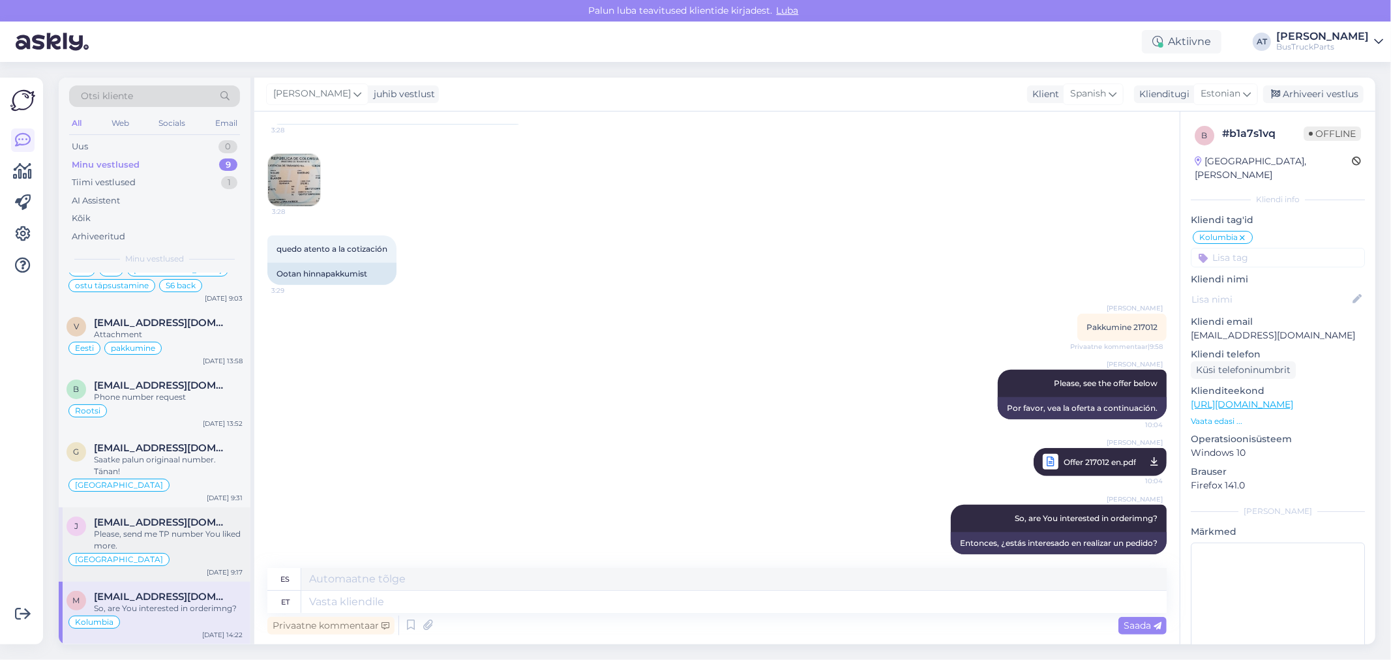
click at [170, 546] on div "Please, send me TP number You liked more." at bounding box center [168, 539] width 149 height 23
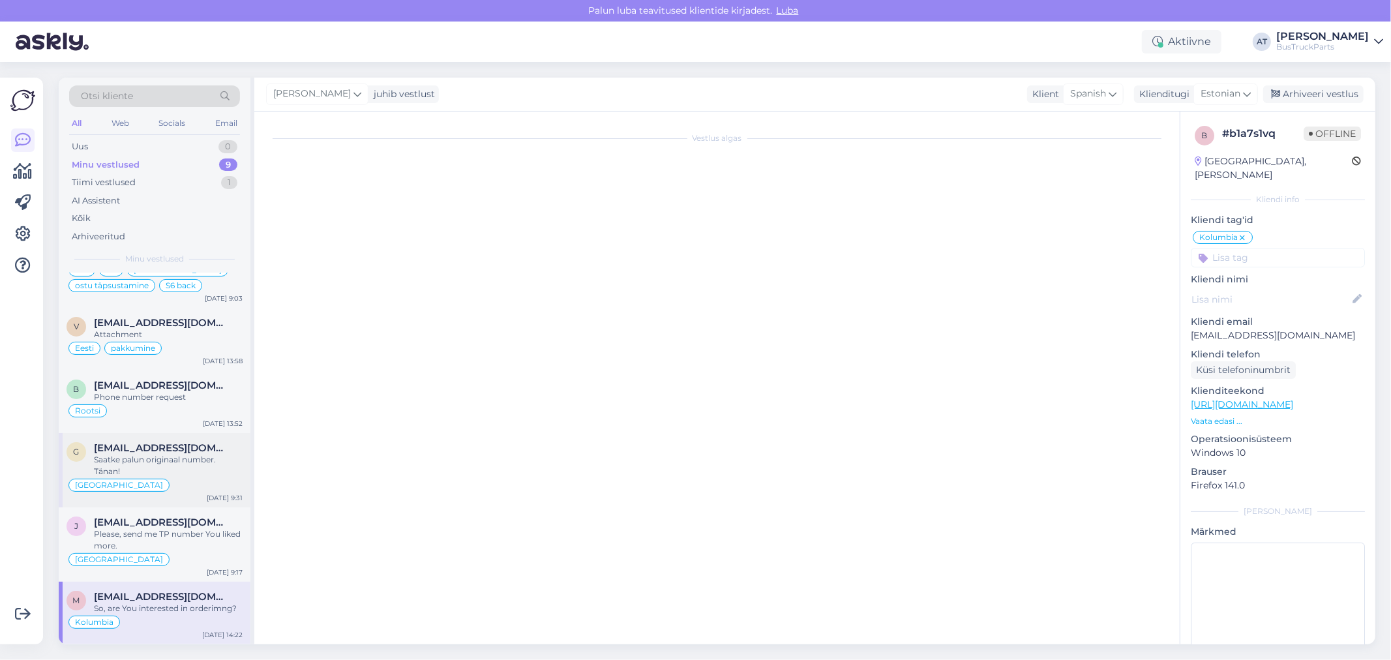
scroll to position [286, 0]
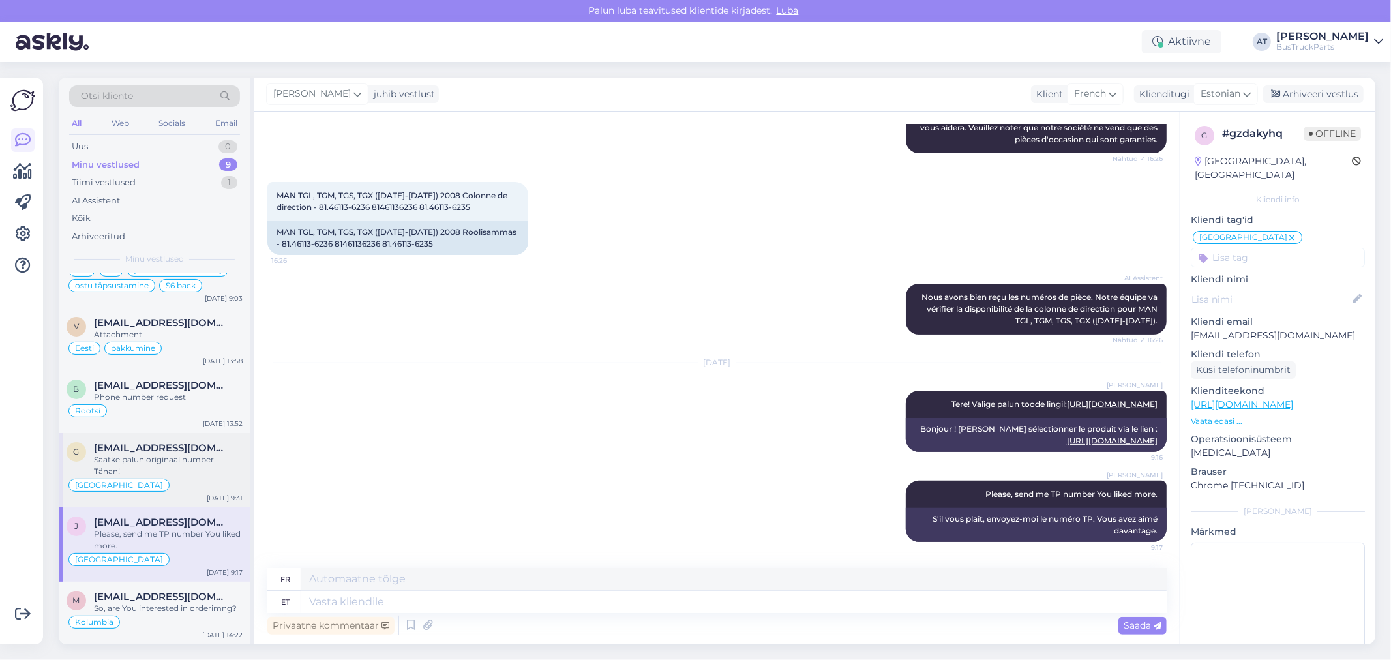
click at [155, 462] on div "Saatke palun originaal number. Tänan!" at bounding box center [168, 465] width 149 height 23
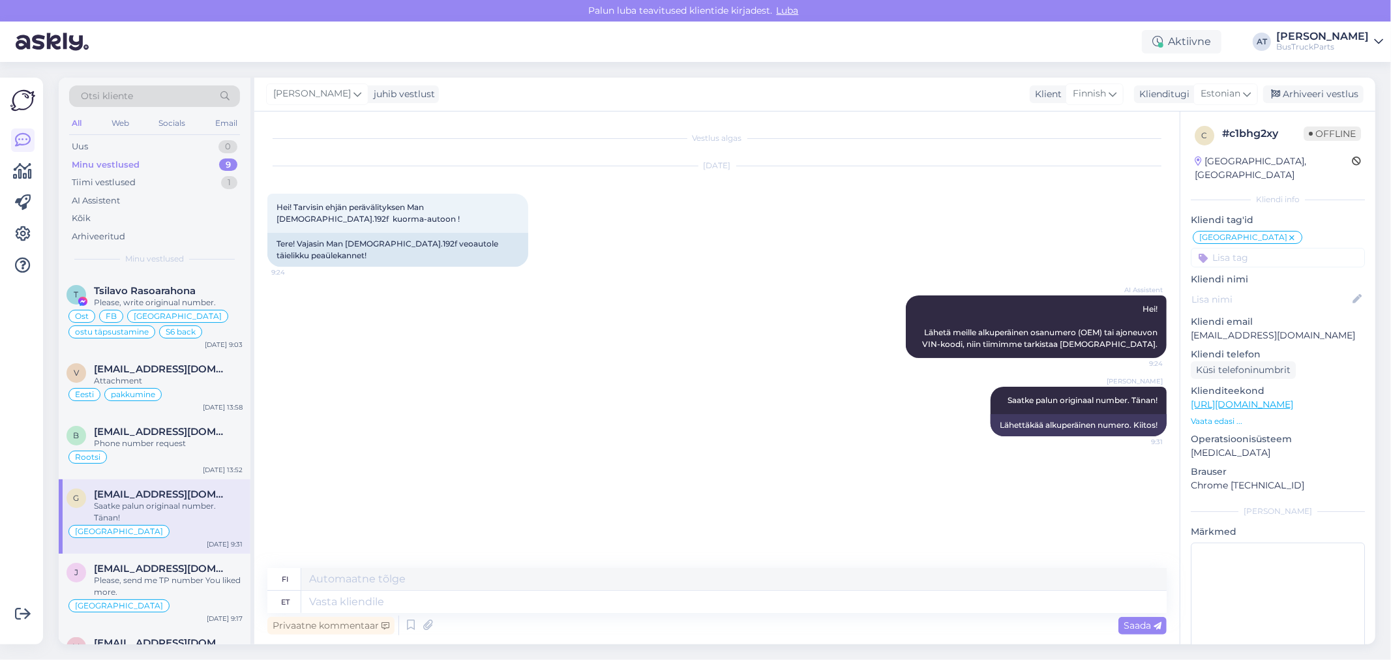
scroll to position [159, 0]
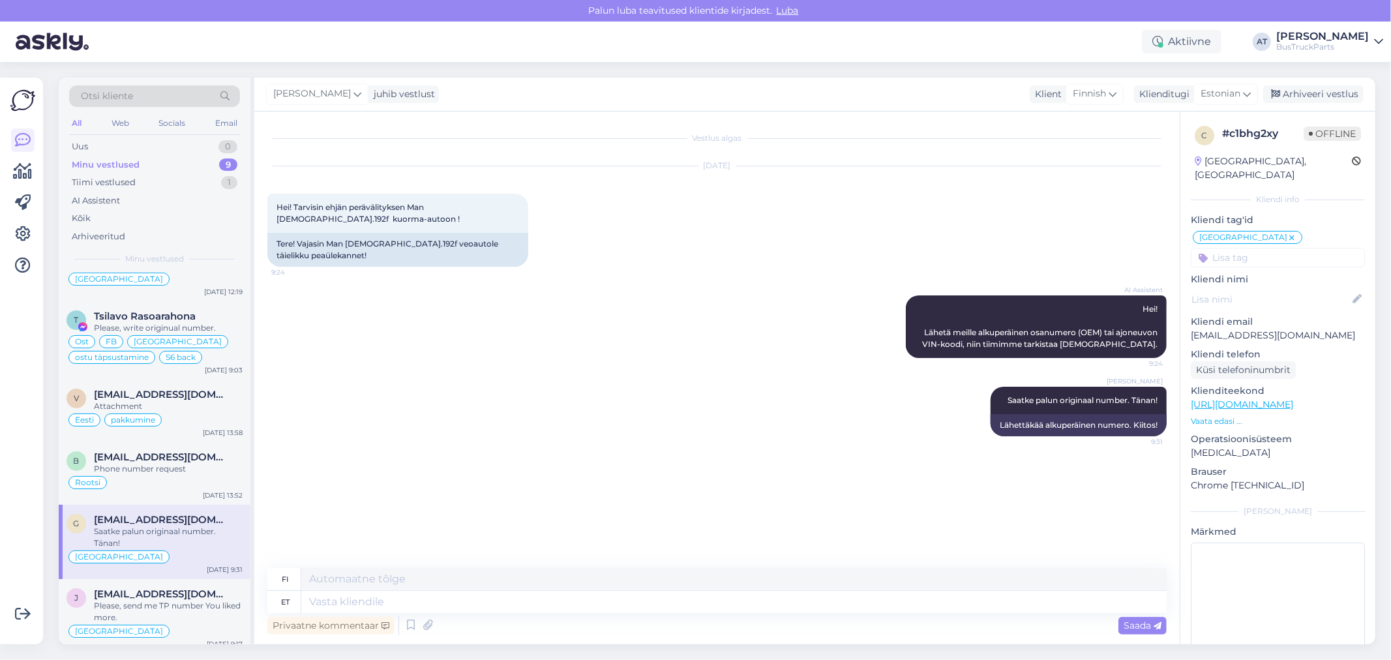
click at [155, 462] on span "[EMAIL_ADDRESS][DOMAIN_NAME]" at bounding box center [162, 457] width 136 height 12
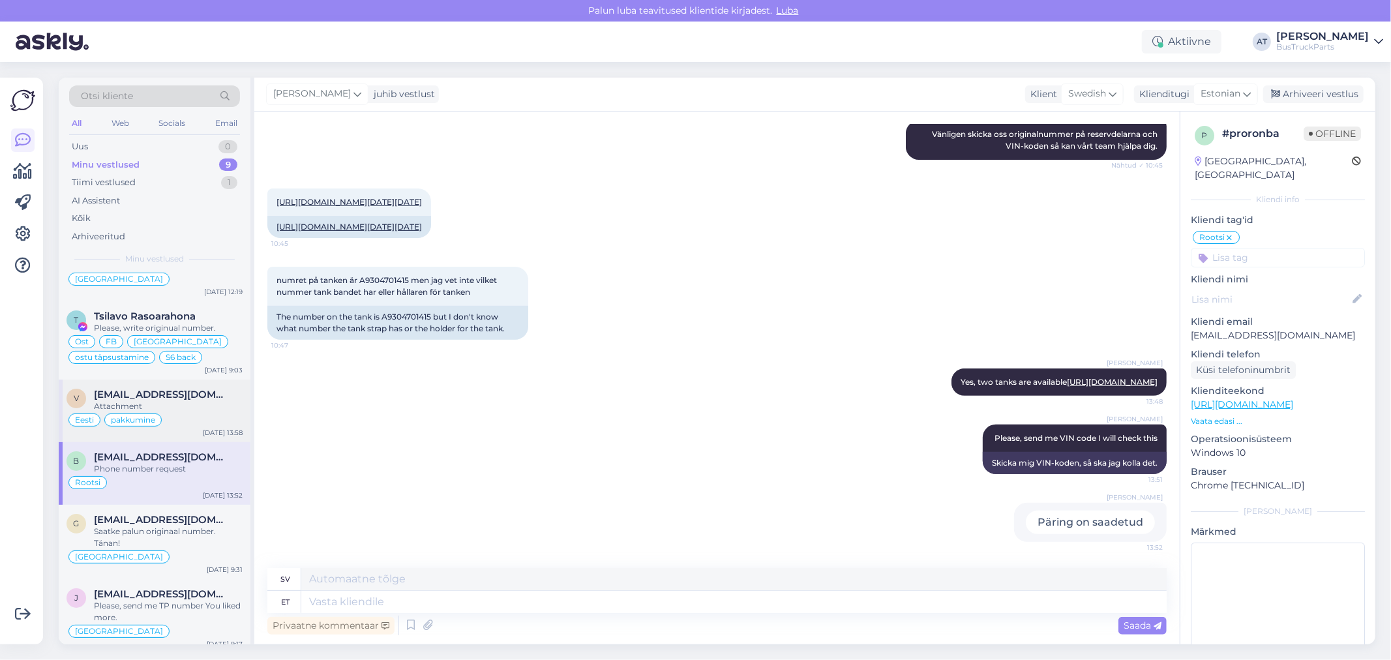
click at [176, 400] on span "[EMAIL_ADDRESS][DOMAIN_NAME]" at bounding box center [162, 395] width 136 height 12
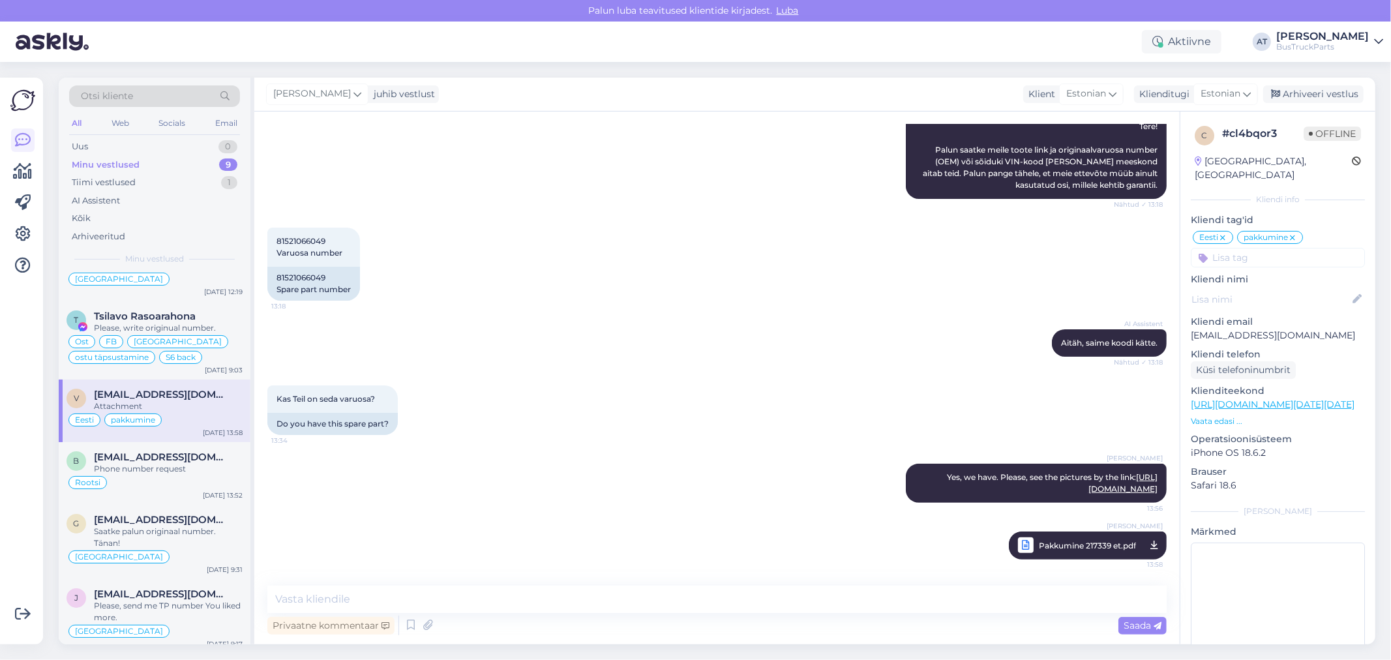
scroll to position [87, 0]
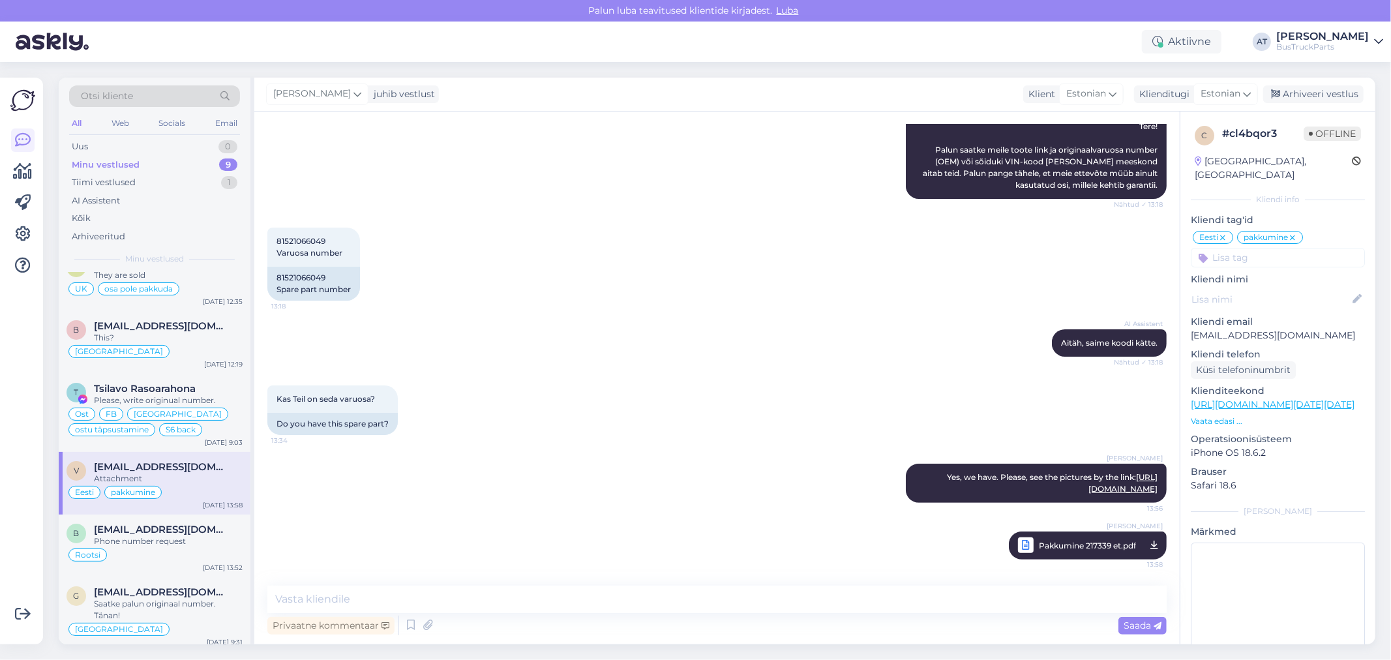
click at [166, 94] on div "Otsi kliente" at bounding box center [154, 96] width 171 height 22
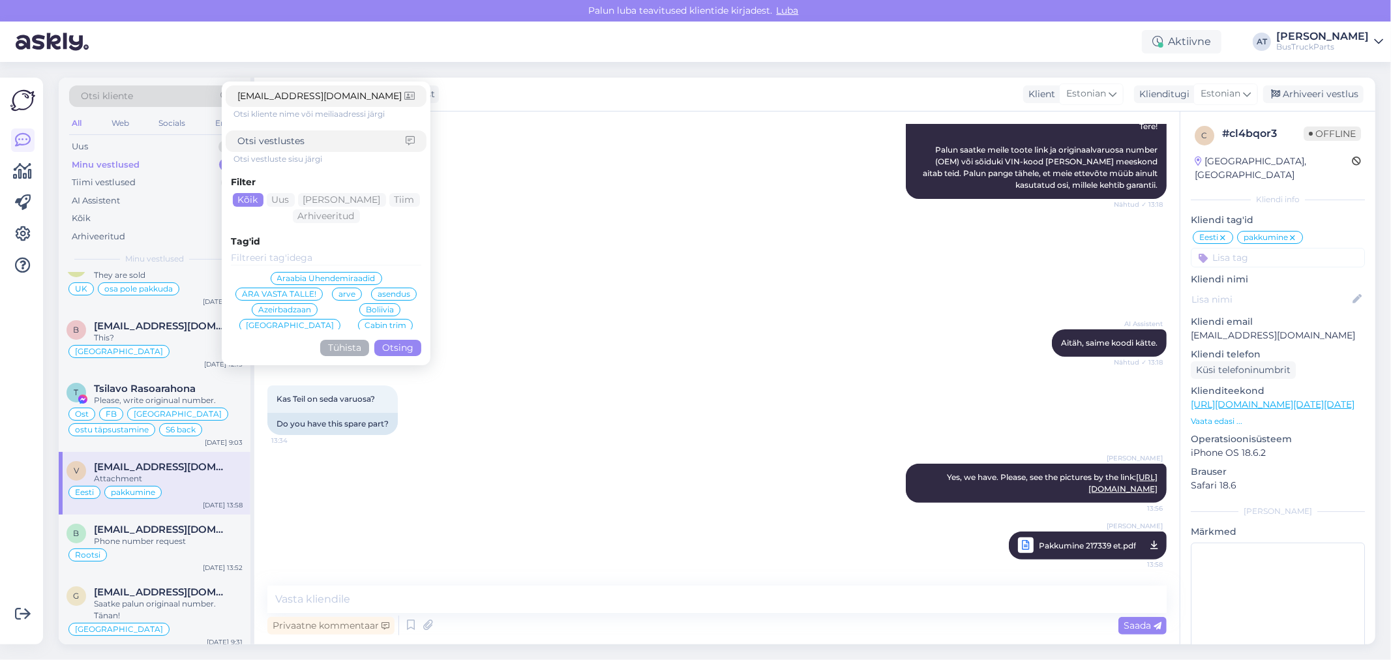
type input "andro.heinmae@mail.ee"
click at [409, 349] on button "Otsing" at bounding box center [397, 348] width 47 height 16
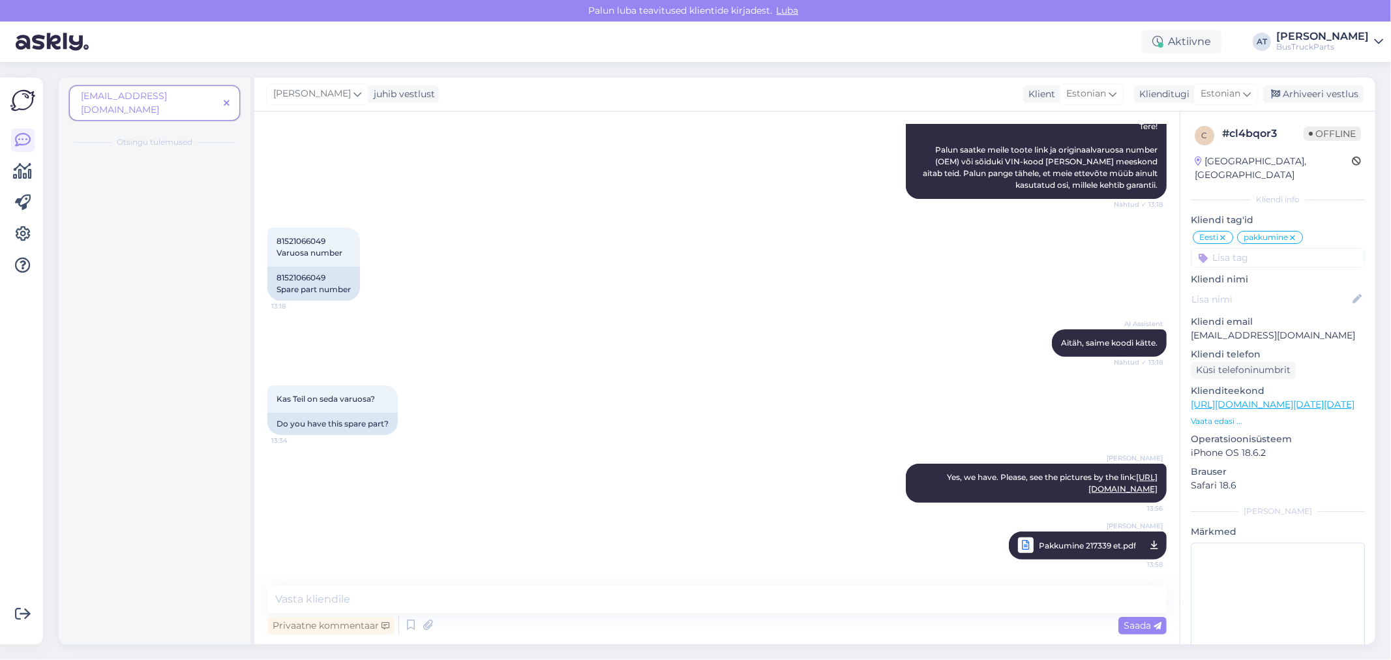
scroll to position [0, 0]
